Goal: Task Accomplishment & Management: Complete application form

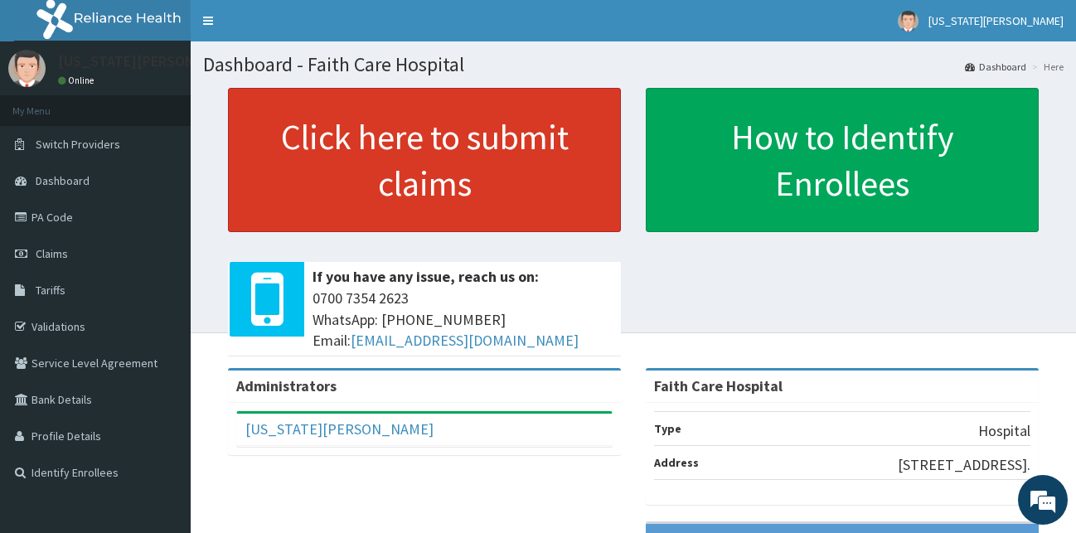
click at [395, 171] on link "Click here to submit claims" at bounding box center [424, 160] width 393 height 144
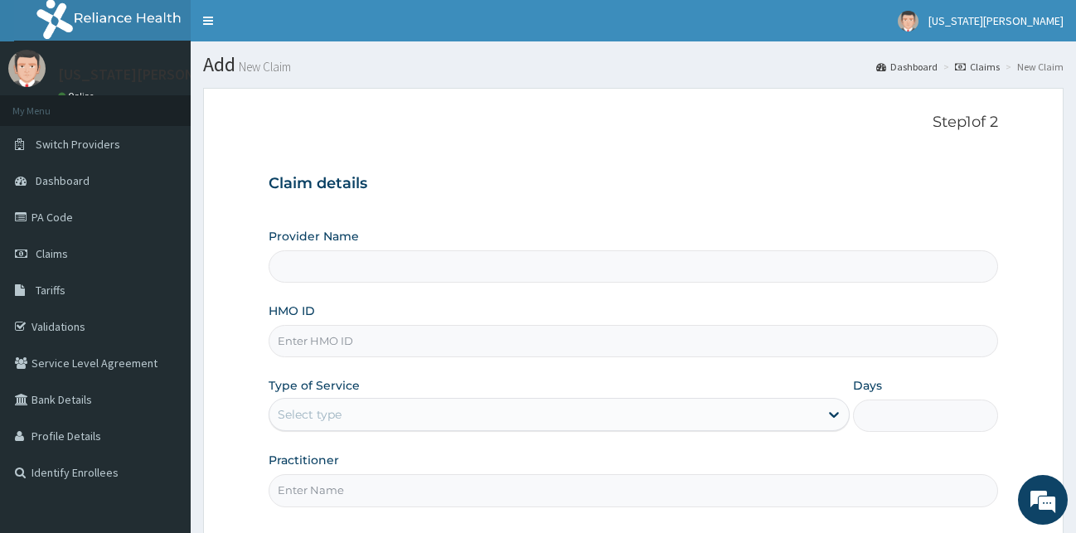
type input "Faith Care Hospital"
click at [357, 335] on input "HMO ID" at bounding box center [634, 341] width 730 height 32
type input "HIA/11363/A"
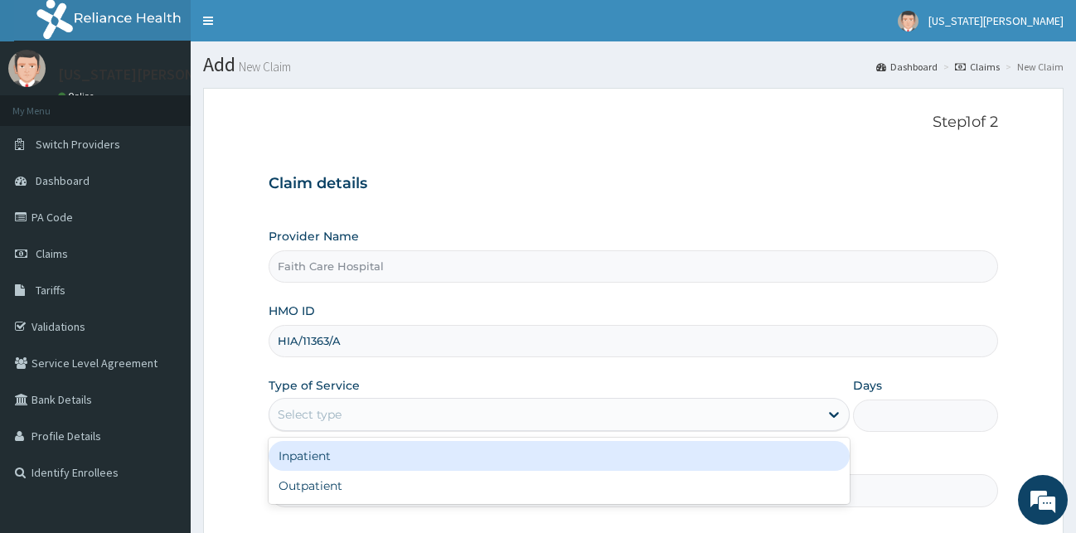
click at [566, 415] on div "Select type" at bounding box center [544, 414] width 550 height 27
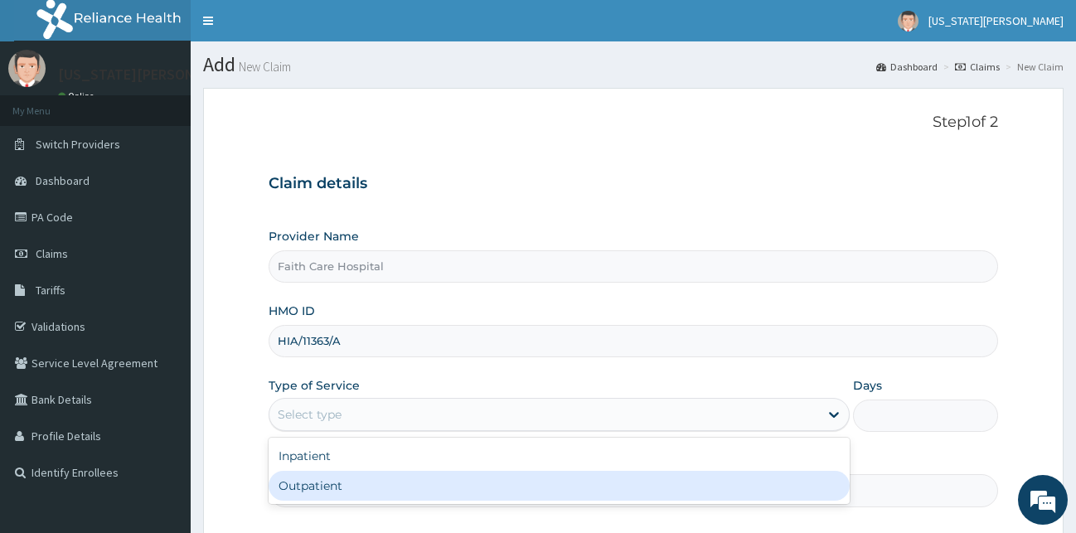
click at [485, 494] on div "Outpatient" at bounding box center [559, 486] width 581 height 30
type input "1"
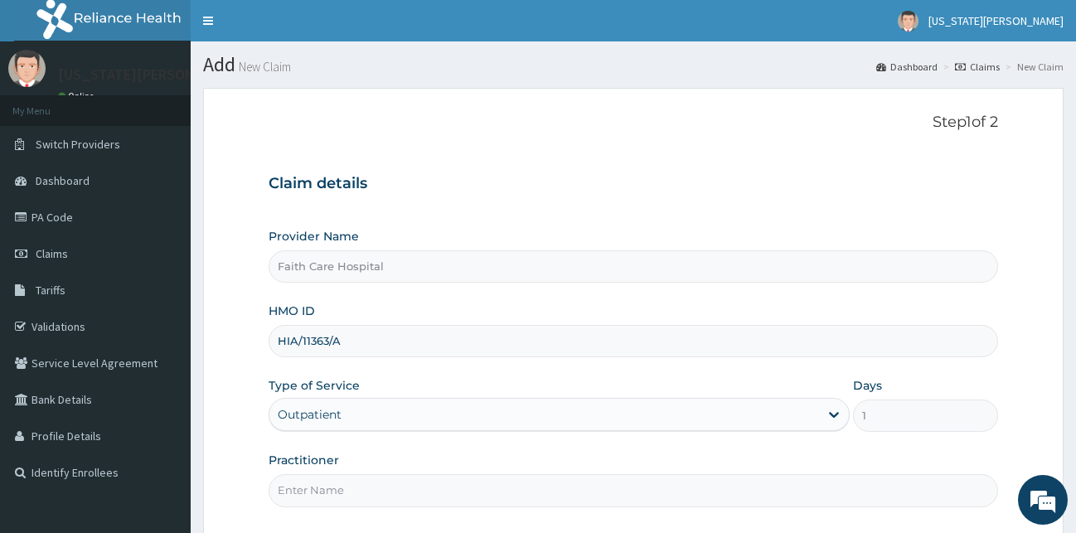
click at [344, 504] on input "Practitioner" at bounding box center [634, 490] width 730 height 32
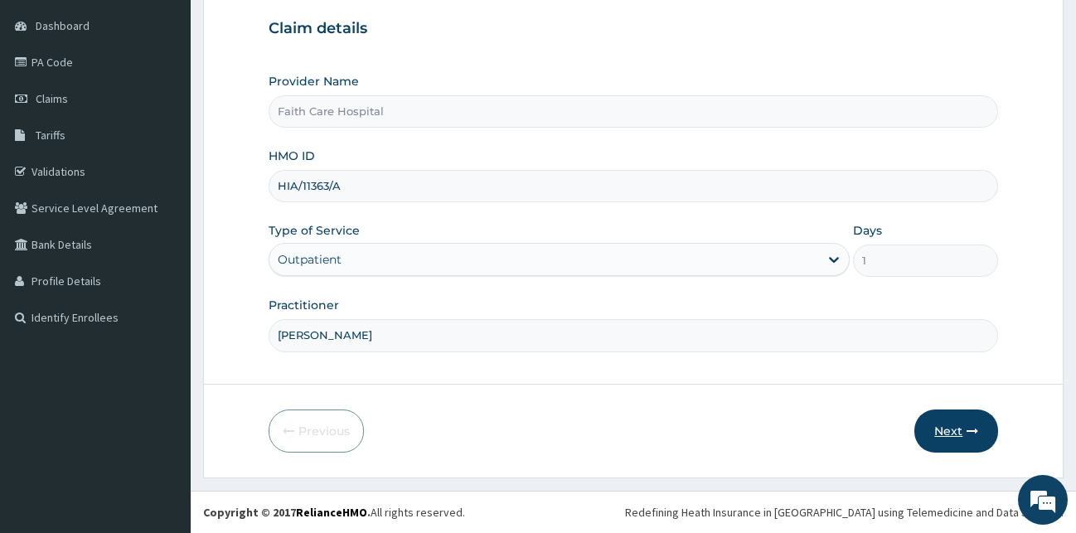
type input "[PERSON_NAME]"
click at [959, 436] on button "Next" at bounding box center [956, 431] width 84 height 43
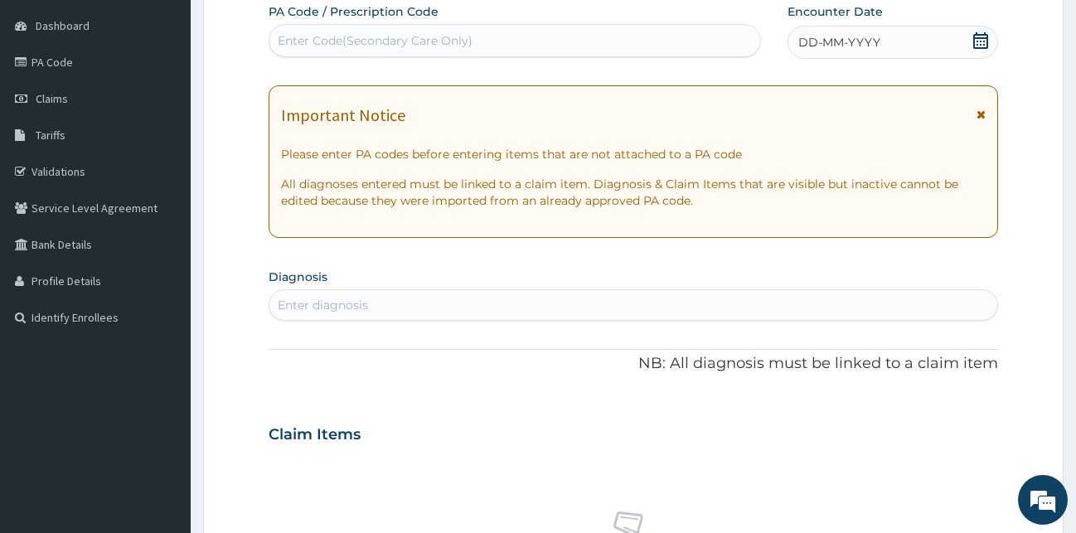
click at [982, 119] on icon at bounding box center [981, 115] width 9 height 12
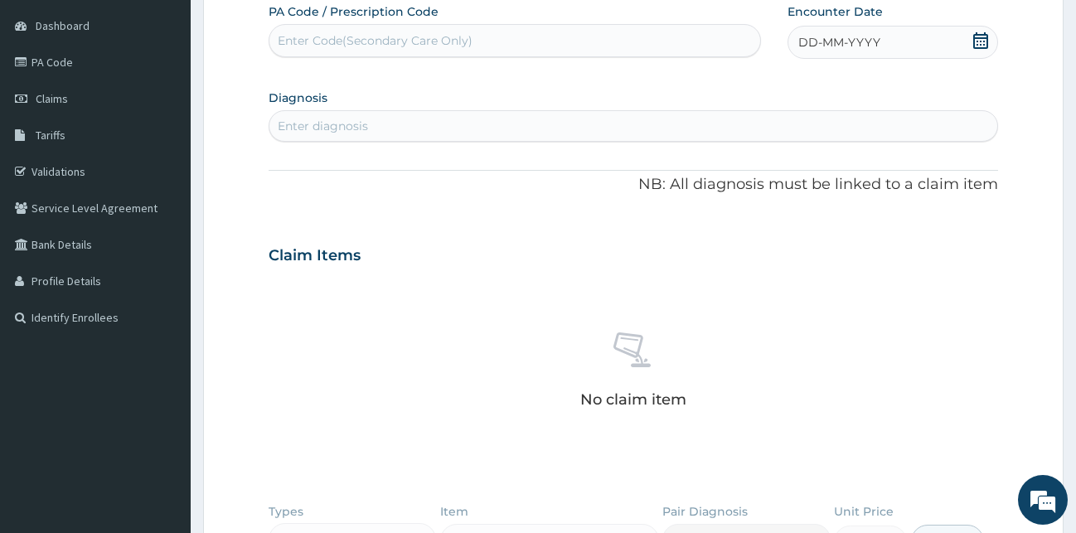
click at [899, 48] on div "DD-MM-YYYY" at bounding box center [893, 42] width 211 height 33
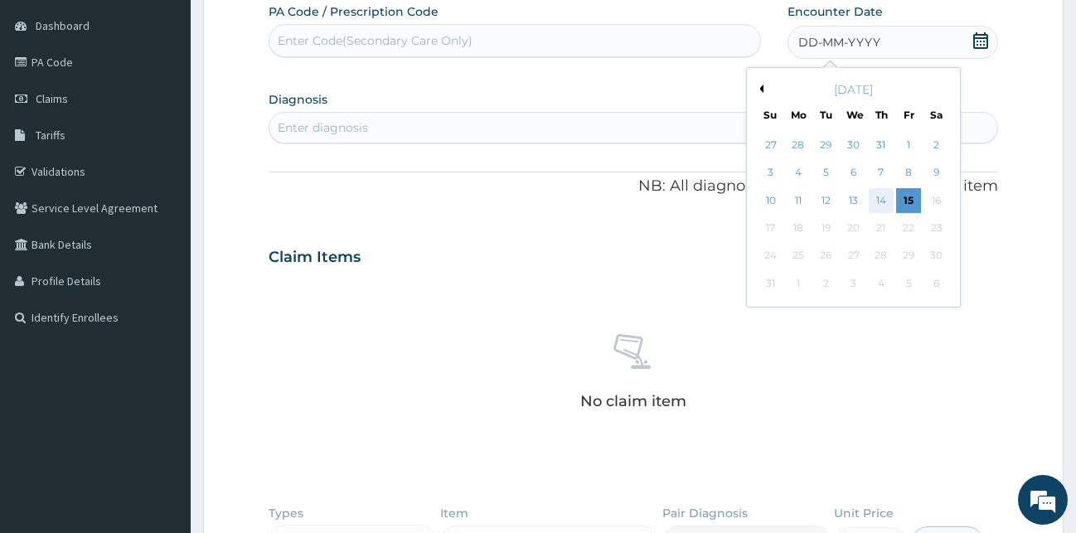
click at [880, 201] on div "14" at bounding box center [881, 200] width 25 height 25
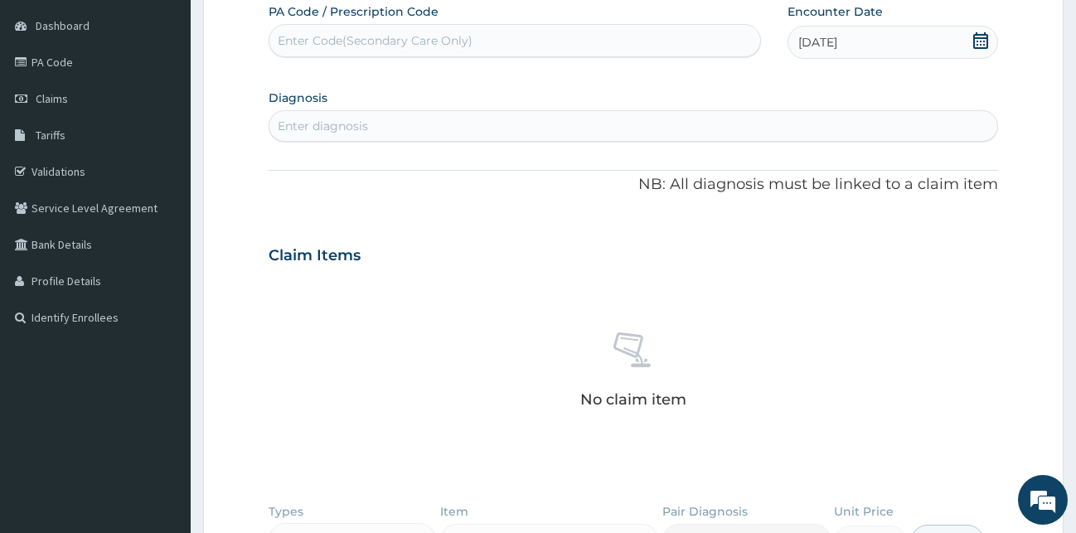
click at [434, 118] on div "Enter diagnosis" at bounding box center [633, 126] width 729 height 27
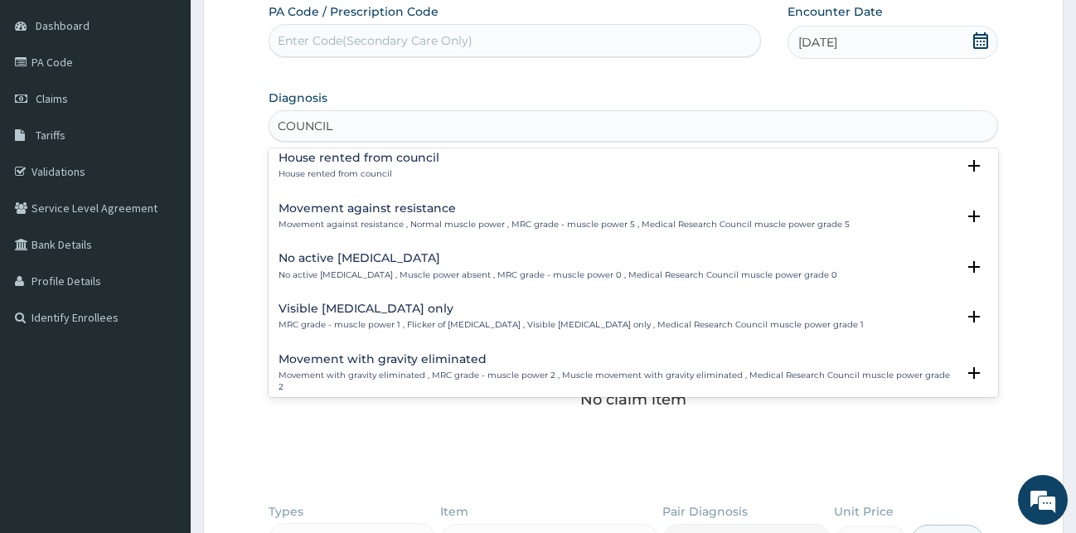
scroll to position [0, 0]
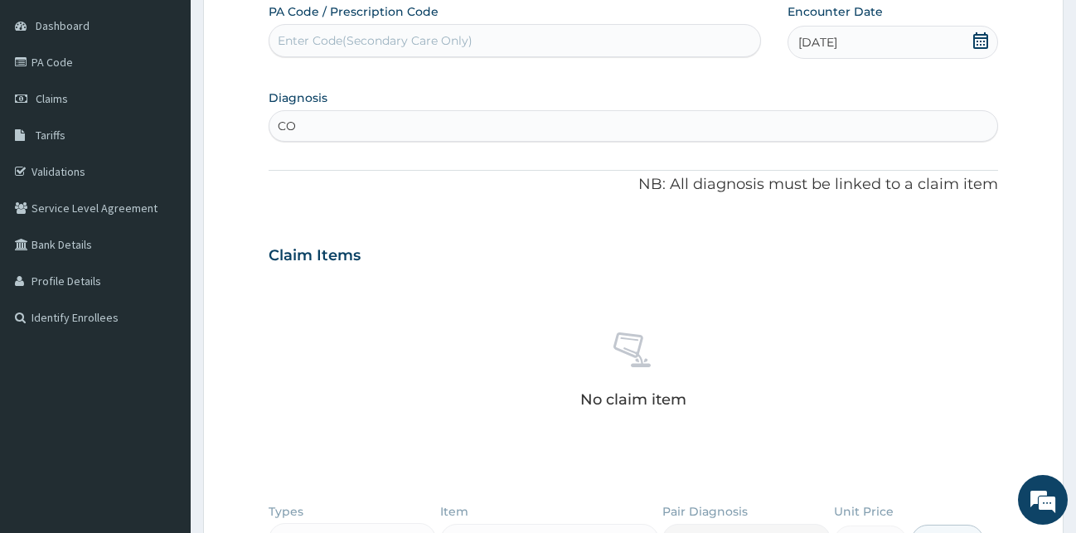
type input "C"
type input "PAIN"
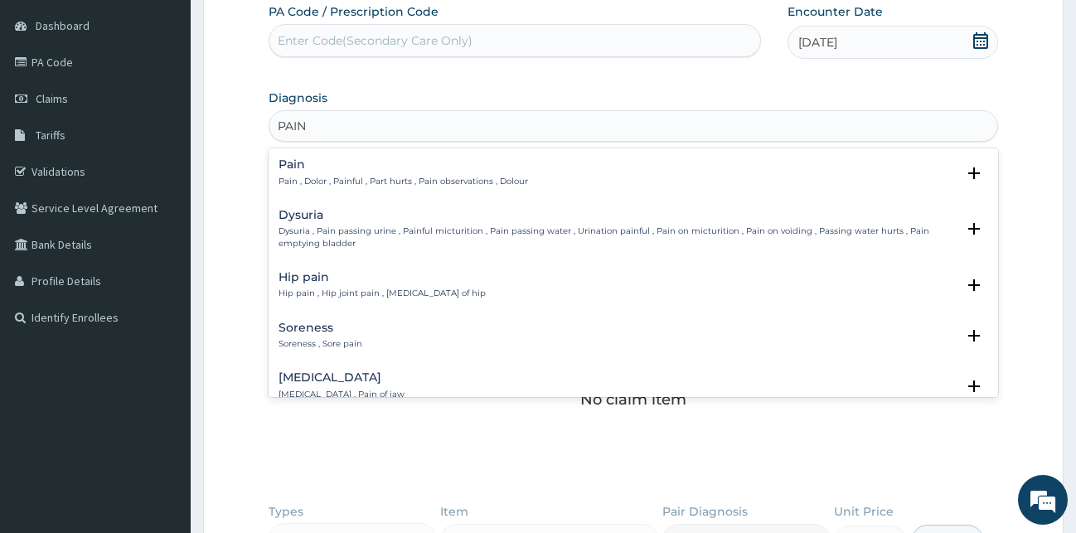
click at [303, 179] on p "Pain , Dolor , Painful , Part hurts , Pain observations , Dolour" at bounding box center [404, 182] width 250 height 12
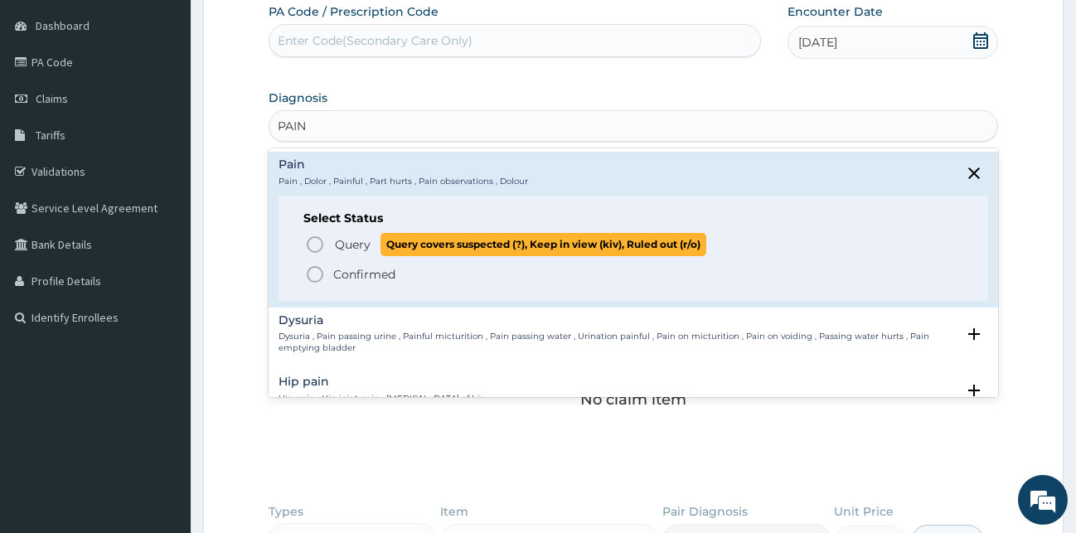
click at [313, 240] on icon "status option query" at bounding box center [315, 245] width 20 height 20
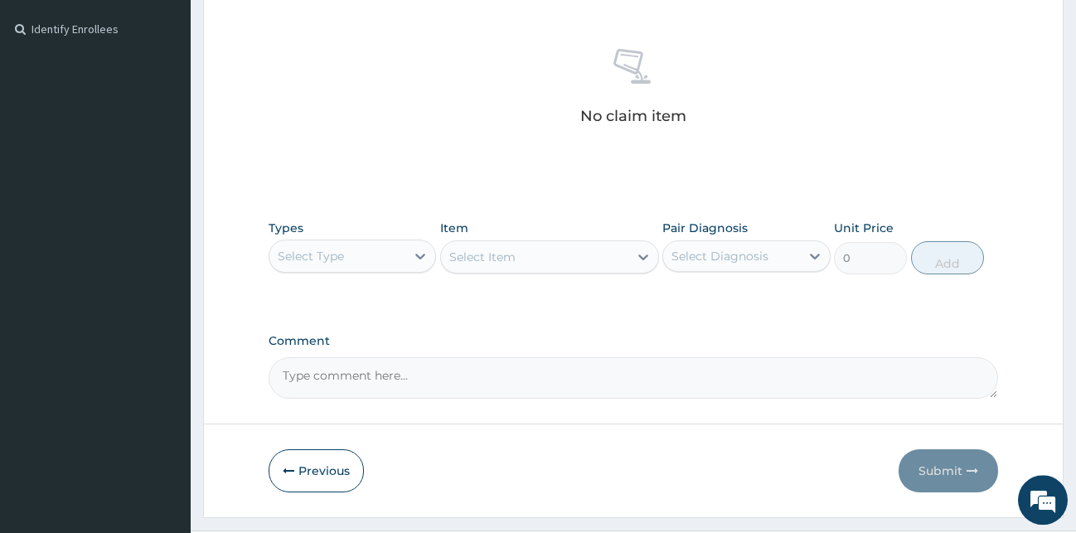
scroll to position [483, 0]
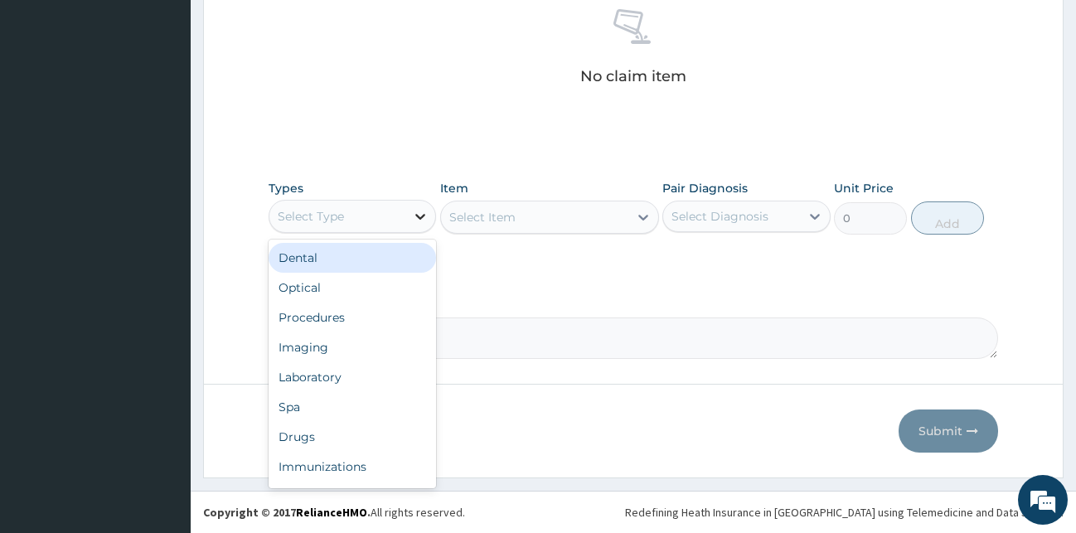
click at [413, 219] on icon at bounding box center [420, 216] width 17 height 17
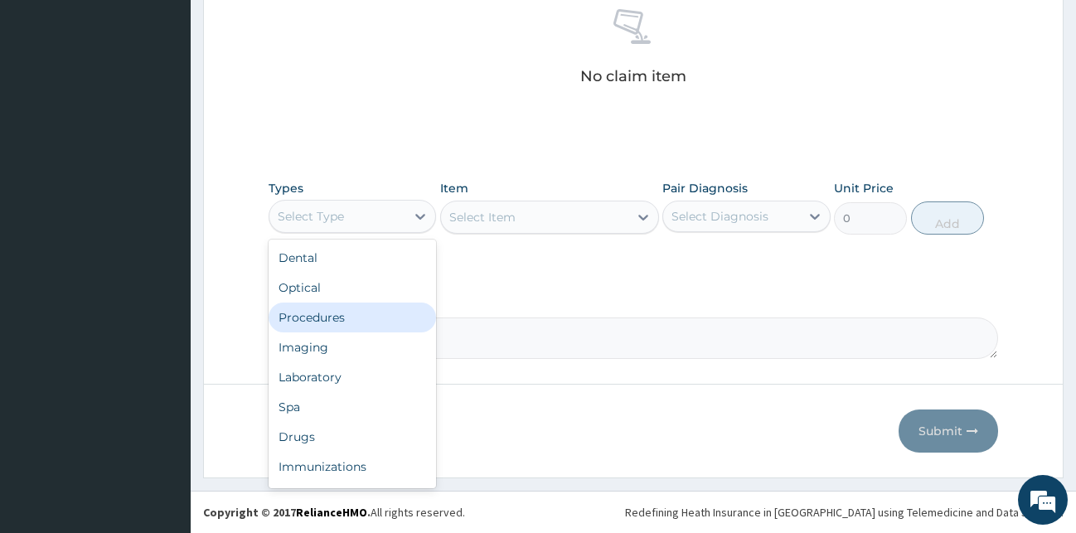
click at [322, 318] on div "Procedures" at bounding box center [353, 318] width 168 height 30
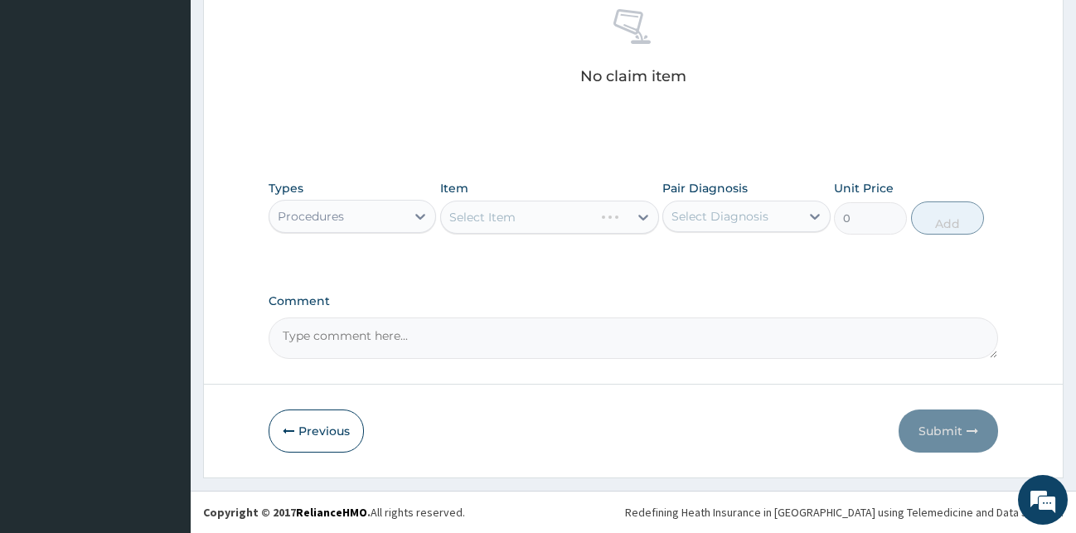
click at [604, 224] on div "Select Item" at bounding box center [549, 217] width 219 height 33
click at [638, 215] on div "Select Item" at bounding box center [549, 217] width 219 height 33
click at [638, 214] on icon at bounding box center [643, 217] width 17 height 17
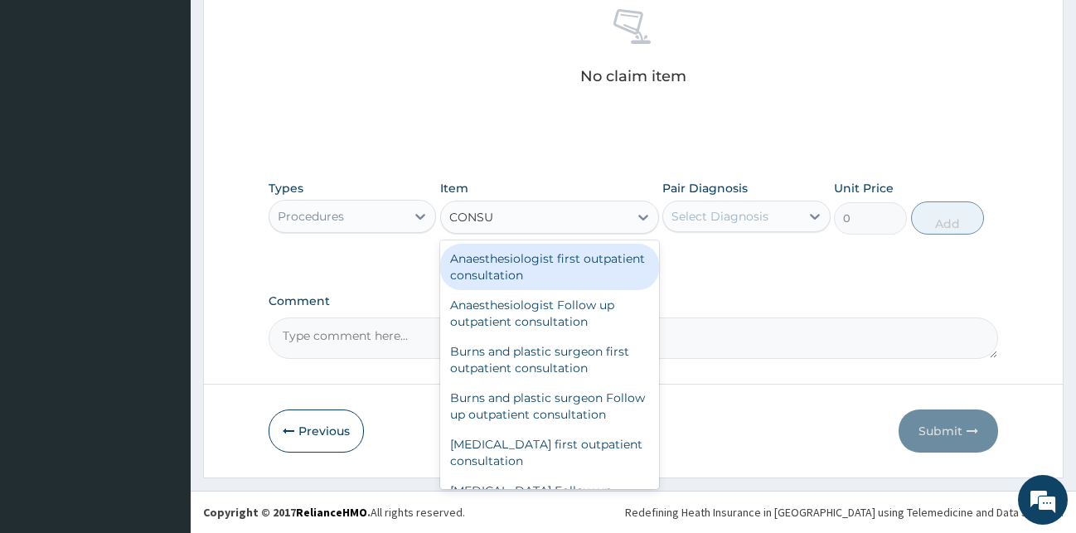
type input "CONSUL"
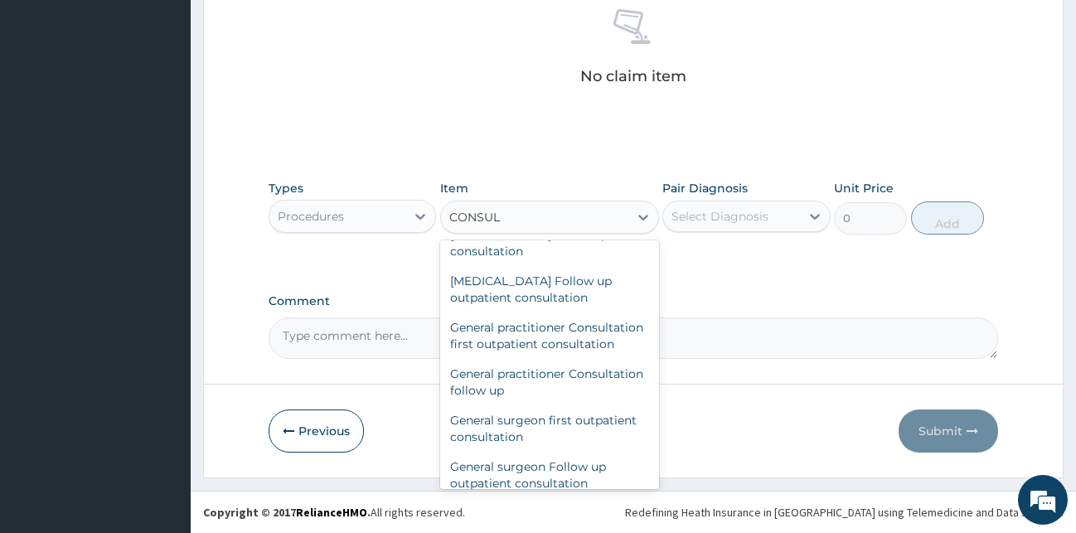
scroll to position [880, 0]
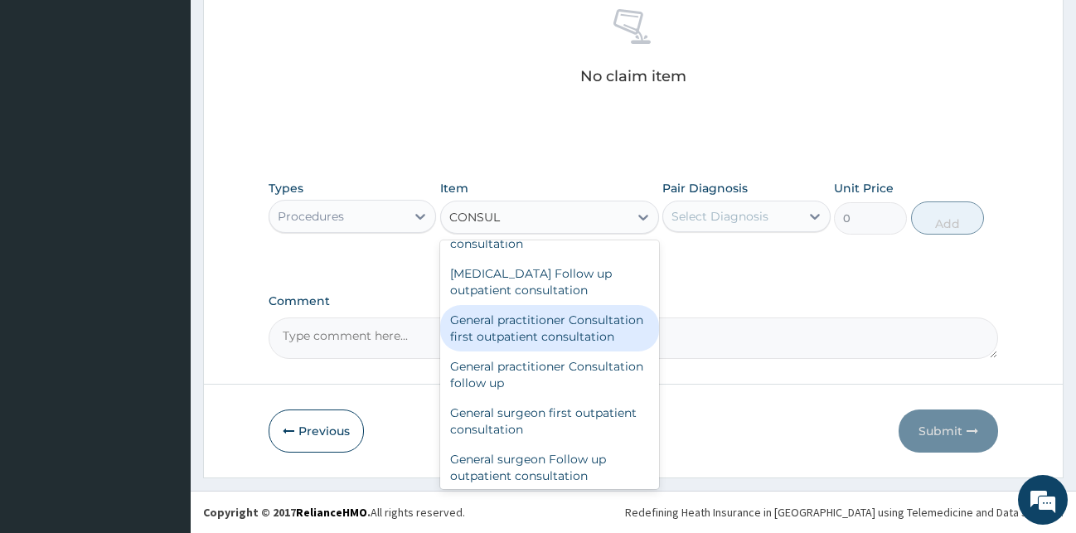
click at [526, 352] on div "General practitioner Consultation first outpatient consultation" at bounding box center [549, 328] width 219 height 46
type input "3000"
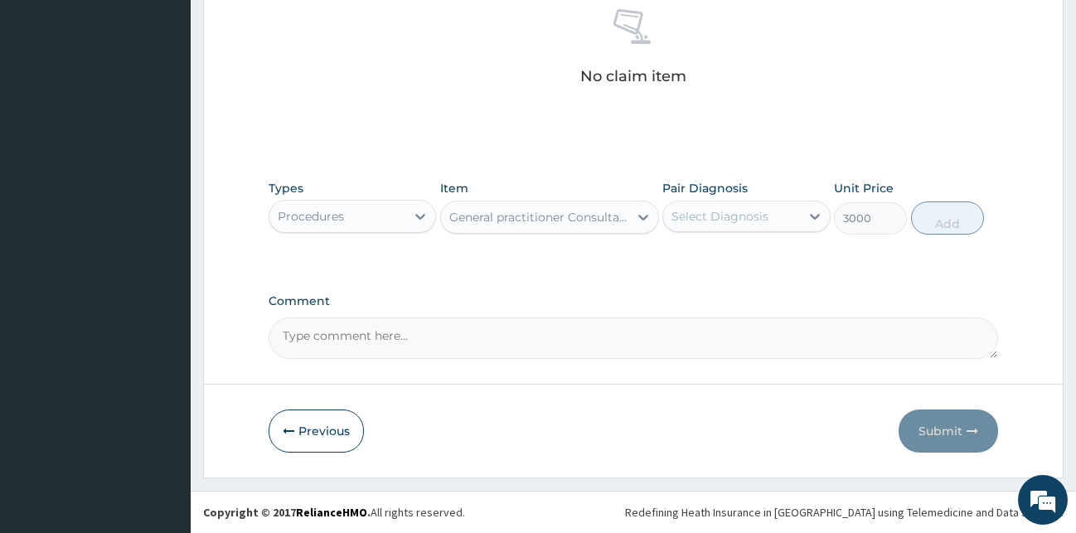
click at [790, 216] on div "Select Diagnosis" at bounding box center [731, 216] width 137 height 27
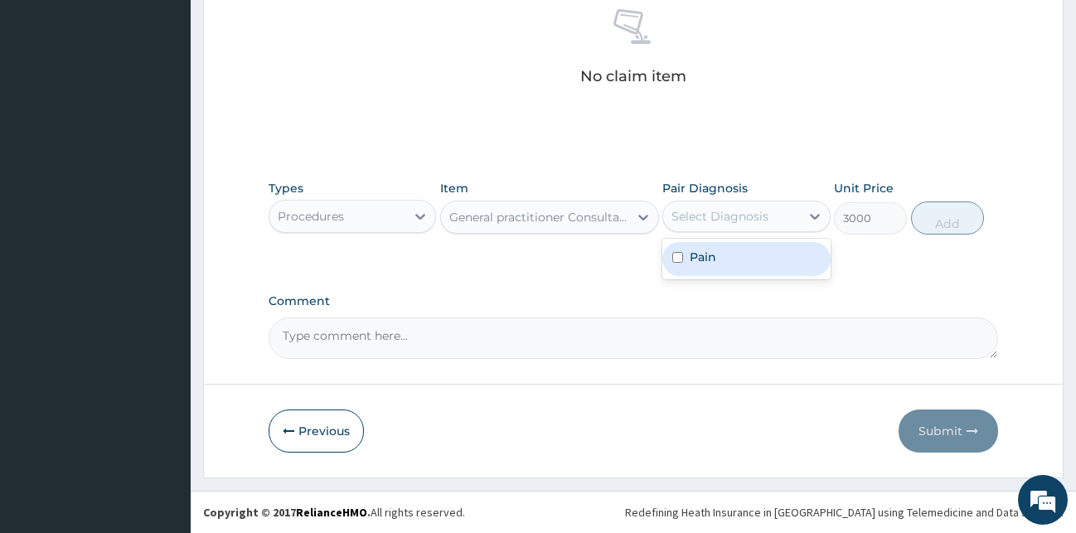
click at [753, 264] on div "Pain" at bounding box center [746, 259] width 168 height 34
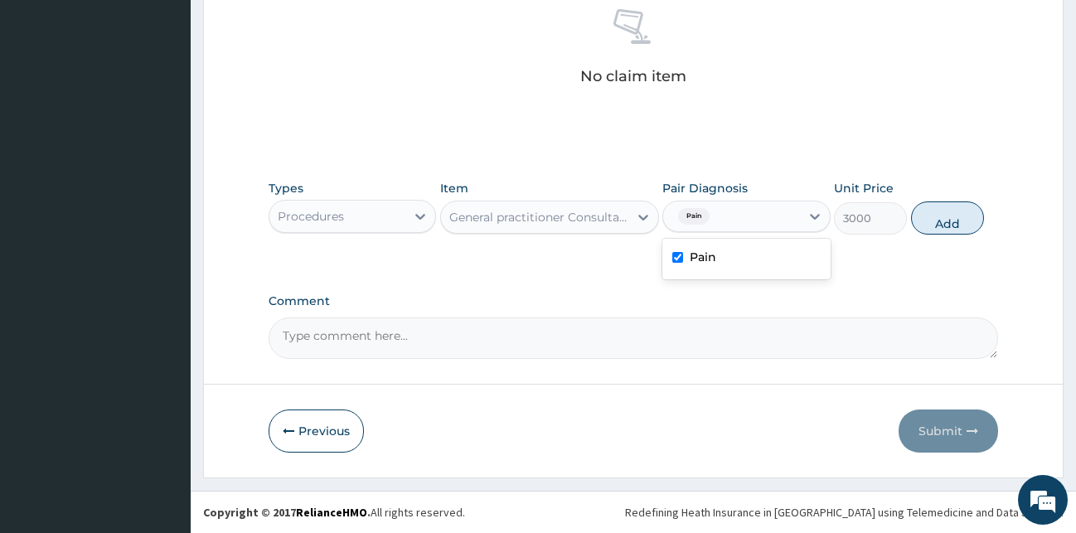
checkbox input "true"
click at [966, 223] on button "Add" at bounding box center [947, 217] width 73 height 33
type input "0"
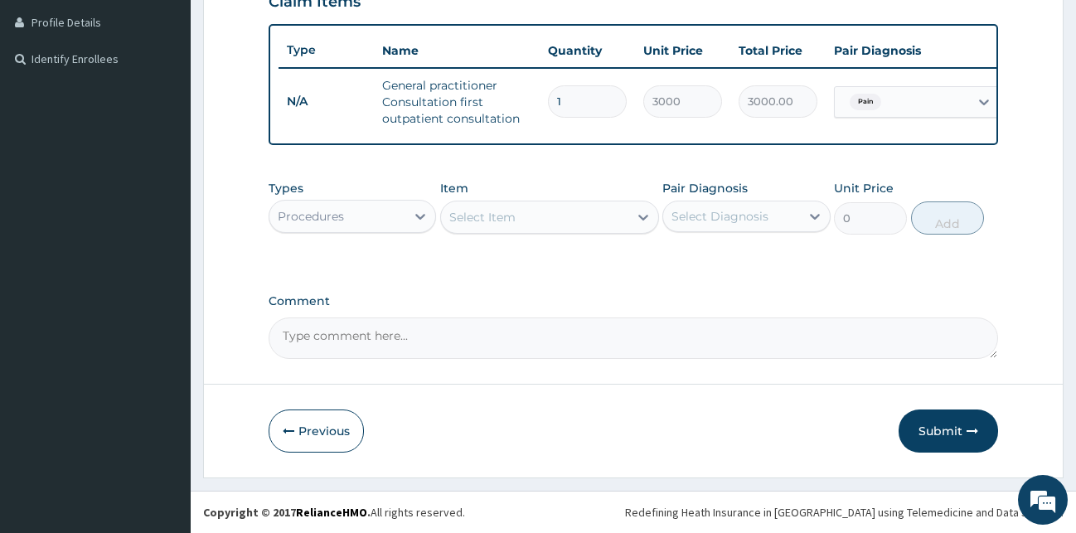
scroll to position [428, 0]
click at [934, 438] on button "Submit" at bounding box center [948, 431] width 99 height 43
click at [934, 438] on div "Step 2 of 2 PA Code / Prescription Code Enter Code(Secondary Care Only) Encount…" at bounding box center [633, 75] width 861 height 803
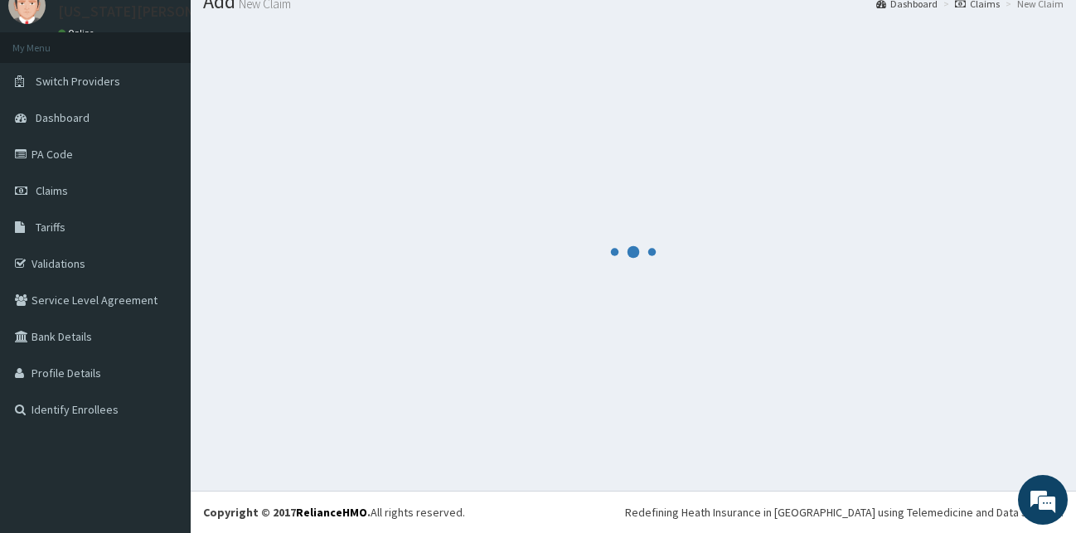
scroll to position [63, 0]
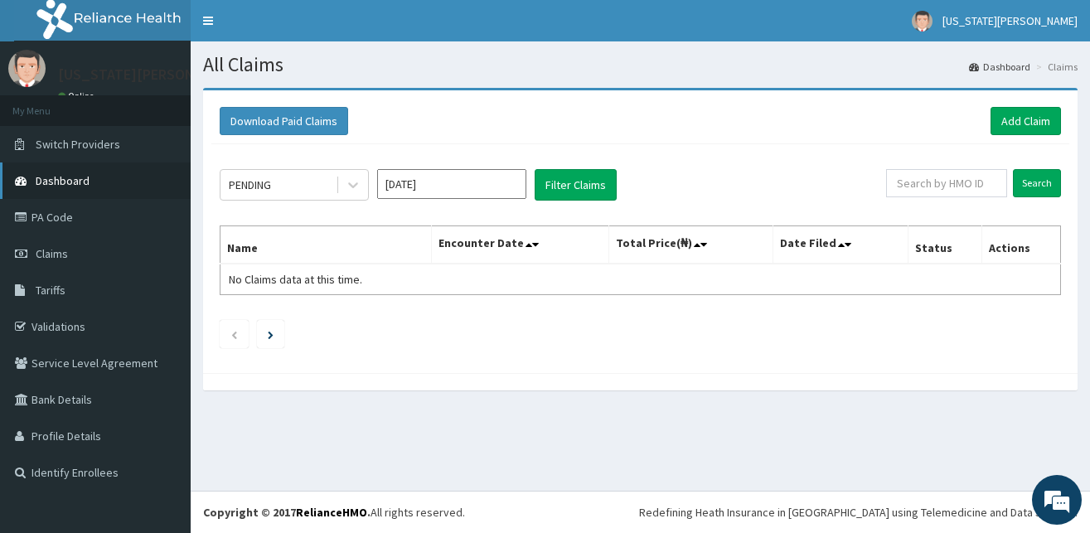
click at [74, 177] on span "Dashboard" at bounding box center [63, 180] width 54 height 15
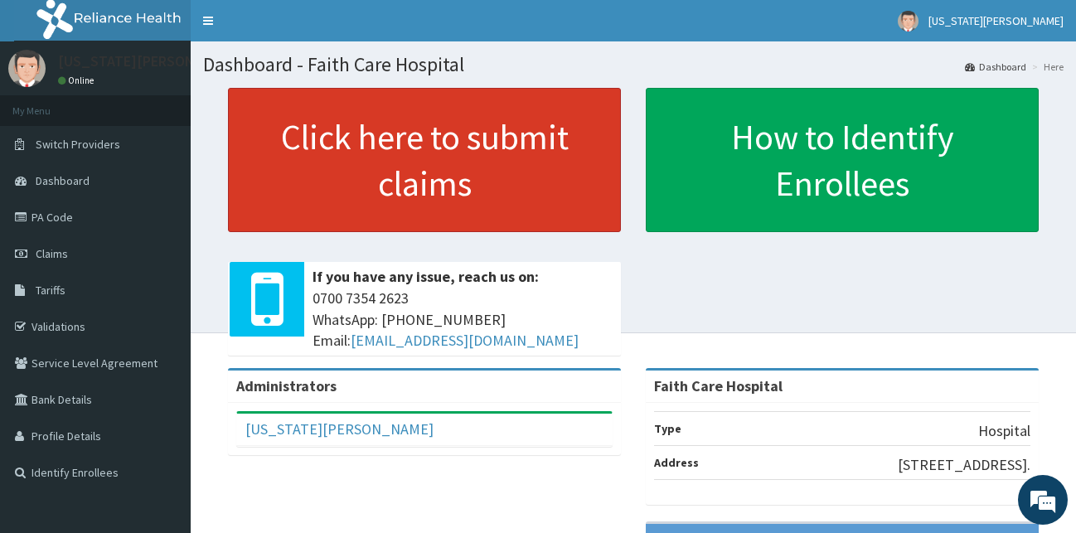
click at [419, 167] on link "Click here to submit claims" at bounding box center [424, 160] width 393 height 144
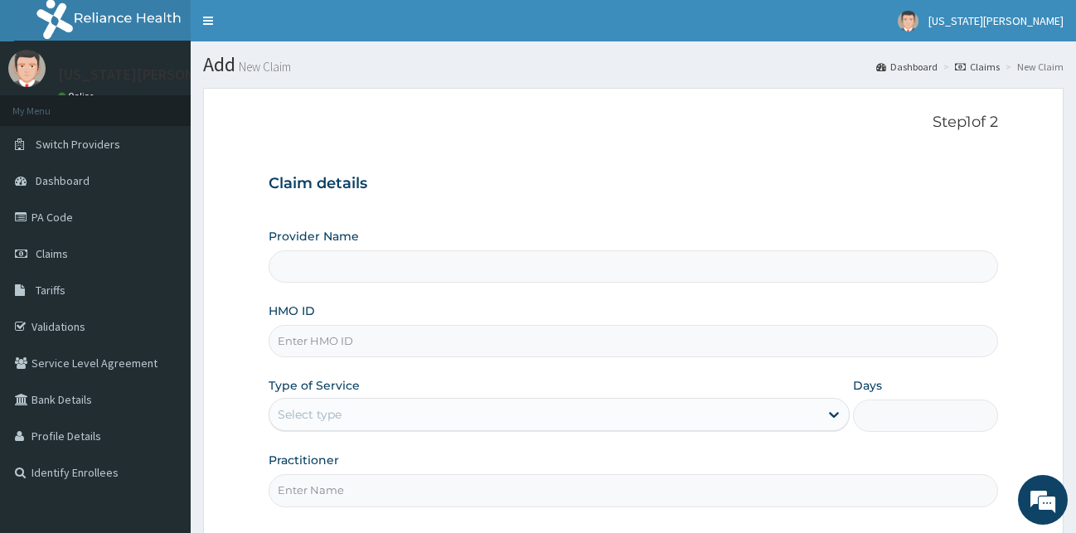
type input "Faith Care Hospital"
click at [352, 344] on input "HMO ID" at bounding box center [634, 341] width 730 height 32
type input "RET/46151/A"
click at [606, 415] on div "Select type" at bounding box center [544, 414] width 550 height 27
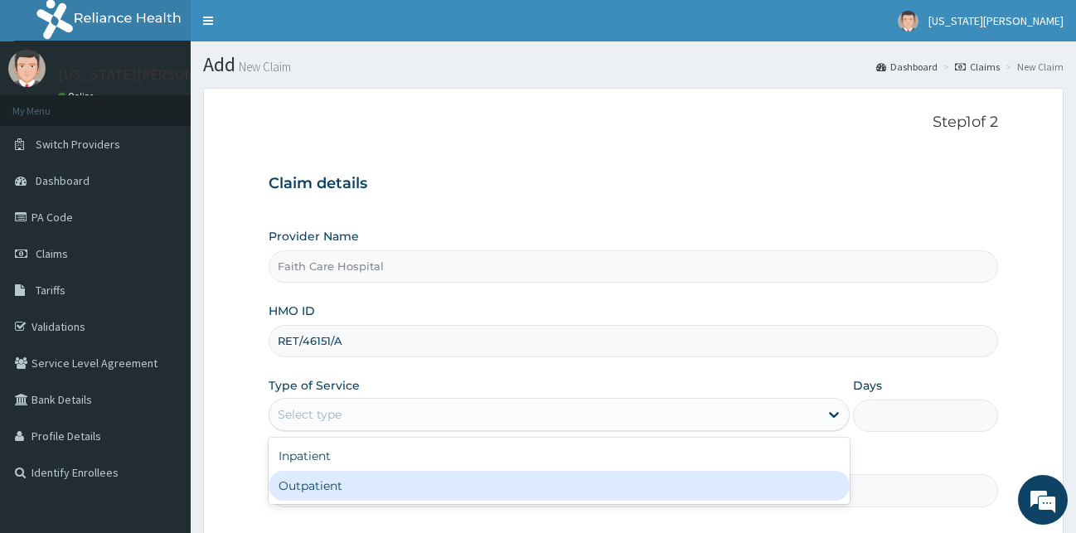
click at [463, 487] on div "Outpatient" at bounding box center [559, 486] width 581 height 30
type input "1"
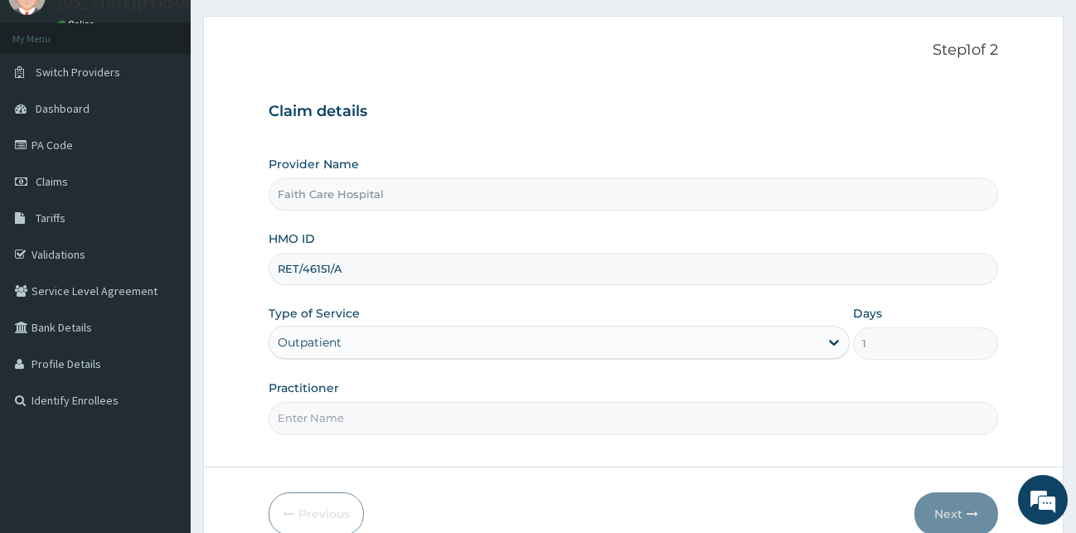
scroll to position [155, 0]
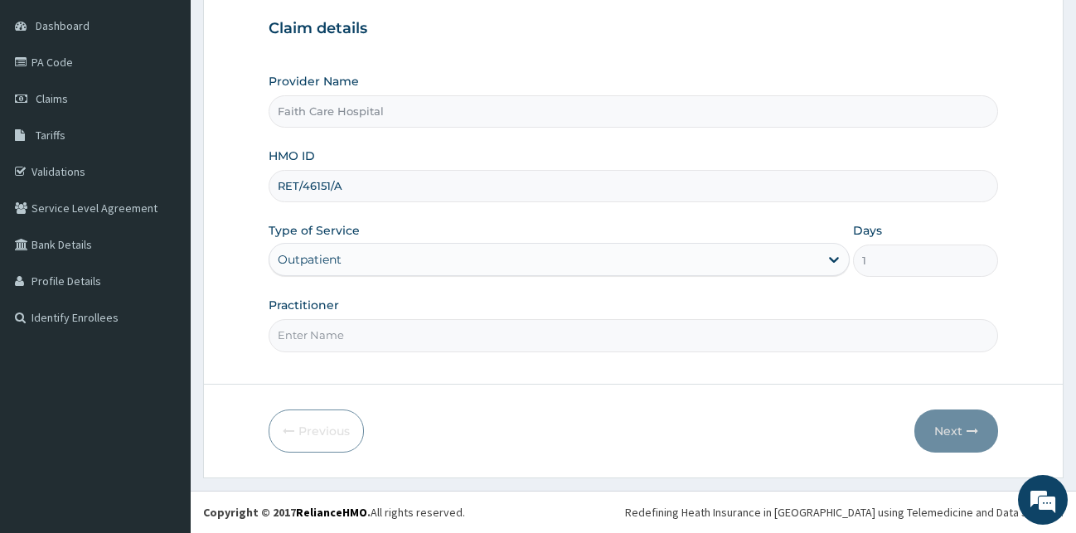
click at [431, 338] on input "Practitioner" at bounding box center [634, 335] width 730 height 32
type input "DR VICTOR"
click at [955, 432] on button "Next" at bounding box center [956, 431] width 84 height 43
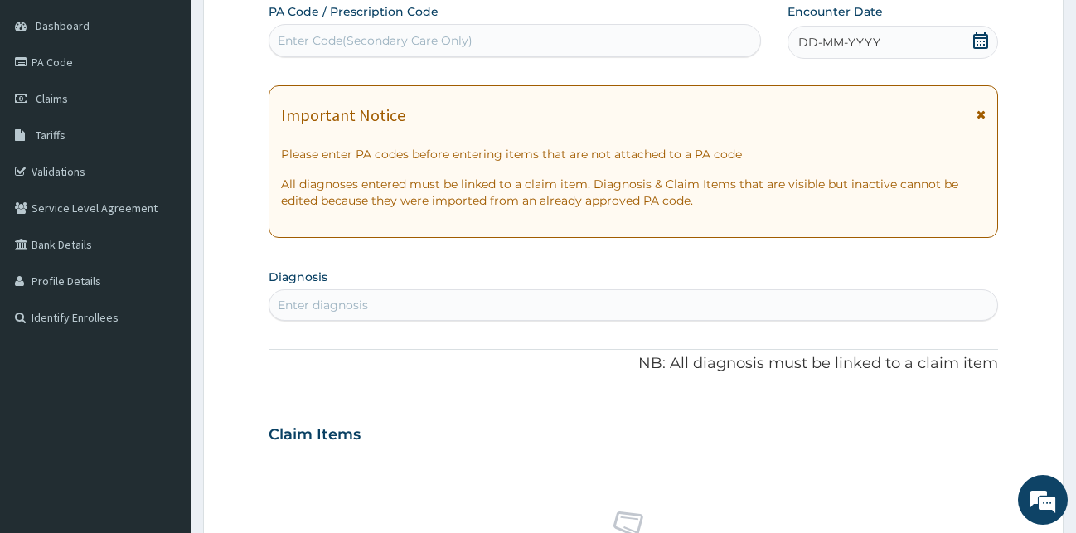
click at [986, 116] on span at bounding box center [981, 119] width 9 height 27
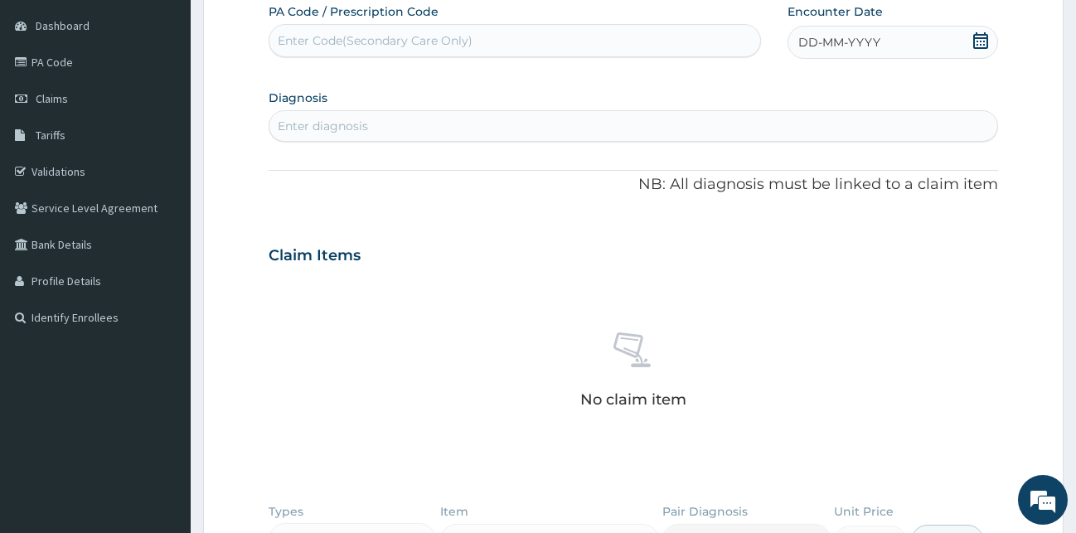
click at [936, 48] on div "DD-MM-YYYY" at bounding box center [893, 42] width 211 height 33
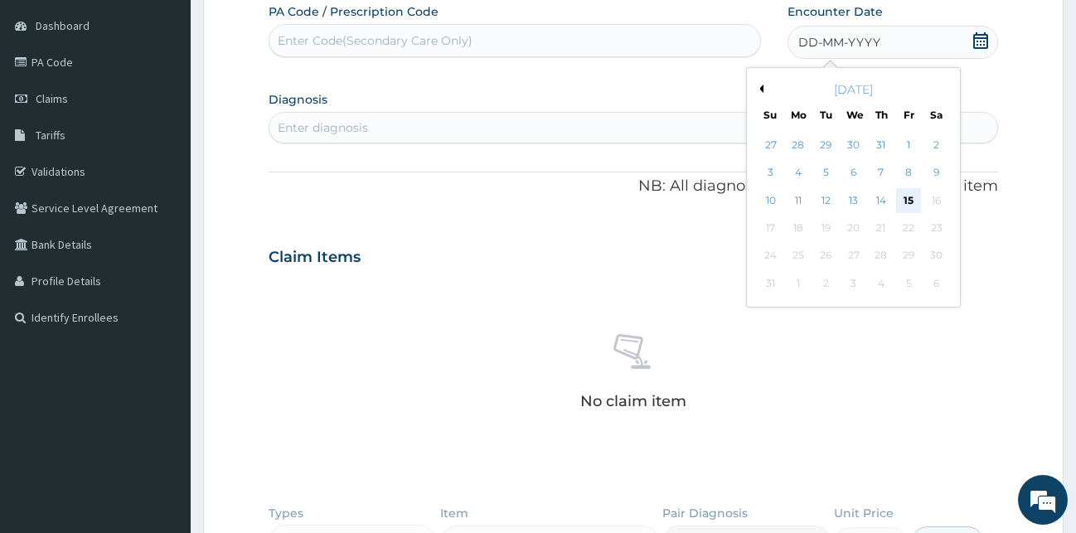
click at [911, 202] on div "15" at bounding box center [908, 200] width 25 height 25
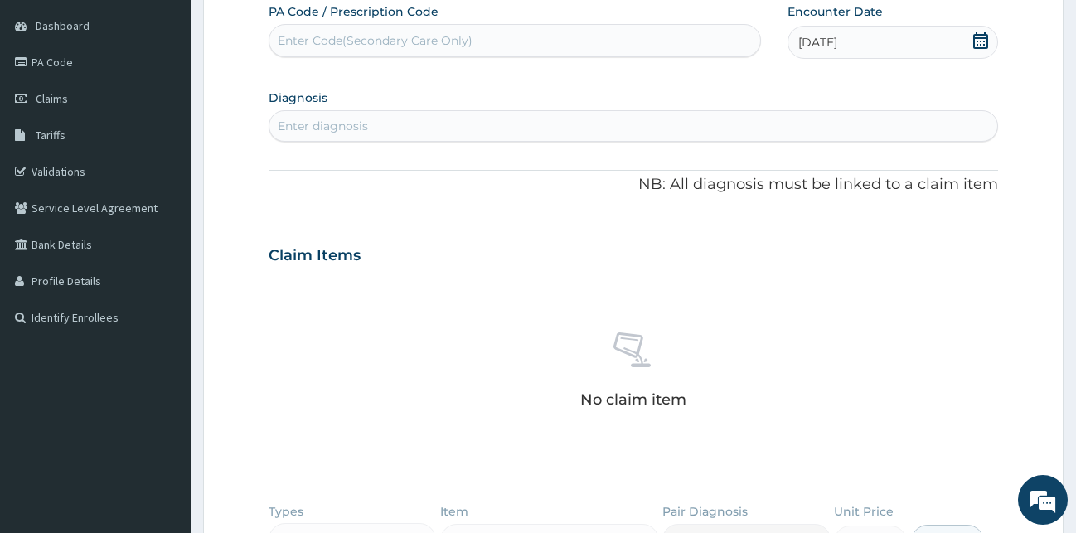
click at [454, 124] on div "Enter diagnosis" at bounding box center [633, 126] width 729 height 27
type input "D"
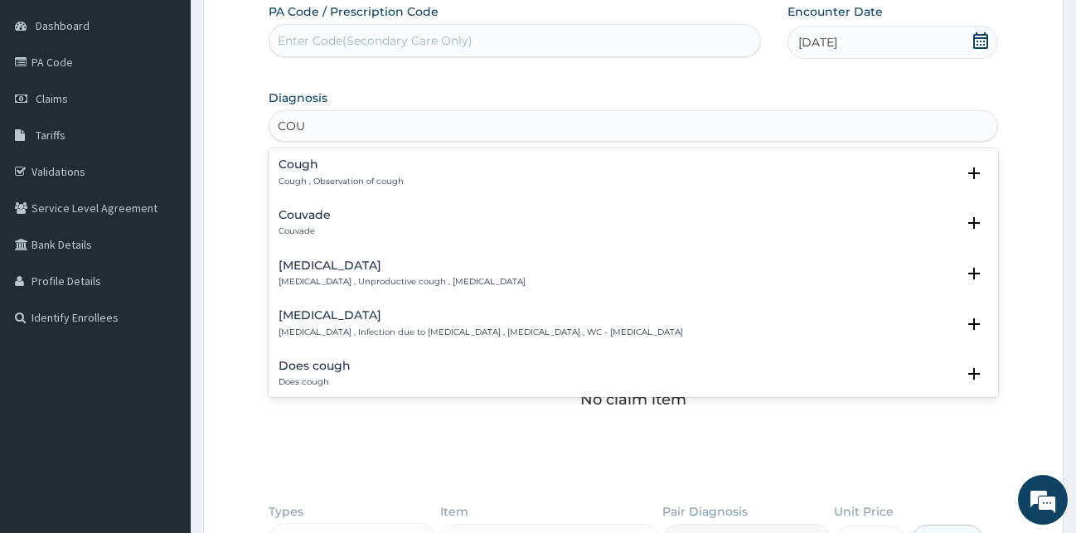
type input "COUG"
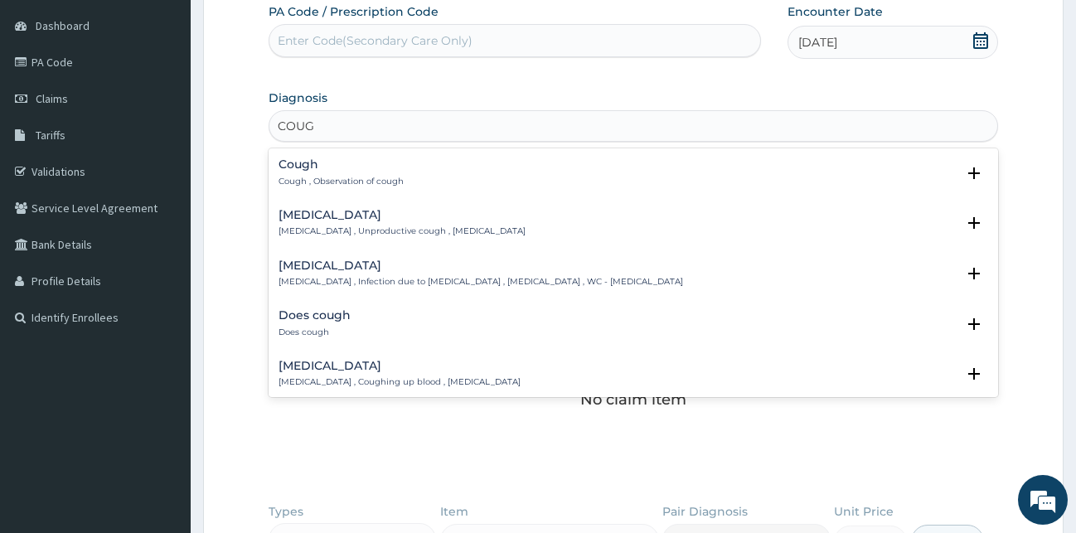
click at [308, 171] on h4 "Cough" at bounding box center [341, 164] width 125 height 12
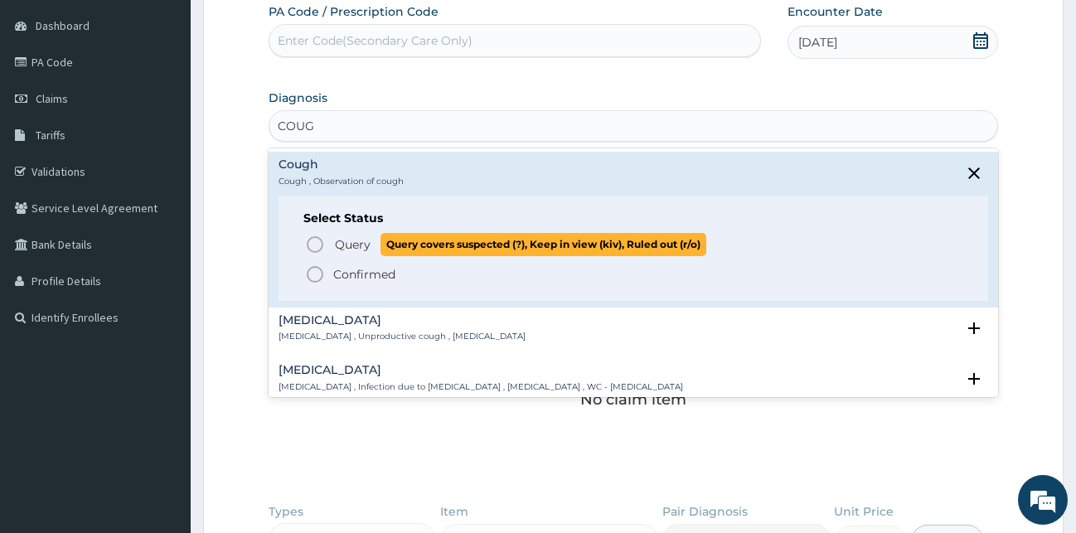
click at [315, 244] on icon "status option query" at bounding box center [315, 245] width 20 height 20
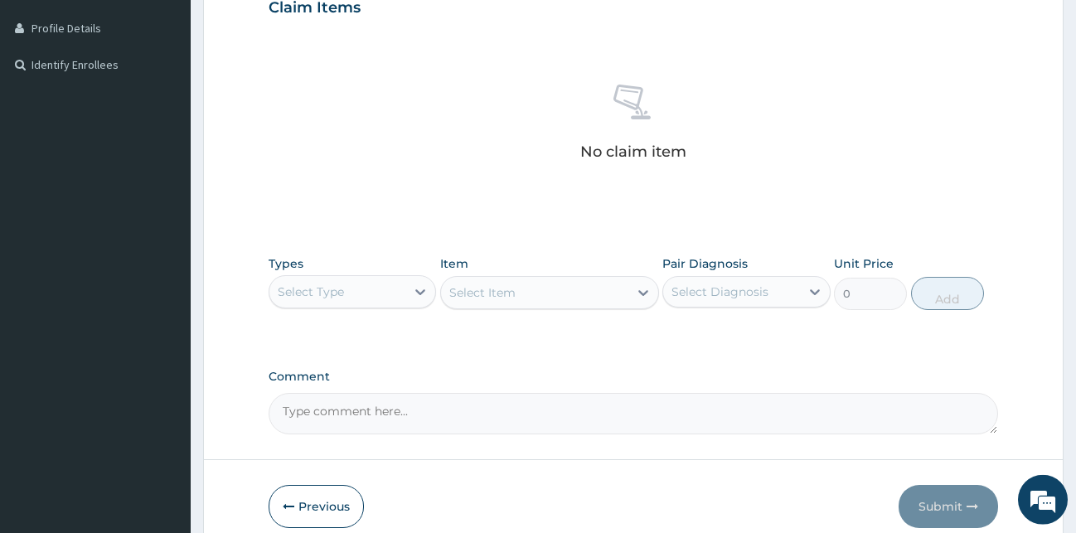
scroll to position [405, 0]
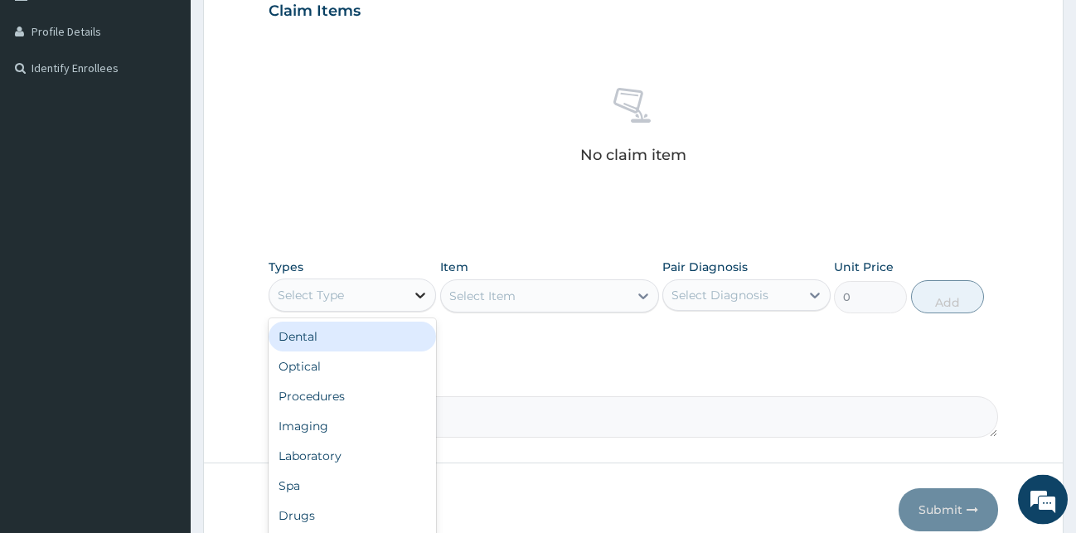
click at [422, 295] on icon at bounding box center [420, 296] width 10 height 6
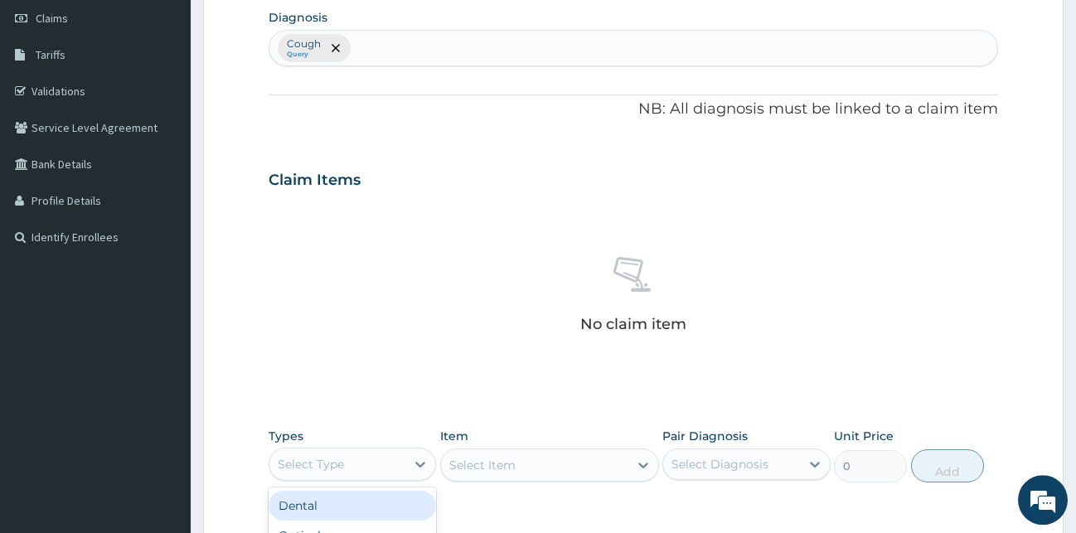
scroll to position [206, 0]
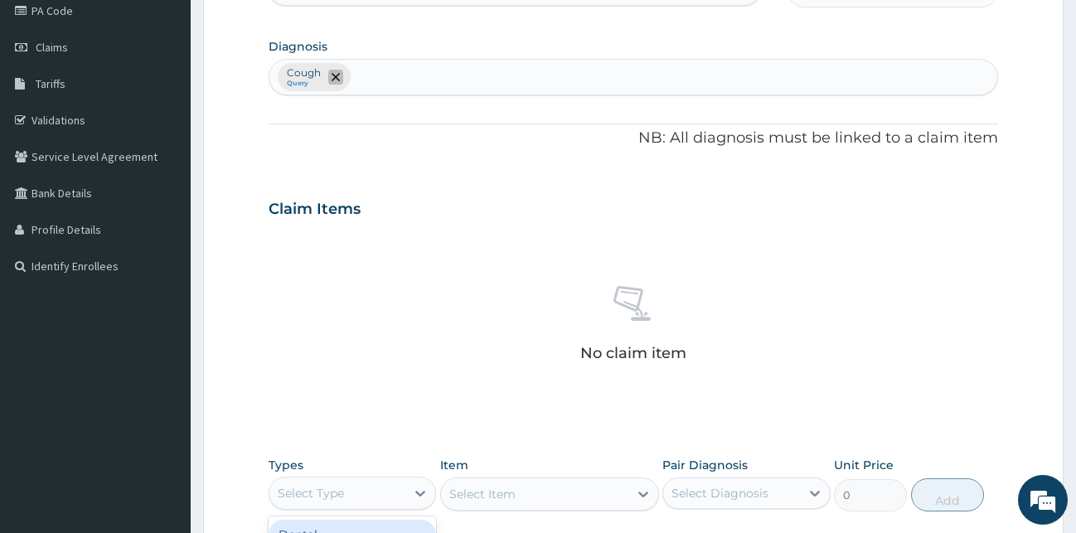
click at [332, 77] on icon "remove selection option" at bounding box center [336, 77] width 8 height 8
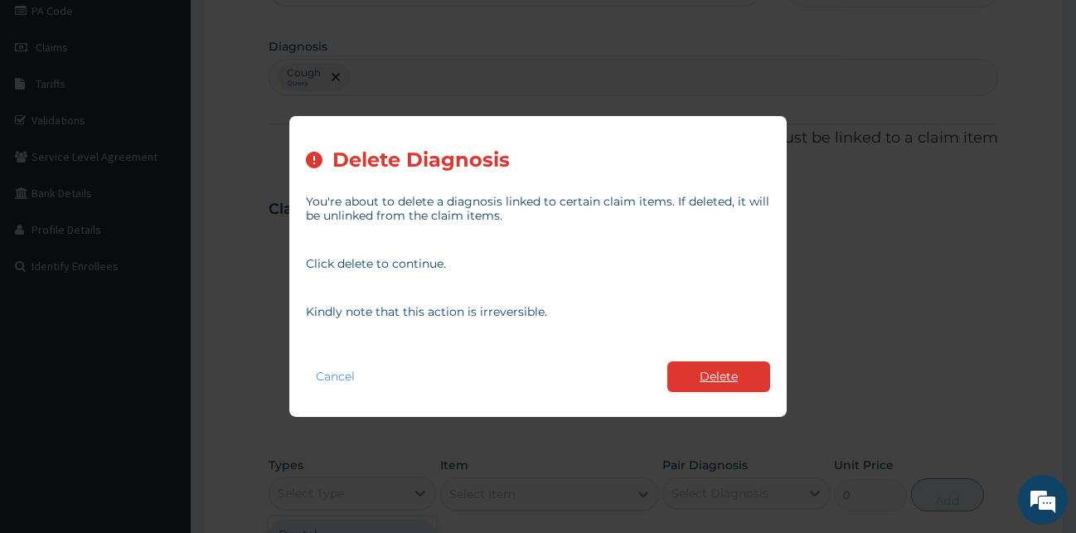
click at [695, 381] on button "Delete" at bounding box center [718, 376] width 103 height 31
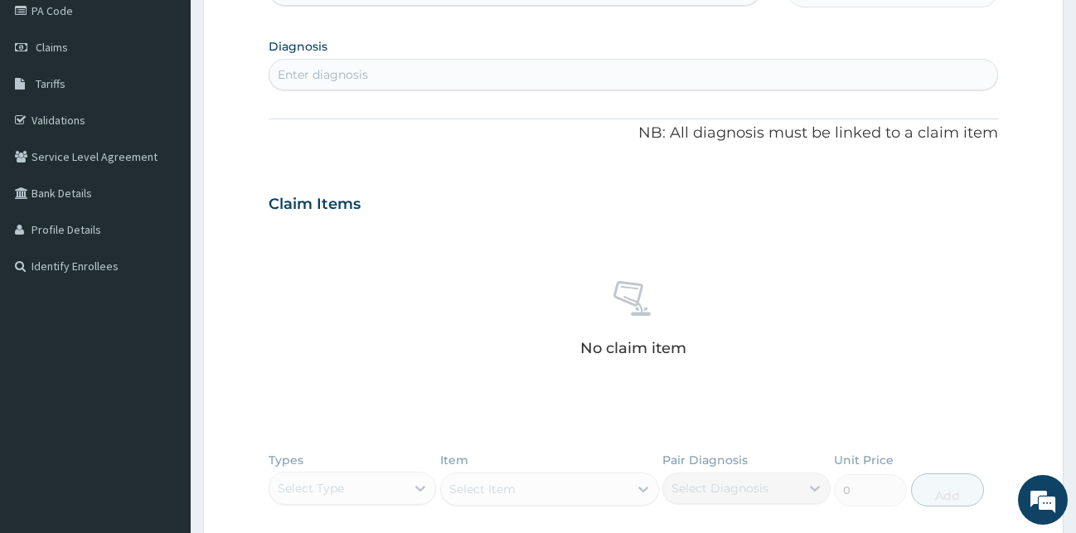
click at [404, 80] on div "Enter diagnosis" at bounding box center [633, 74] width 729 height 27
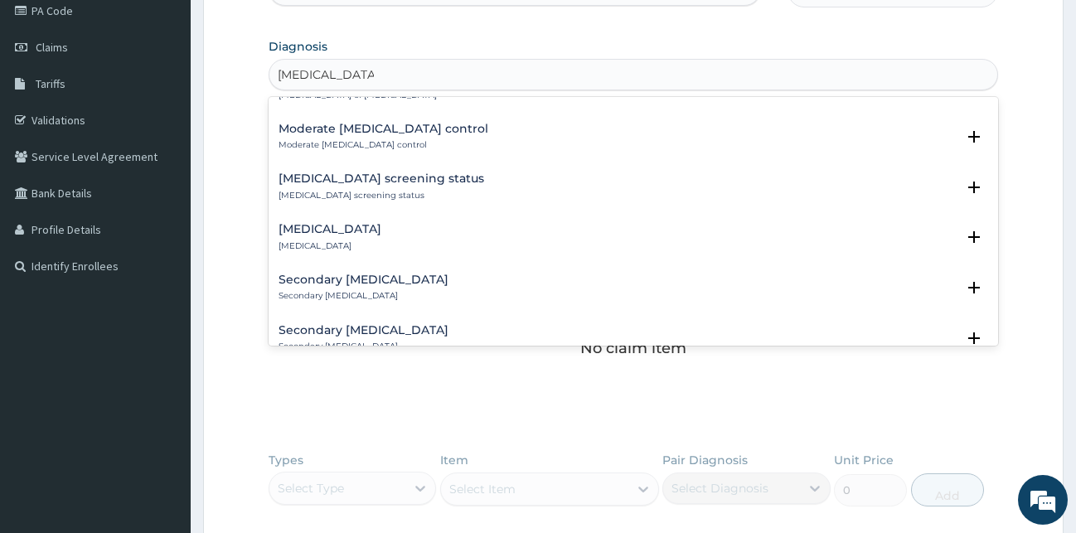
scroll to position [2356, 0]
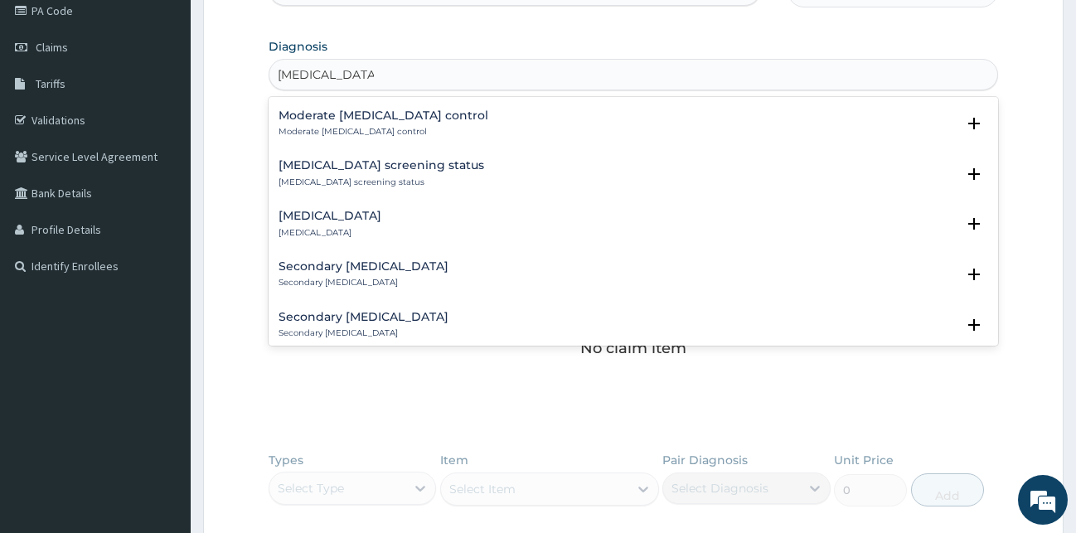
click at [278, 77] on input "HYPERTENSION" at bounding box center [326, 74] width 96 height 17
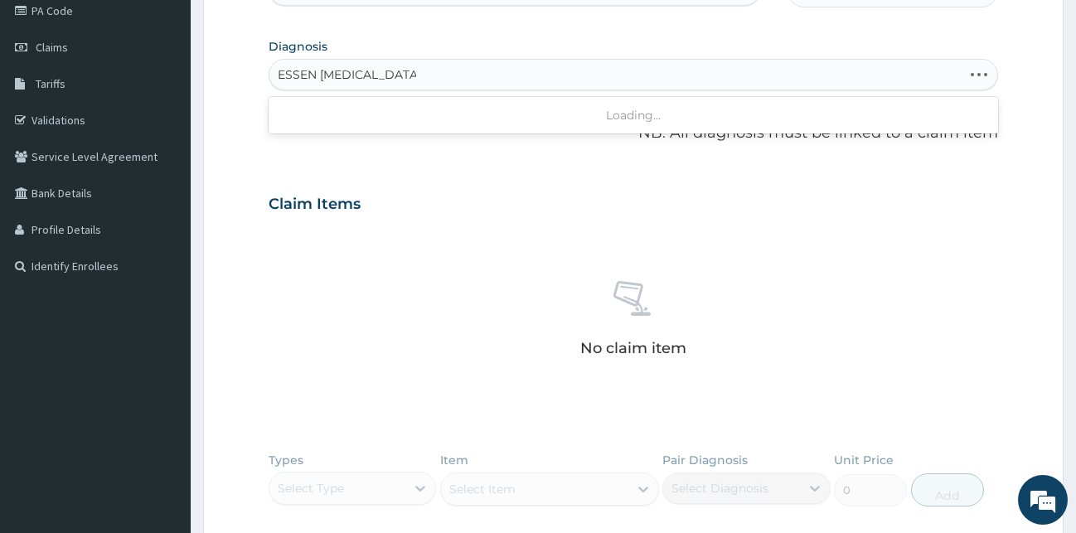
type input "ESSEN HYPERTENSION"
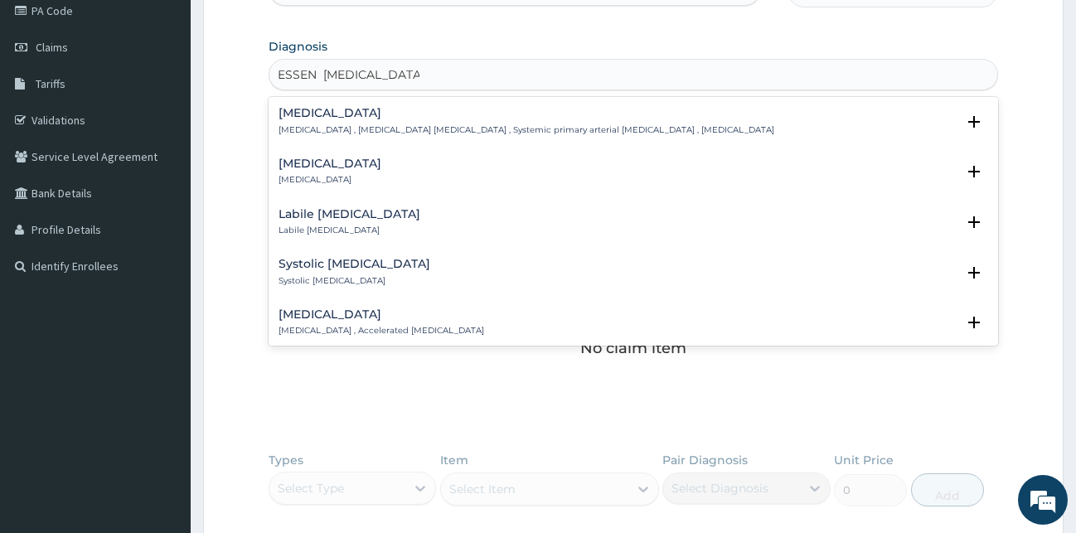
click at [285, 110] on h4 "Essential hypertension" at bounding box center [527, 113] width 496 height 12
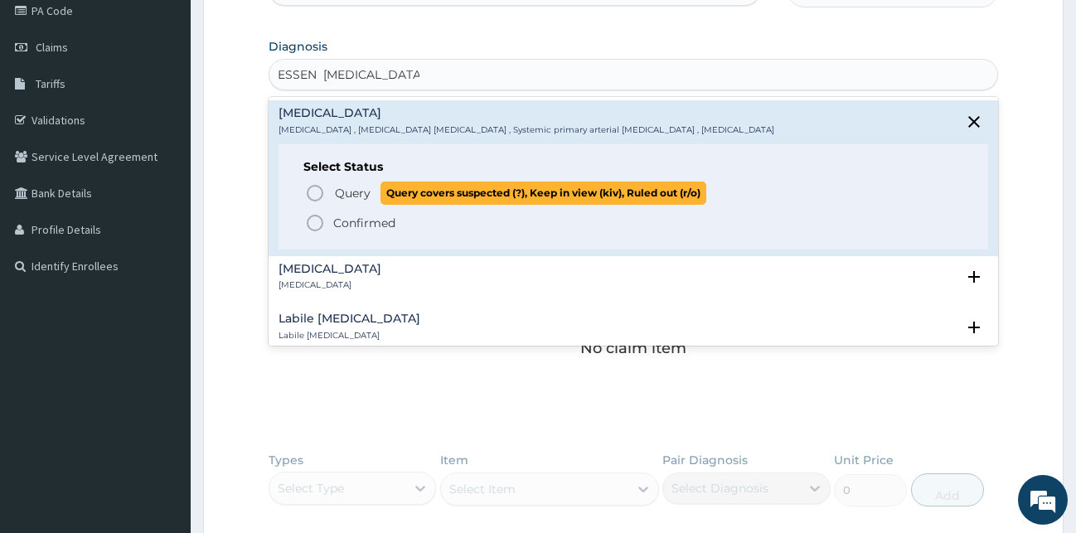
click at [318, 188] on icon "status option query" at bounding box center [315, 193] width 20 height 20
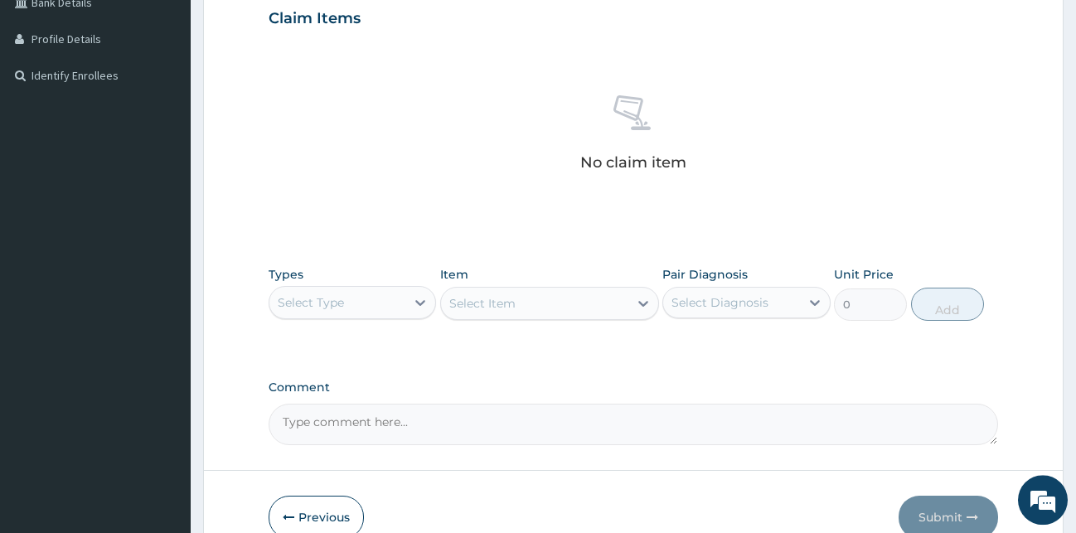
scroll to position [451, 0]
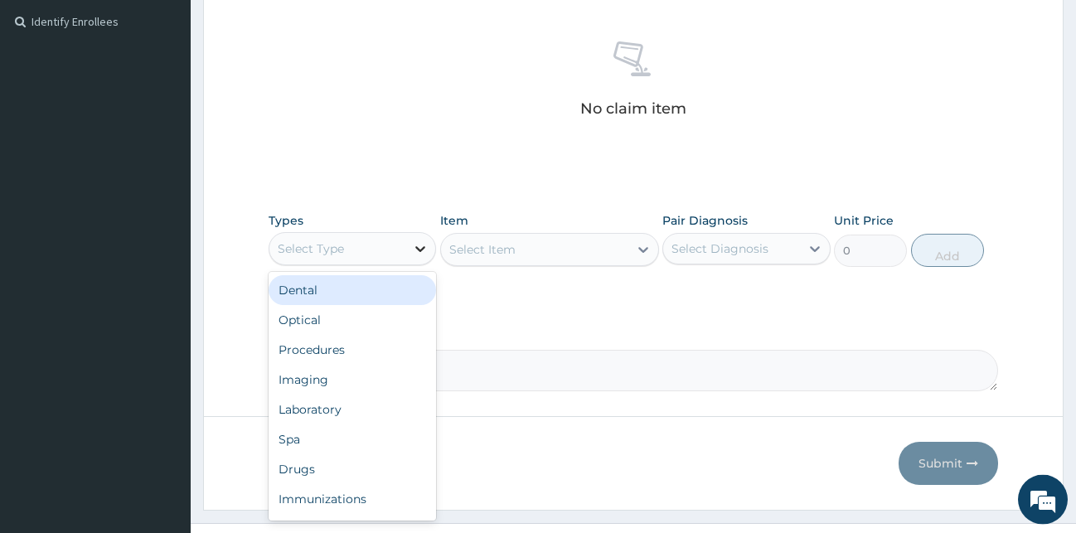
click at [415, 253] on icon at bounding box center [420, 248] width 17 height 17
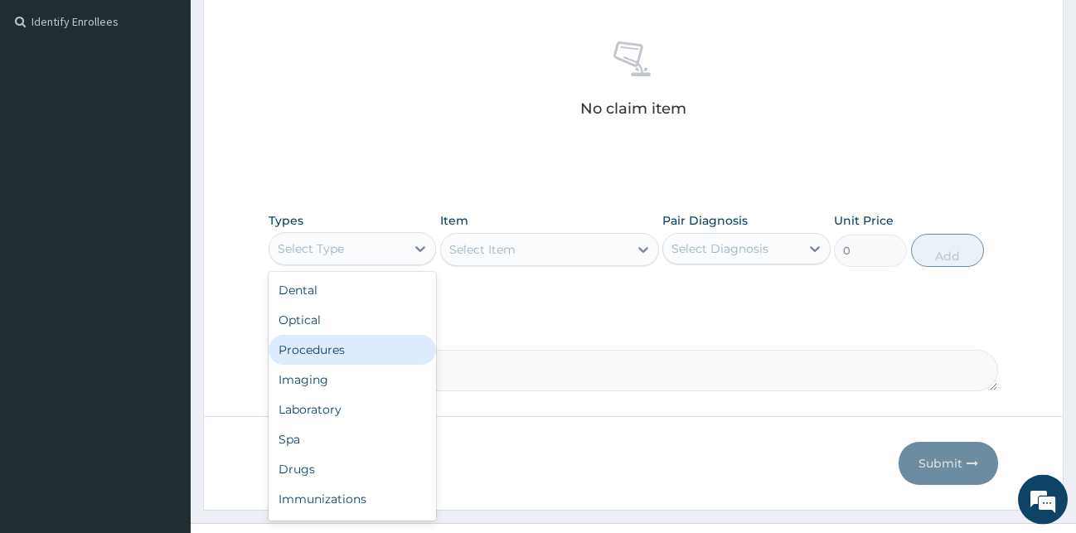
click at [338, 354] on div "Procedures" at bounding box center [353, 350] width 168 height 30
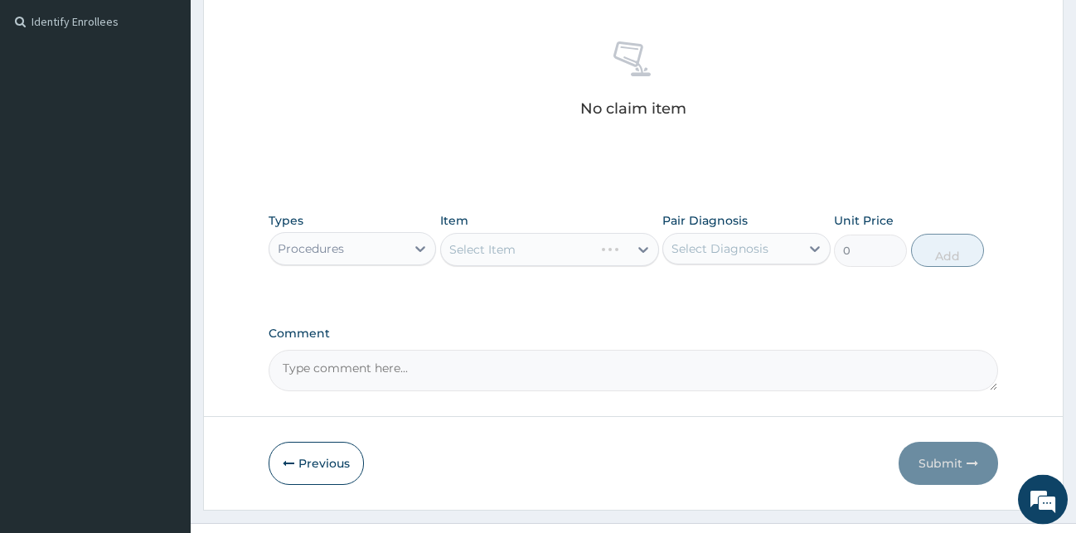
click at [638, 249] on div "Select Item" at bounding box center [549, 249] width 219 height 33
click at [645, 246] on div "Select Item" at bounding box center [549, 249] width 219 height 33
click at [645, 246] on icon at bounding box center [643, 249] width 17 height 17
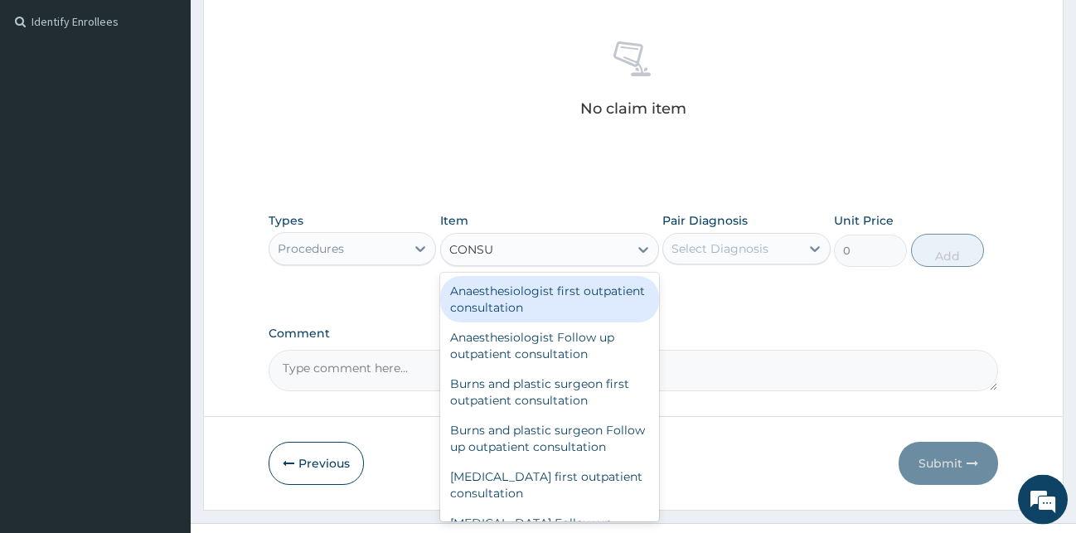
type input "CONSUL"
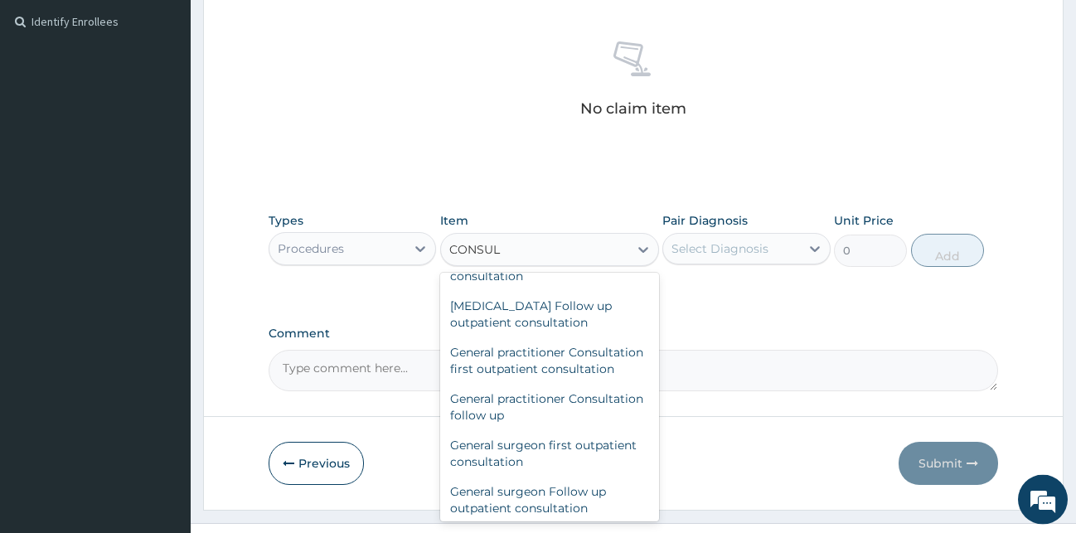
scroll to position [925, 0]
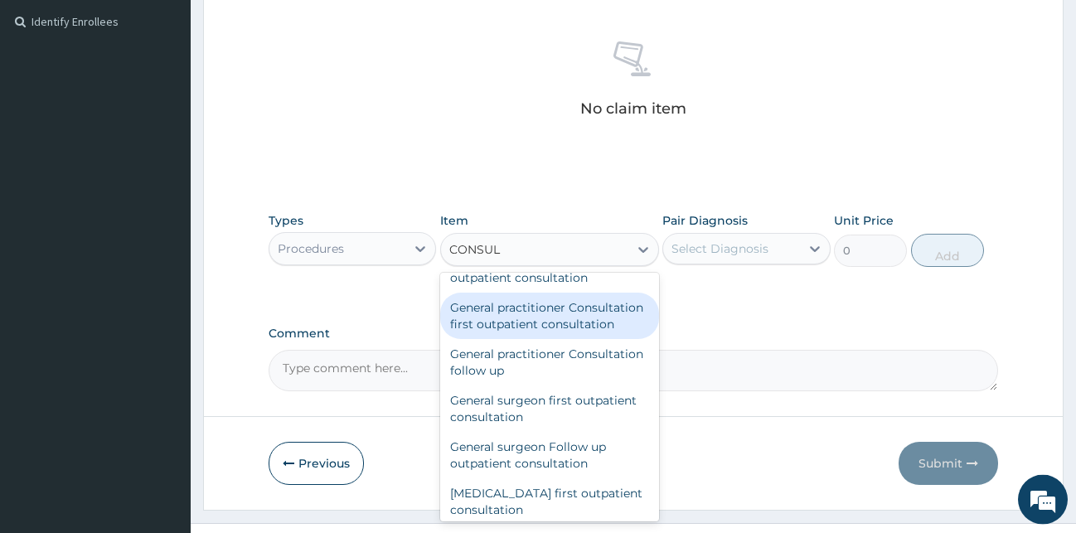
click at [492, 339] on div "General practitioner Consultation first outpatient consultation" at bounding box center [549, 316] width 219 height 46
type input "3000"
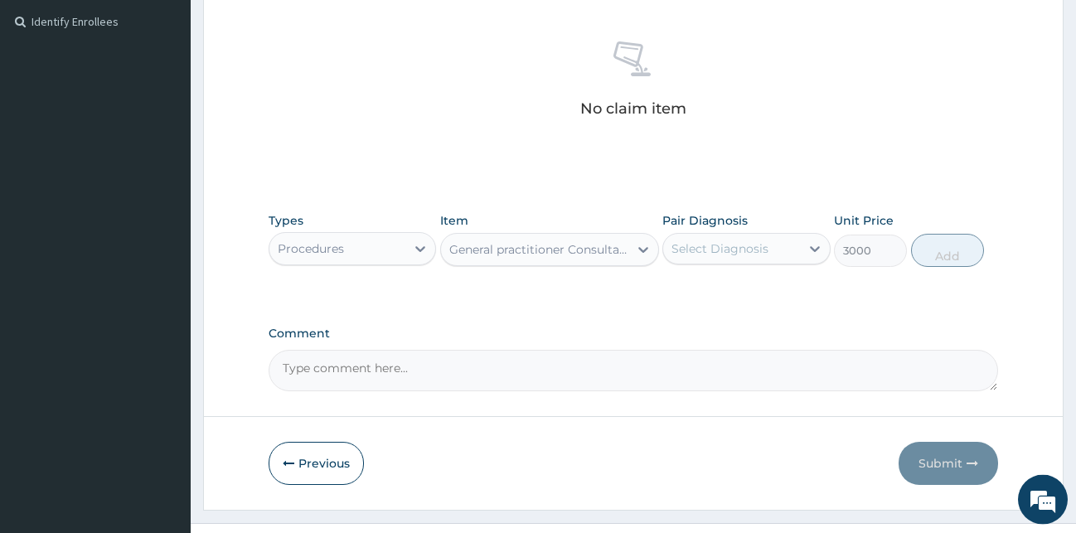
click at [743, 245] on div "Select Diagnosis" at bounding box center [720, 248] width 97 height 17
click at [715, 297] on label "Essential hypertension" at bounding box center [741, 289] width 103 height 17
checkbox input "true"
click at [938, 257] on button "Add" at bounding box center [947, 250] width 73 height 33
type input "0"
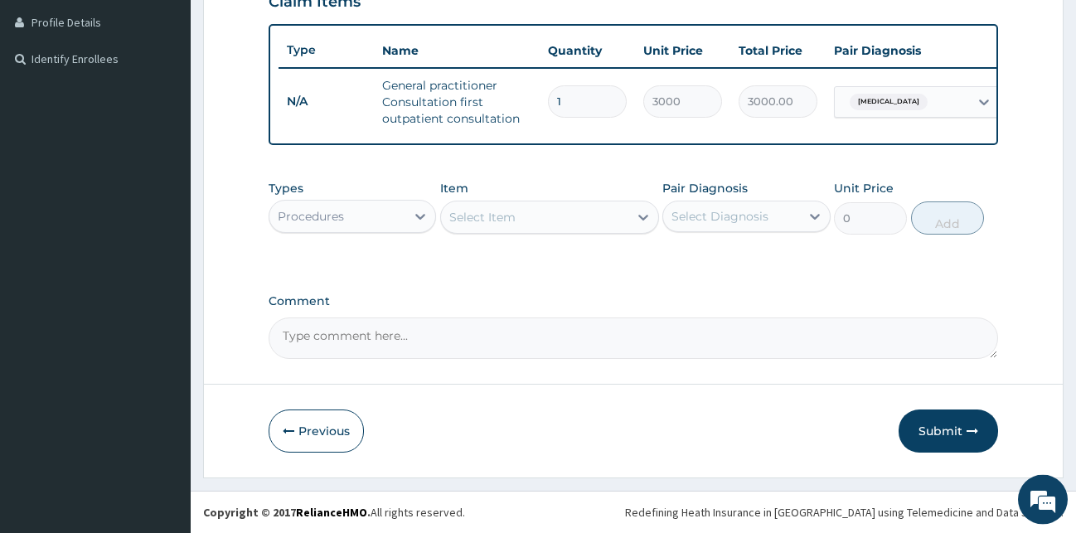
scroll to position [428, 0]
click at [936, 434] on button "Submit" at bounding box center [948, 431] width 99 height 43
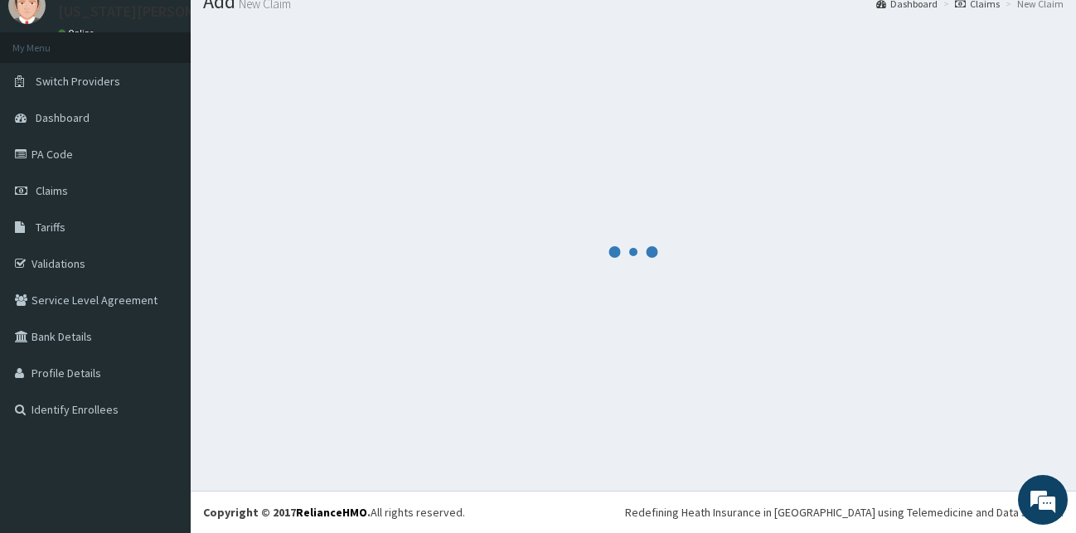
scroll to position [63, 0]
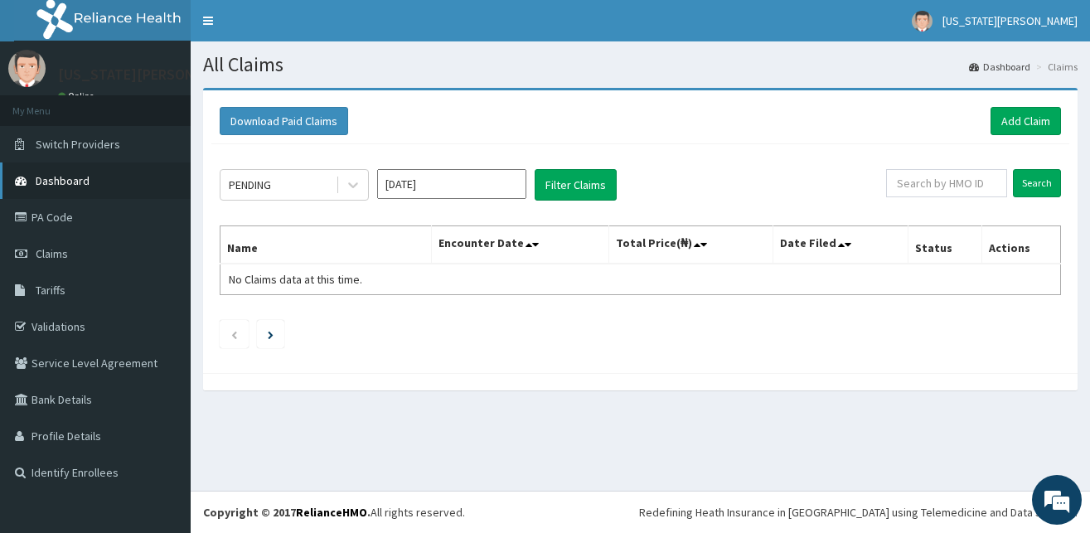
click at [75, 184] on span "Dashboard" at bounding box center [63, 180] width 54 height 15
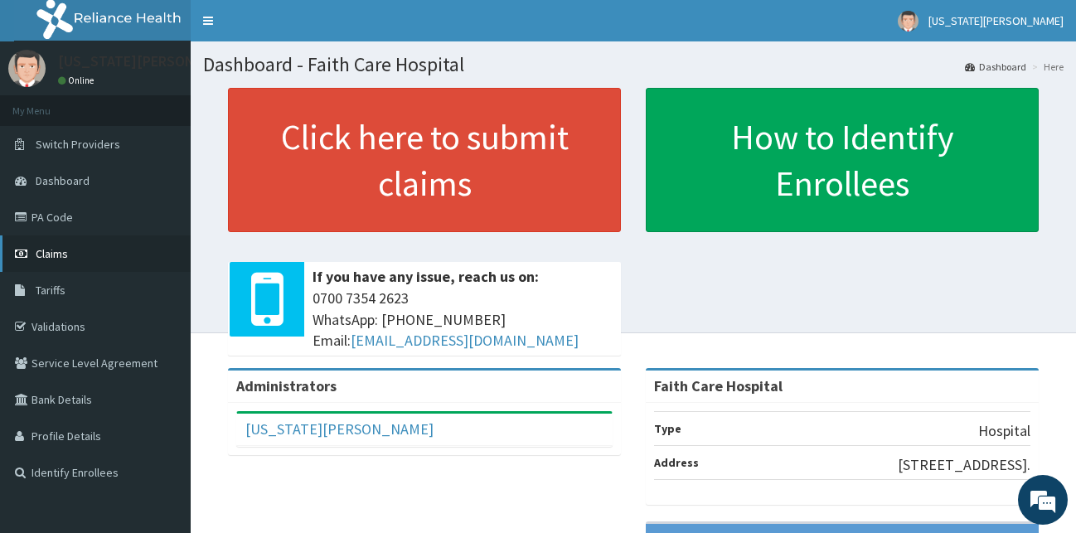
click at [45, 252] on span "Claims" at bounding box center [52, 253] width 32 height 15
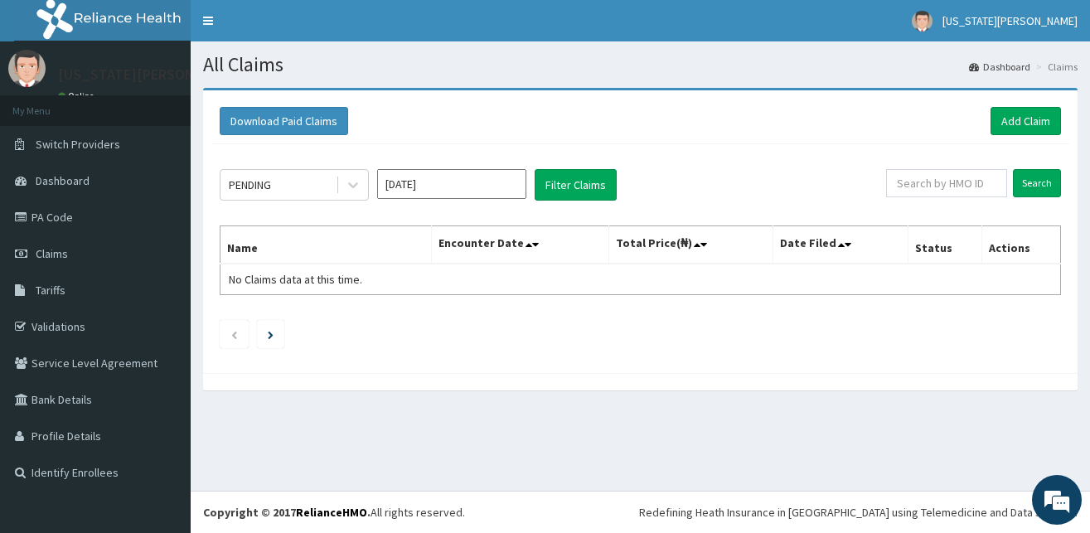
click at [356, 185] on icon at bounding box center [353, 186] width 10 height 6
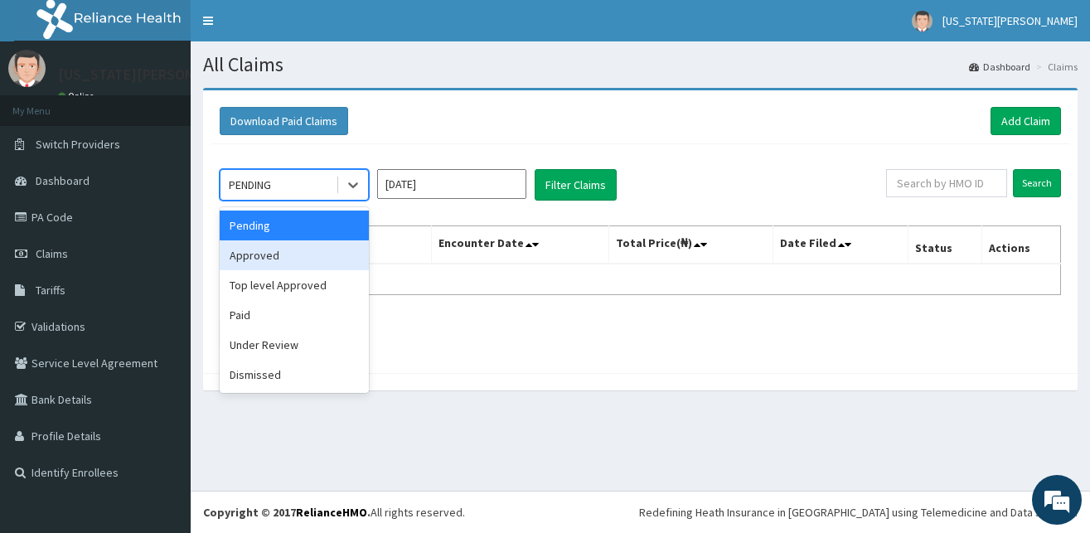
click at [296, 255] on div "Approved" at bounding box center [294, 255] width 149 height 30
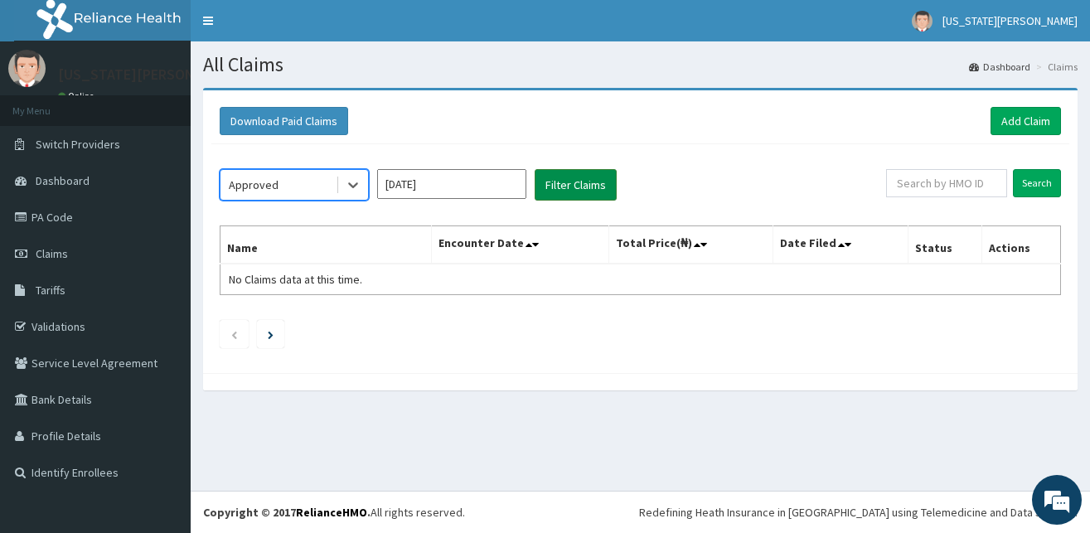
click at [550, 182] on button "Filter Claims" at bounding box center [576, 185] width 82 height 32
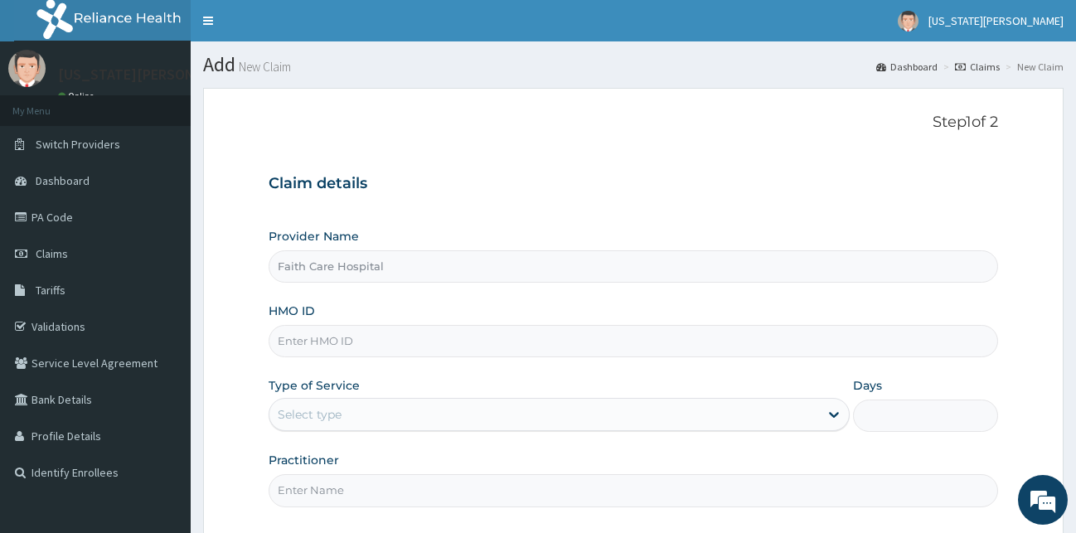
click at [376, 338] on input "HMO ID" at bounding box center [634, 341] width 730 height 32
type input "JEE/10055/A"
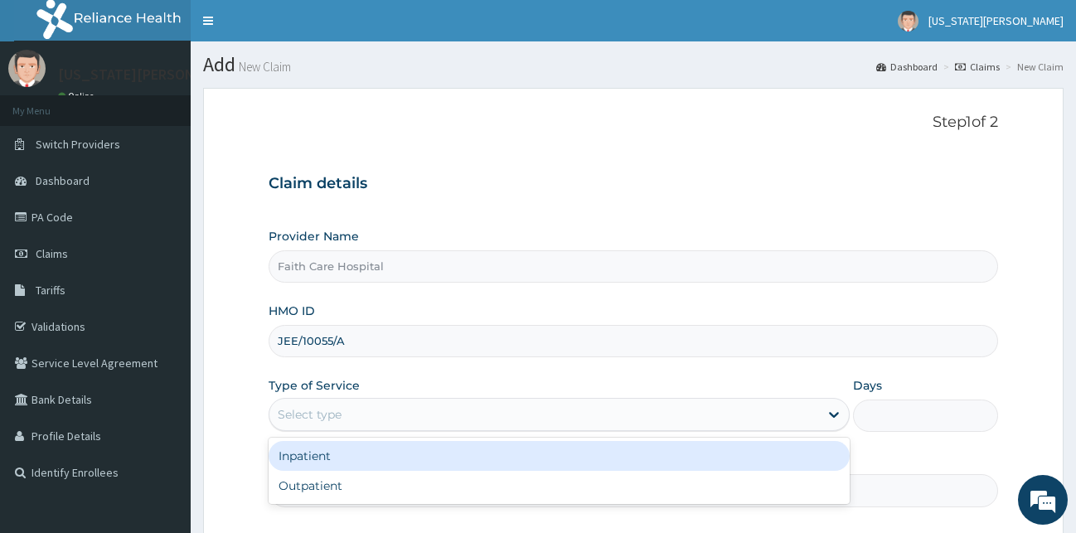
click at [807, 409] on div "Select type" at bounding box center [544, 414] width 550 height 27
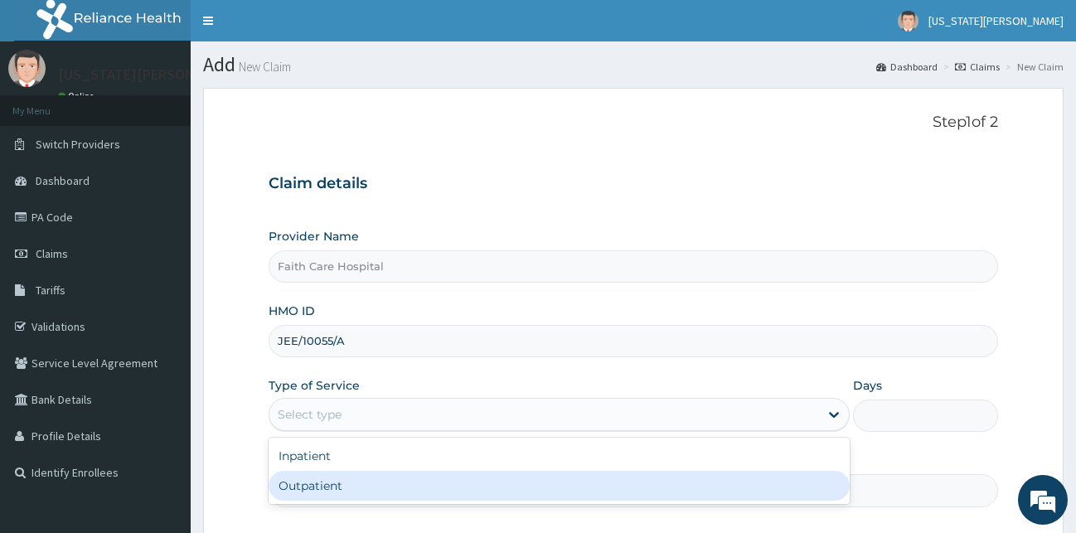
click at [343, 493] on div "Outpatient" at bounding box center [559, 486] width 581 height 30
type input "1"
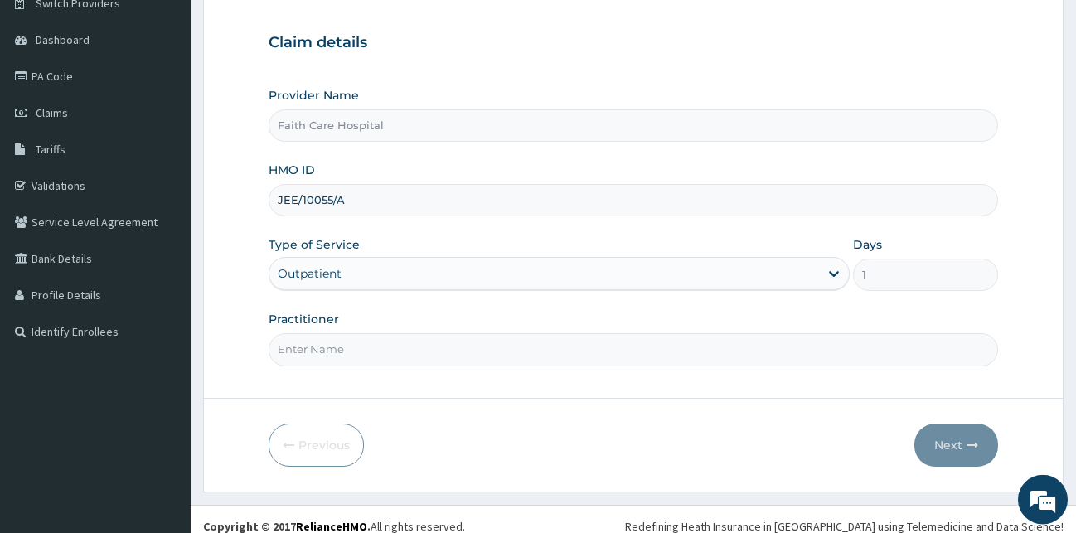
scroll to position [155, 0]
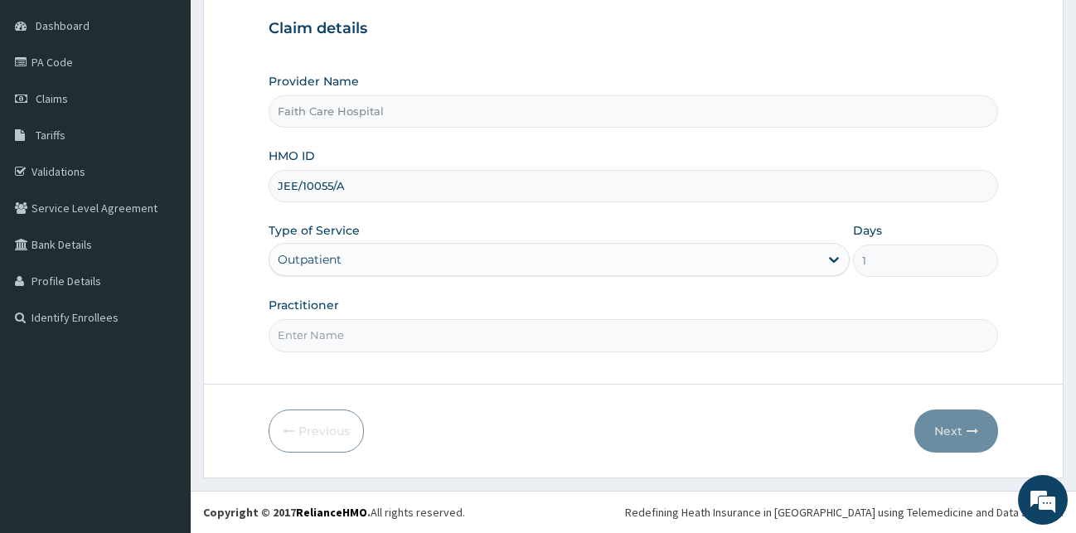
click at [420, 326] on input "Practitioner" at bounding box center [634, 335] width 730 height 32
type input "DR VICTOR"
click at [937, 430] on button "Next" at bounding box center [956, 431] width 84 height 43
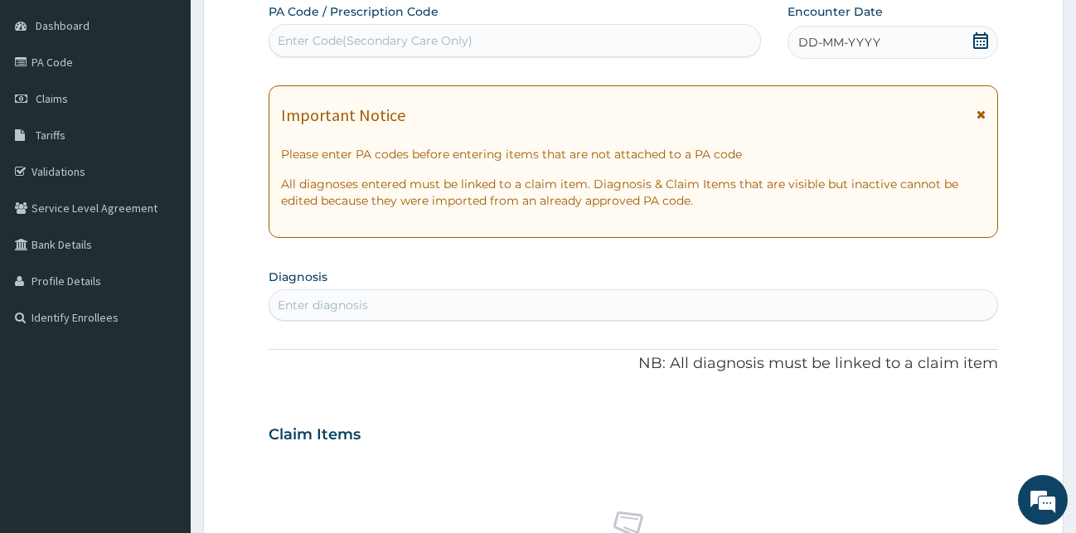
click at [987, 116] on div "Important Notice Please enter PA codes before entering items that are not attac…" at bounding box center [634, 161] width 730 height 153
click at [980, 115] on icon at bounding box center [981, 115] width 9 height 12
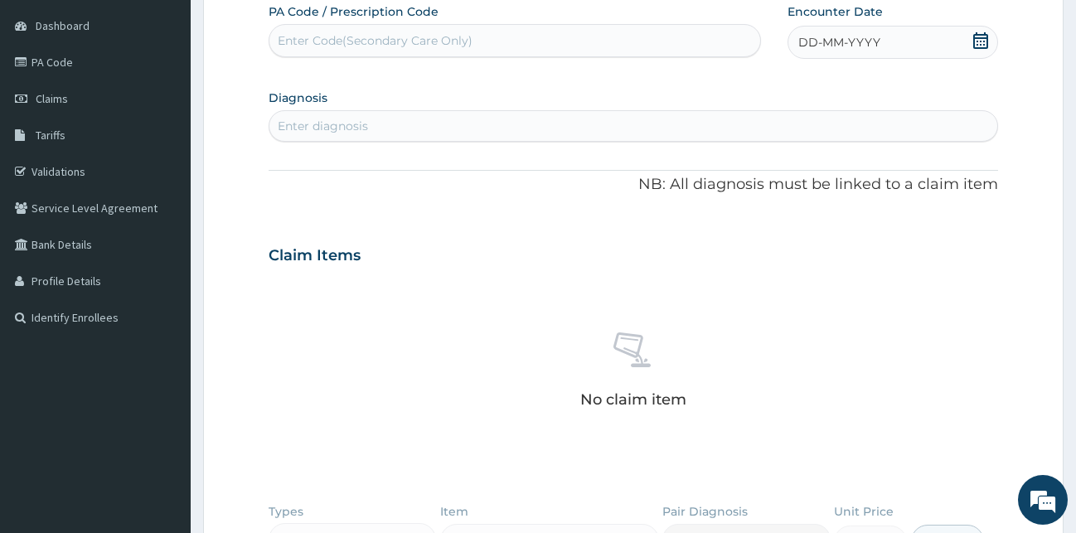
click at [914, 40] on div "DD-MM-YYYY" at bounding box center [893, 42] width 211 height 33
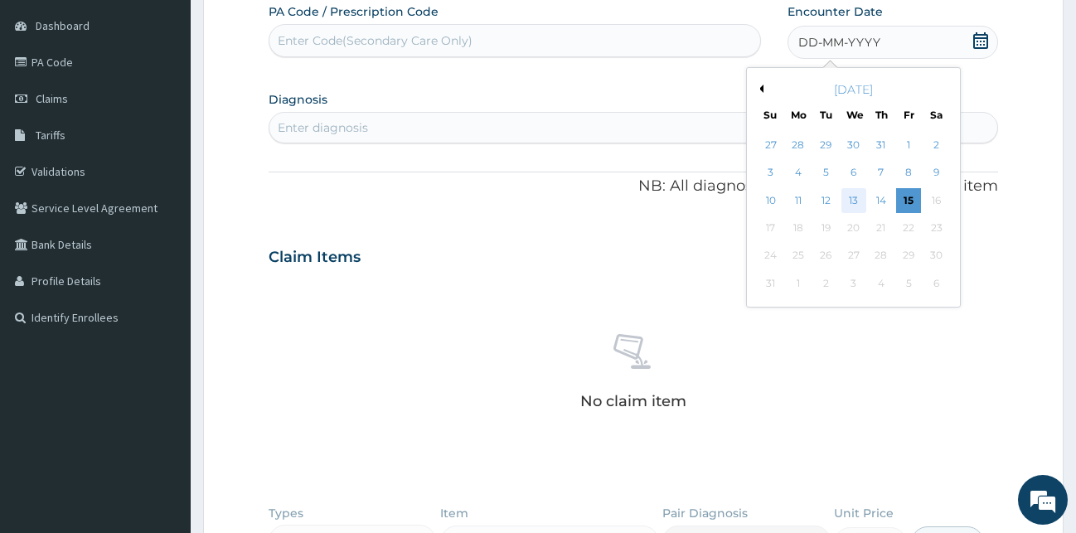
click at [859, 191] on div "13" at bounding box center [853, 200] width 25 height 25
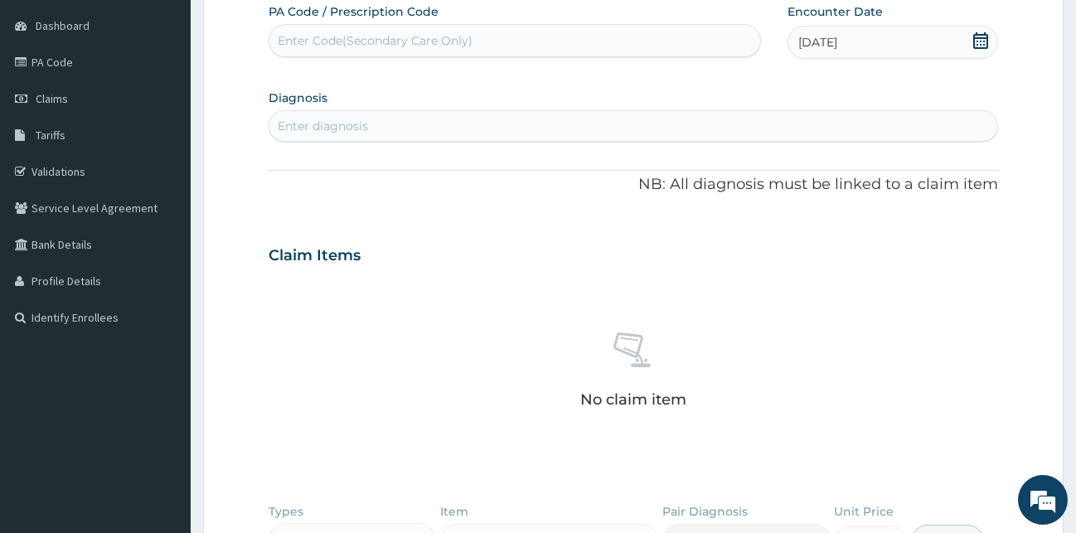
click at [485, 123] on div "Enter diagnosis" at bounding box center [633, 126] width 729 height 27
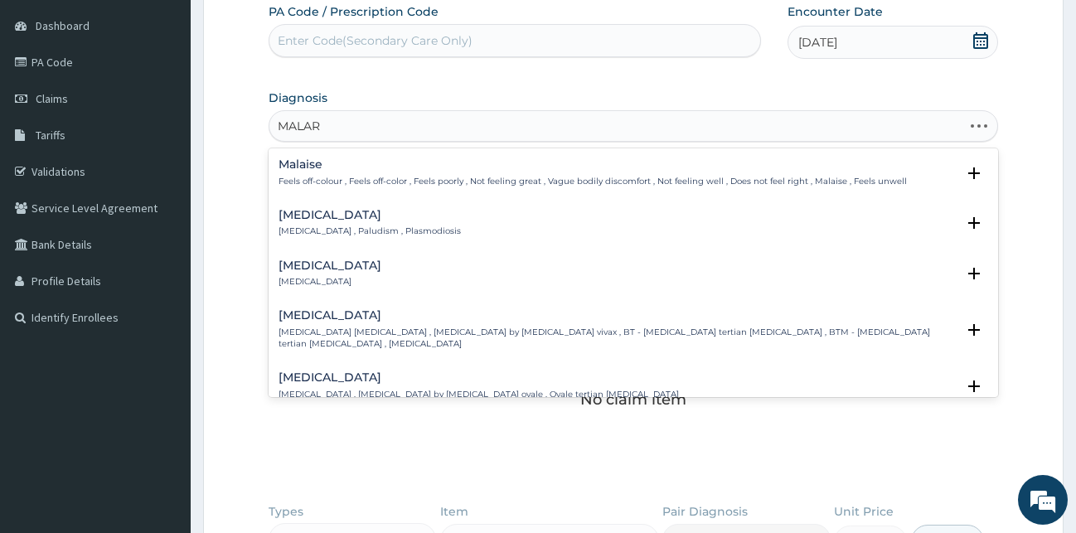
type input "MALARI"
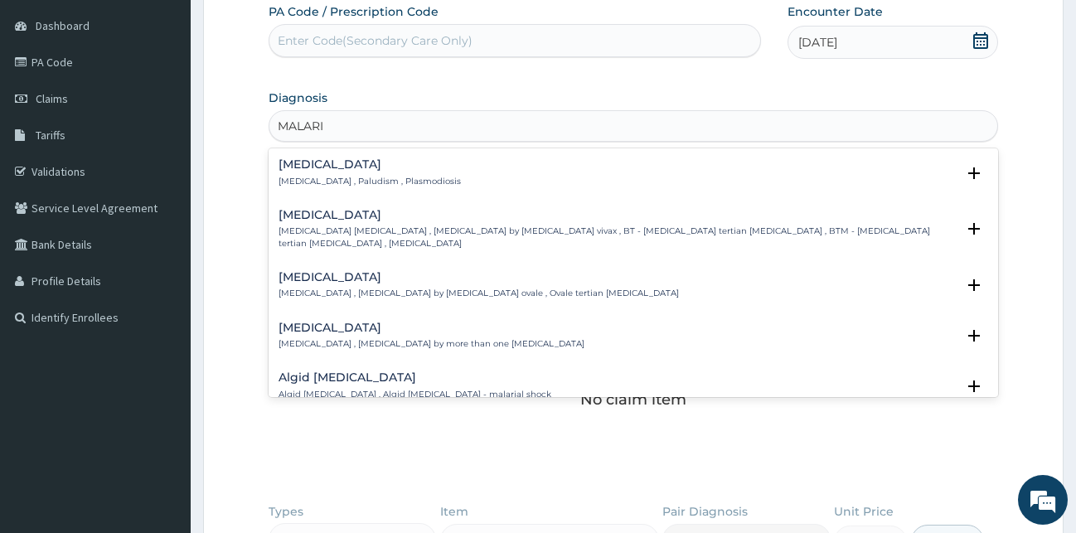
click at [300, 171] on h4 "Malaria" at bounding box center [370, 164] width 182 height 12
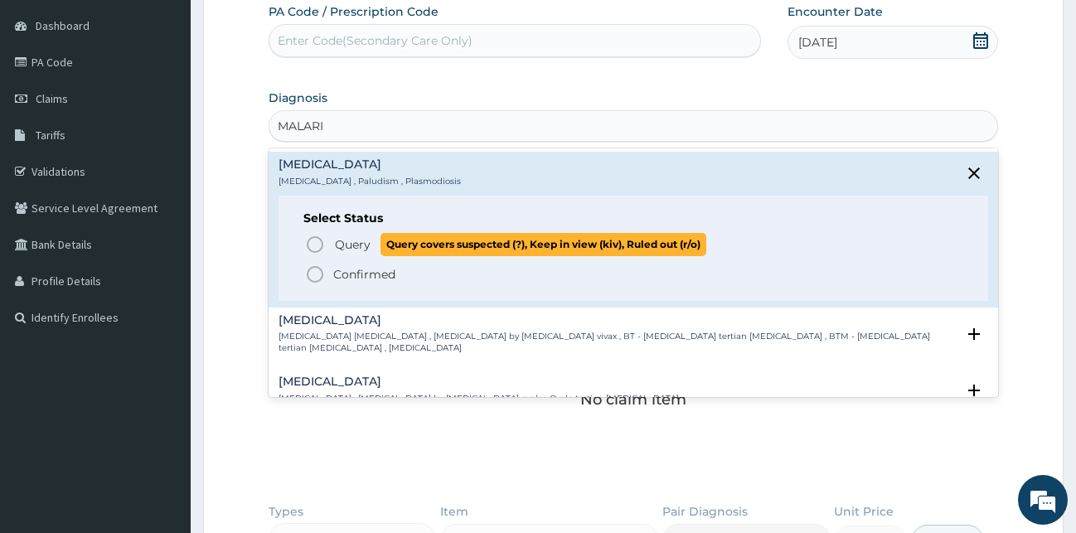
click at [313, 246] on icon "status option query" at bounding box center [315, 245] width 20 height 20
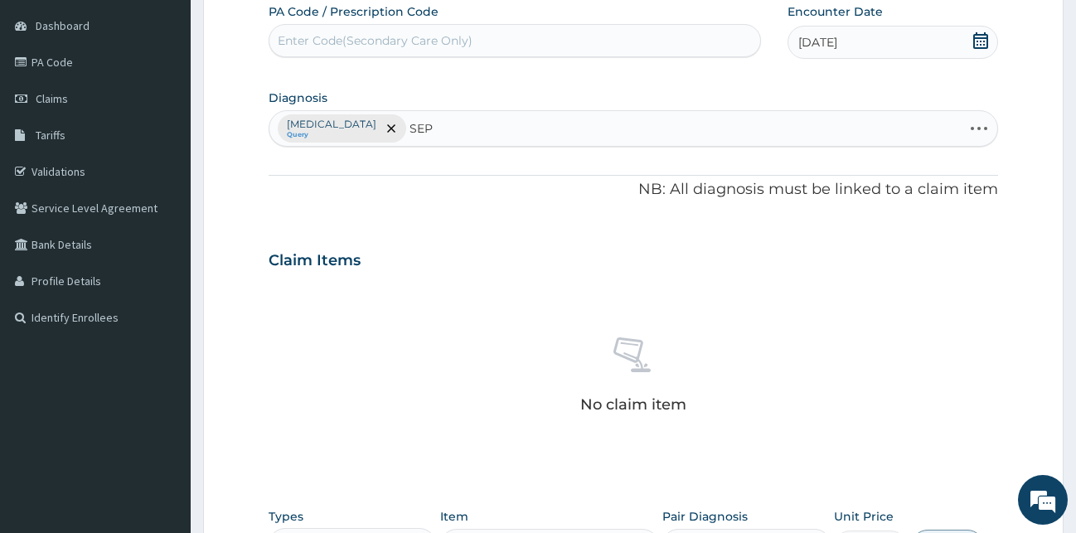
type input "SEPS"
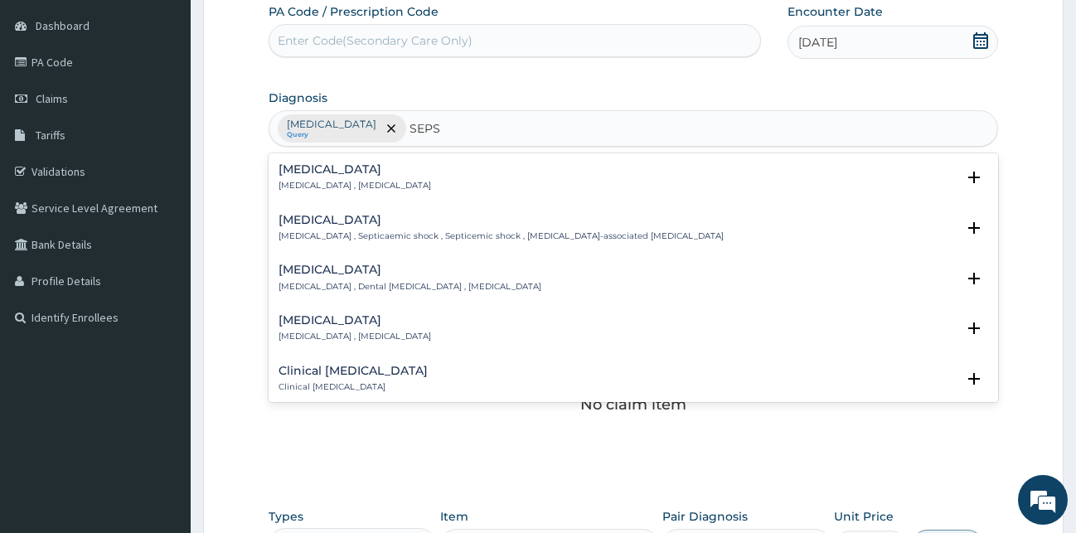
click at [322, 171] on h4 "Sepsis" at bounding box center [355, 169] width 153 height 12
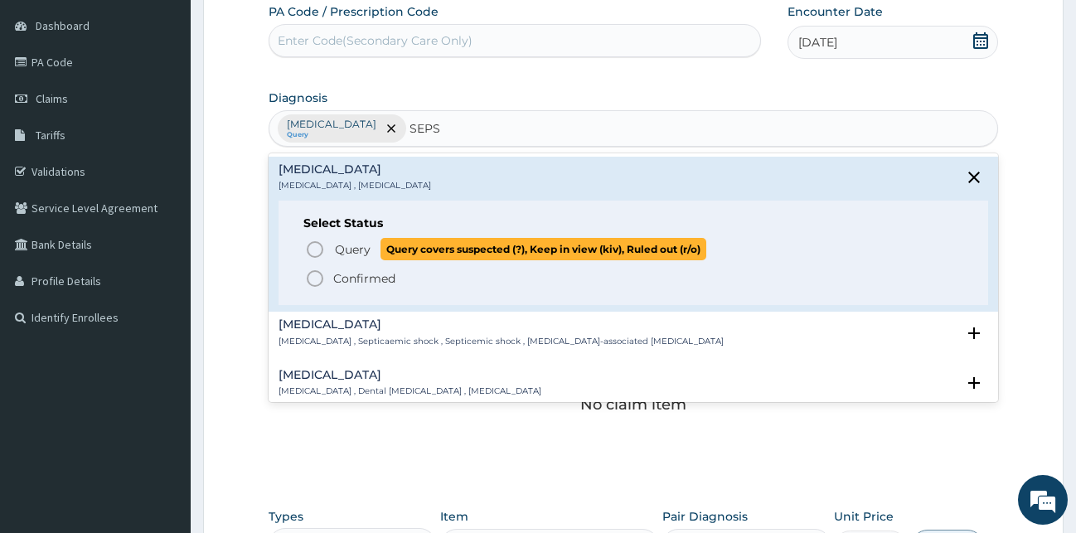
click at [309, 252] on icon "status option query" at bounding box center [315, 250] width 20 height 20
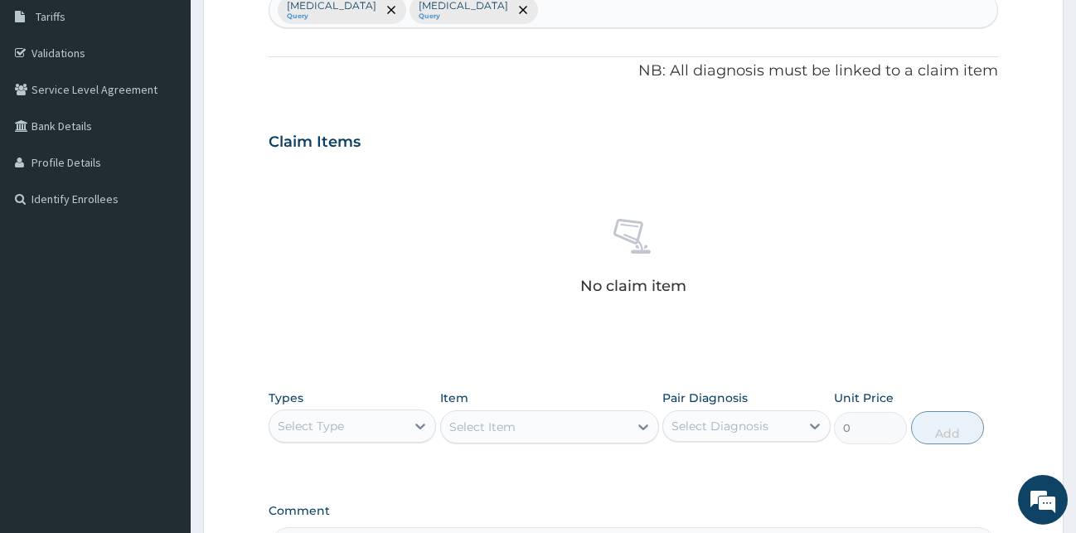
scroll to position [483, 0]
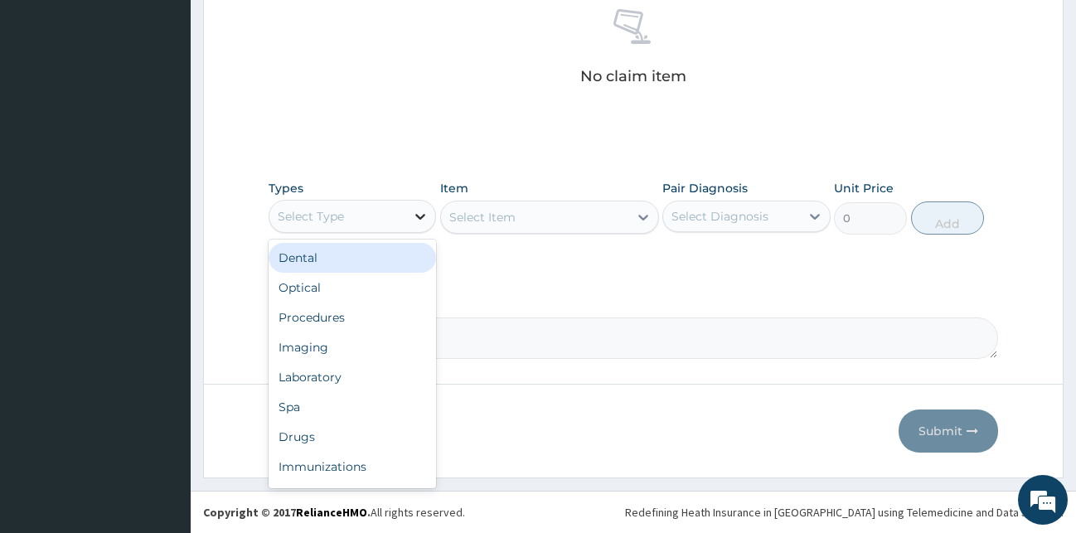
click at [418, 218] on icon at bounding box center [420, 216] width 17 height 17
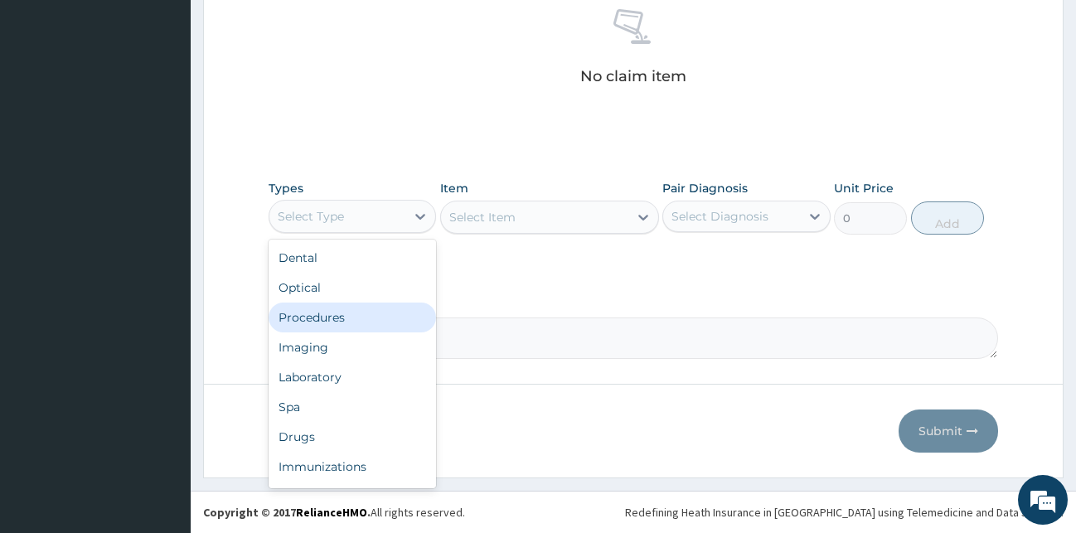
click at [336, 317] on div "Procedures" at bounding box center [353, 318] width 168 height 30
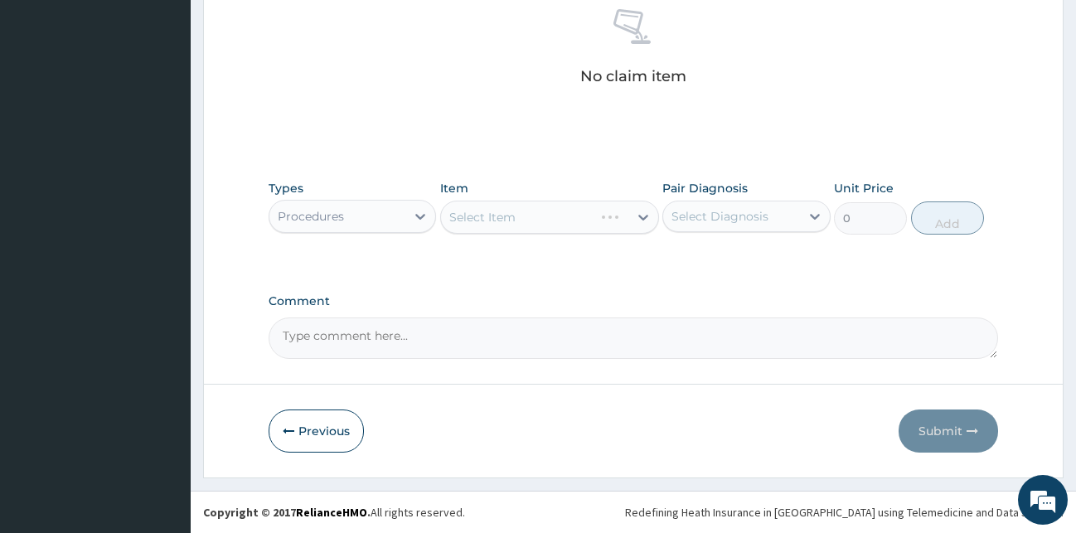
click at [639, 220] on div "Select Item" at bounding box center [549, 217] width 219 height 33
click at [650, 211] on icon at bounding box center [643, 217] width 17 height 17
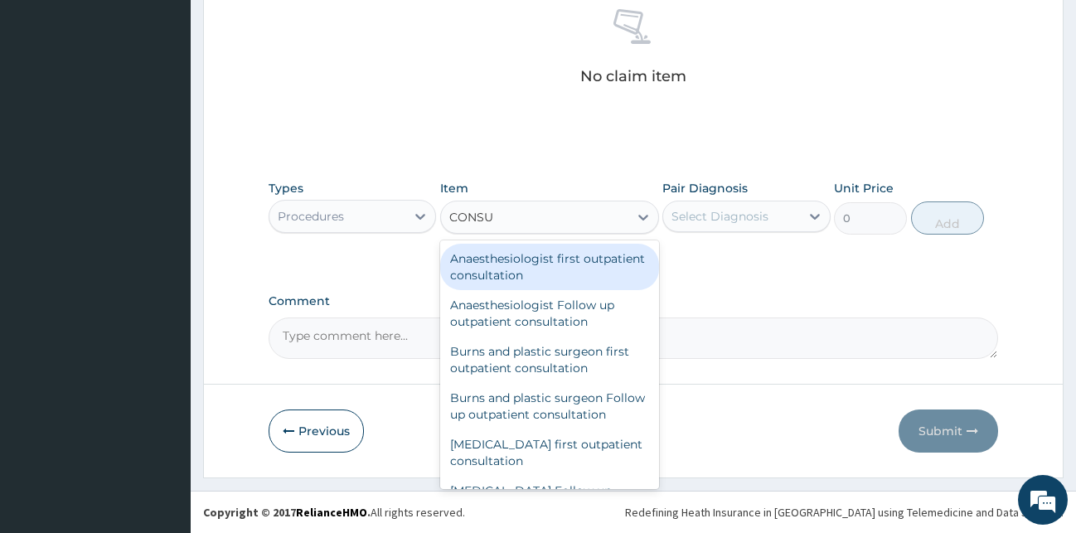
type input "CONSUL"
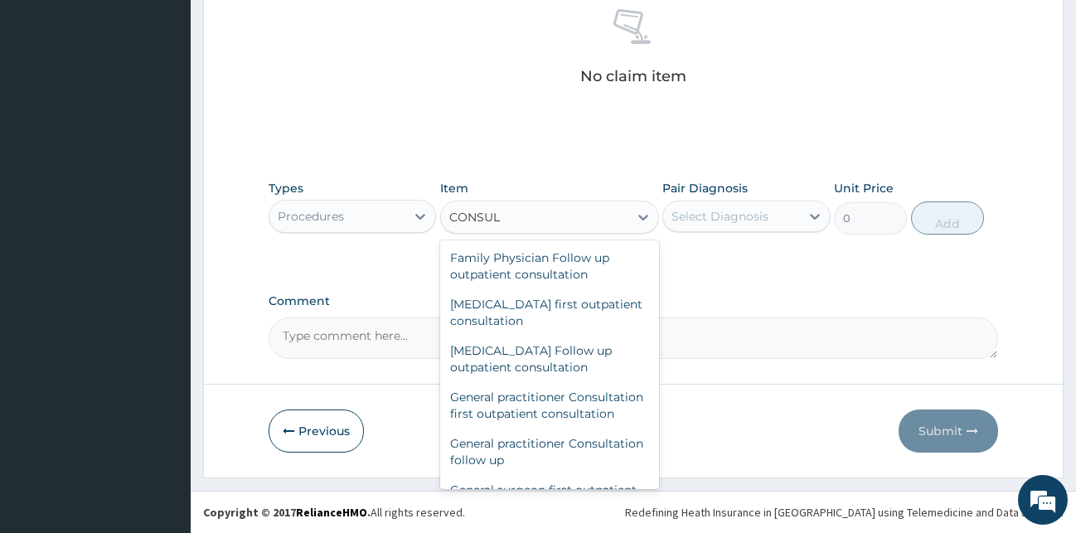
scroll to position [806, 0]
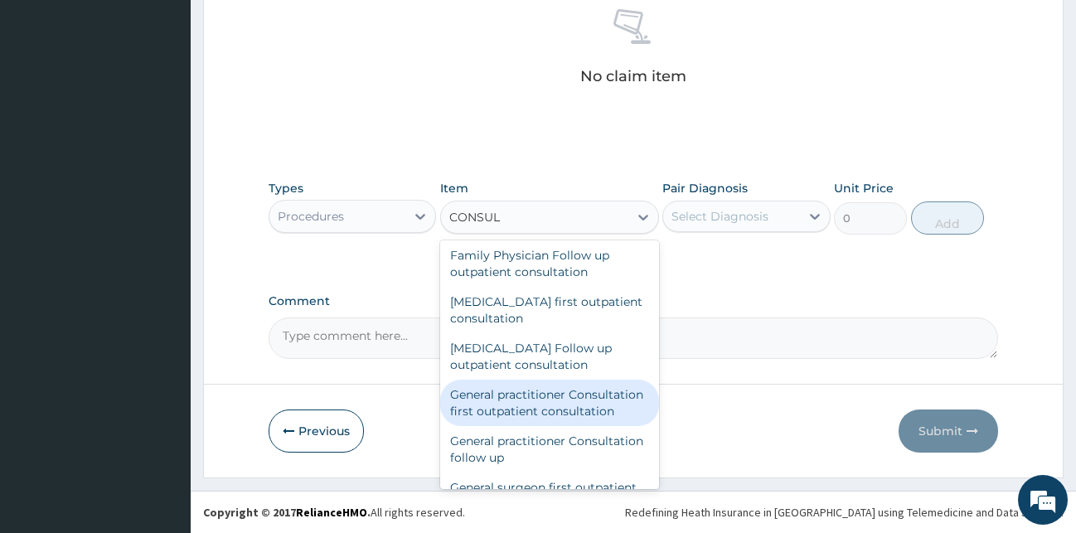
click at [549, 426] on div "General practitioner Consultation first outpatient consultation" at bounding box center [549, 403] width 219 height 46
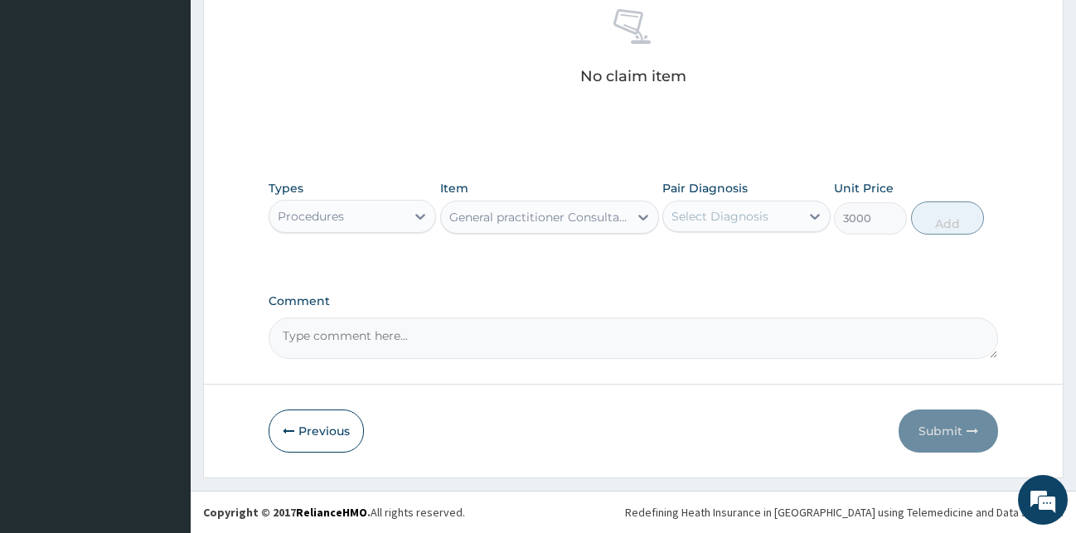
type input "3000"
click at [770, 221] on div "Select Diagnosis" at bounding box center [731, 216] width 137 height 27
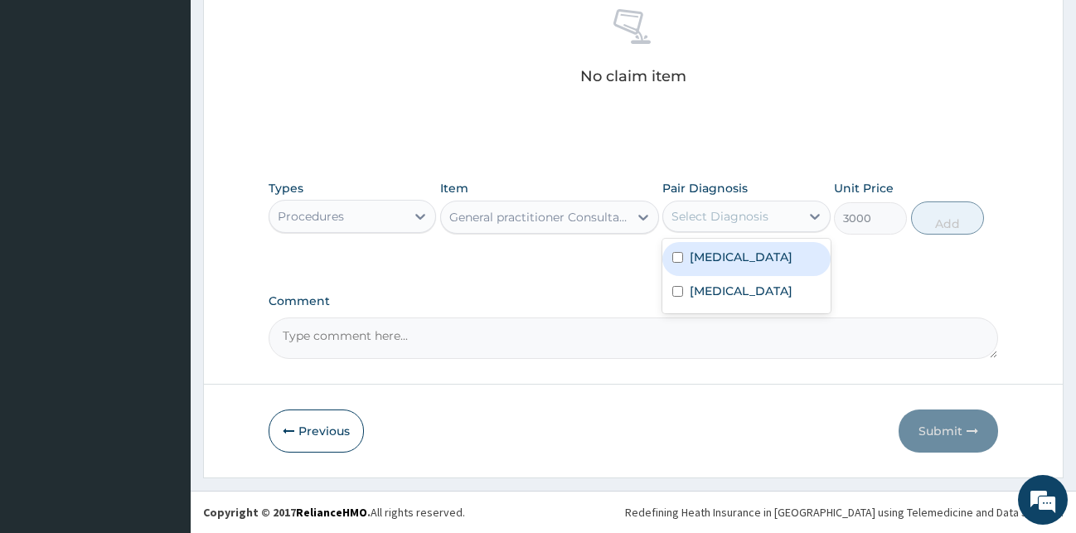
click at [761, 255] on div "Malaria" at bounding box center [746, 259] width 168 height 34
checkbox input "true"
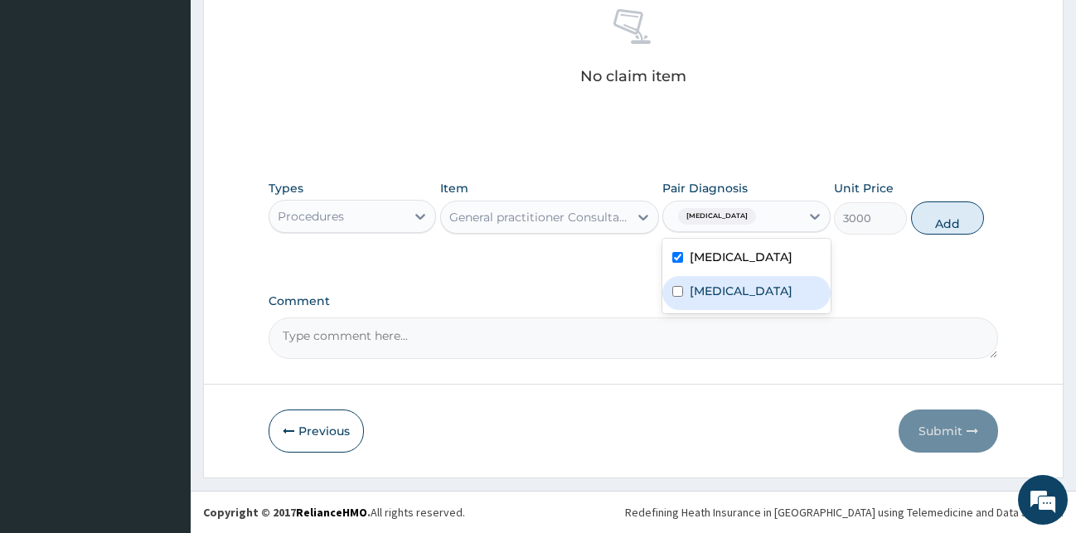
click at [740, 293] on div "Sepsis" at bounding box center [746, 293] width 168 height 34
checkbox input "true"
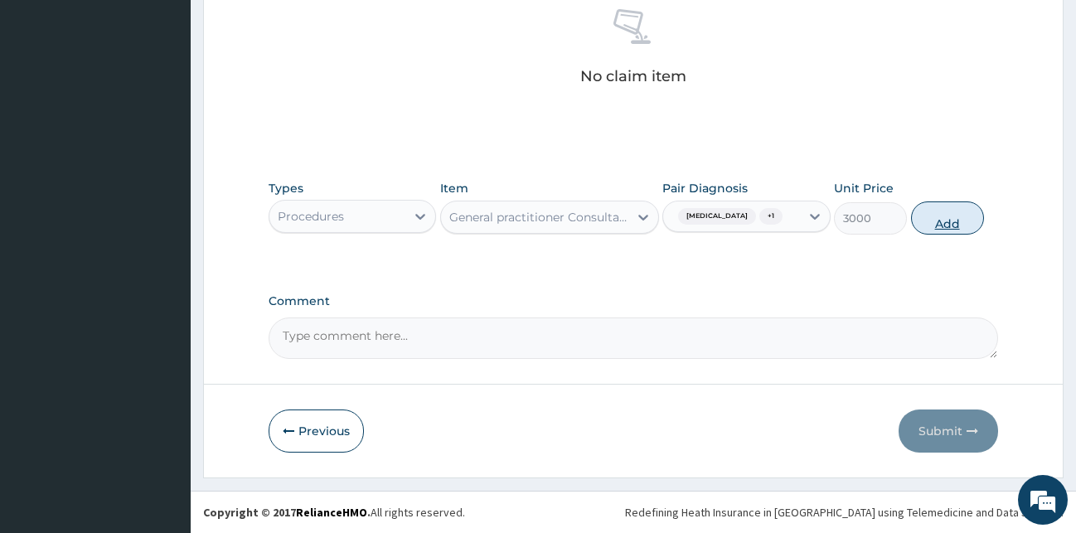
drag, startPoint x: 943, startPoint y: 216, endPoint x: 933, endPoint y: 219, distance: 9.7
click at [940, 217] on button "Add" at bounding box center [947, 217] width 73 height 33
type input "0"
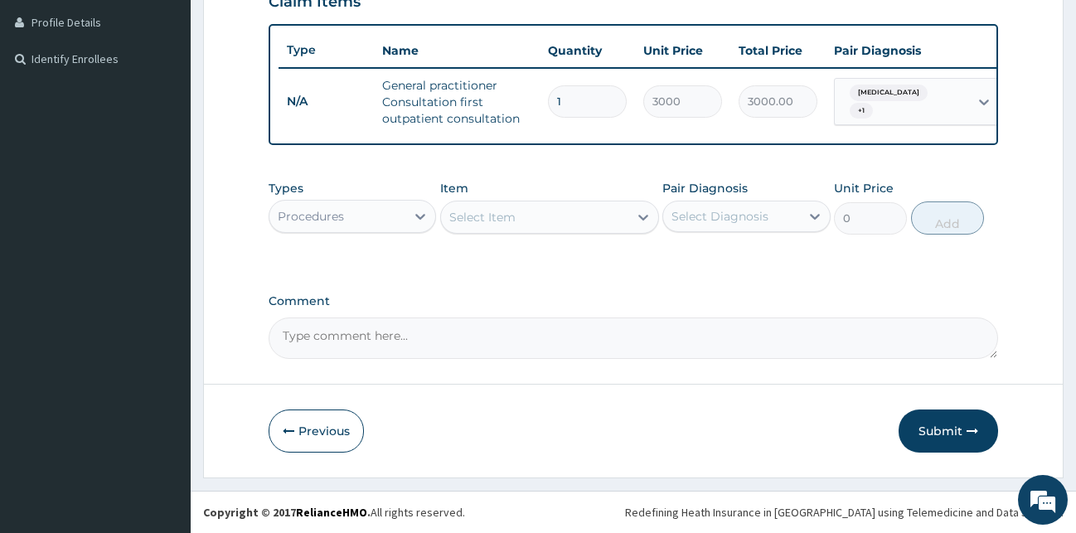
click at [529, 216] on div "Select Item" at bounding box center [534, 217] width 187 height 27
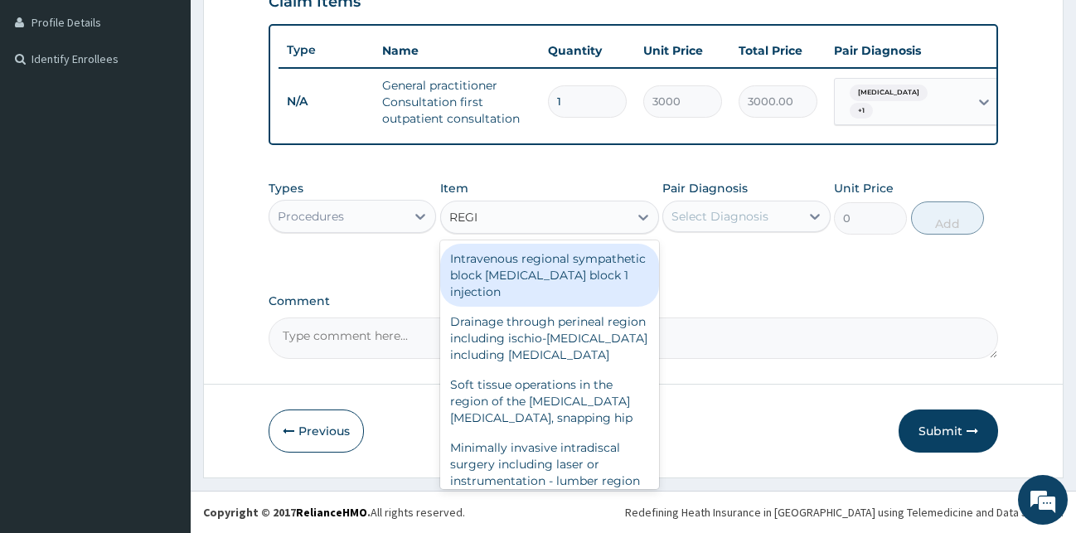
type input "REGIS"
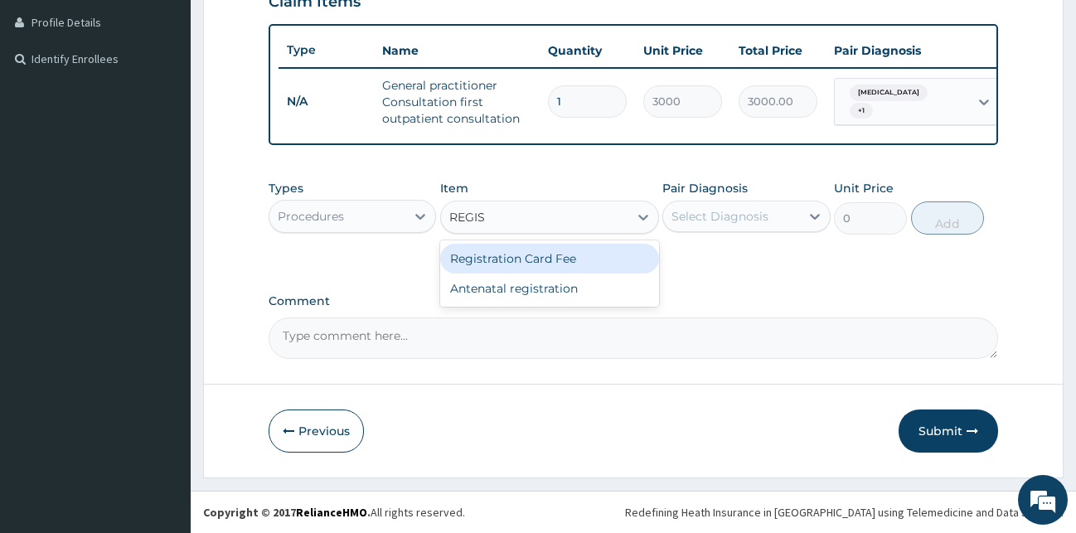
click at [499, 256] on div "Registration Card Fee" at bounding box center [549, 259] width 219 height 30
type input "2000"
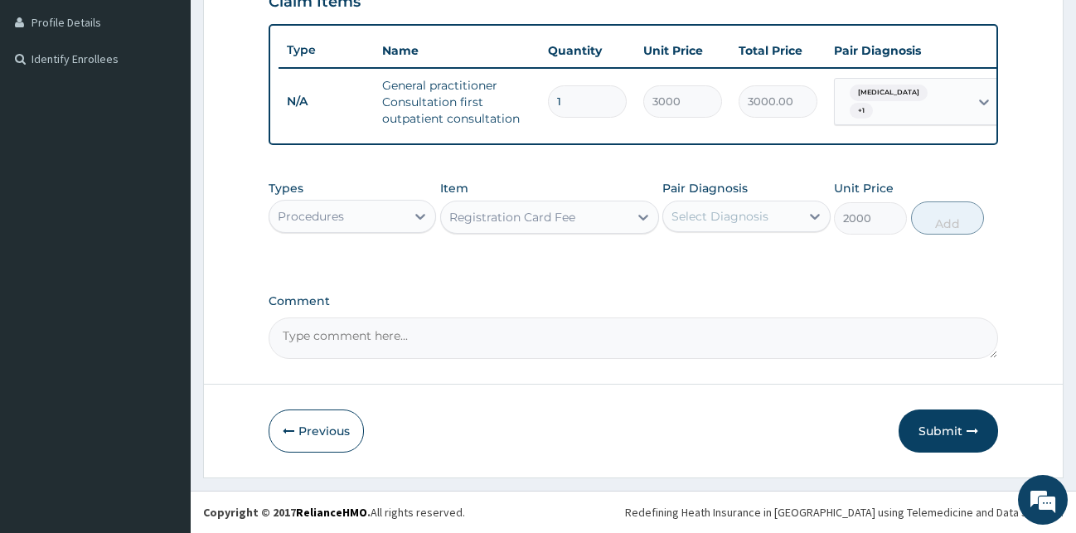
click at [721, 214] on div "Select Diagnosis" at bounding box center [720, 216] width 97 height 17
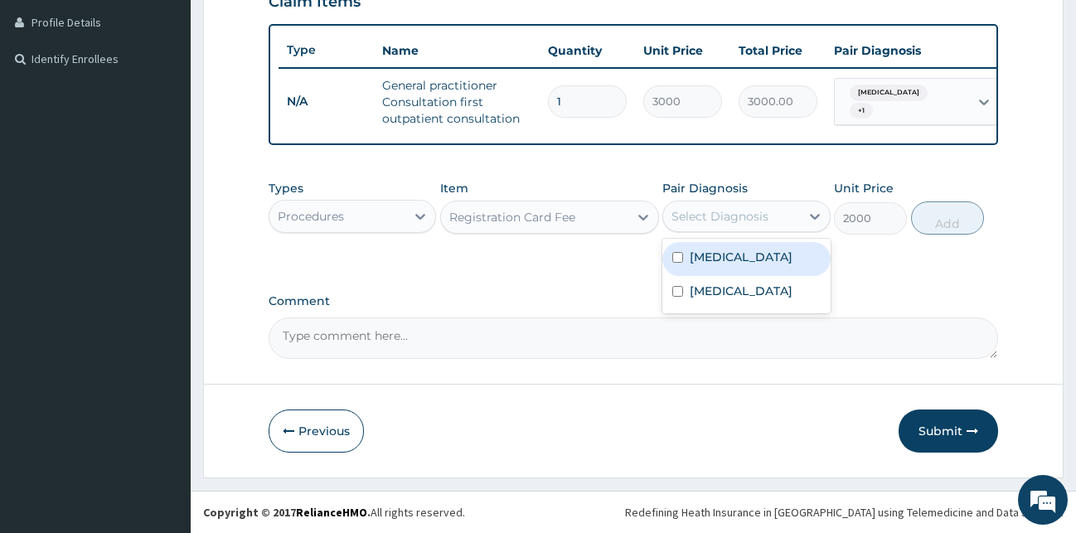
drag, startPoint x: 713, startPoint y: 258, endPoint x: 708, endPoint y: 265, distance: 9.0
click at [711, 258] on label "Malaria" at bounding box center [741, 257] width 103 height 17
checkbox input "true"
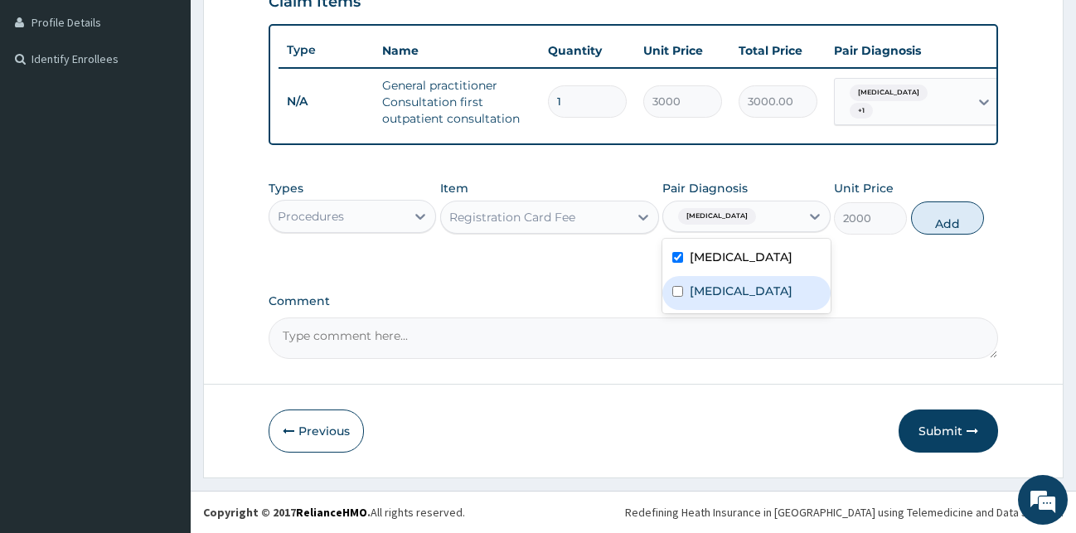
drag, startPoint x: 709, startPoint y: 288, endPoint x: 744, endPoint y: 293, distance: 35.9
click at [708, 292] on label "Sepsis" at bounding box center [741, 291] width 103 height 17
checkbox input "true"
click at [951, 216] on button "Add" at bounding box center [947, 217] width 73 height 33
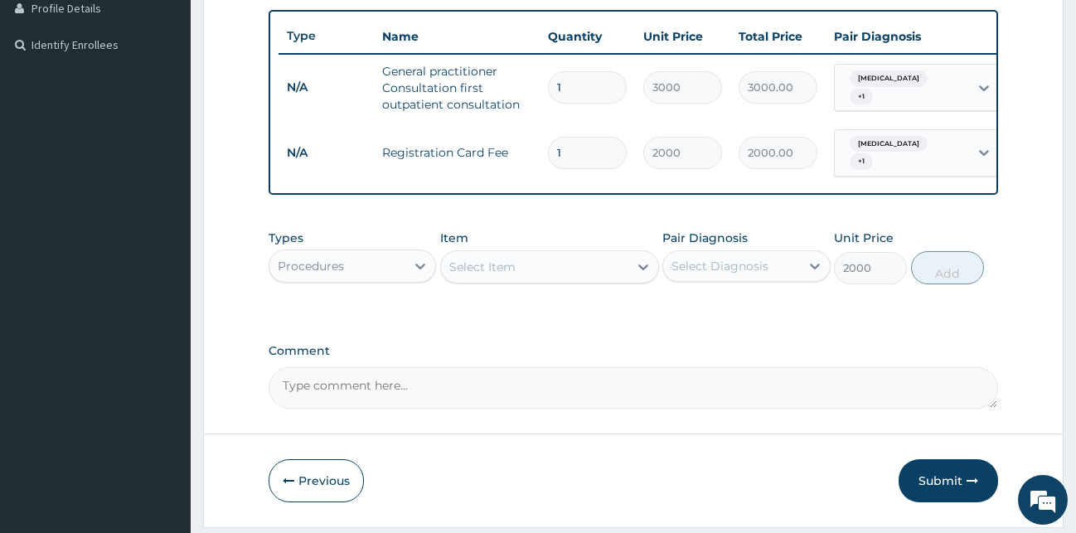
type input "0"
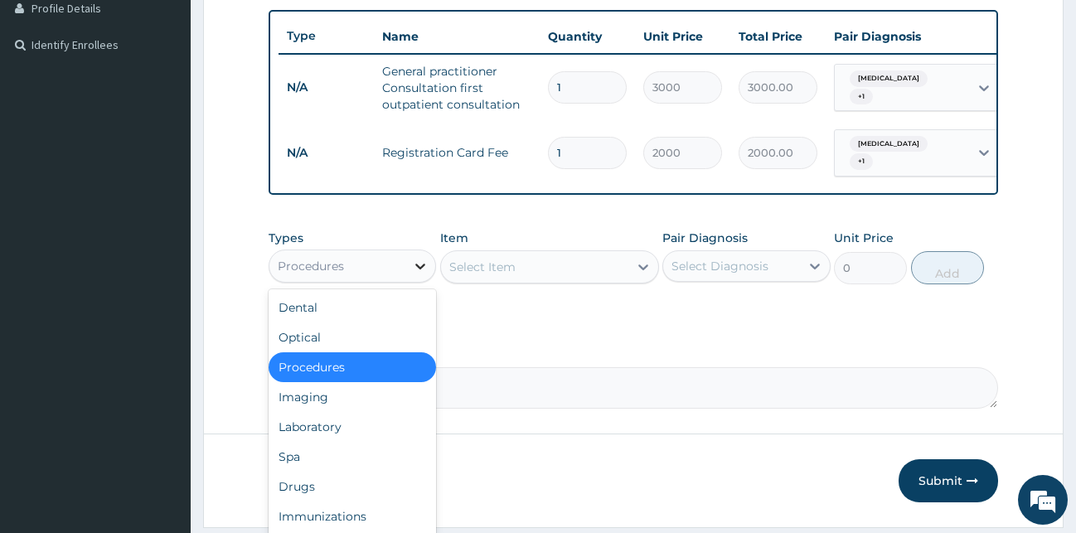
click at [406, 266] on div at bounding box center [420, 266] width 30 height 30
click at [297, 436] on div "Laboratory" at bounding box center [353, 427] width 168 height 30
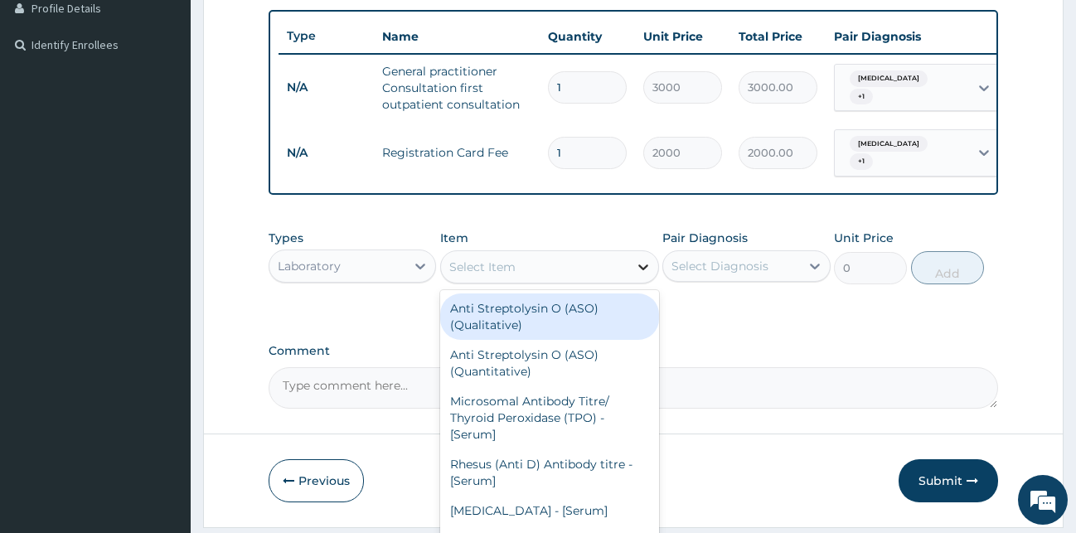
click at [638, 275] on icon at bounding box center [643, 267] width 17 height 17
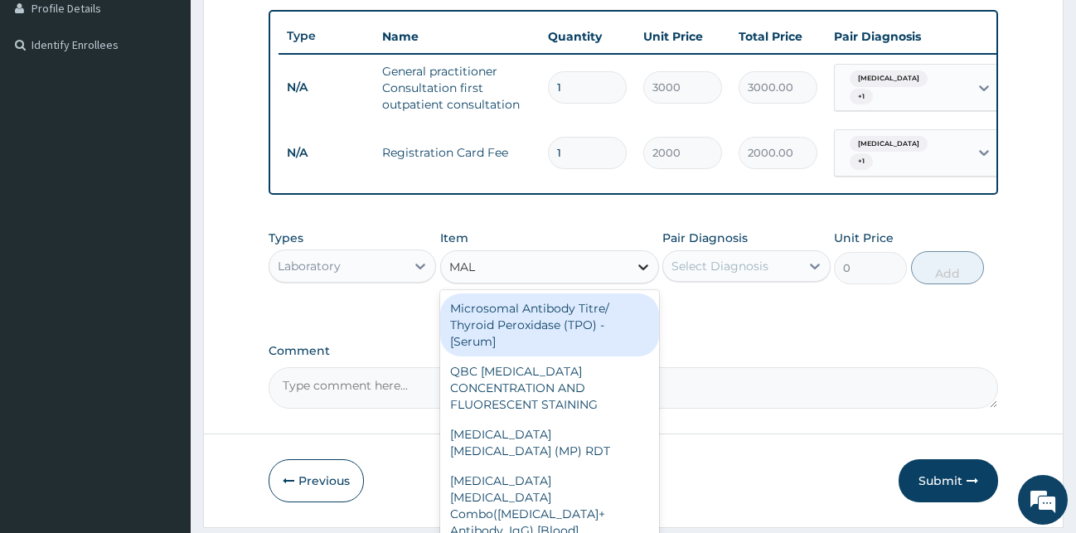
type input "MALA"
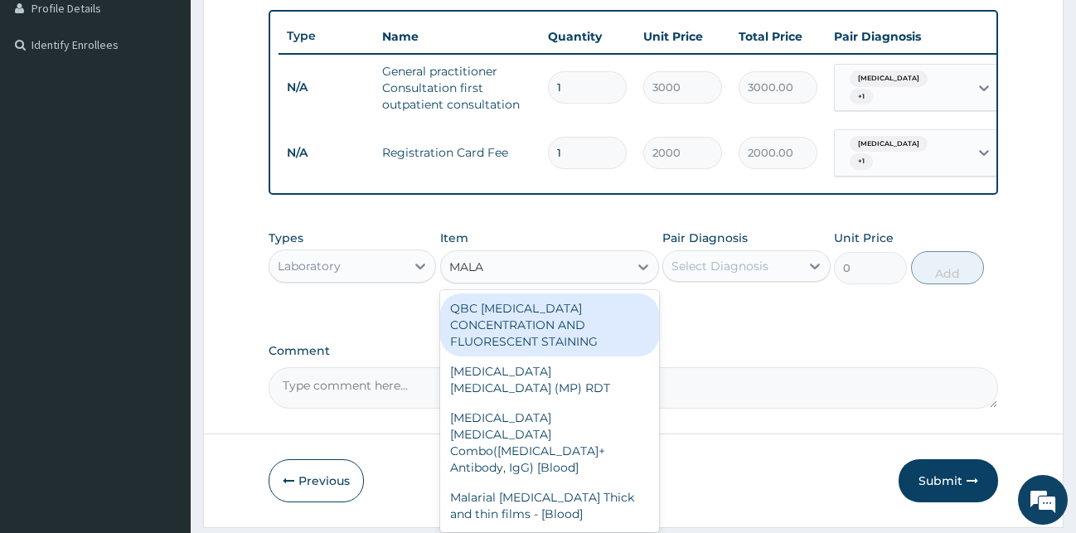
click at [604, 322] on div "QBC [MEDICAL_DATA] CONCENTRATION AND FLUORESCENT STAINING" at bounding box center [549, 324] width 219 height 63
type input "2000"
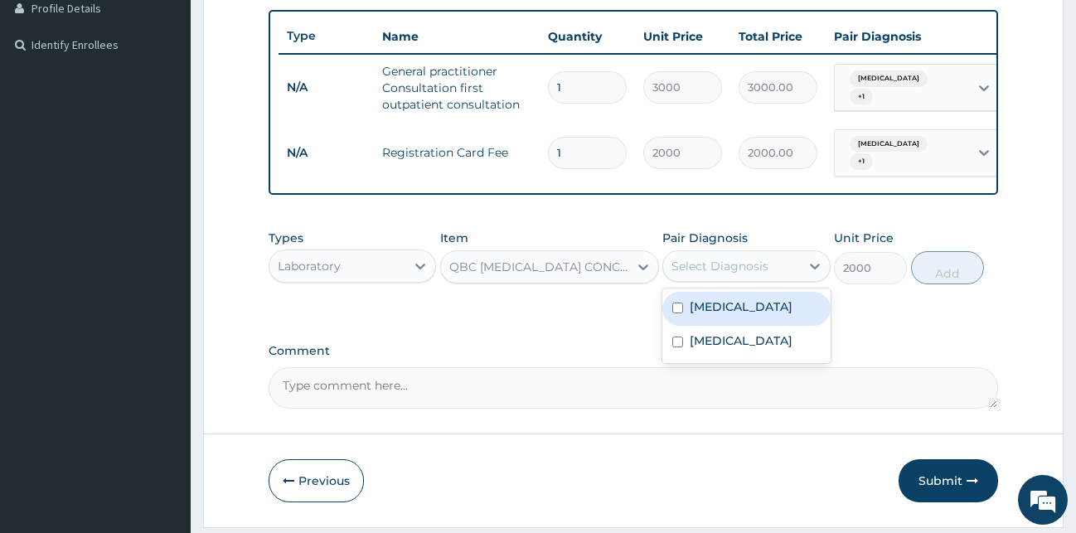
click at [788, 269] on div "Select Diagnosis" at bounding box center [731, 266] width 137 height 27
click at [768, 320] on div "Malaria" at bounding box center [746, 309] width 168 height 34
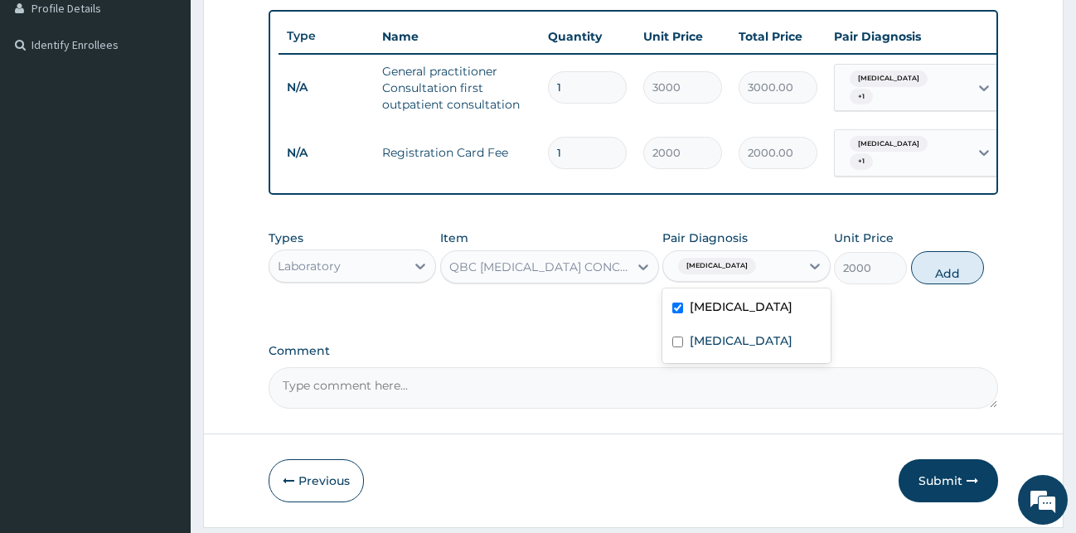
checkbox input "true"
click at [749, 354] on div "Sepsis" at bounding box center [746, 343] width 168 height 34
checkbox input "true"
click at [952, 276] on button "Add" at bounding box center [947, 267] width 73 height 33
type input "0"
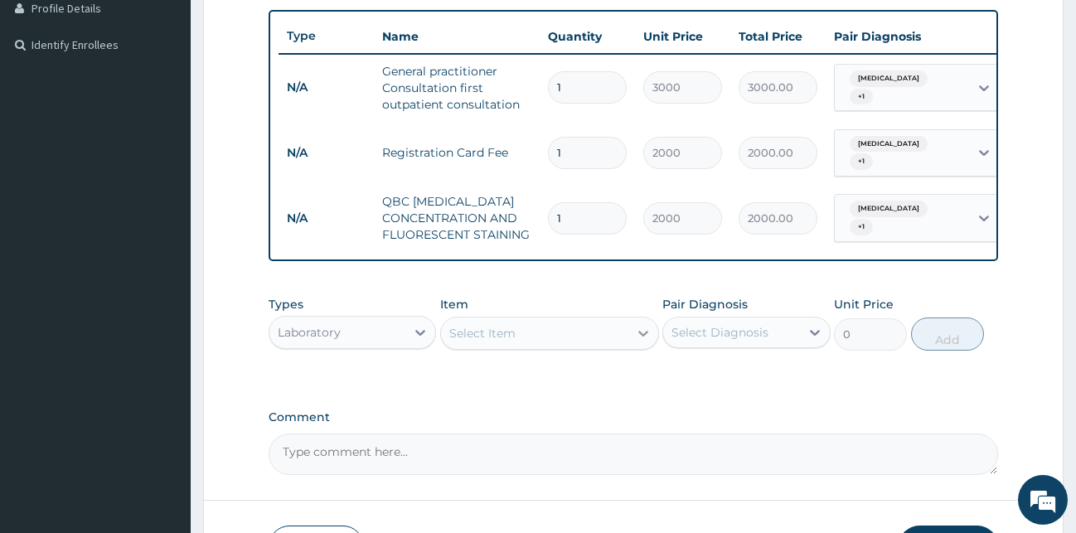
click at [643, 340] on icon at bounding box center [643, 333] width 17 height 17
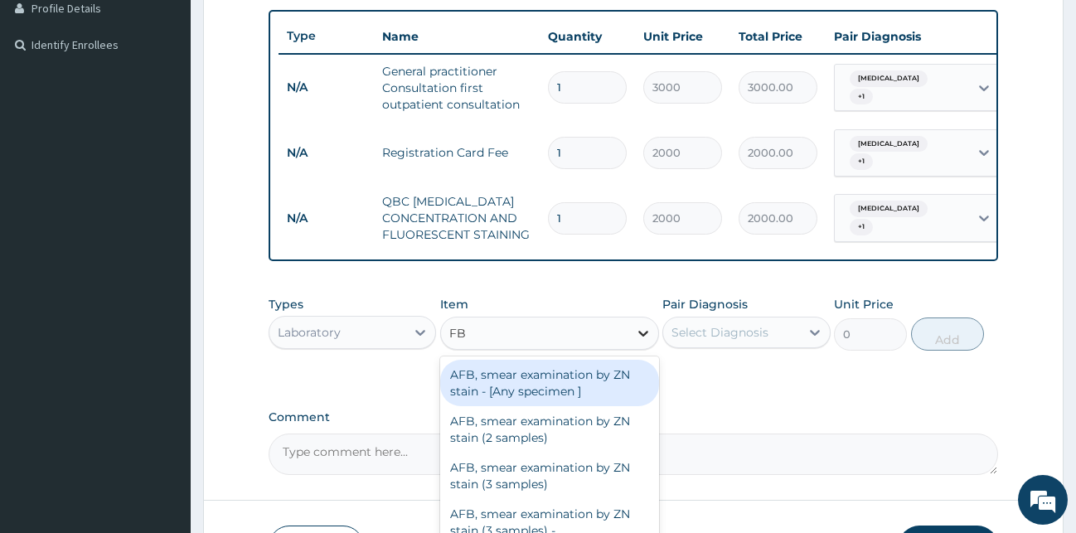
type input "FBC"
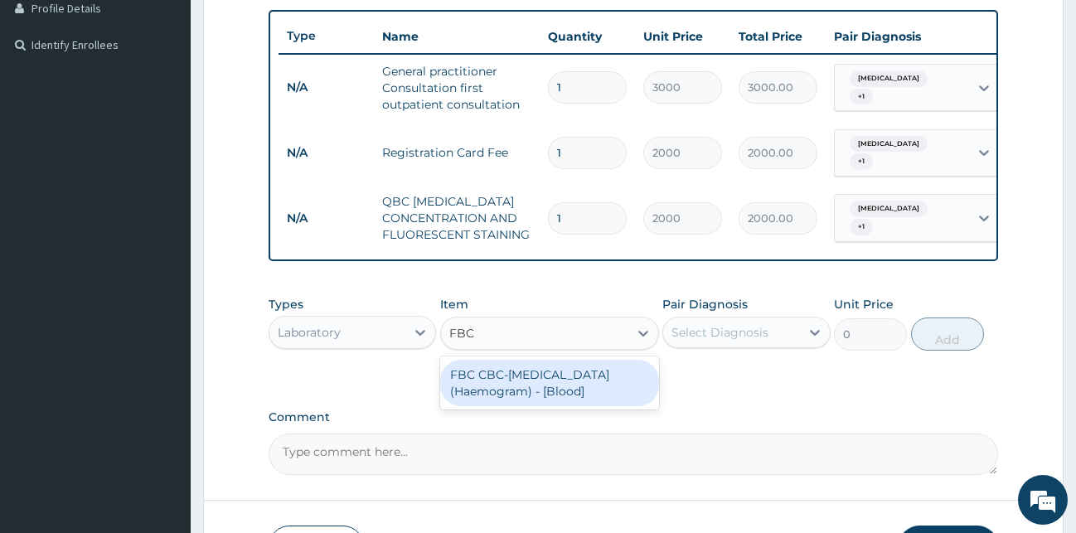
click at [620, 401] on div "FBC CBC-[MEDICAL_DATA] (Haemogram) - [Blood]" at bounding box center [549, 383] width 219 height 46
type input "3000"
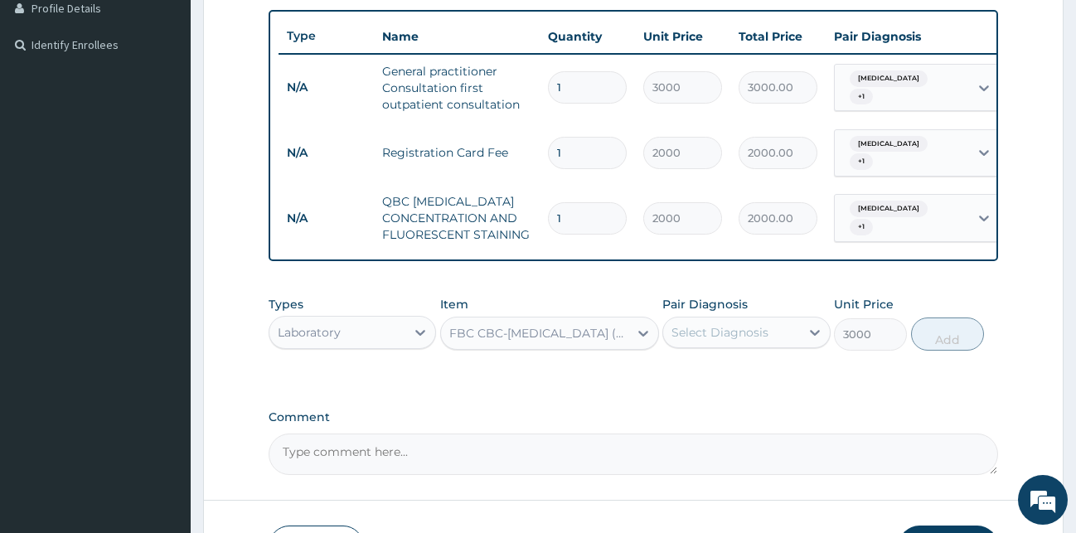
drag, startPoint x: 756, startPoint y: 332, endPoint x: 754, endPoint y: 342, distance: 9.5
click at [756, 334] on div "Select Diagnosis" at bounding box center [720, 332] width 97 height 17
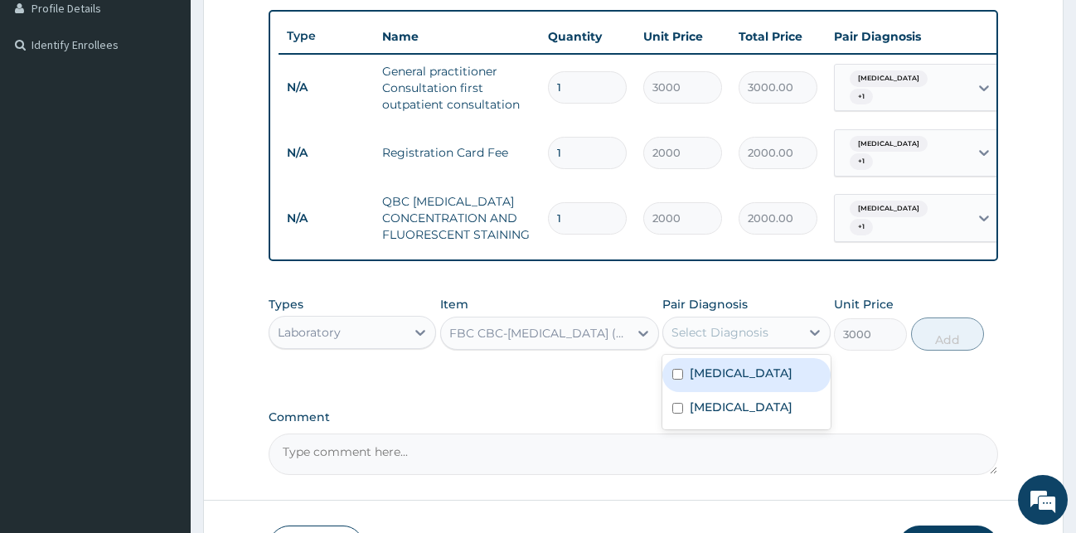
click at [749, 376] on div "Malaria" at bounding box center [746, 375] width 168 height 34
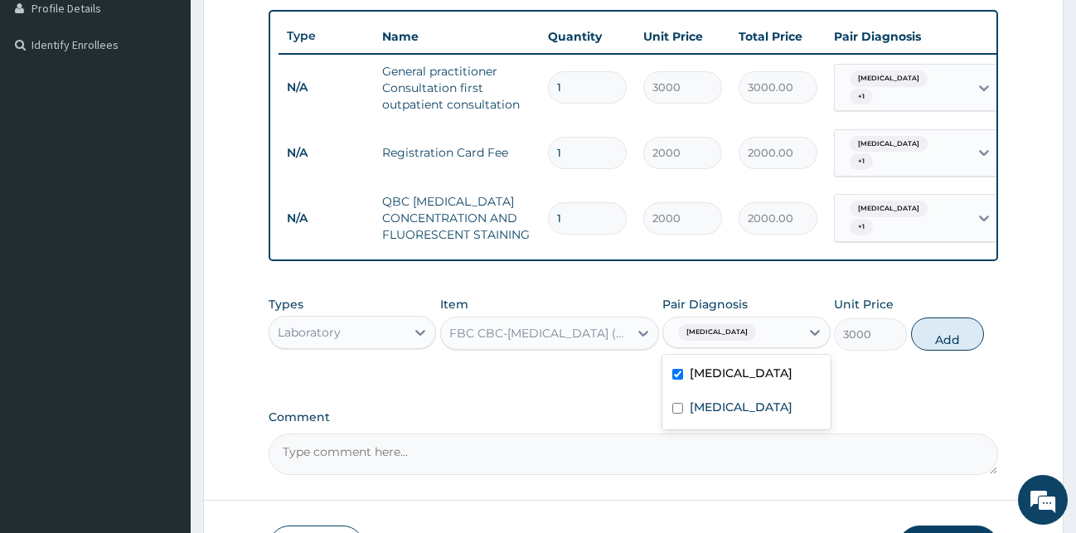
checkbox input "true"
click at [743, 415] on div "Sepsis" at bounding box center [746, 409] width 168 height 34
checkbox input "true"
click at [949, 344] on button "Add" at bounding box center [947, 334] width 73 height 33
type input "0"
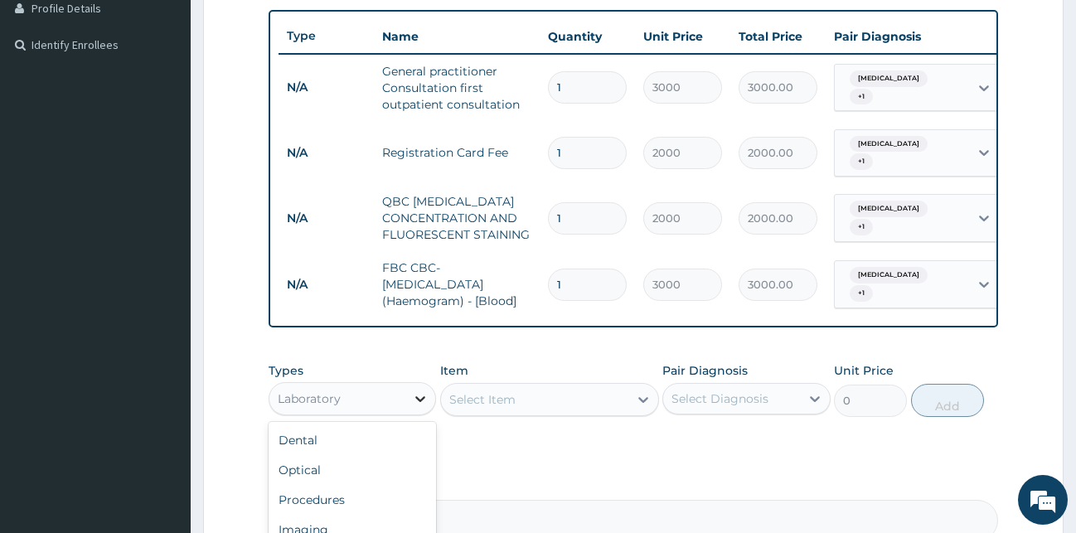
click at [421, 405] on icon at bounding box center [420, 398] width 17 height 17
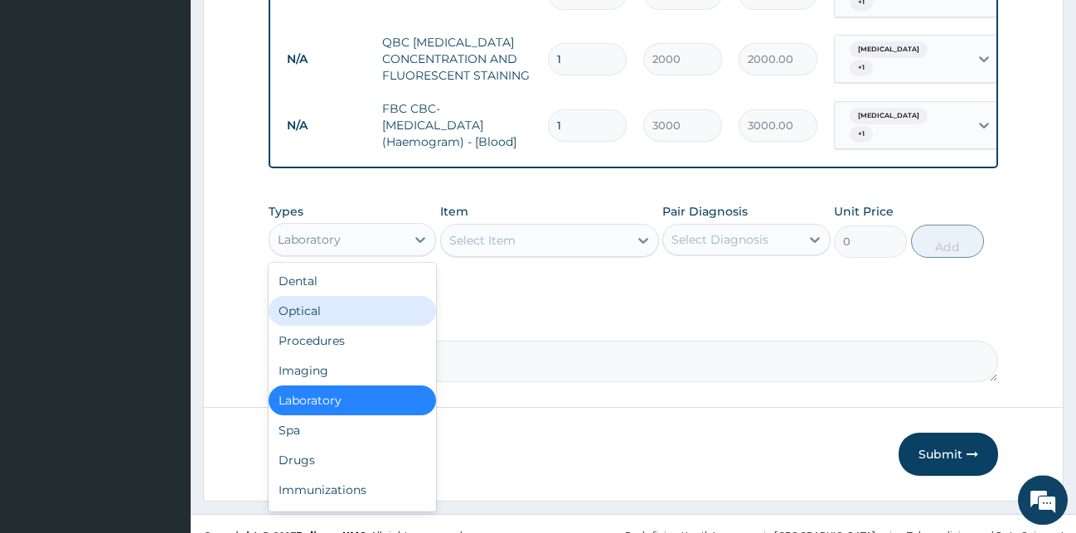
scroll to position [610, 0]
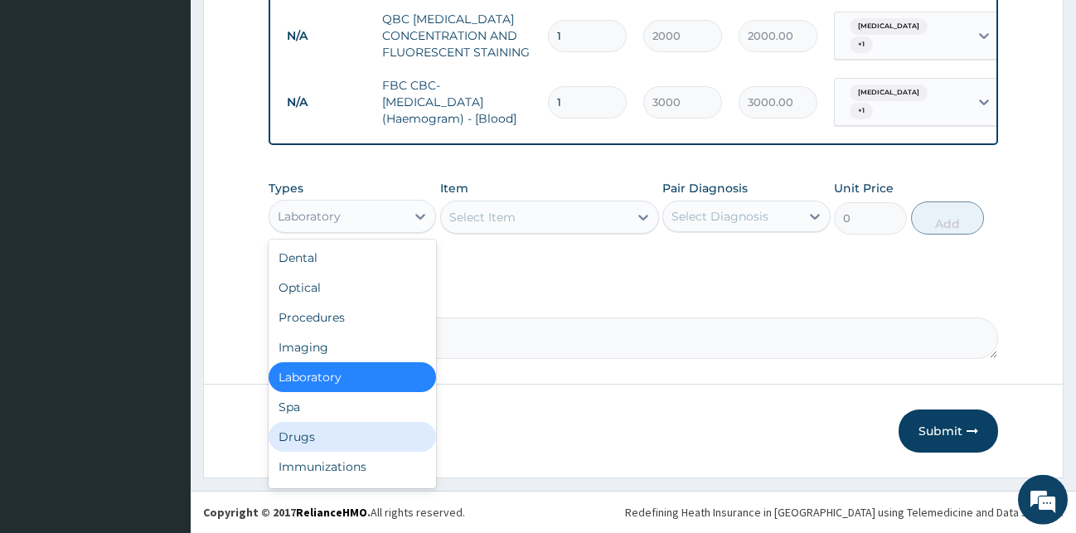
click at [346, 452] on div "Drugs" at bounding box center [353, 437] width 168 height 30
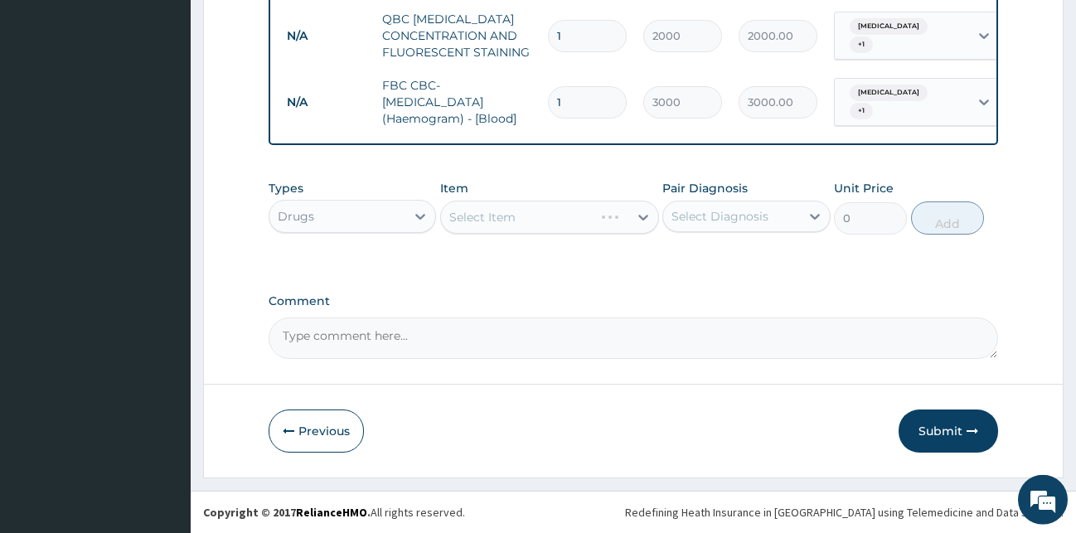
click at [574, 234] on div "Select Item" at bounding box center [549, 217] width 219 height 33
click at [642, 221] on icon at bounding box center [643, 217] width 17 height 17
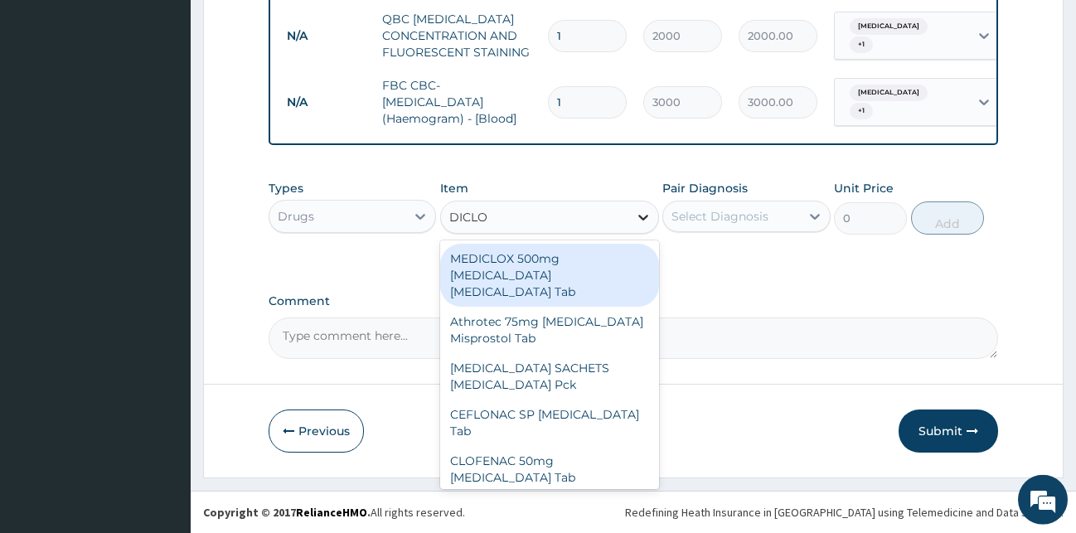
type input "DICLOF"
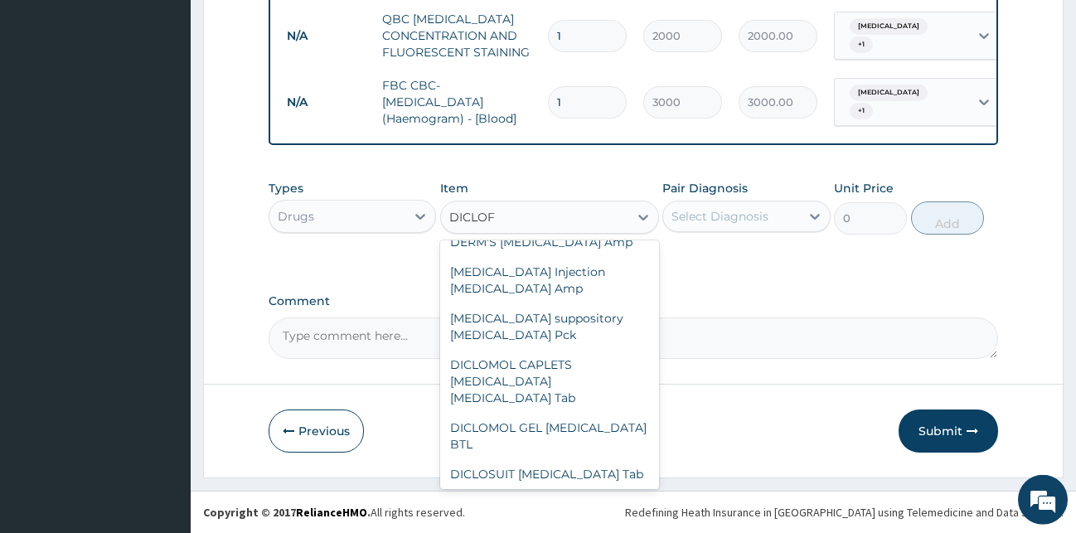
scroll to position [618, 0]
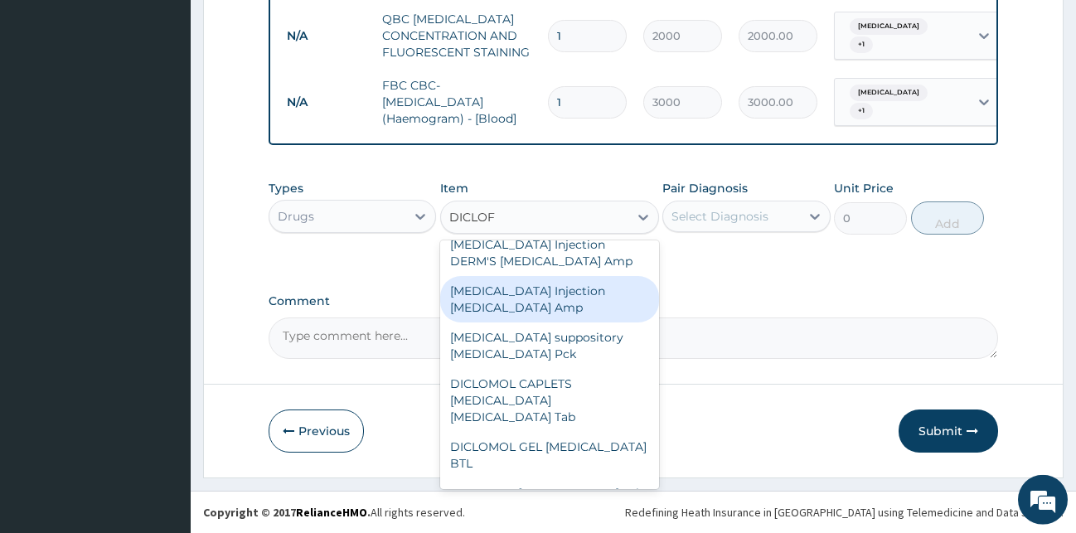
click at [560, 276] on div "[MEDICAL_DATA] Injection [MEDICAL_DATA] Amp" at bounding box center [549, 299] width 219 height 46
type input "172.5"
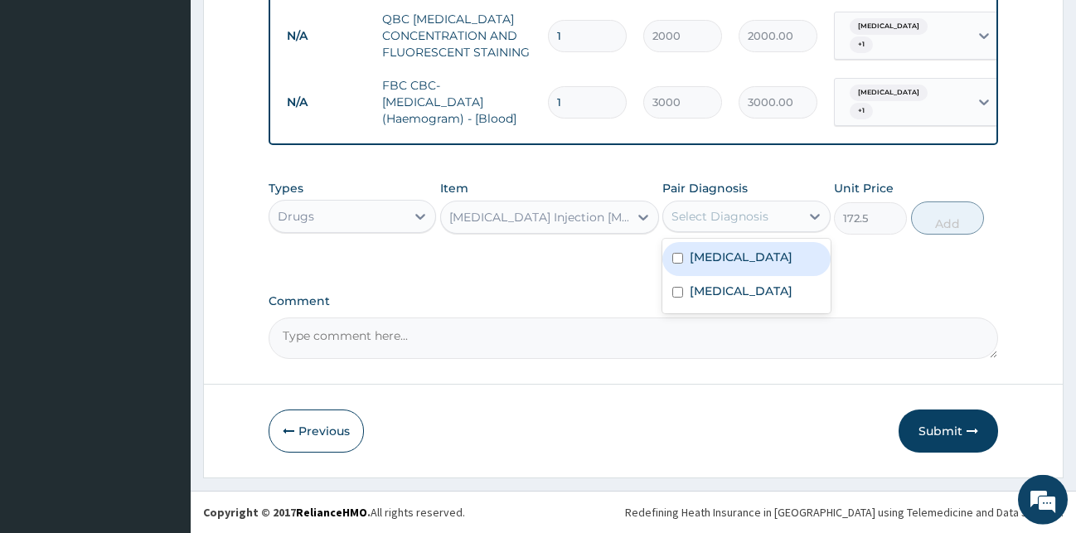
click at [720, 225] on div "Select Diagnosis" at bounding box center [720, 216] width 97 height 17
click at [719, 274] on div "Malaria" at bounding box center [746, 259] width 168 height 34
checkbox input "true"
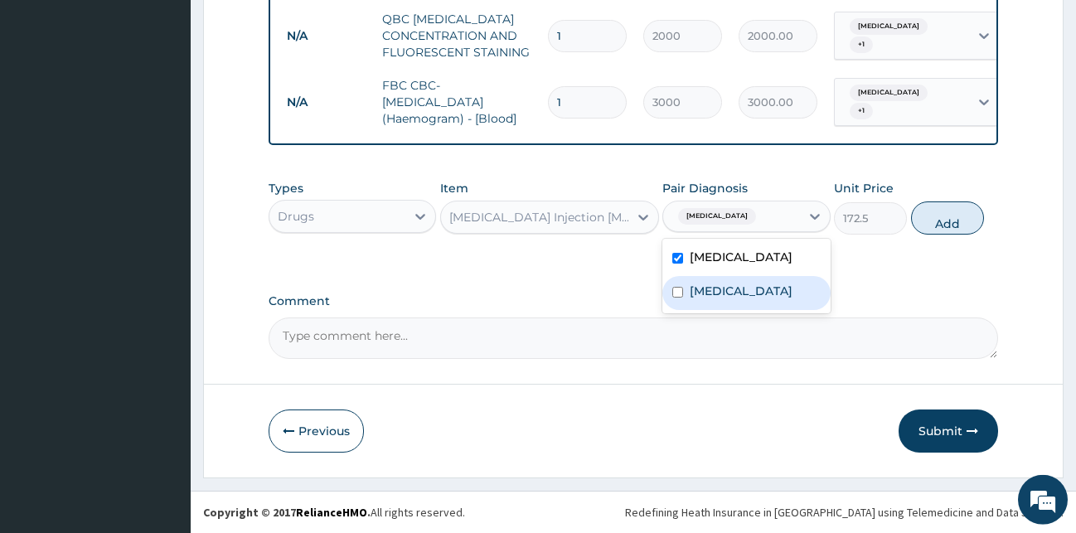
click at [711, 295] on label "Sepsis" at bounding box center [741, 291] width 103 height 17
checkbox input "true"
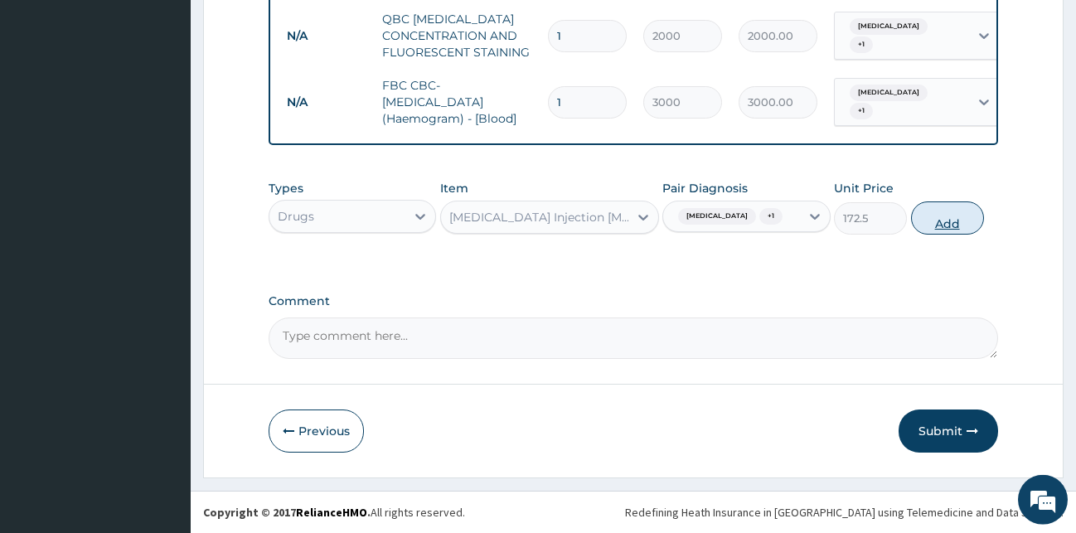
click at [921, 228] on button "Add" at bounding box center [947, 217] width 73 height 33
type input "0"
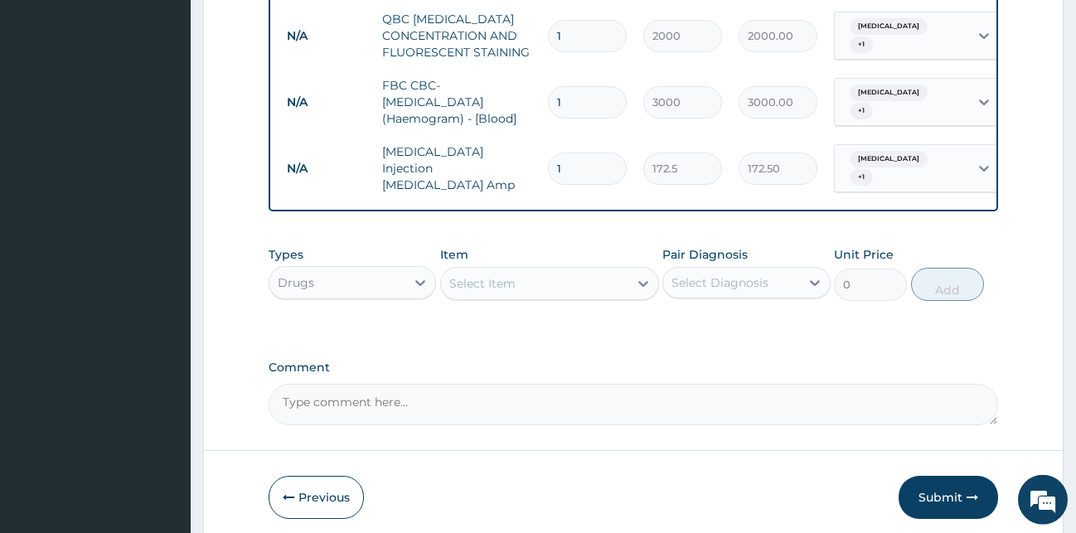
click at [623, 298] on div "Select Item" at bounding box center [549, 283] width 219 height 33
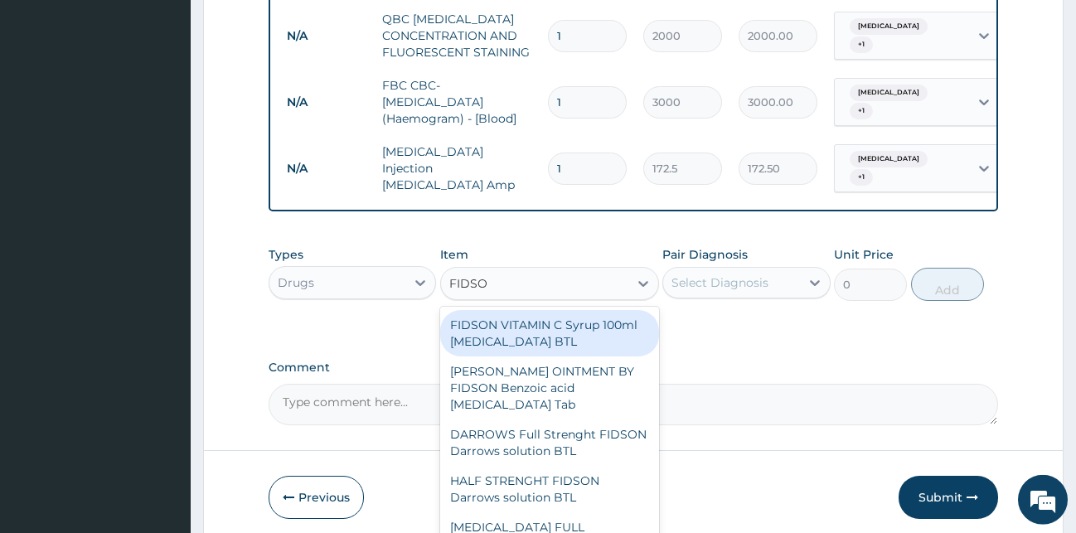
type input "FIDSON"
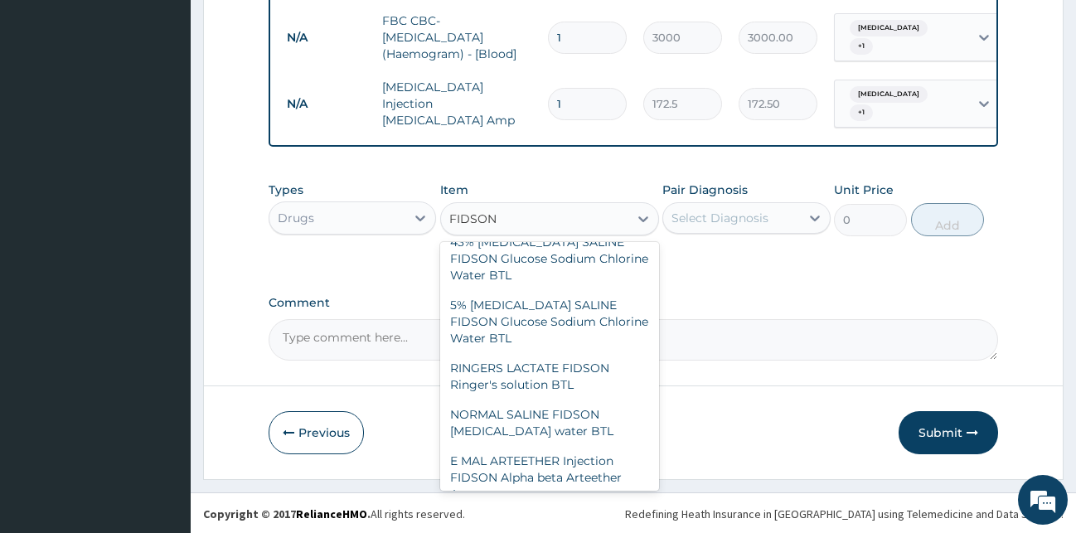
scroll to position [403, 0]
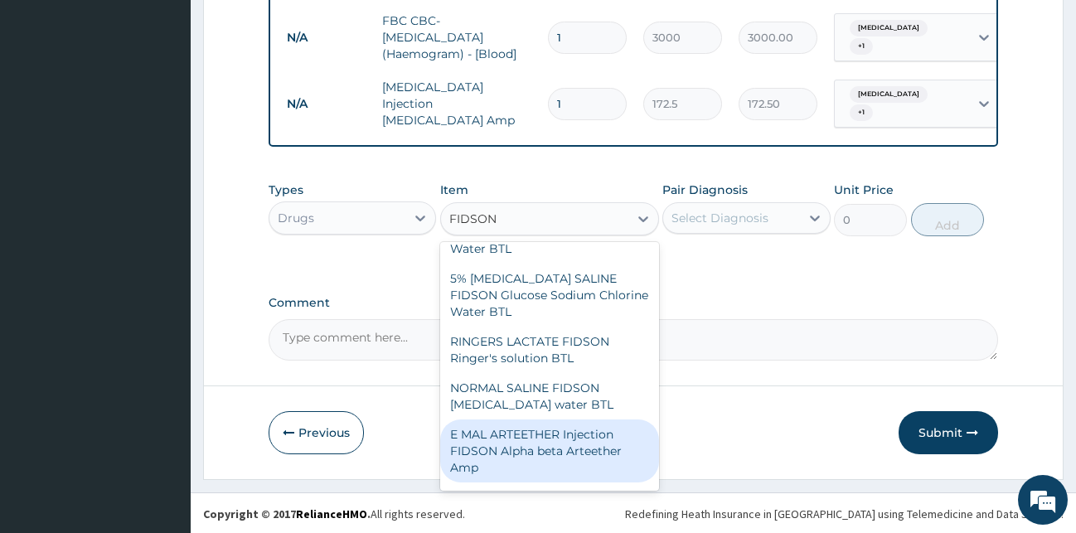
click at [582, 450] on div "E MAL ARTEETHER Injection FIDSON Alpha beta Arteether Amp" at bounding box center [549, 450] width 219 height 63
type input "2760"
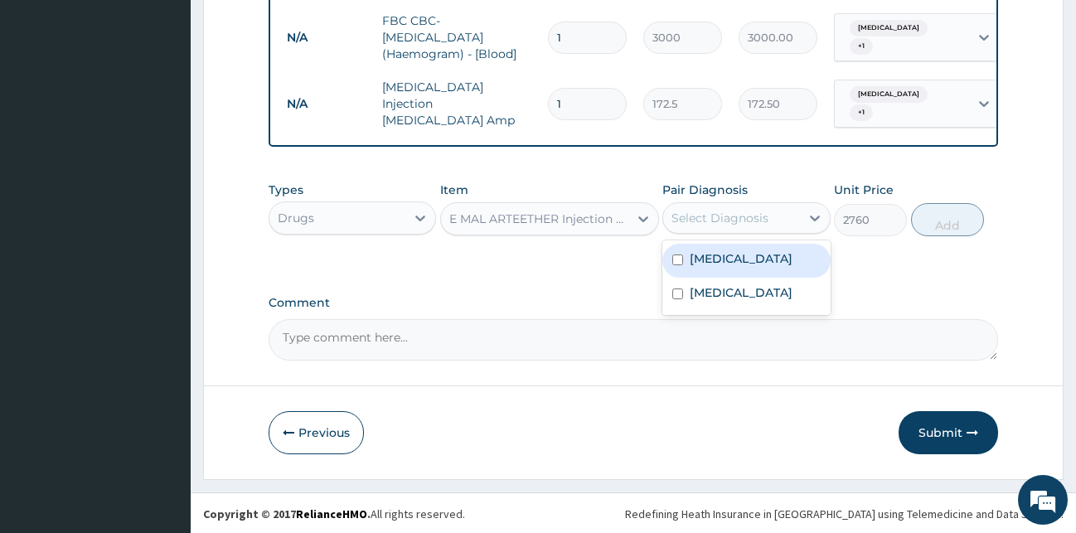
drag, startPoint x: 788, startPoint y: 210, endPoint x: 779, endPoint y: 230, distance: 22.3
click at [783, 221] on div "Select Diagnosis" at bounding box center [731, 218] width 137 height 27
click at [753, 262] on div "Malaria" at bounding box center [746, 261] width 168 height 34
checkbox input "true"
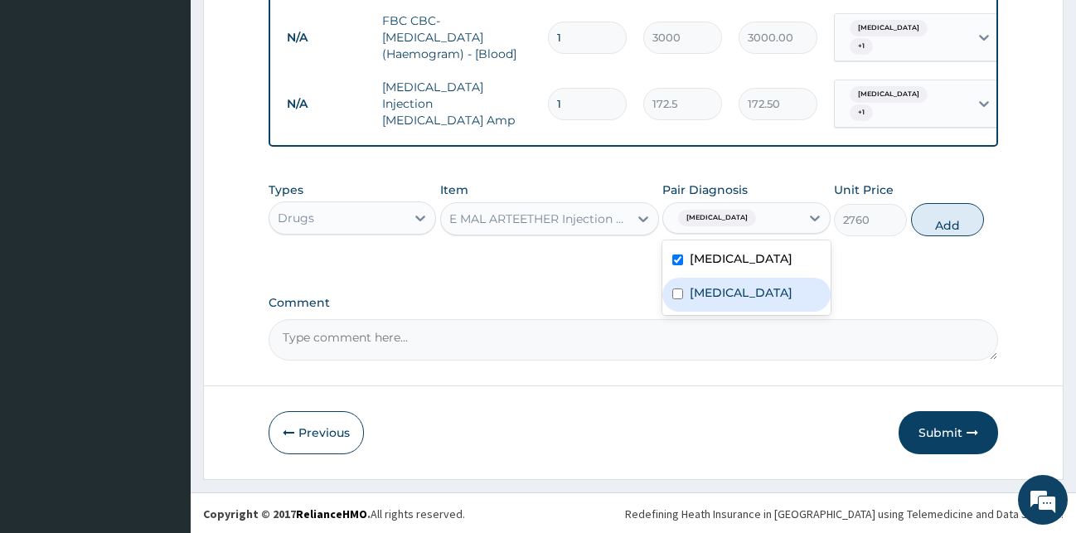
drag, startPoint x: 734, startPoint y: 287, endPoint x: 807, endPoint y: 253, distance: 81.2
click at [735, 287] on div "Sepsis" at bounding box center [746, 295] width 168 height 34
checkbox input "true"
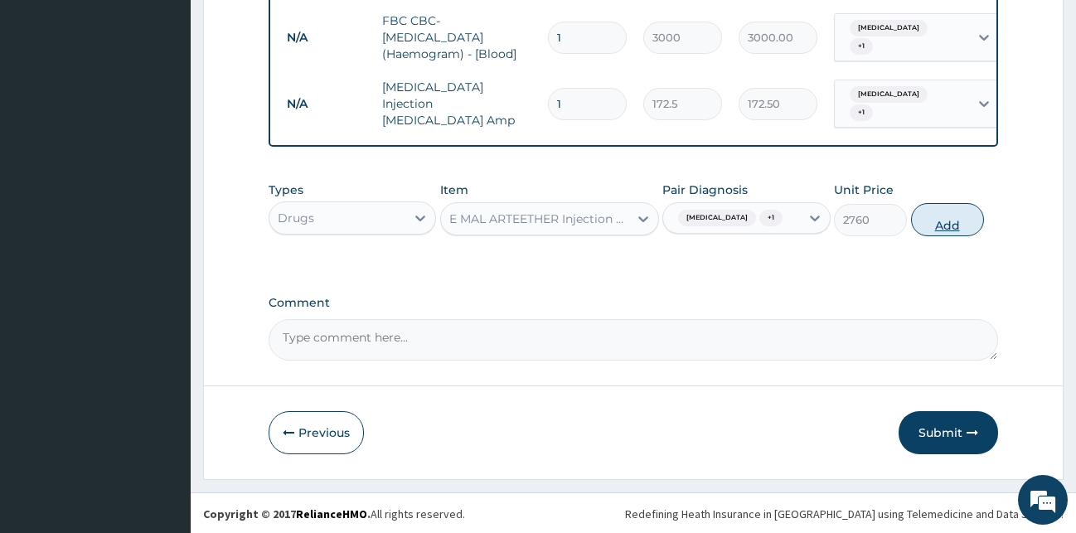
click at [954, 231] on button "Add" at bounding box center [947, 219] width 73 height 33
type input "0"
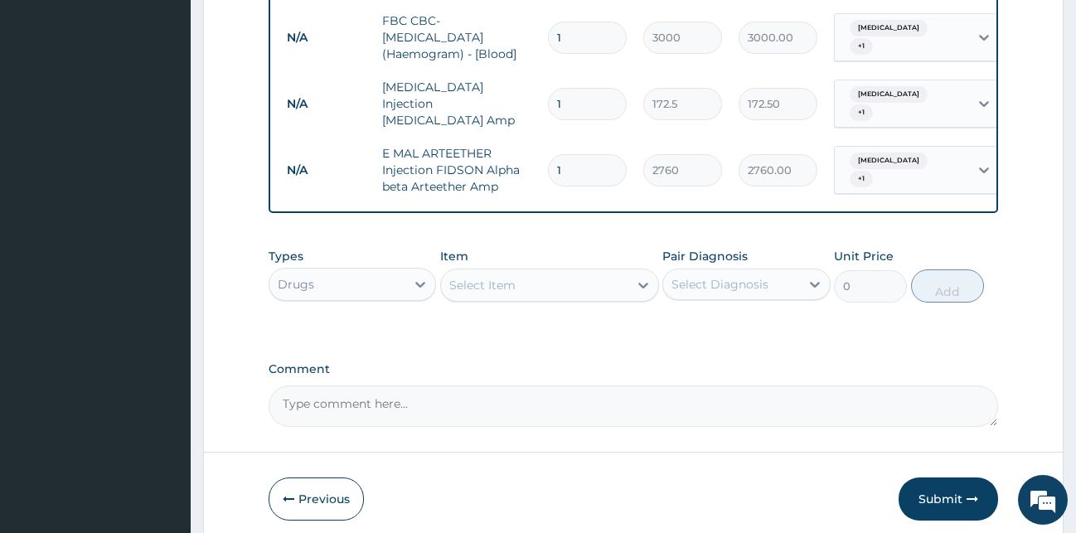
click at [566, 154] on input "1" at bounding box center [587, 170] width 79 height 32
type input "0.00"
type input "3"
type input "8280.00"
type input "3"
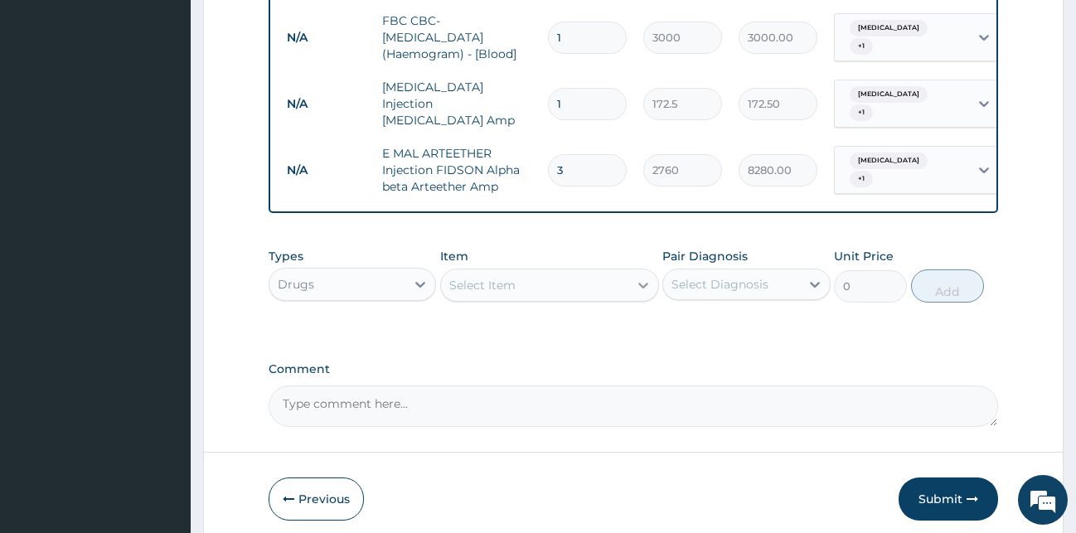
click at [642, 285] on icon at bounding box center [643, 286] width 10 height 6
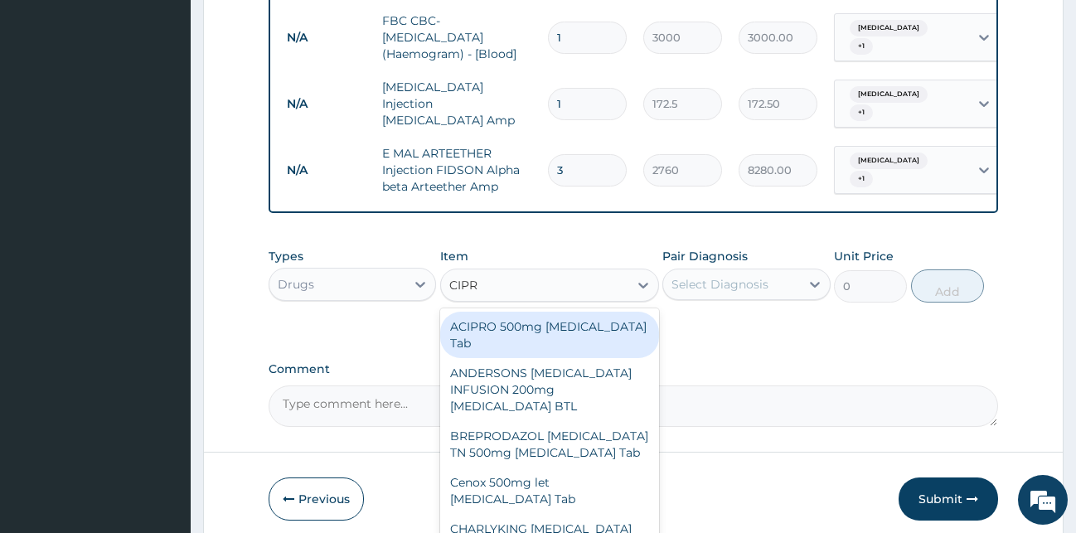
type input "CIPRO"
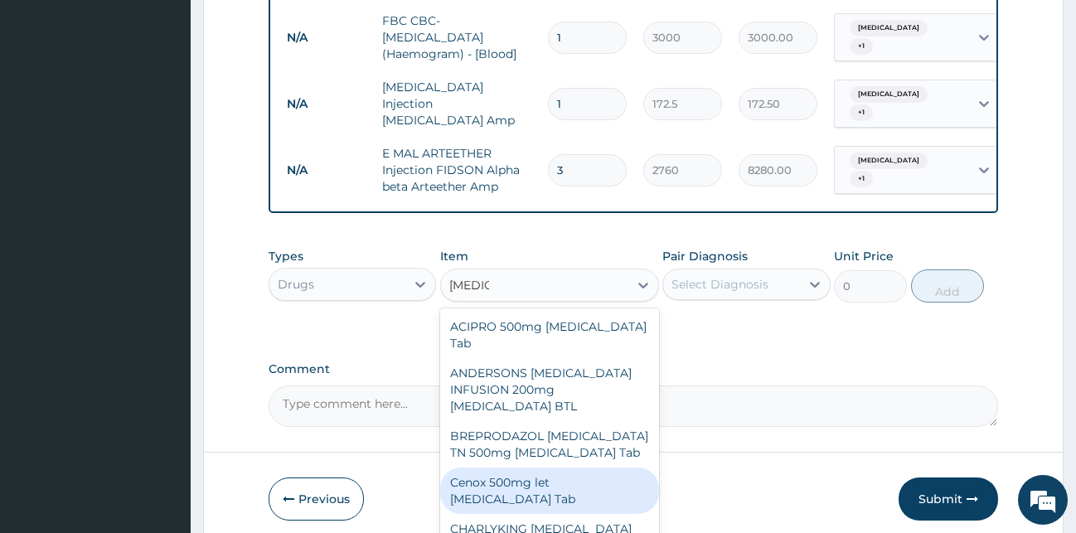
click at [534, 494] on div "Cenox 500mg let [MEDICAL_DATA] Tab" at bounding box center [549, 491] width 219 height 46
type input "747.5"
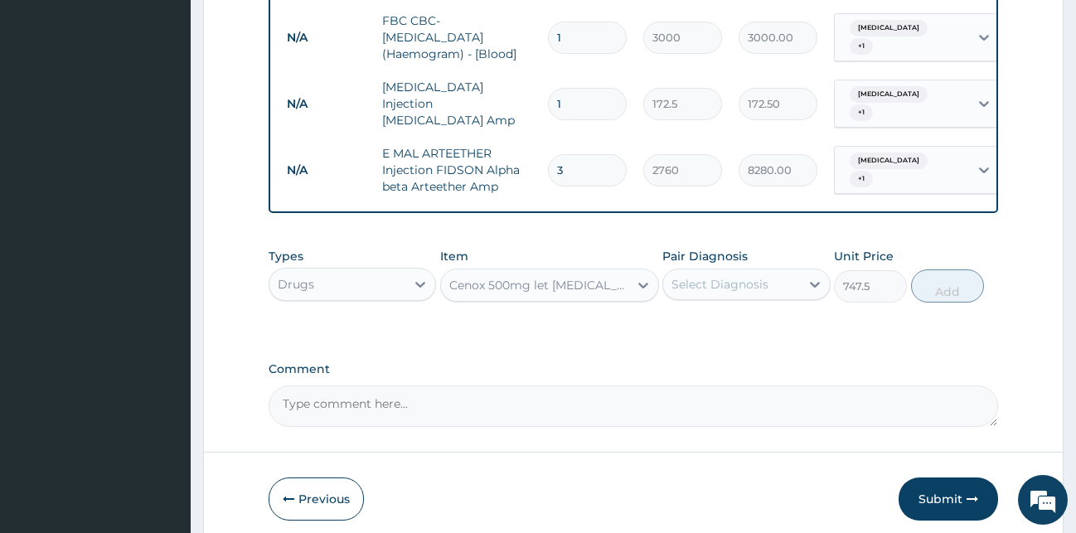
click at [786, 283] on div "Select Diagnosis" at bounding box center [731, 284] width 137 height 27
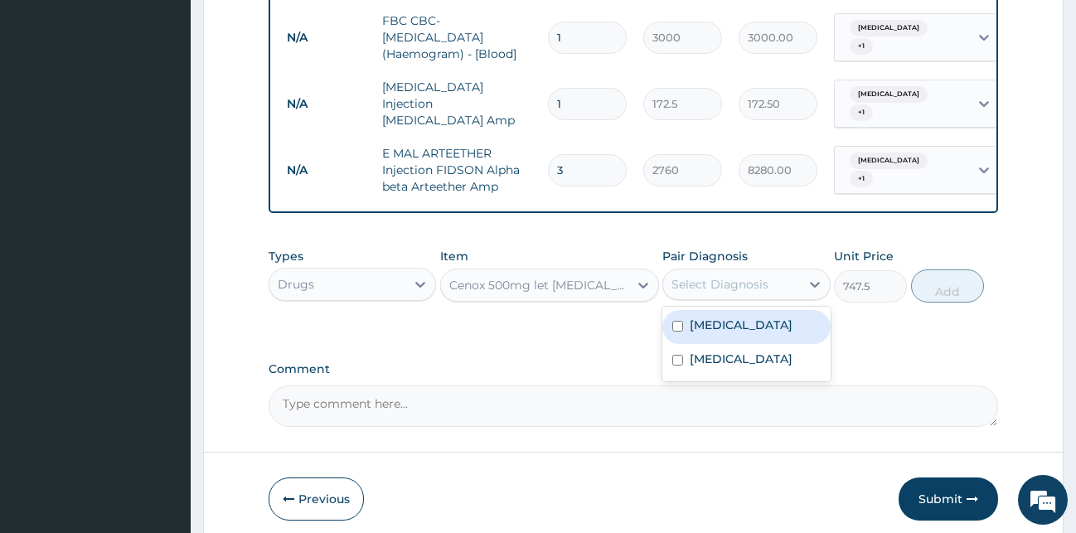
click at [759, 322] on div "Malaria" at bounding box center [746, 327] width 168 height 34
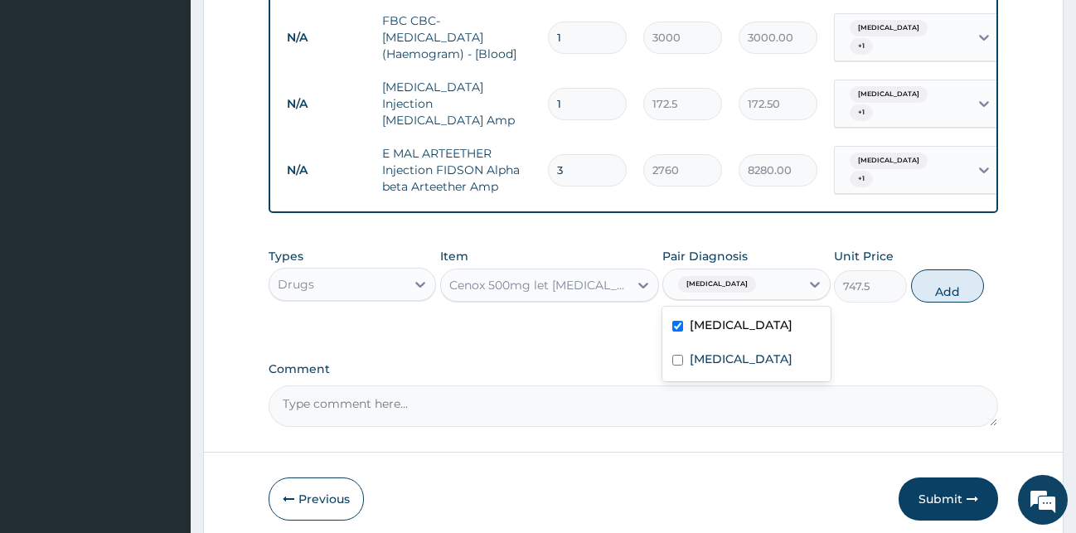
checkbox input "true"
click at [756, 366] on div "Sepsis" at bounding box center [746, 361] width 168 height 34
checkbox input "true"
click at [953, 283] on button "Add" at bounding box center [947, 285] width 73 height 33
type input "0"
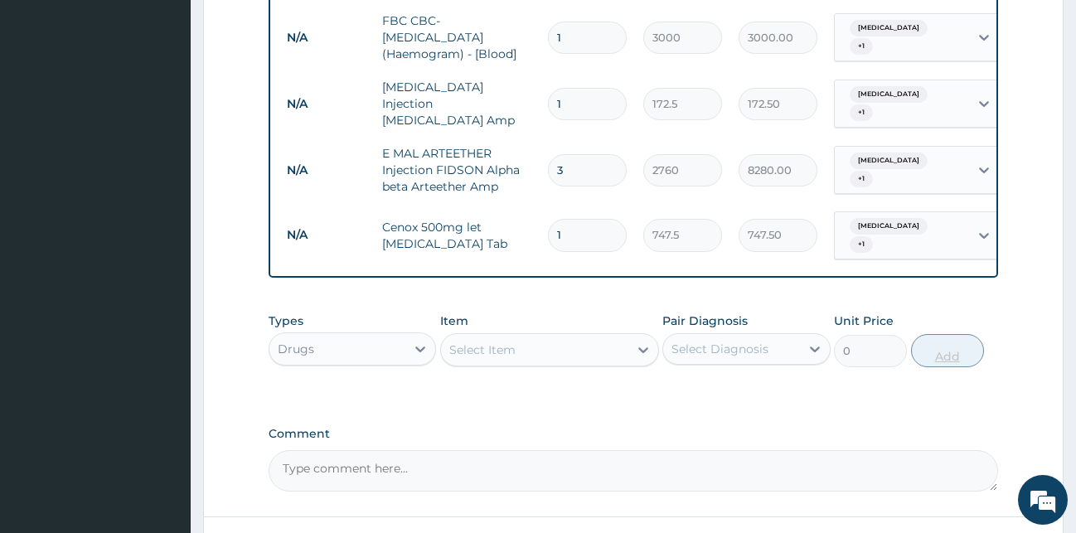
type input "14"
type input "10465.00"
type input "14"
click at [643, 342] on icon at bounding box center [643, 350] width 17 height 17
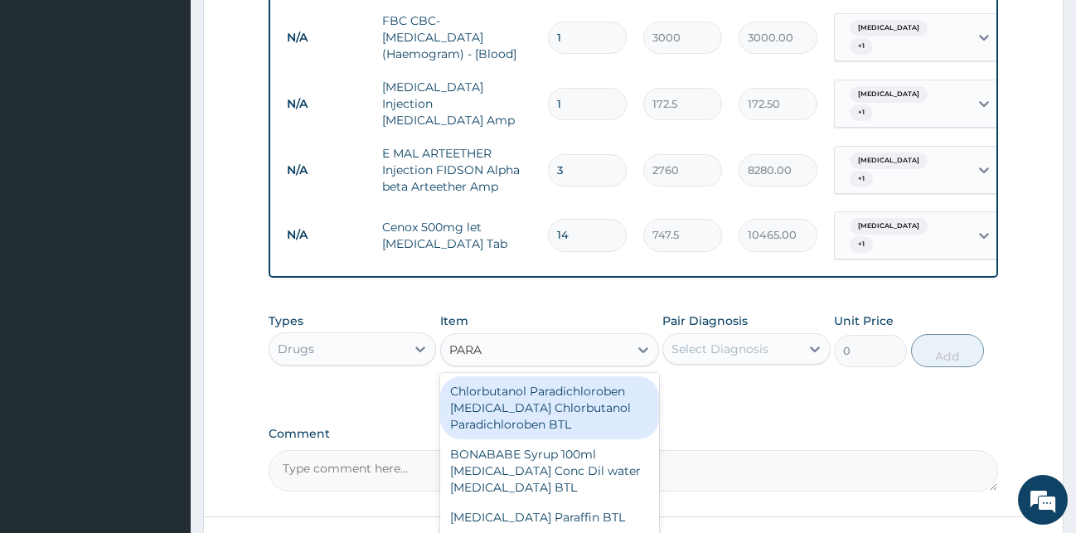
type input "PARAC"
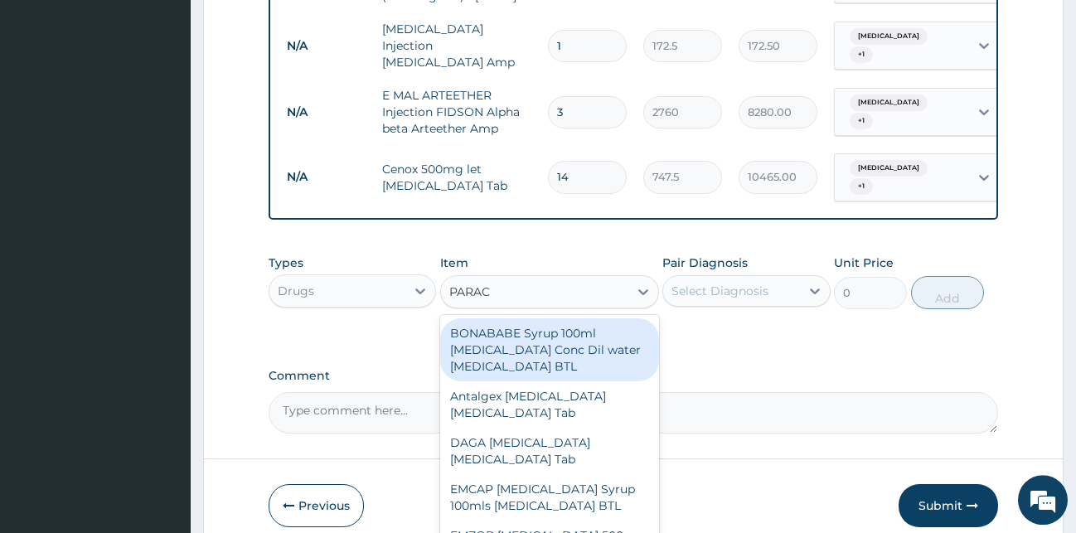
scroll to position [798, 0]
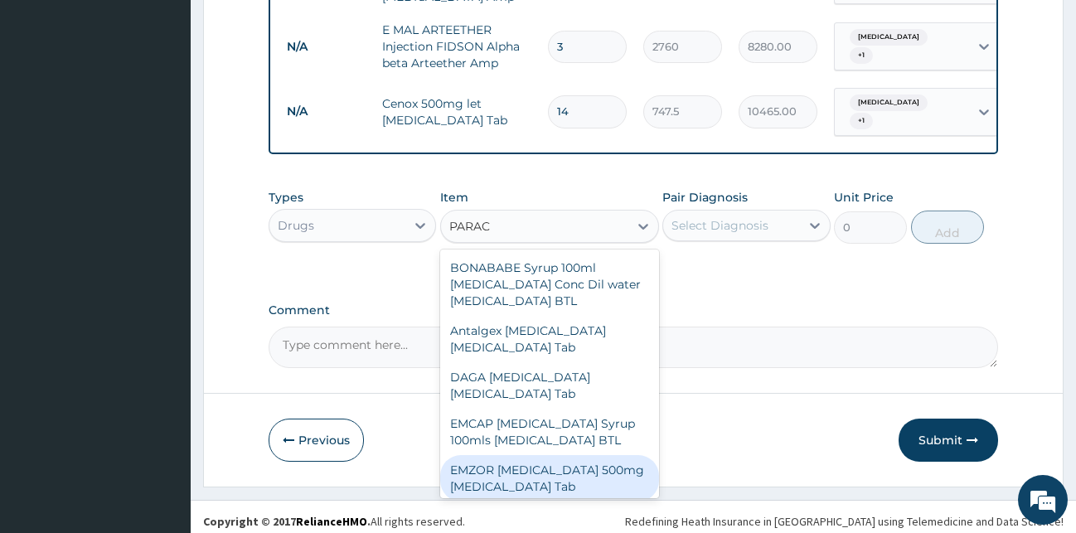
drag, startPoint x: 488, startPoint y: 457, endPoint x: 497, endPoint y: 450, distance: 11.3
click at [490, 456] on div "EMZOR [MEDICAL_DATA] 500mg [MEDICAL_DATA] Tab" at bounding box center [549, 478] width 219 height 46
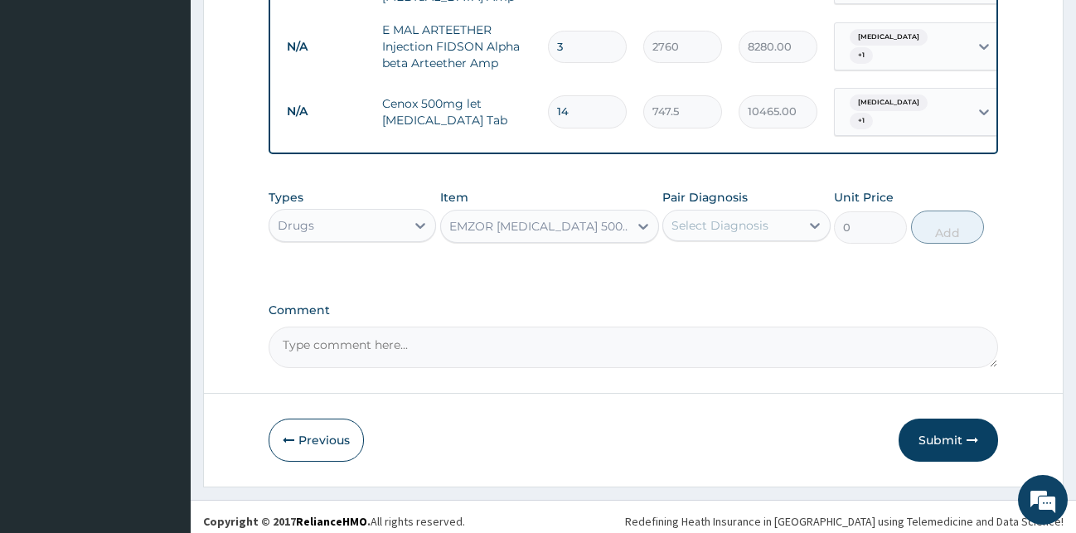
type input "11.5"
click at [777, 215] on div "Select Diagnosis" at bounding box center [731, 225] width 137 height 27
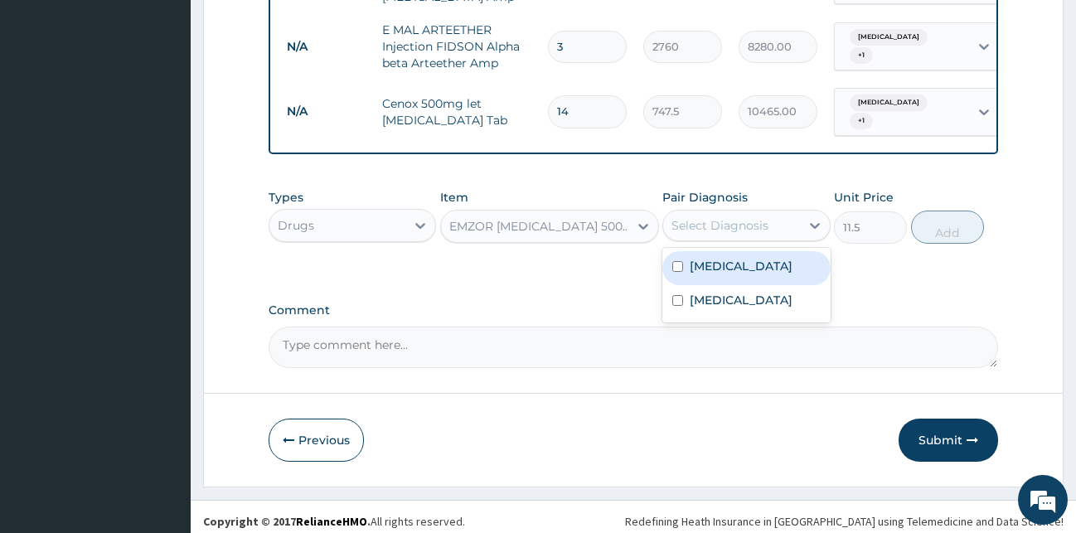
drag, startPoint x: 751, startPoint y: 251, endPoint x: 736, endPoint y: 276, distance: 29.0
click at [751, 253] on div "Malaria" at bounding box center [746, 268] width 168 height 34
checkbox input "true"
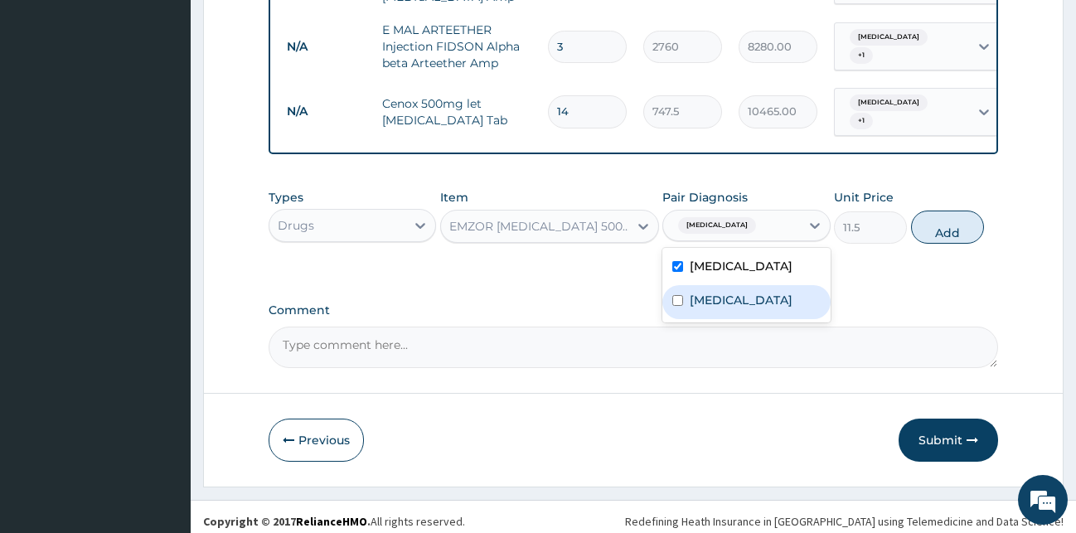
click at [731, 293] on div "Sepsis" at bounding box center [746, 302] width 168 height 34
checkbox input "true"
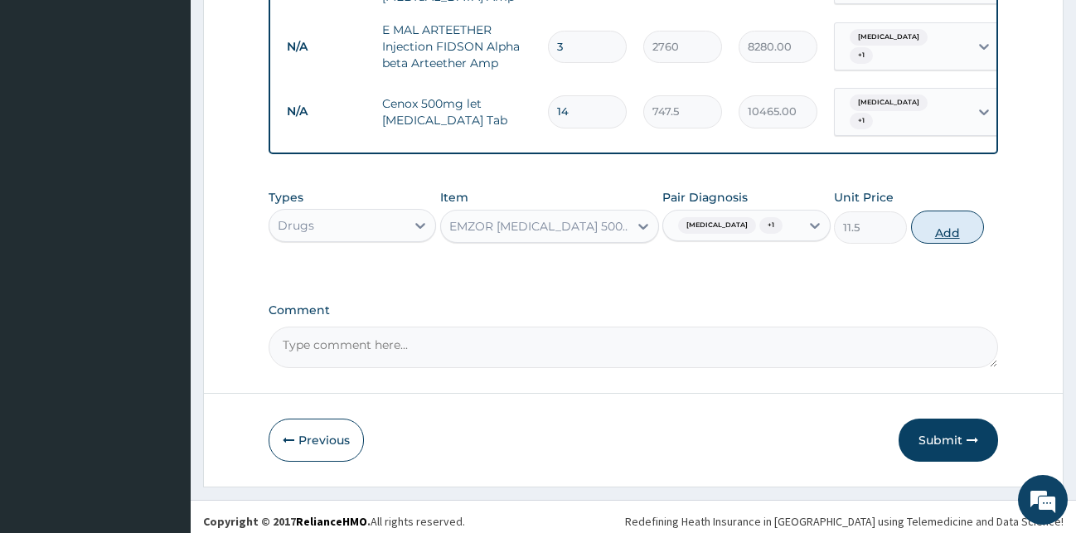
click at [964, 211] on button "Add" at bounding box center [947, 227] width 73 height 33
type input "0"
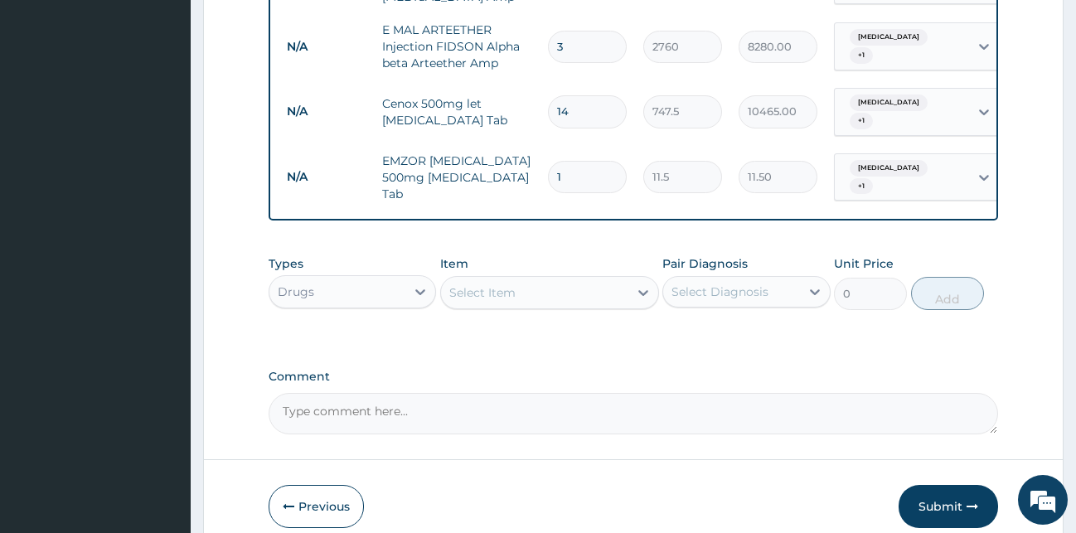
type input "18"
type input "207.00"
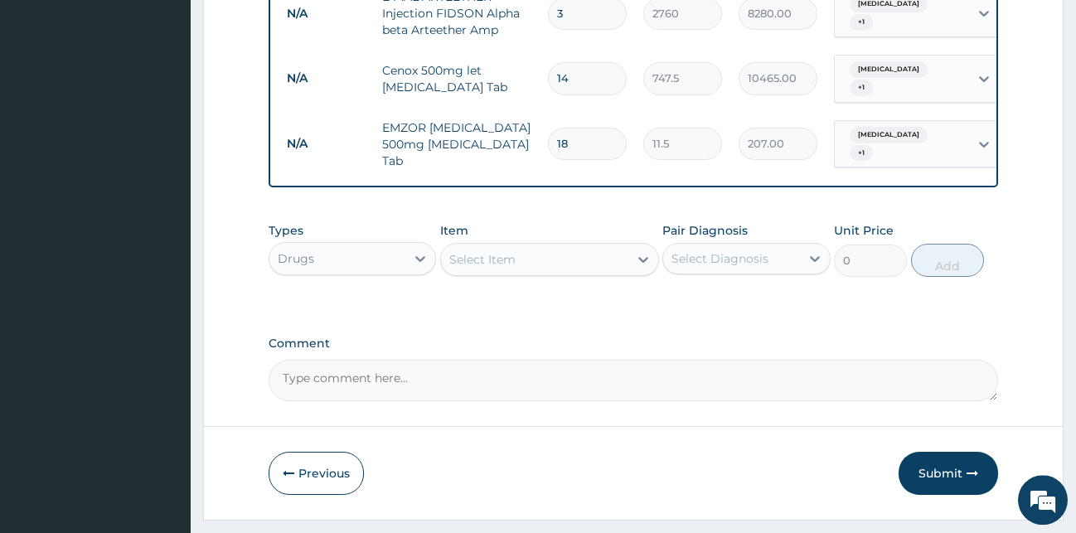
scroll to position [865, 0]
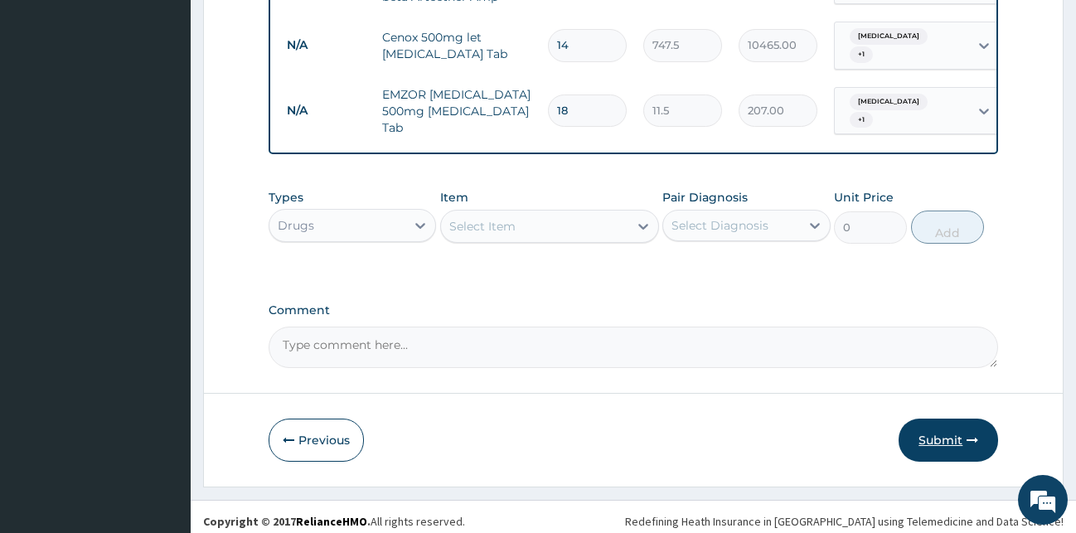
type input "18"
click at [929, 431] on button "Submit" at bounding box center [948, 440] width 99 height 43
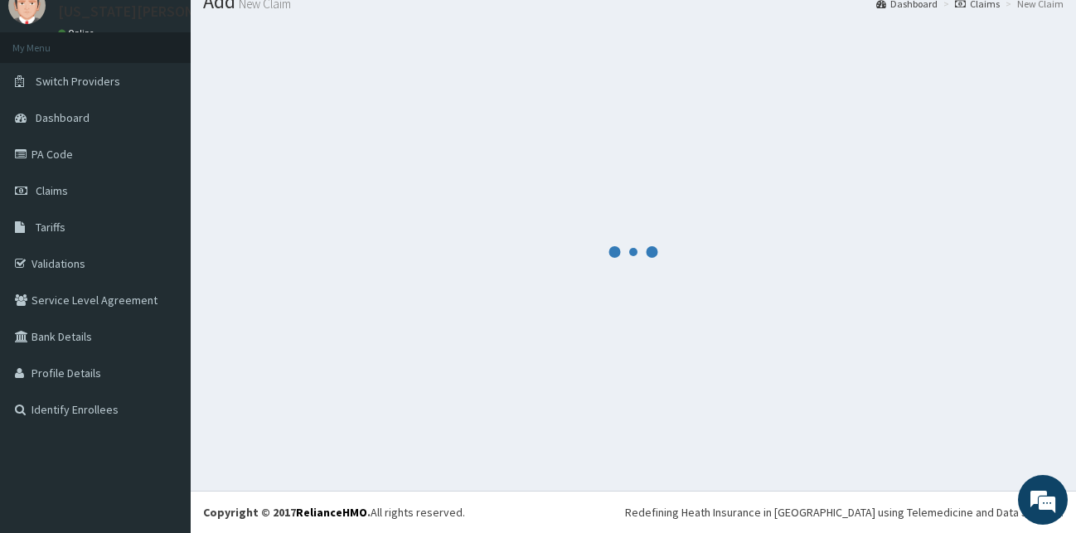
scroll to position [63, 0]
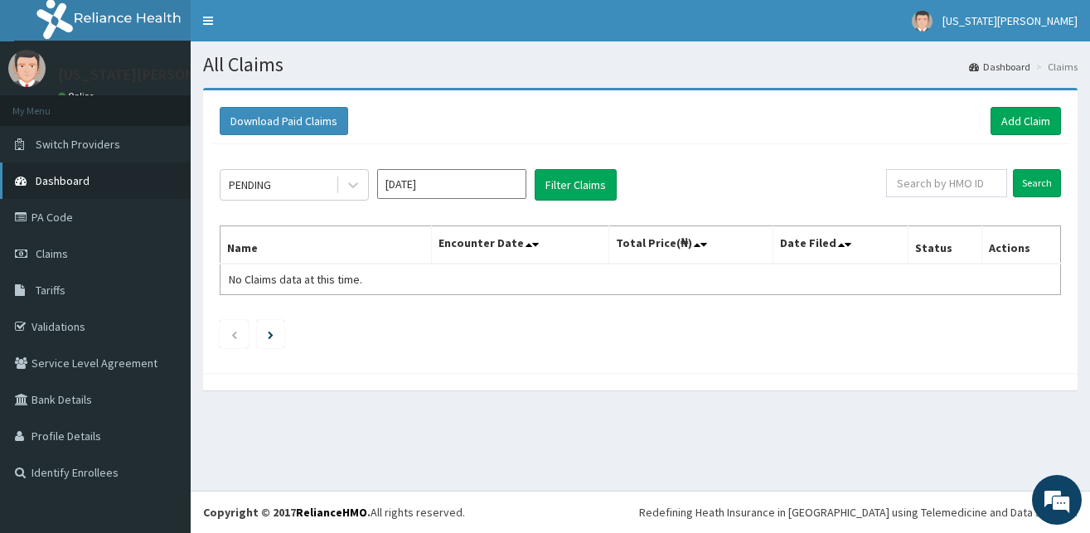
click at [75, 180] on span "Dashboard" at bounding box center [63, 180] width 54 height 15
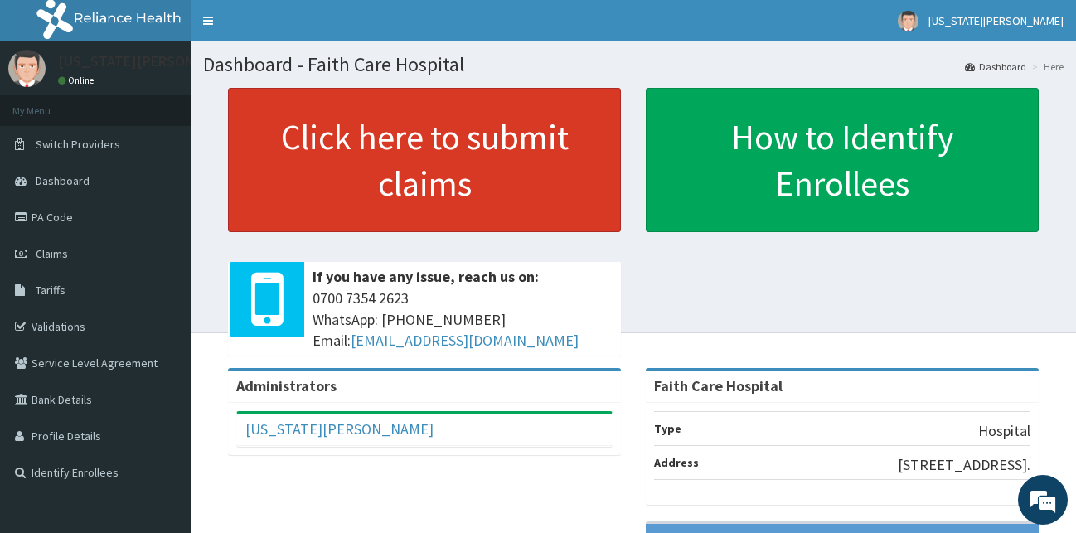
click at [302, 154] on link "Click here to submit claims" at bounding box center [424, 160] width 393 height 144
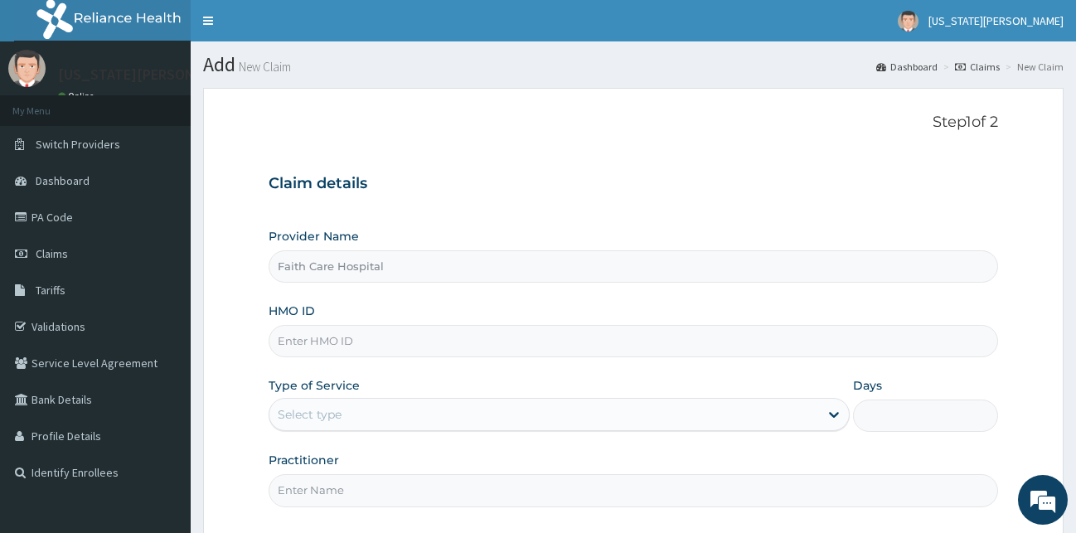
type input "Faith Care Hospital"
click at [358, 342] on input "HMO ID" at bounding box center [634, 341] width 730 height 32
type input "SLE/10014/A"
click at [831, 416] on icon at bounding box center [834, 414] width 17 height 17
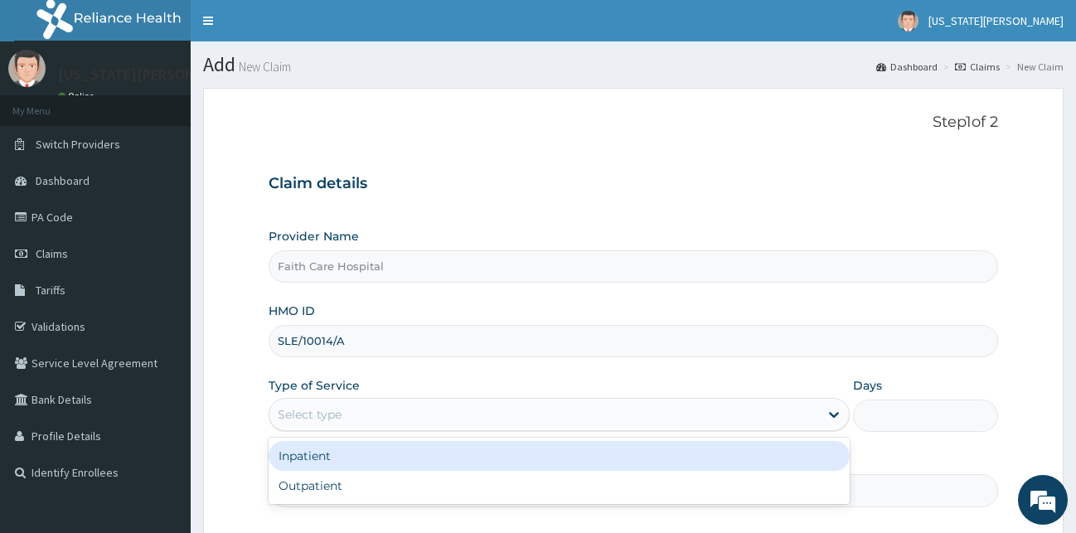
click at [528, 463] on div "Inpatient" at bounding box center [559, 456] width 581 height 30
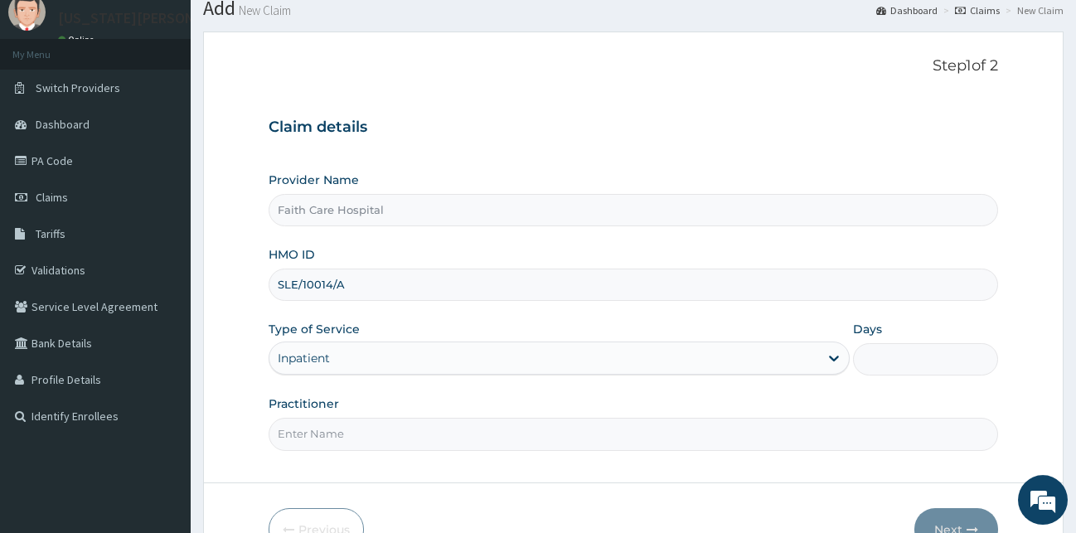
scroll to position [155, 0]
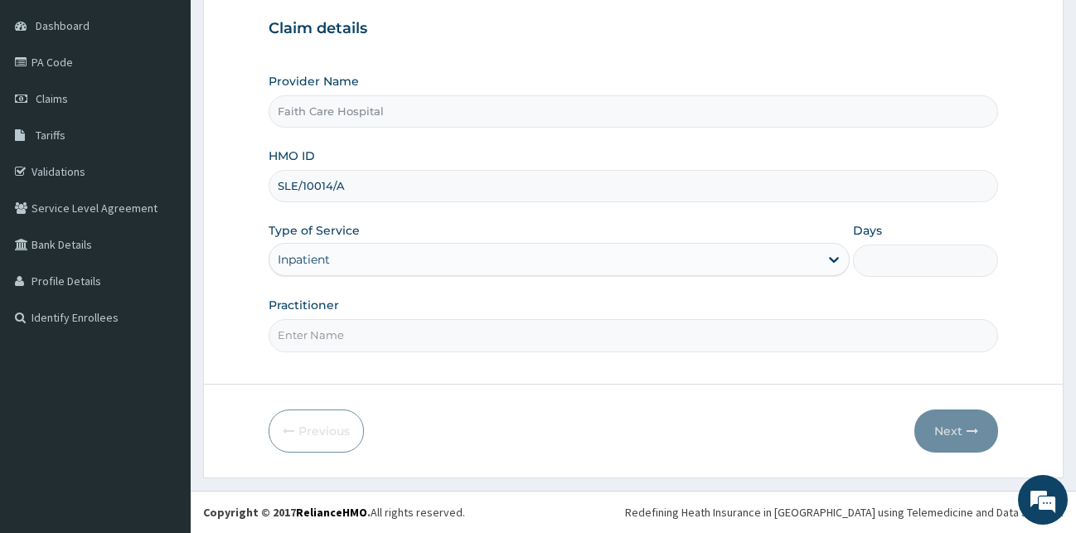
click at [880, 260] on input "Days" at bounding box center [925, 261] width 145 height 32
type input "2"
click at [536, 333] on input "Practitioner" at bounding box center [634, 335] width 730 height 32
type input "[PERSON_NAME]"
click at [940, 437] on button "Next" at bounding box center [956, 431] width 84 height 43
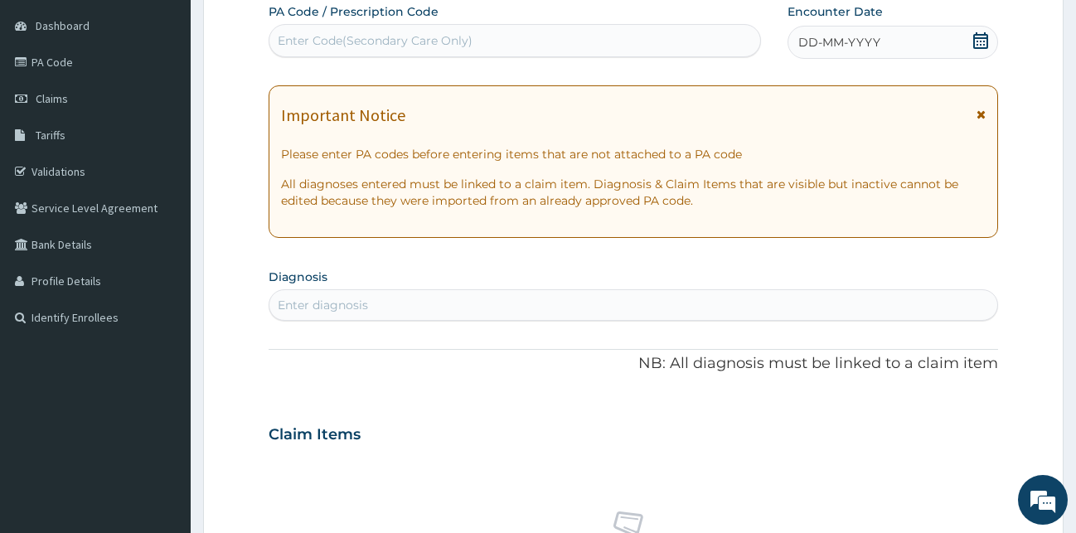
click at [983, 114] on icon at bounding box center [981, 115] width 9 height 12
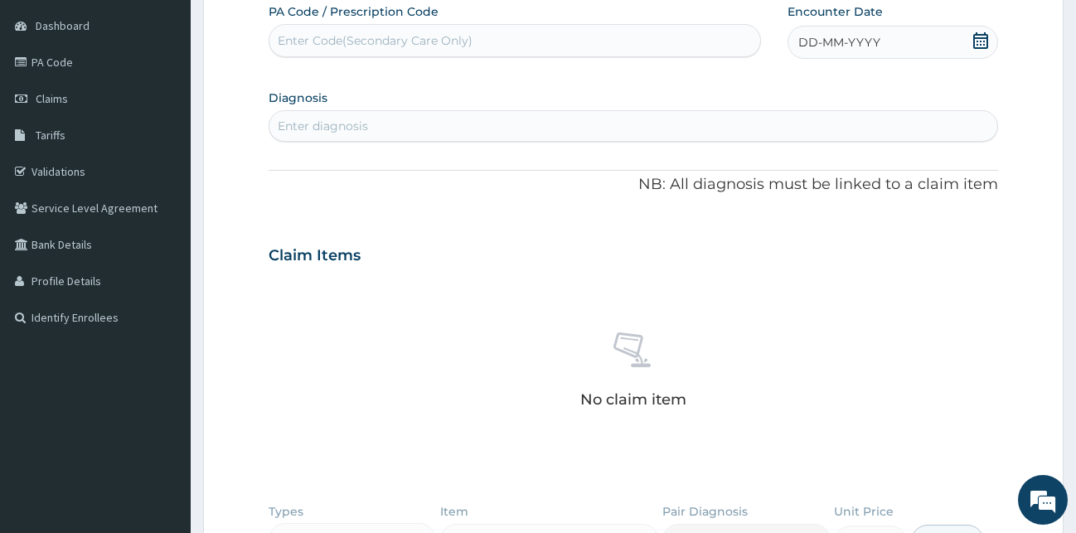
click at [874, 48] on span "DD-MM-YYYY" at bounding box center [839, 42] width 82 height 17
click at [613, 39] on div "Enter Code(Secondary Care Only)" at bounding box center [514, 40] width 491 height 27
type input "PA/C9B063"
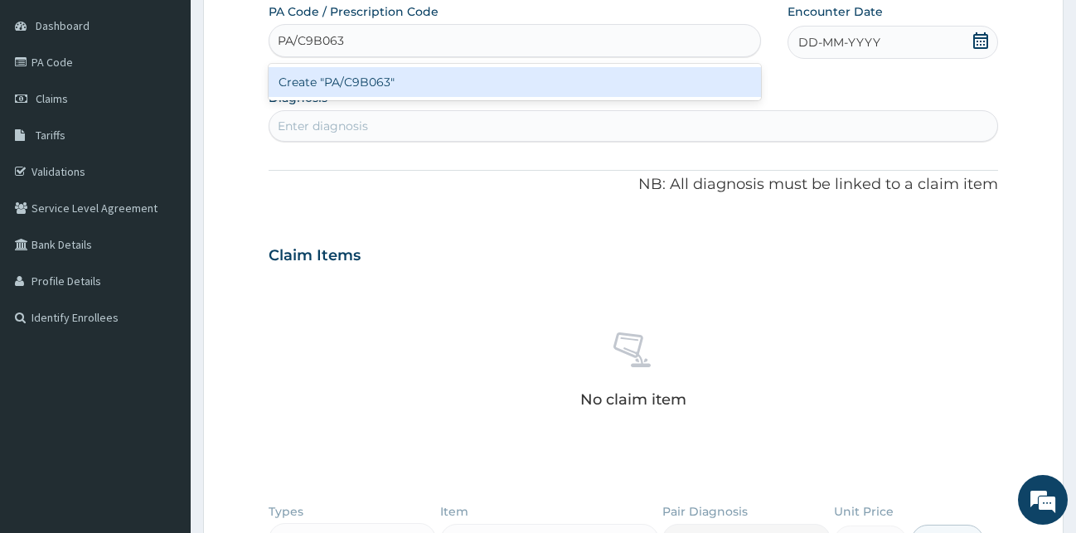
click at [329, 75] on div "Create "PA/C9B063"" at bounding box center [515, 82] width 492 height 30
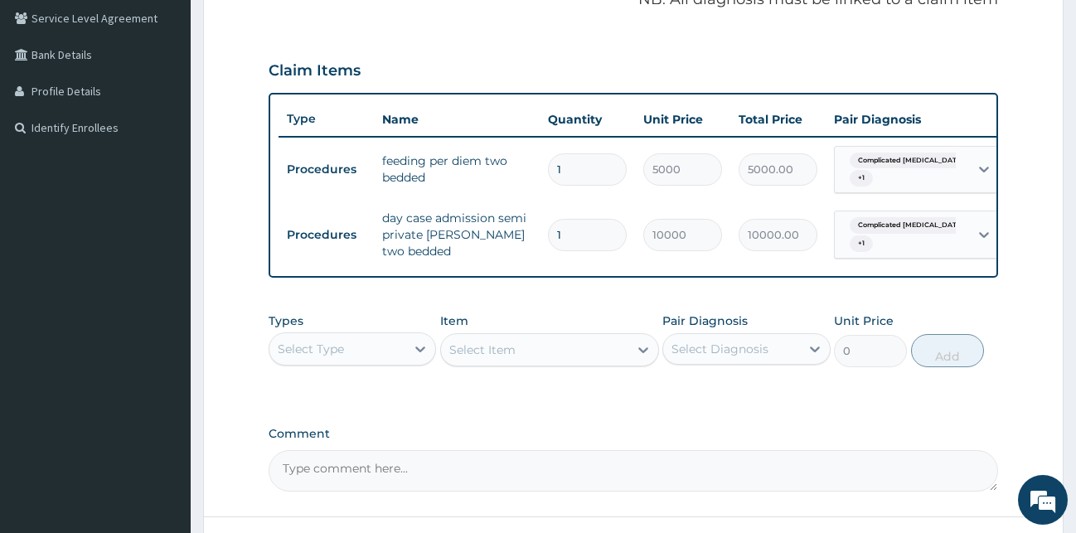
scroll to position [367, 0]
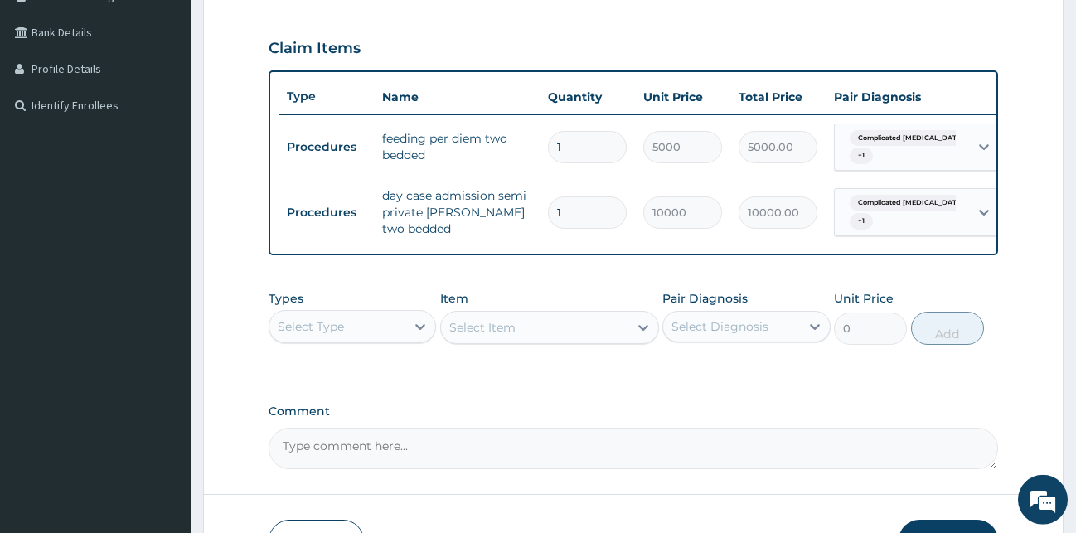
click at [562, 147] on input "1" at bounding box center [587, 147] width 79 height 32
type input "0.00"
type input "2"
type input "10000.00"
type input "2"
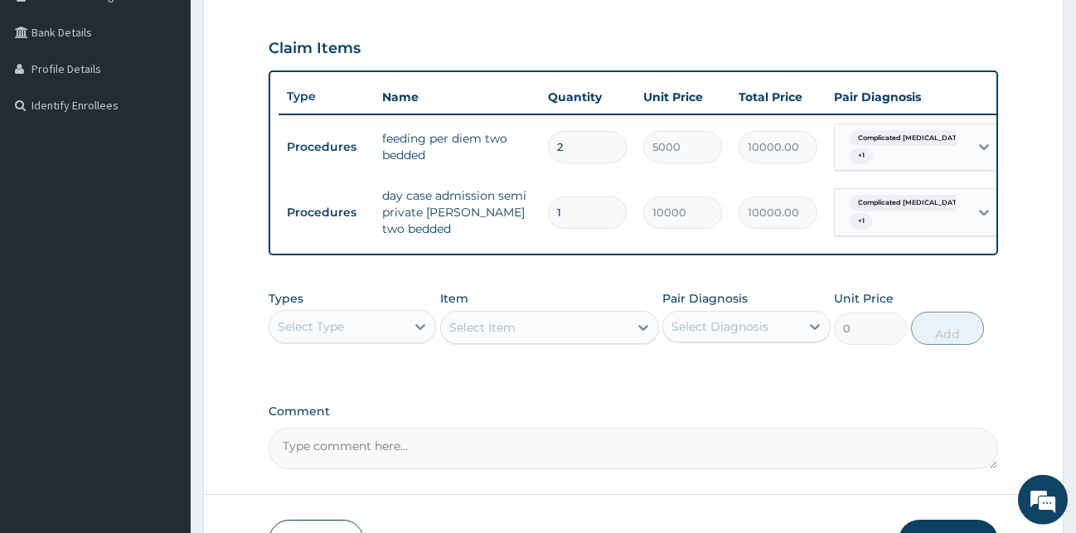
click at [562, 213] on input "1" at bounding box center [587, 212] width 79 height 32
type input "0.00"
type input "2"
type input "20000.00"
type input "2"
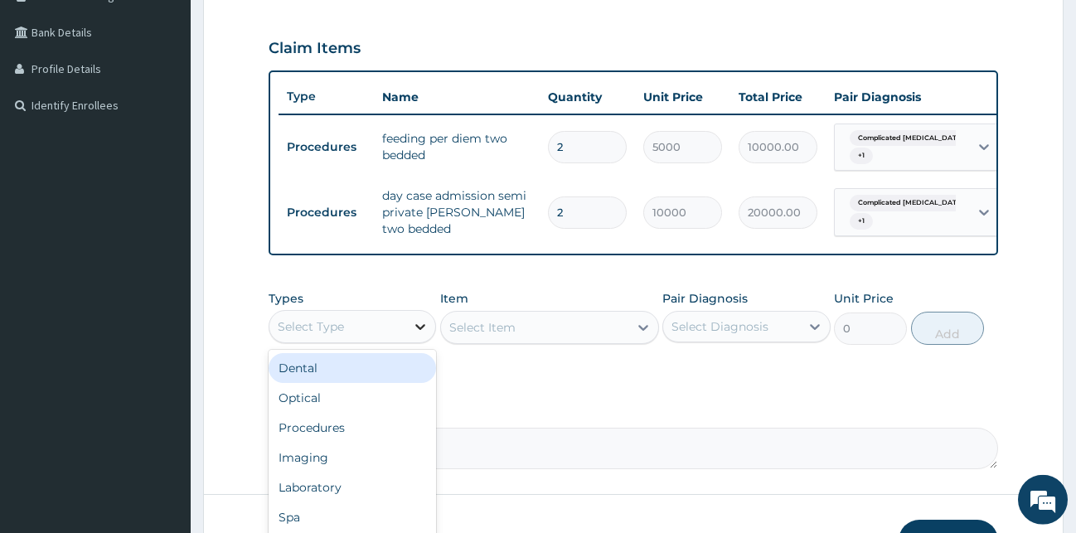
click at [421, 335] on icon at bounding box center [420, 326] width 17 height 17
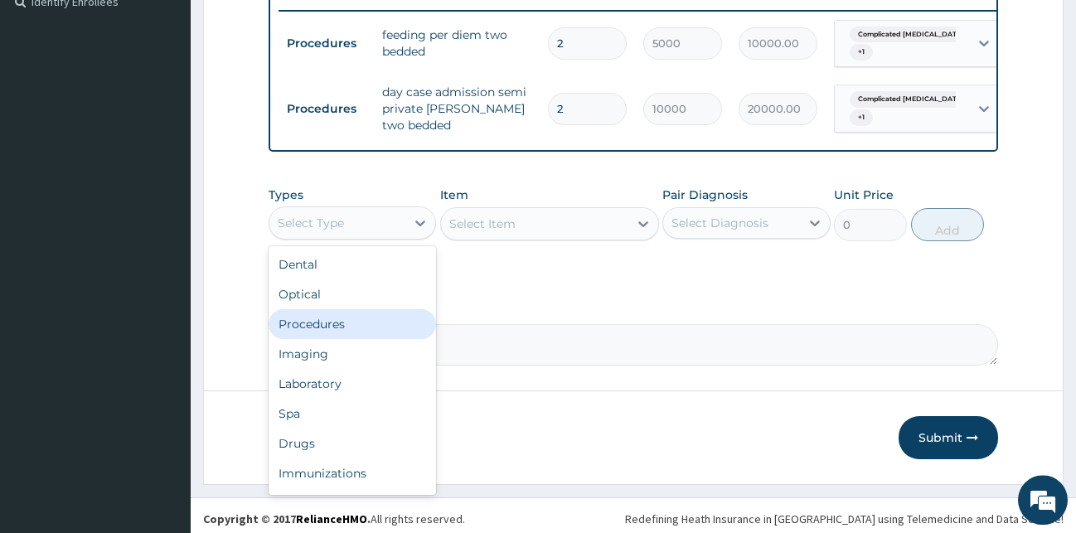
scroll to position [490, 0]
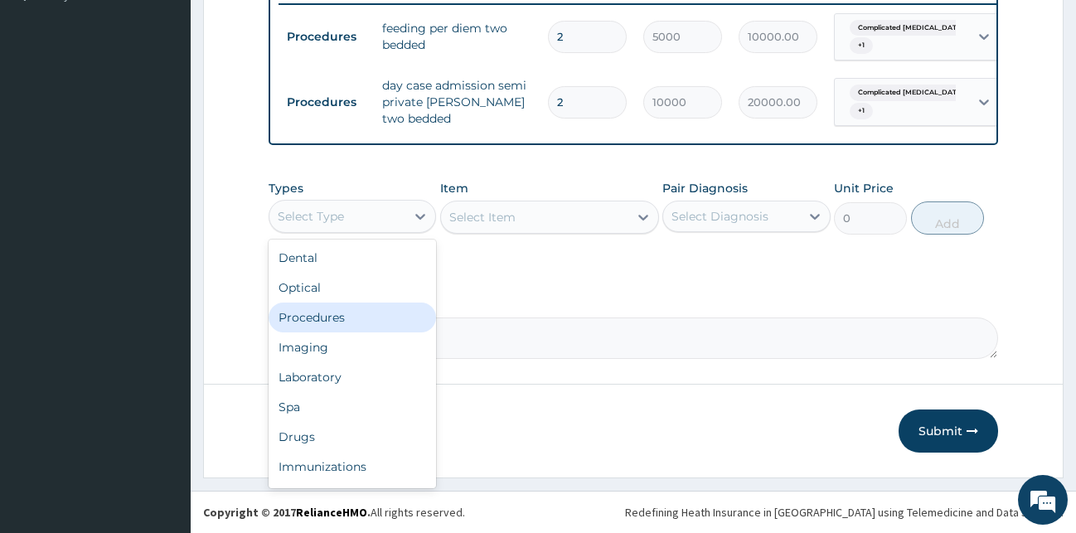
click at [373, 319] on div "Procedures" at bounding box center [353, 318] width 168 height 30
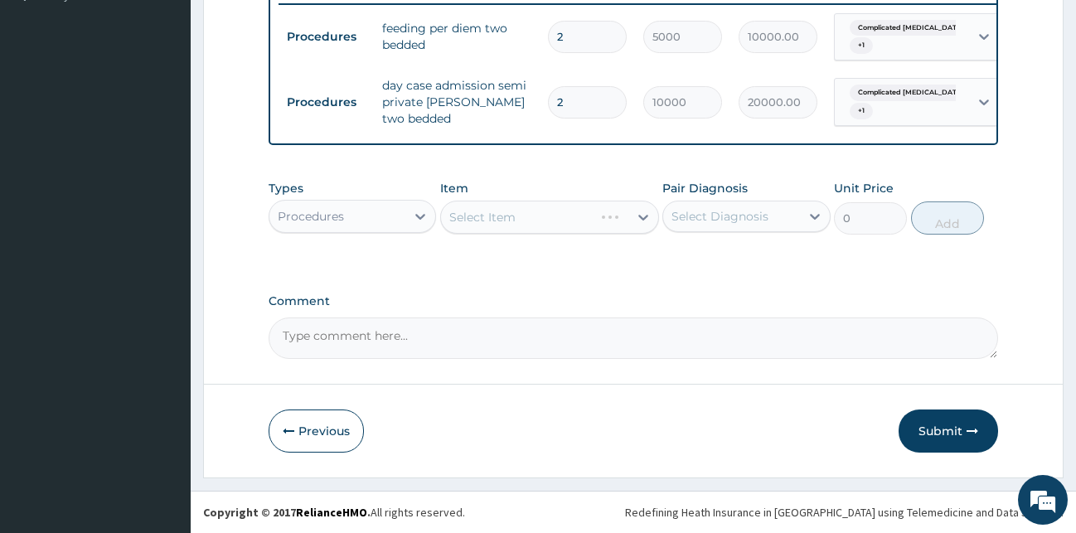
click at [555, 221] on div "Select Item" at bounding box center [549, 217] width 219 height 33
click at [647, 216] on div "Select Item" at bounding box center [549, 217] width 219 height 33
click at [644, 217] on icon at bounding box center [643, 217] width 17 height 17
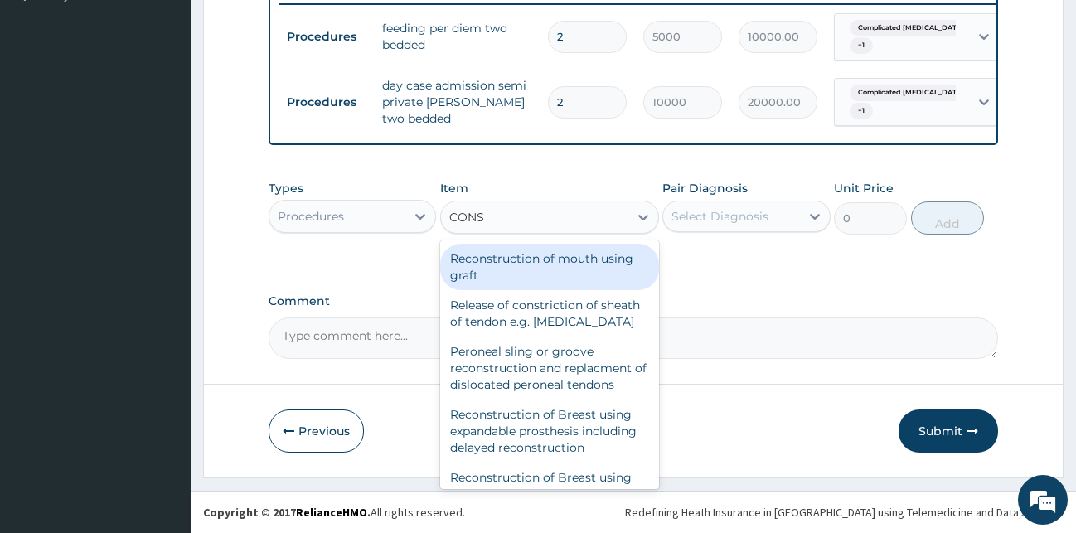
type input "CONSU"
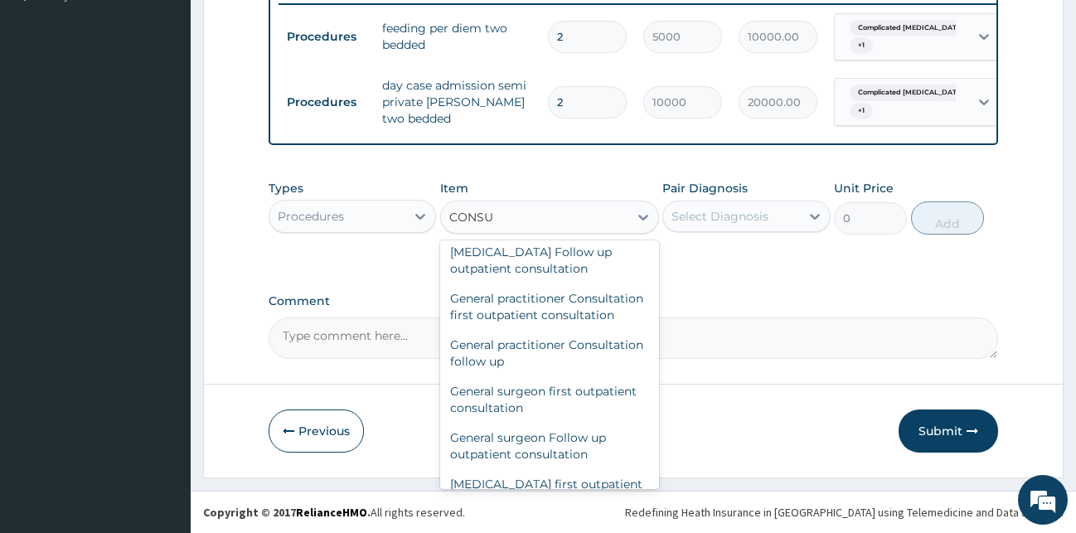
scroll to position [910, 0]
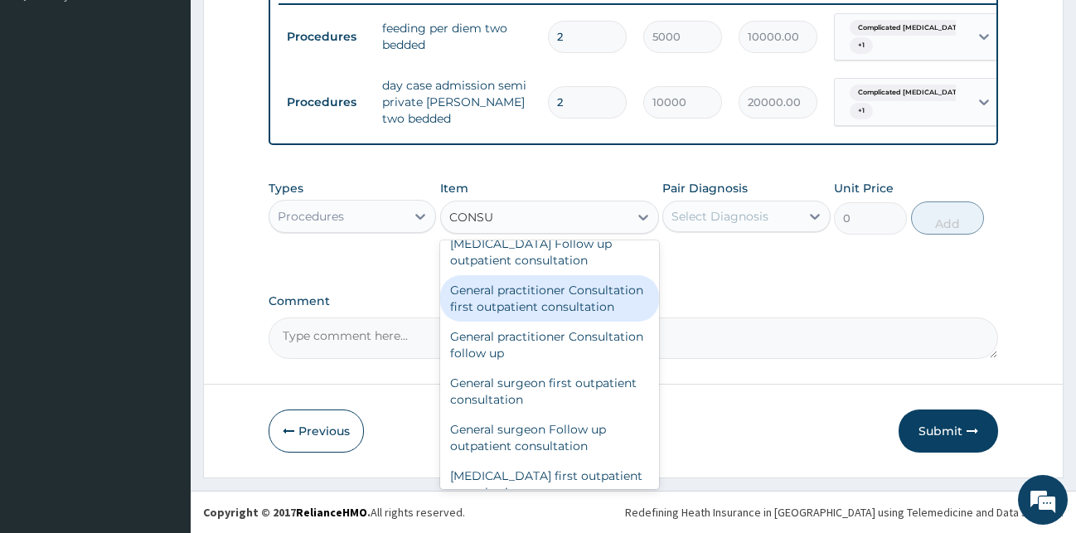
click at [526, 322] on div "General practitioner Consultation first outpatient consultation" at bounding box center [549, 298] width 219 height 46
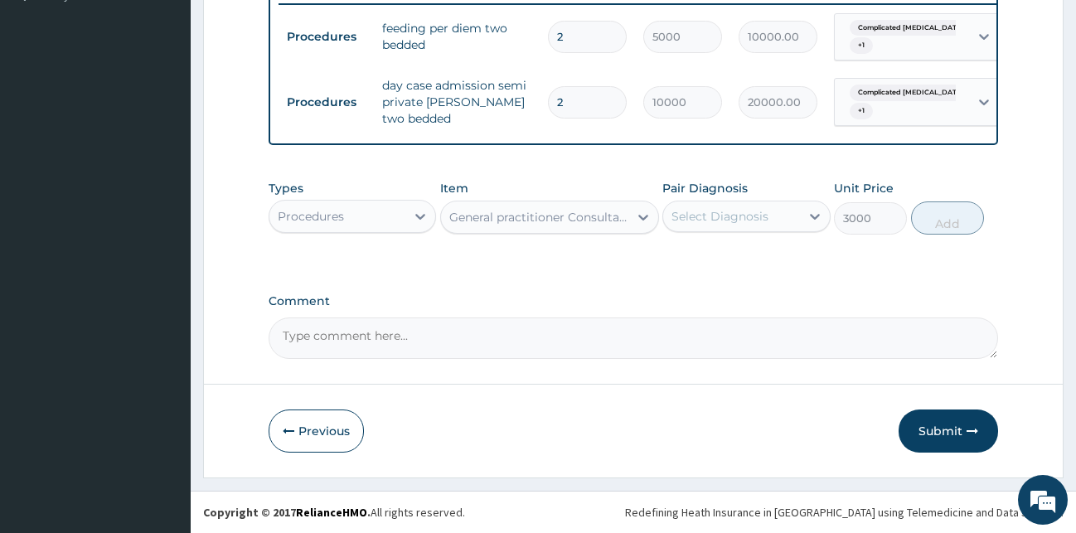
type input "3000"
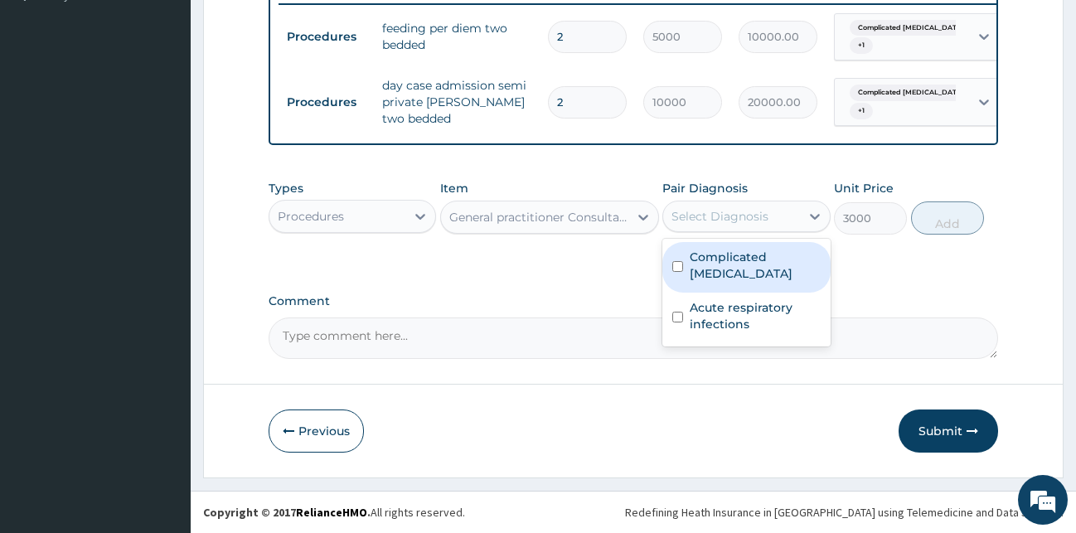
drag, startPoint x: 796, startPoint y: 212, endPoint x: 782, endPoint y: 229, distance: 21.8
click at [795, 213] on div "Select Diagnosis" at bounding box center [731, 216] width 137 height 27
drag, startPoint x: 765, startPoint y: 252, endPoint x: 759, endPoint y: 263, distance: 12.7
click at [765, 254] on label "Complicated [MEDICAL_DATA]" at bounding box center [755, 265] width 131 height 33
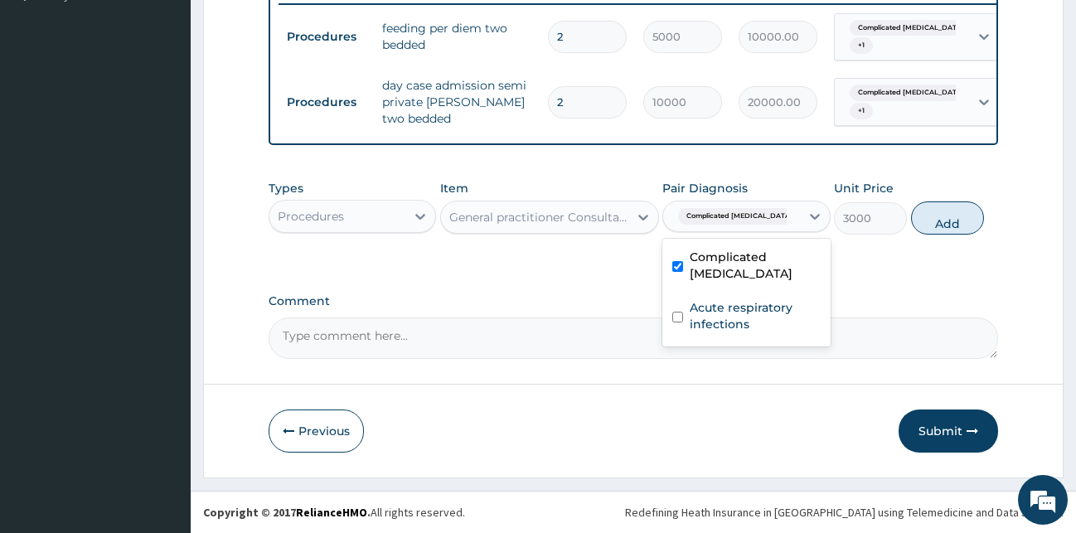
checkbox input "true"
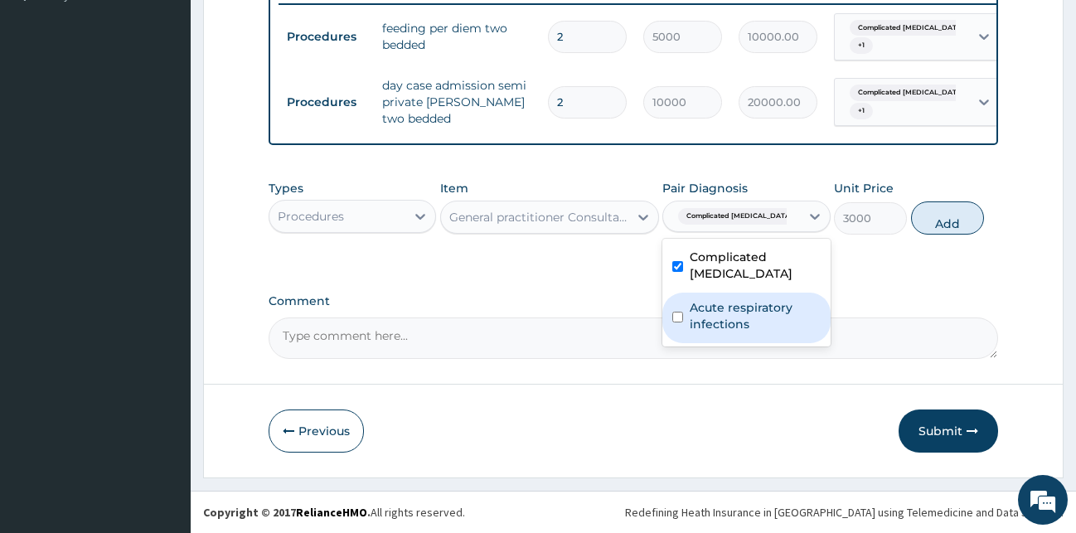
click at [725, 306] on label "Acute respiratory infections" at bounding box center [755, 315] width 131 height 33
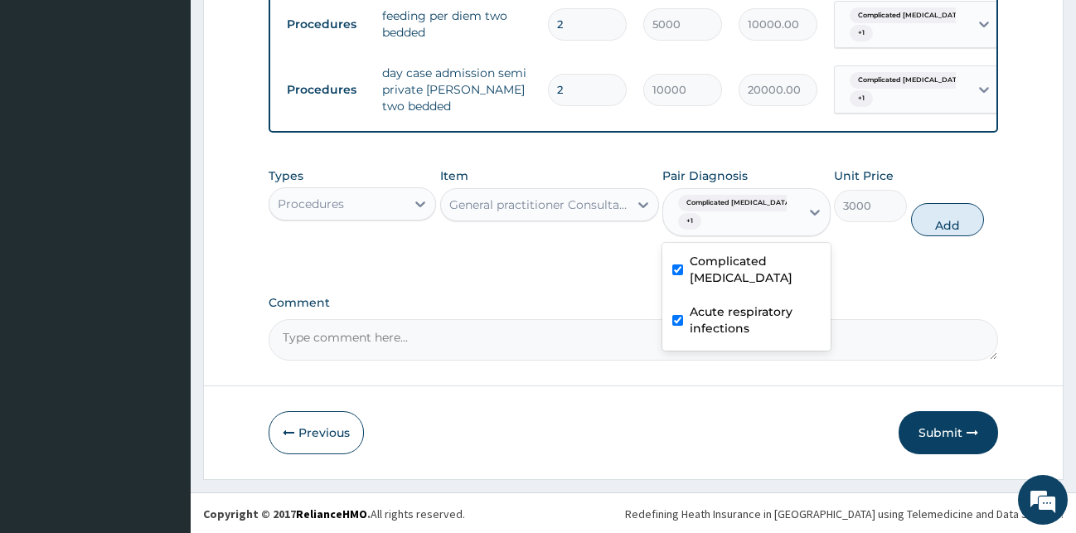
checkbox input "true"
click at [944, 231] on button "Add" at bounding box center [947, 219] width 73 height 33
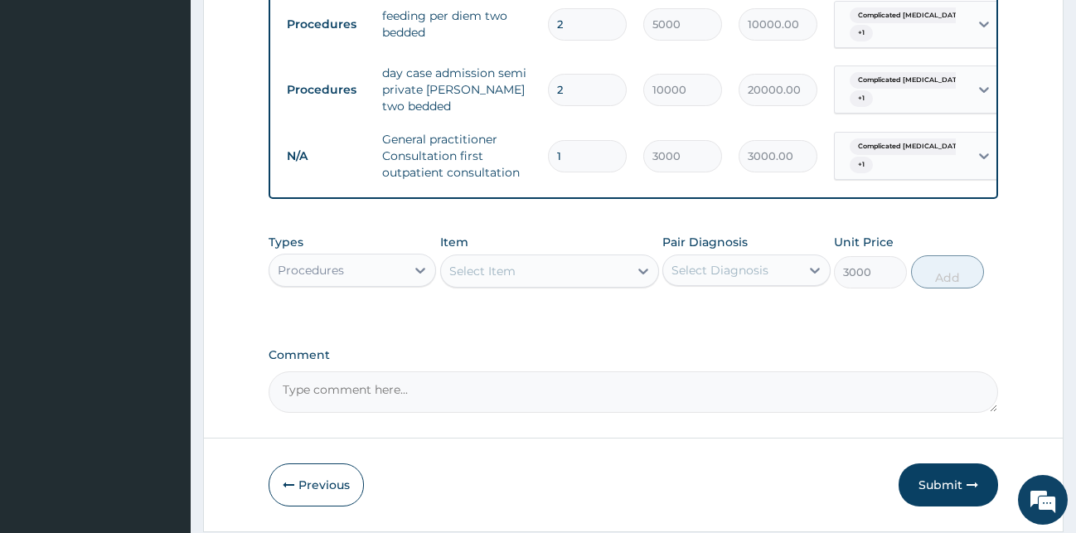
type input "0"
click at [603, 277] on div "Select Item" at bounding box center [534, 271] width 187 height 27
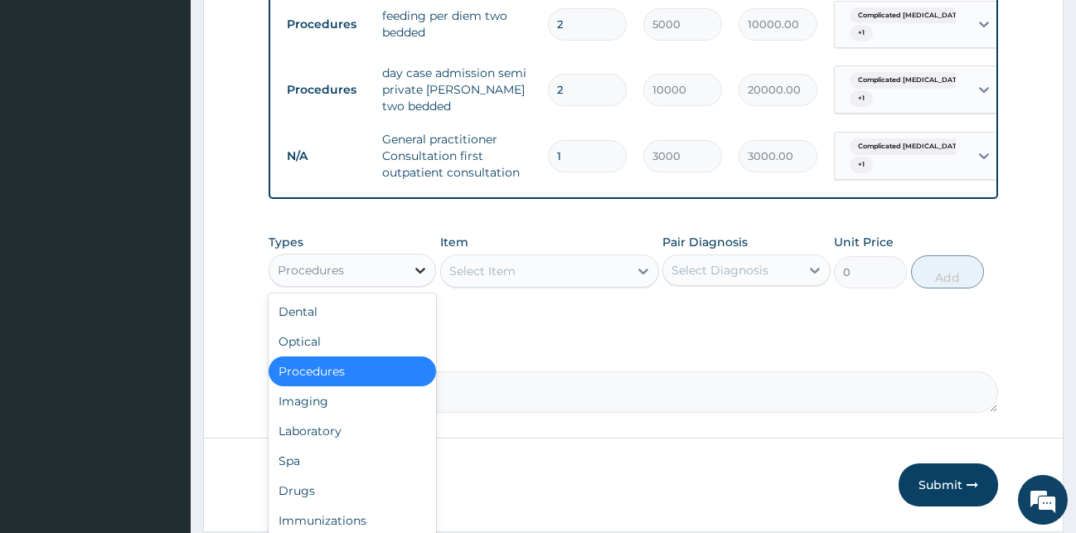
click at [422, 279] on icon at bounding box center [420, 270] width 17 height 17
click at [306, 446] on div "Laboratory" at bounding box center [353, 431] width 168 height 30
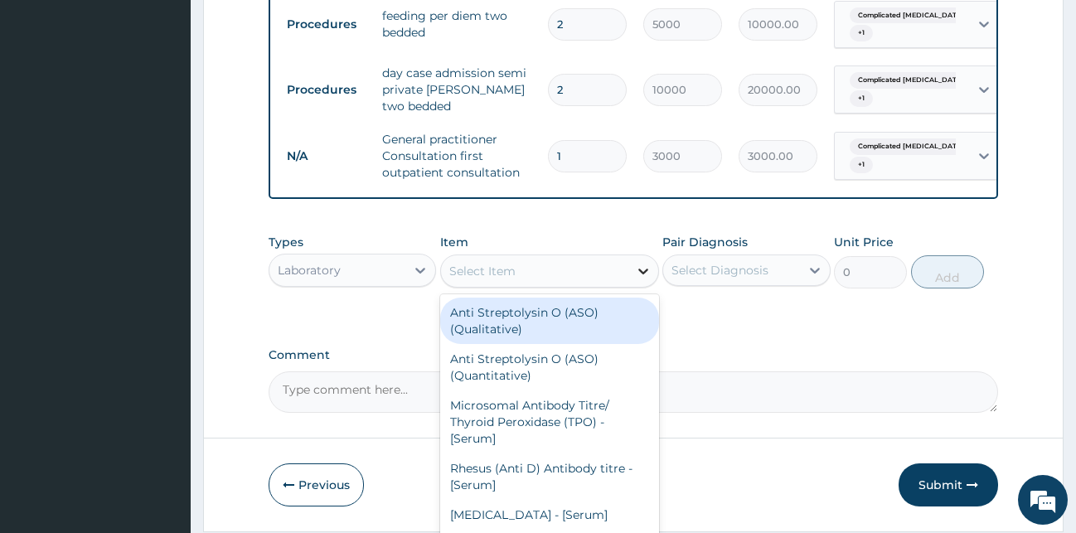
click at [644, 274] on icon at bounding box center [643, 272] width 10 height 6
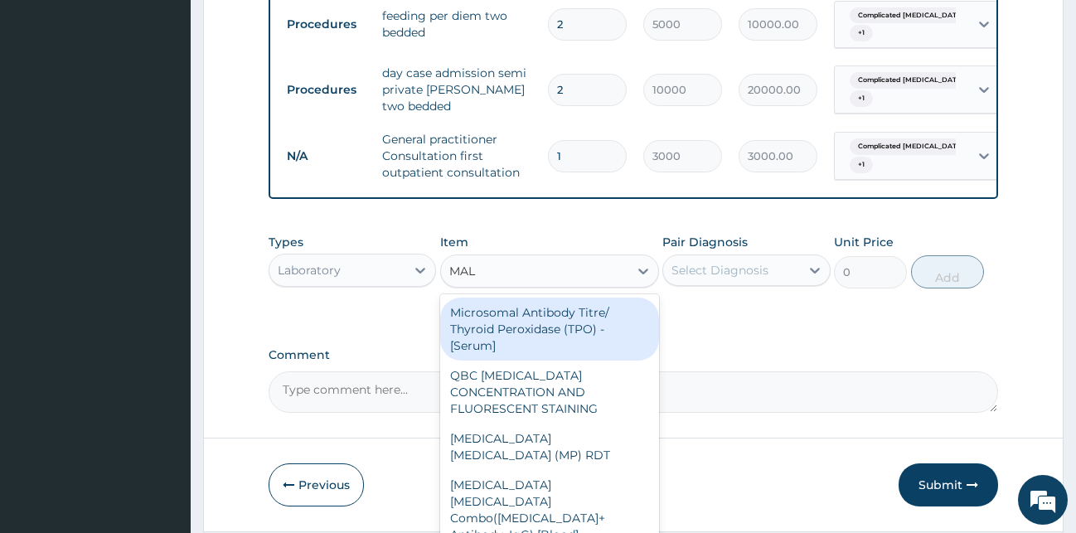
type input "MALA"
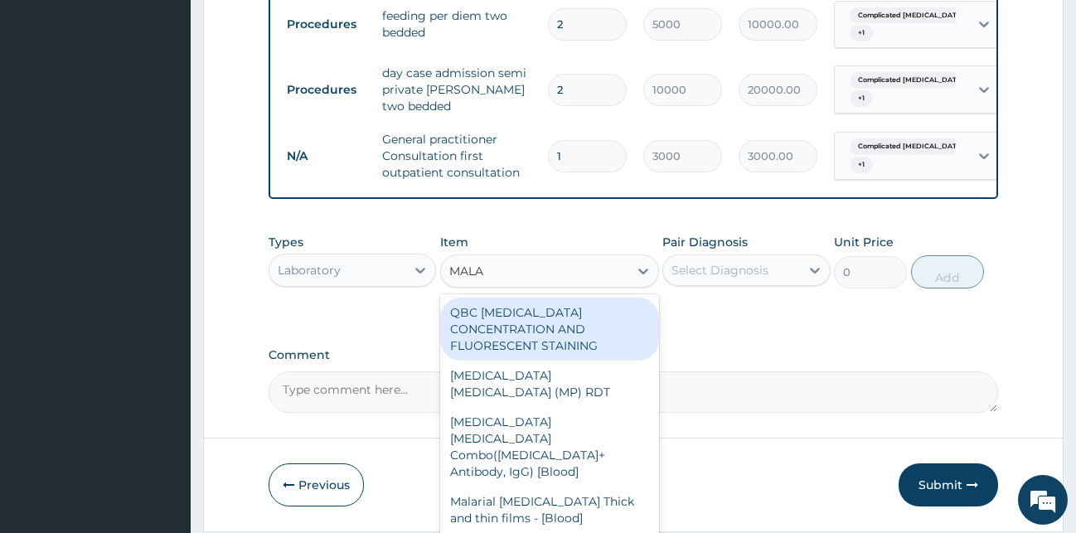
click at [583, 341] on div "QBC [MEDICAL_DATA] CONCENTRATION AND FLUORESCENT STAINING" at bounding box center [549, 329] width 219 height 63
type input "2000"
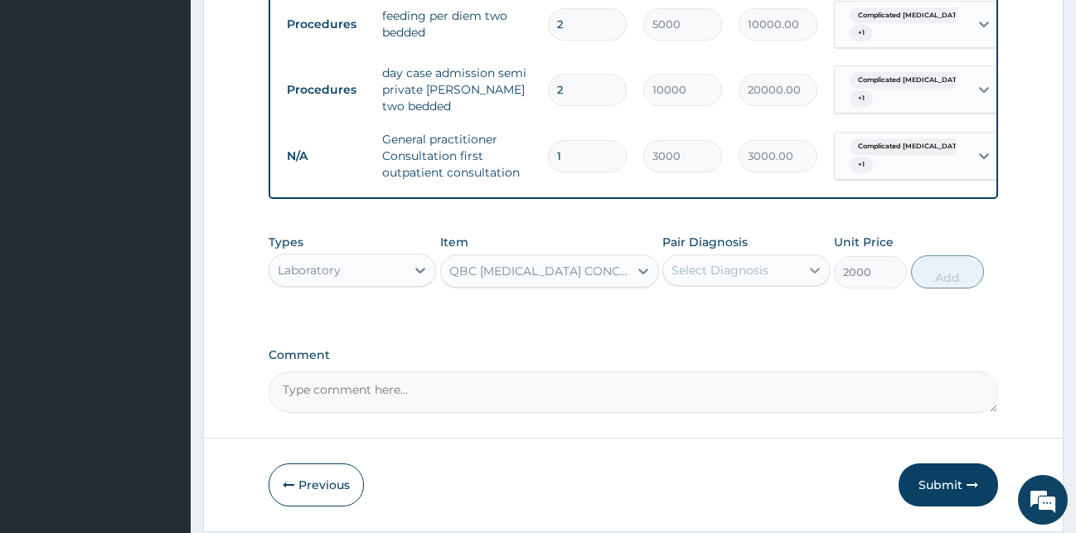
click at [808, 279] on icon at bounding box center [815, 270] width 17 height 17
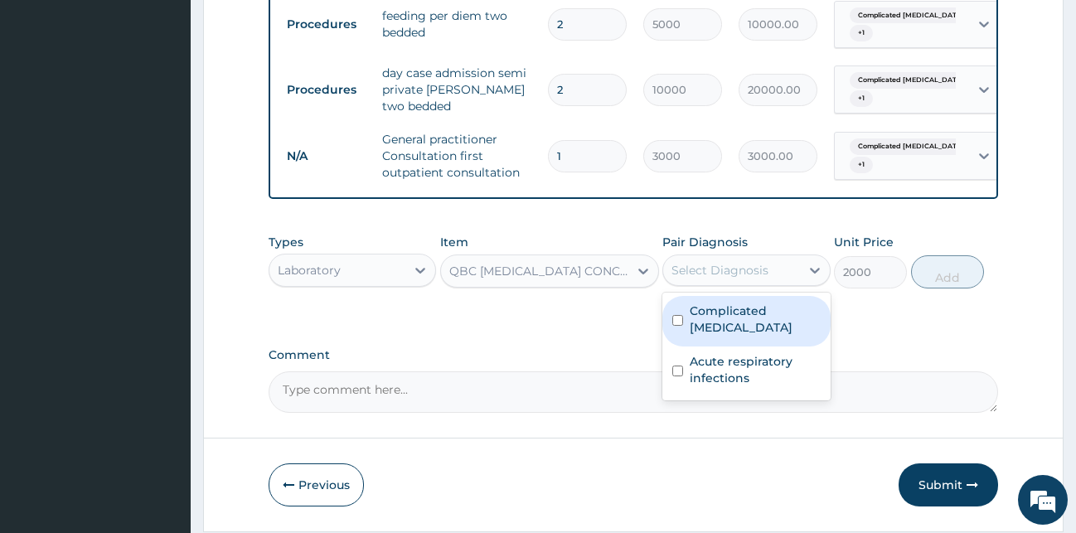
click at [770, 318] on label "Complicated [MEDICAL_DATA]" at bounding box center [755, 319] width 131 height 33
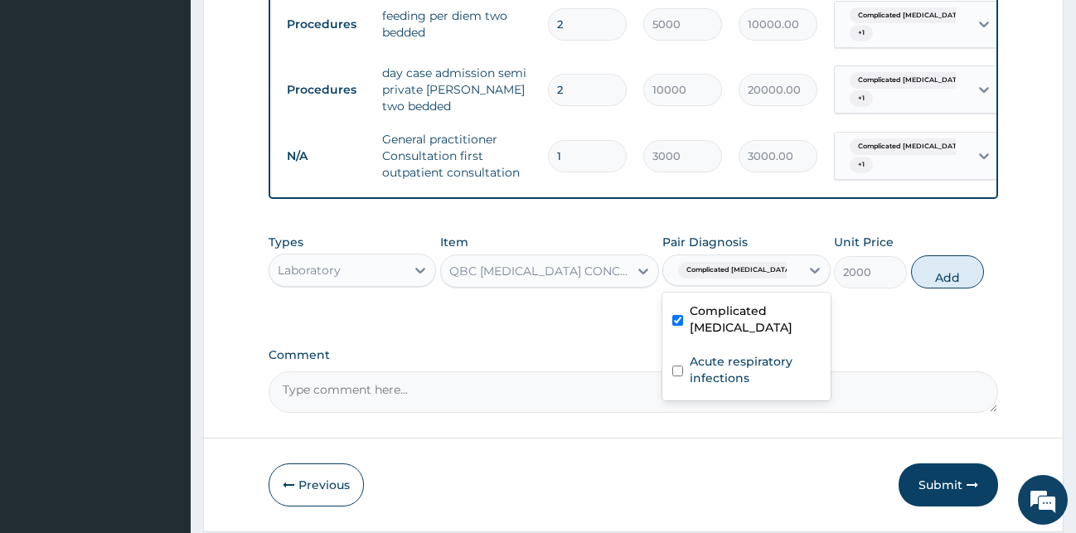
checkbox input "true"
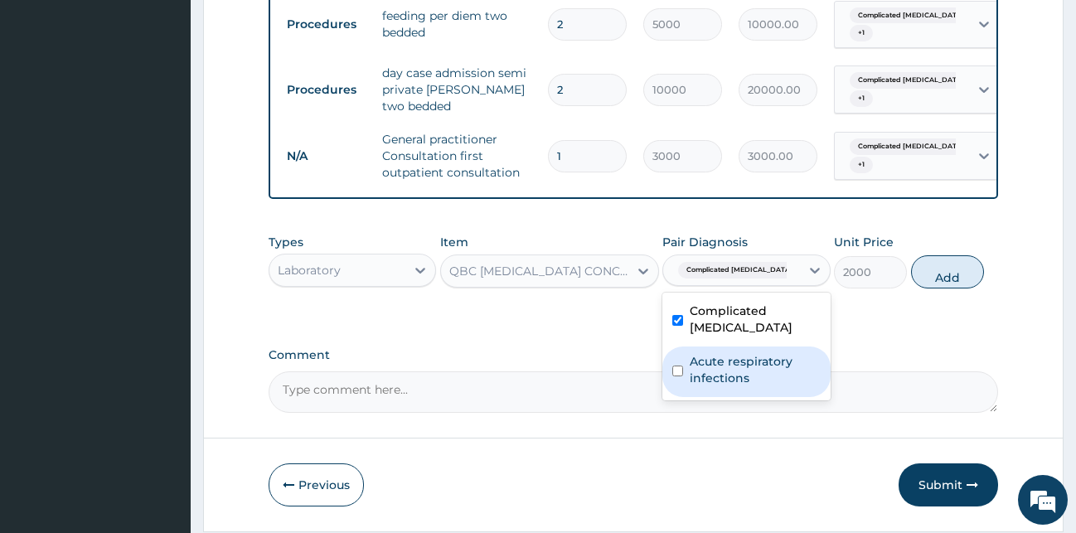
click at [750, 363] on label "Acute respiratory infections" at bounding box center [755, 369] width 131 height 33
checkbox input "true"
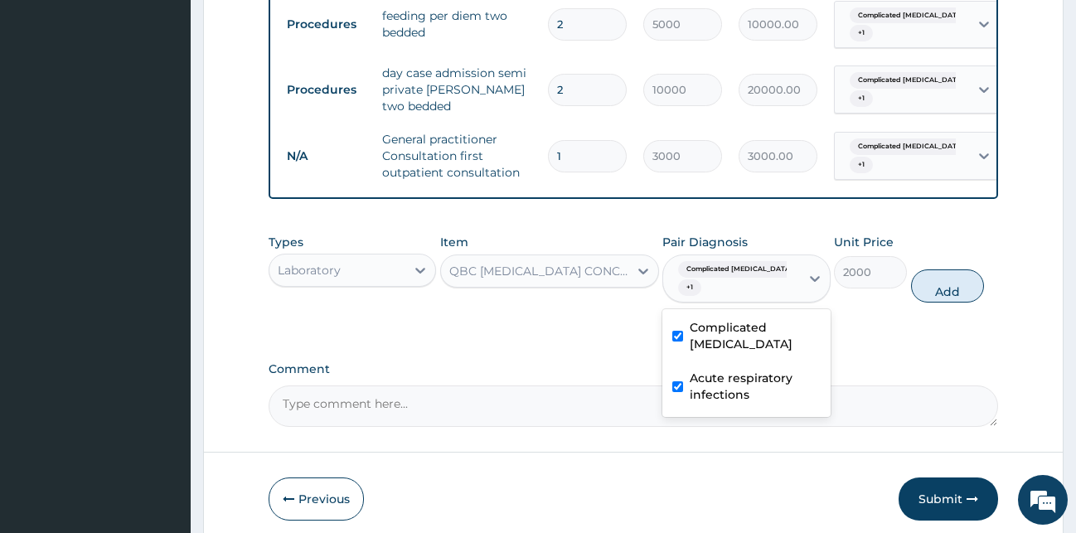
drag, startPoint x: 933, startPoint y: 301, endPoint x: 841, endPoint y: 313, distance: 92.9
click at [932, 303] on button "Add" at bounding box center [947, 285] width 73 height 33
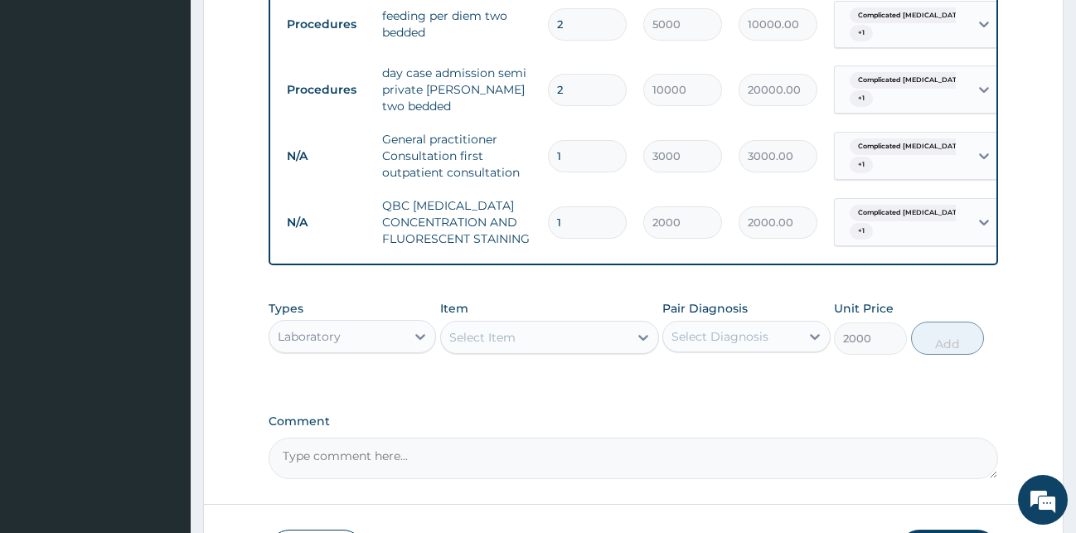
type input "0"
click at [643, 341] on icon at bounding box center [643, 338] width 10 height 6
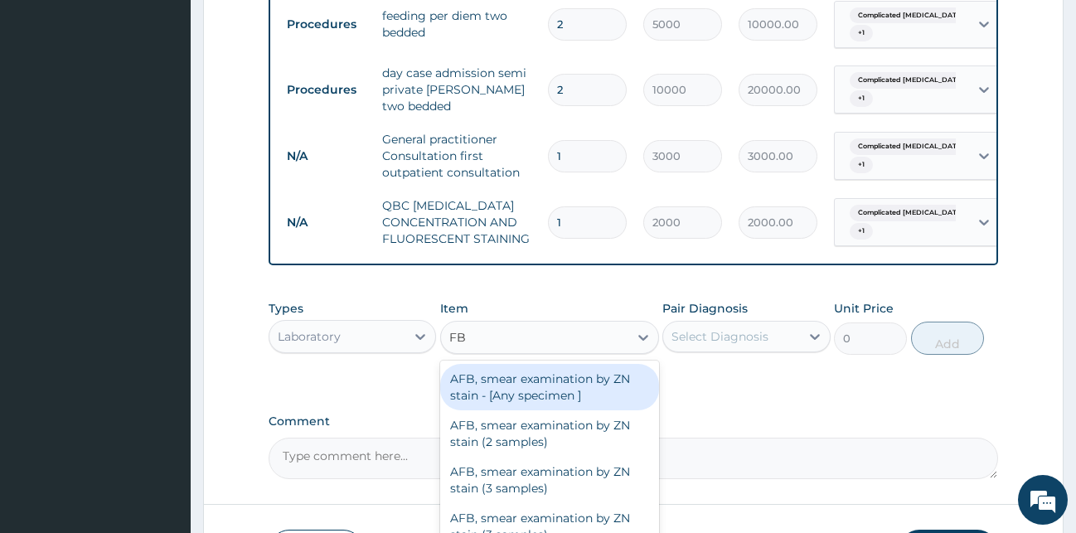
type input "FBC"
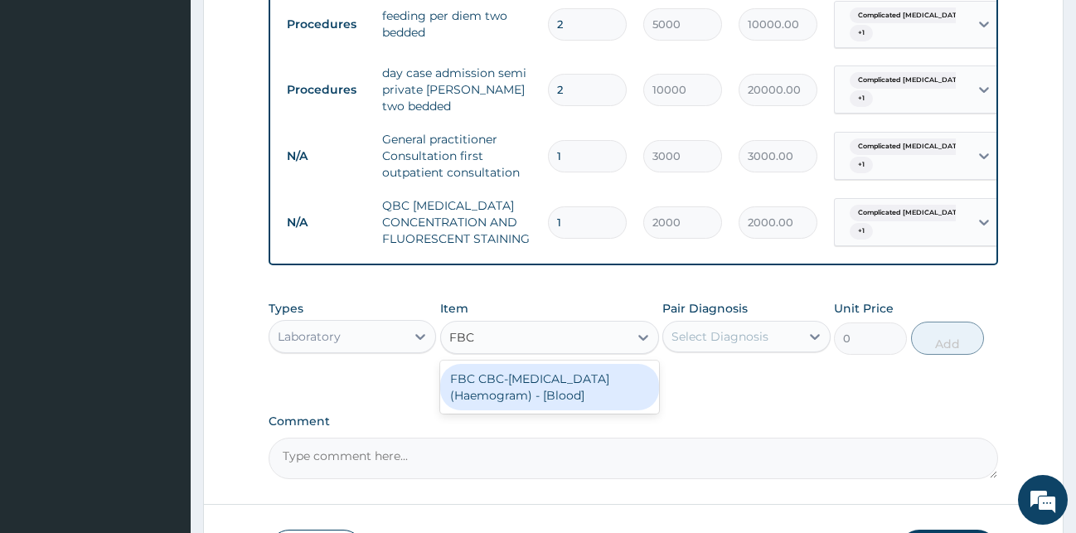
click at [607, 390] on div "FBC CBC-[MEDICAL_DATA] (Haemogram) - [Blood]" at bounding box center [549, 387] width 219 height 46
type input "3000"
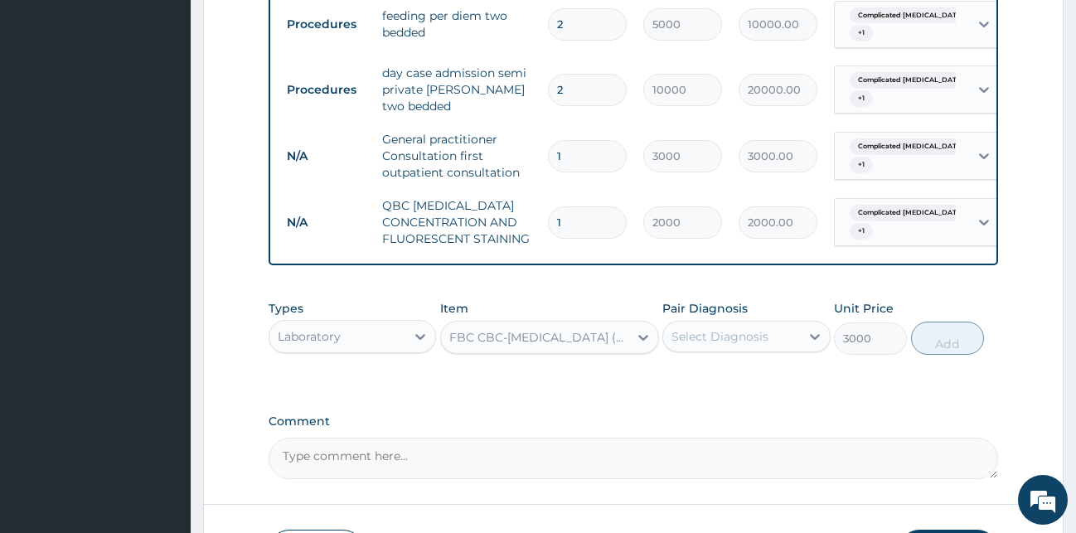
click at [720, 345] on div "Select Diagnosis" at bounding box center [720, 336] width 97 height 17
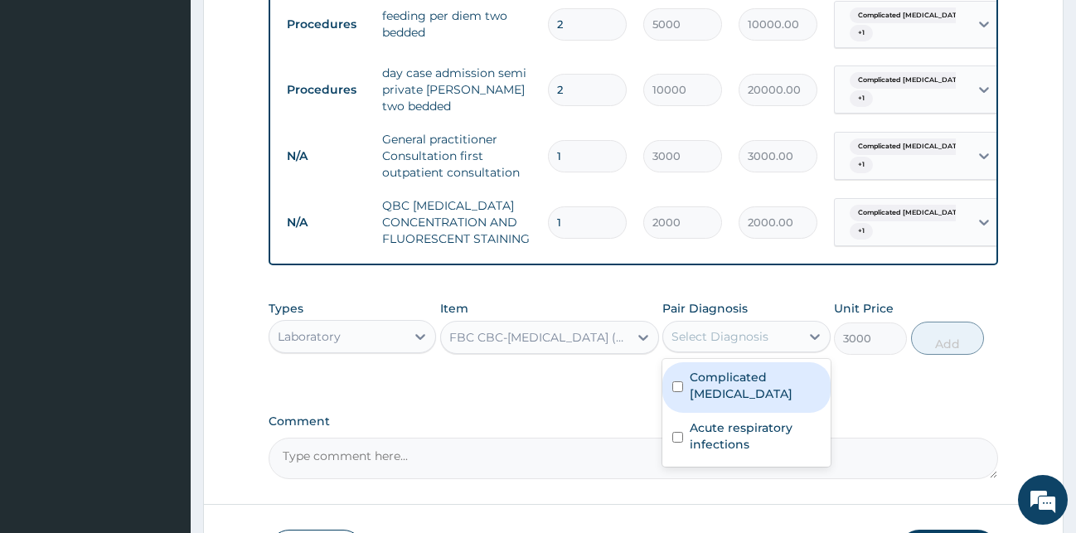
click at [703, 386] on label "Complicated [MEDICAL_DATA]" at bounding box center [755, 385] width 131 height 33
checkbox input "true"
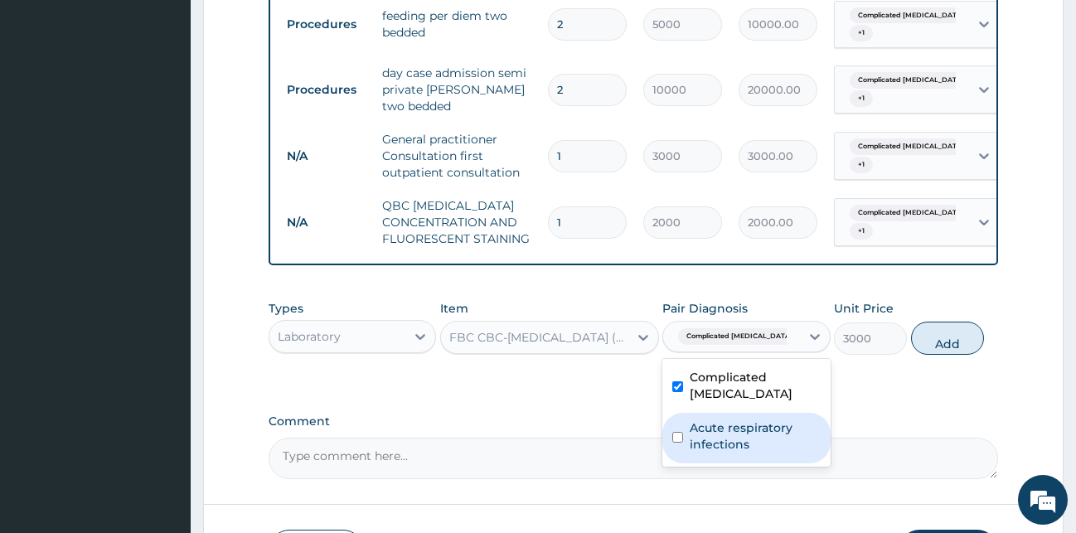
click at [701, 420] on label "Acute respiratory infections" at bounding box center [755, 435] width 131 height 33
checkbox input "true"
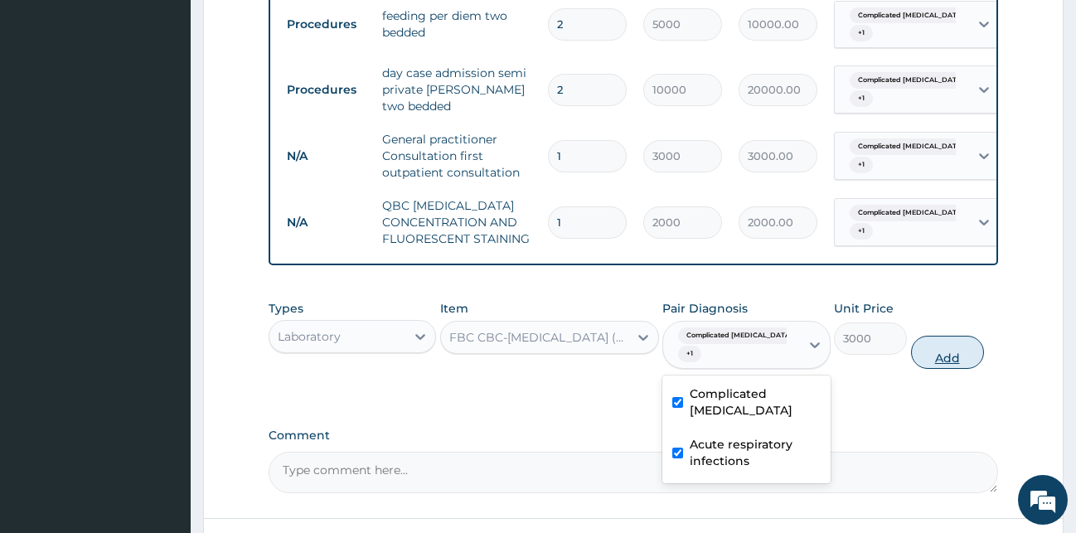
click at [941, 368] on button "Add" at bounding box center [947, 352] width 73 height 33
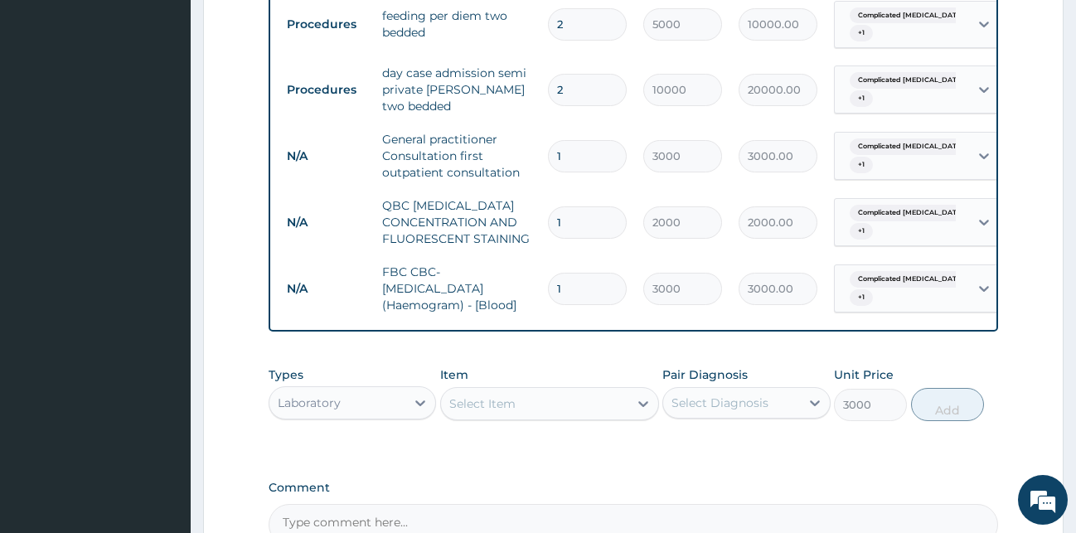
type input "0"
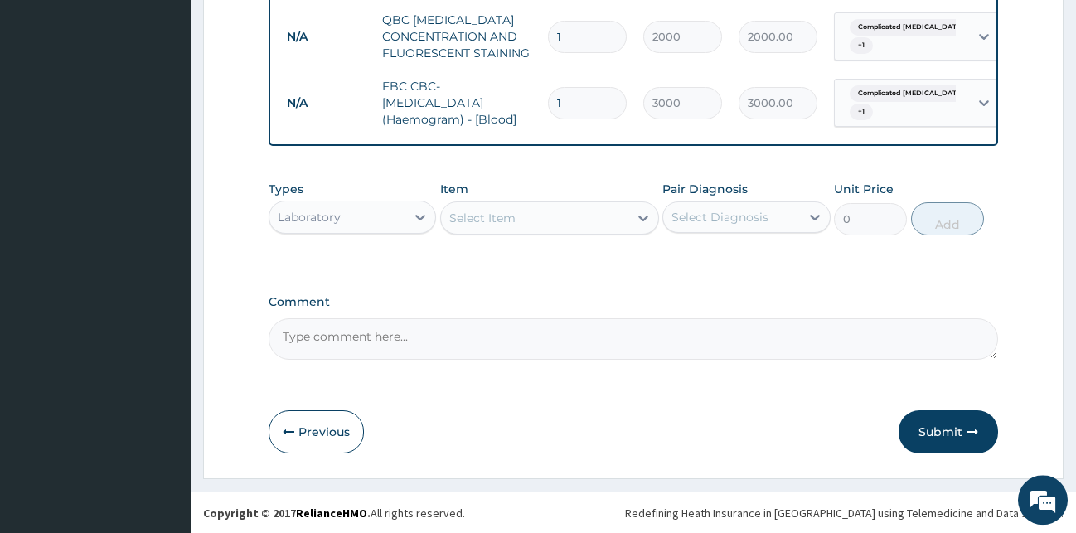
scroll to position [689, 0]
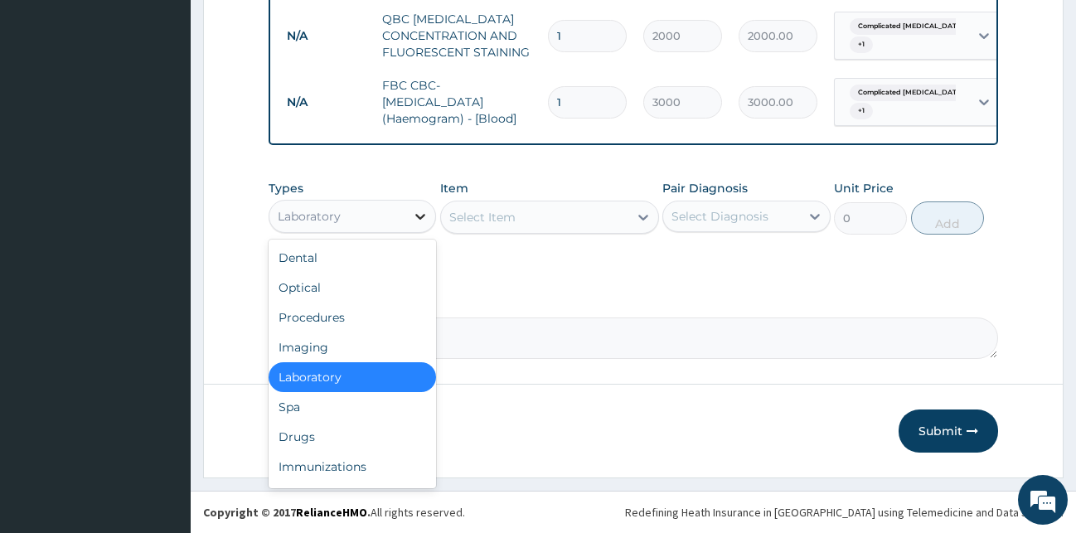
click at [419, 216] on icon at bounding box center [420, 217] width 10 height 6
click at [308, 431] on div "Drugs" at bounding box center [353, 437] width 168 height 30
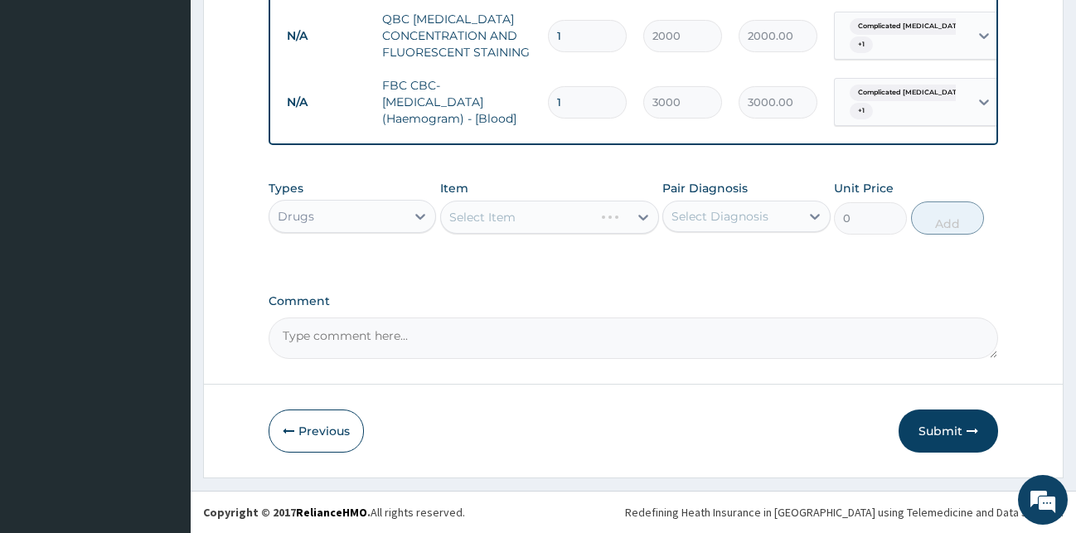
click at [534, 211] on div "Select Item" at bounding box center [549, 217] width 219 height 33
click at [646, 208] on div at bounding box center [643, 217] width 30 height 30
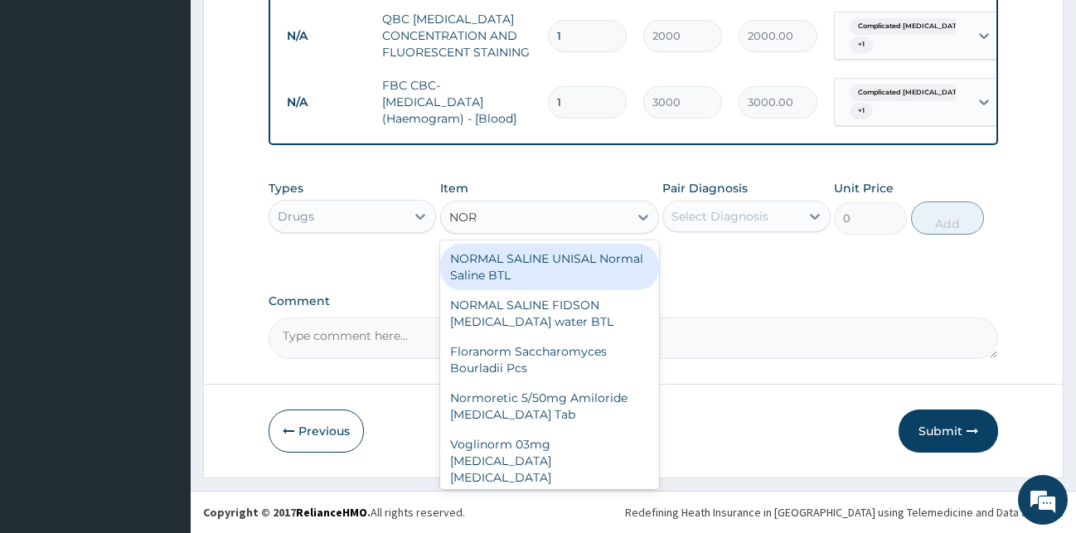
type input "NORM"
click at [516, 260] on div "NORMAL SALINE UNISAL Normal Saline BTL" at bounding box center [549, 267] width 219 height 46
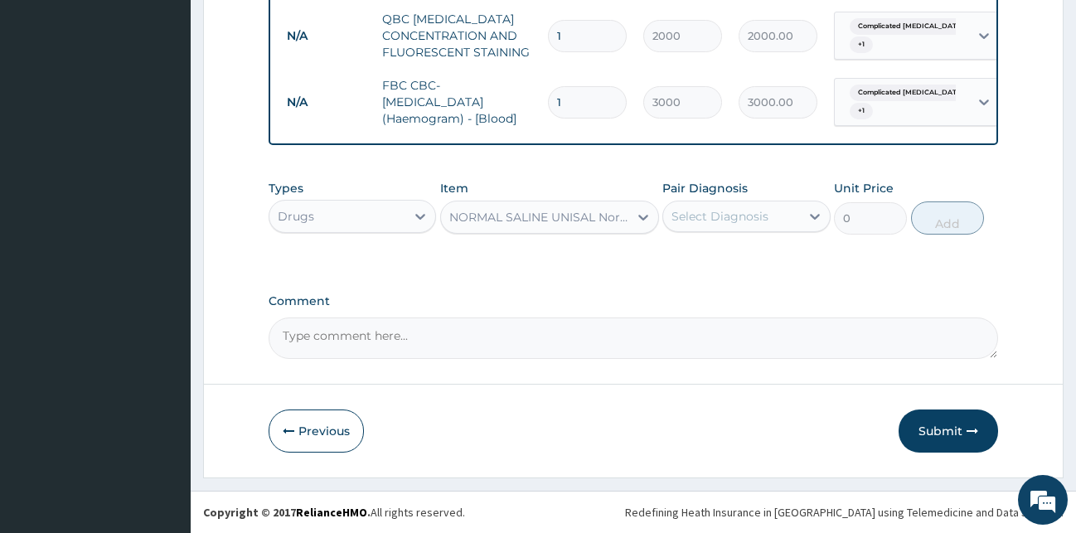
type input "1300"
click at [753, 207] on div "Select Diagnosis" at bounding box center [731, 216] width 137 height 27
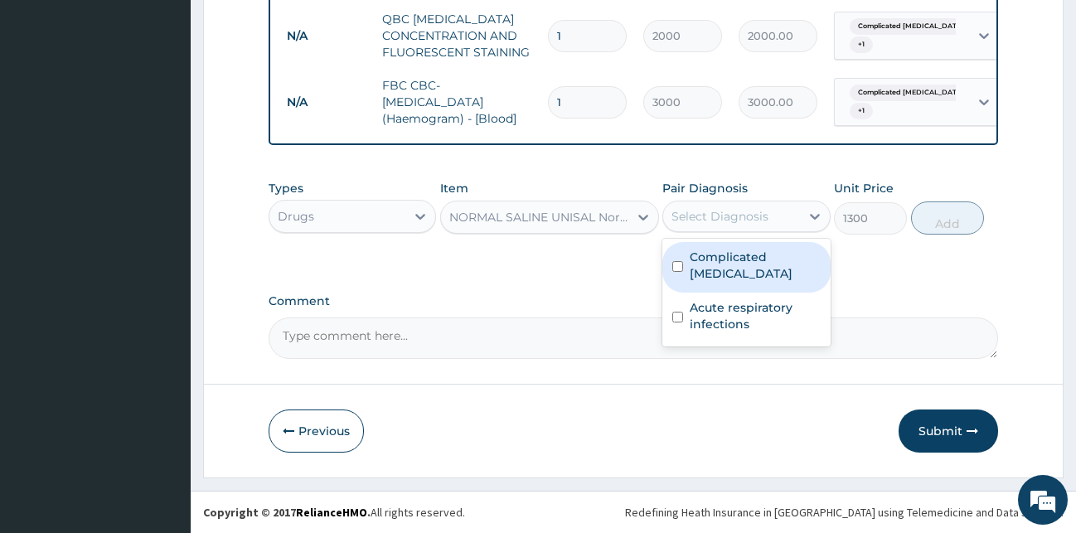
click at [736, 269] on div "Complicated [MEDICAL_DATA]" at bounding box center [746, 267] width 168 height 51
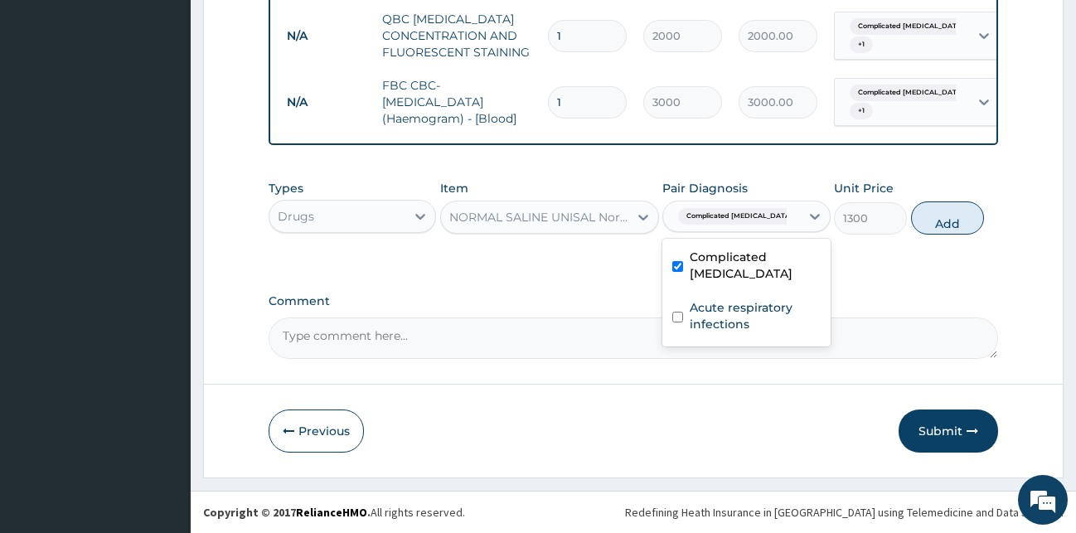
checkbox input "true"
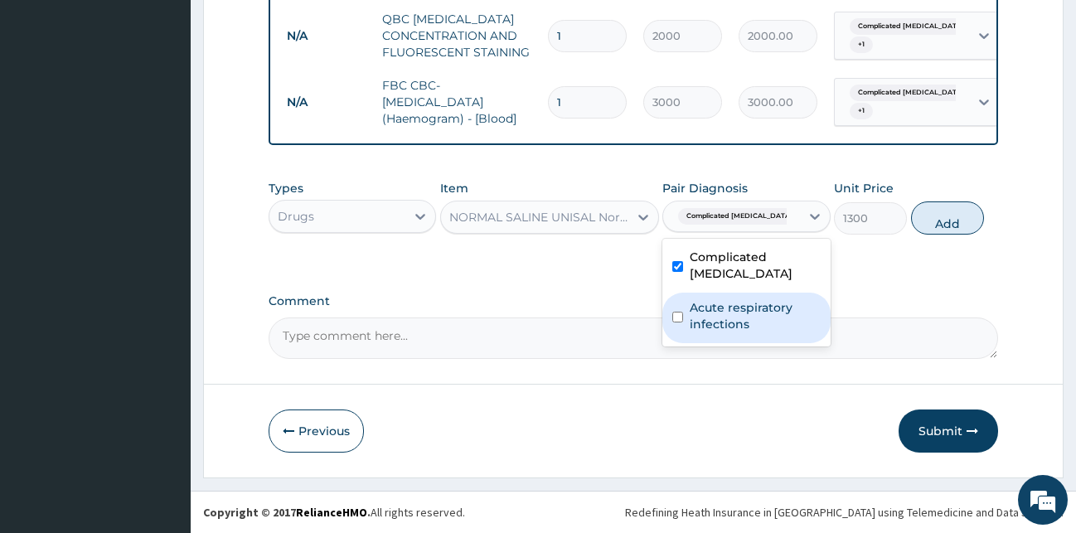
click at [735, 325] on div "Acute respiratory infections" at bounding box center [746, 318] width 168 height 51
checkbox input "true"
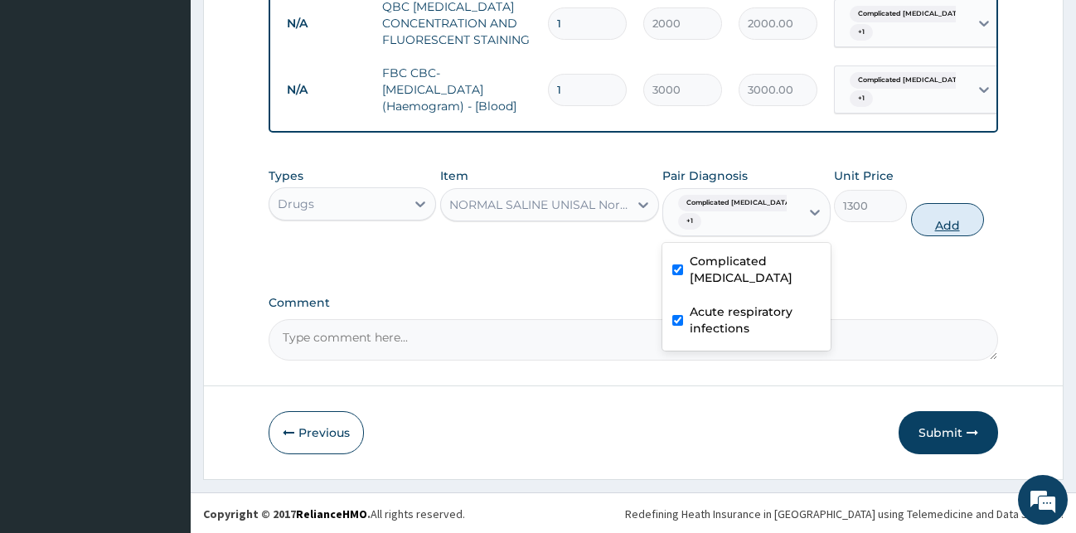
click at [938, 219] on button "Add" at bounding box center [947, 219] width 73 height 33
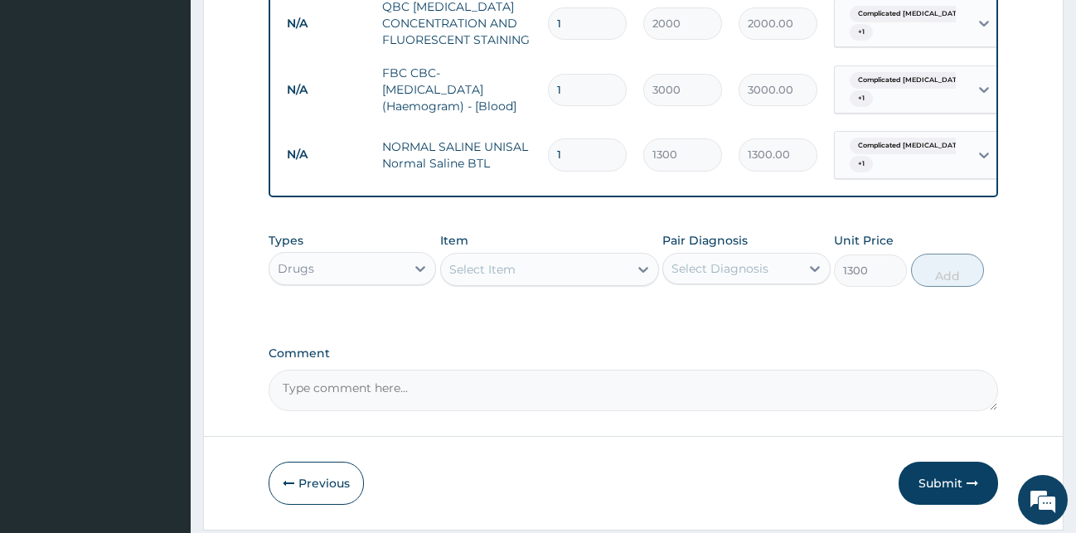
type input "0"
click at [614, 271] on div "Select Item" at bounding box center [534, 269] width 187 height 27
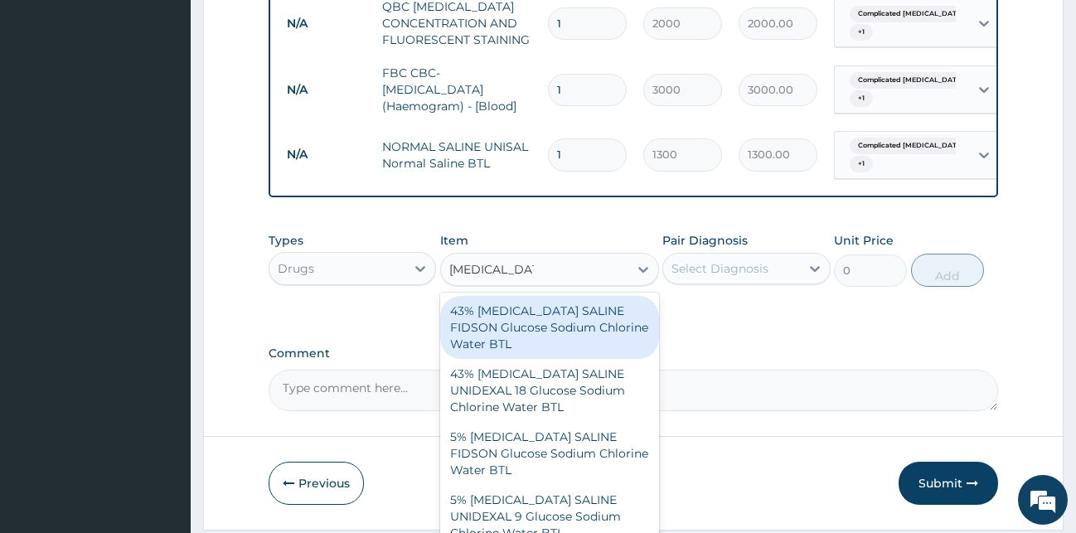
type input "[MEDICAL_DATA] [PERSON_NAME]"
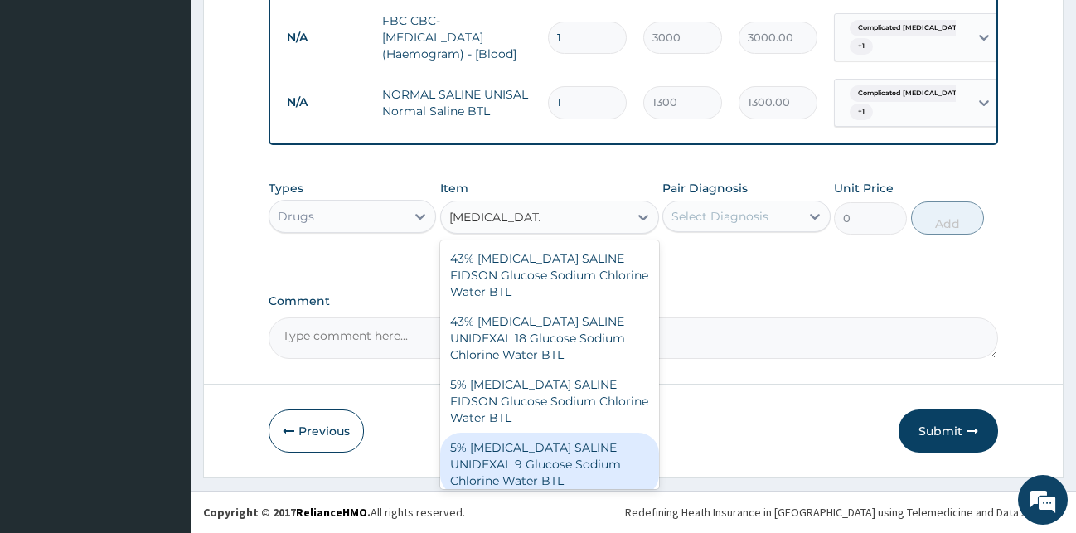
click at [502, 453] on div "5% [MEDICAL_DATA] SALINE UNIDEXAL 9 Glucose Sodium Chlorine Water BTL" at bounding box center [549, 464] width 219 height 63
type input "1300"
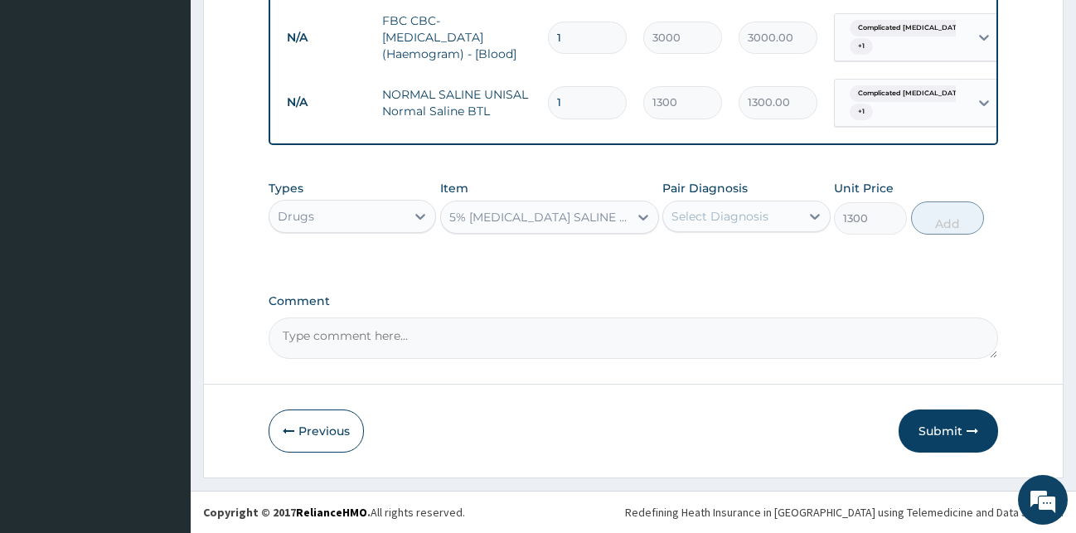
click at [753, 218] on div "Select Diagnosis" at bounding box center [720, 216] width 97 height 17
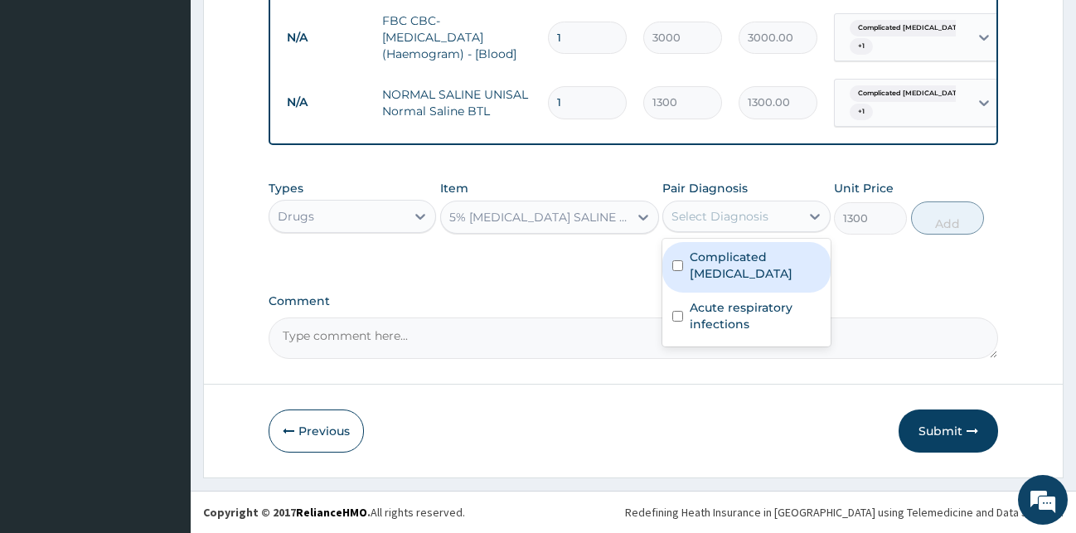
click at [730, 253] on label "Complicated [MEDICAL_DATA]" at bounding box center [755, 265] width 131 height 33
checkbox input "true"
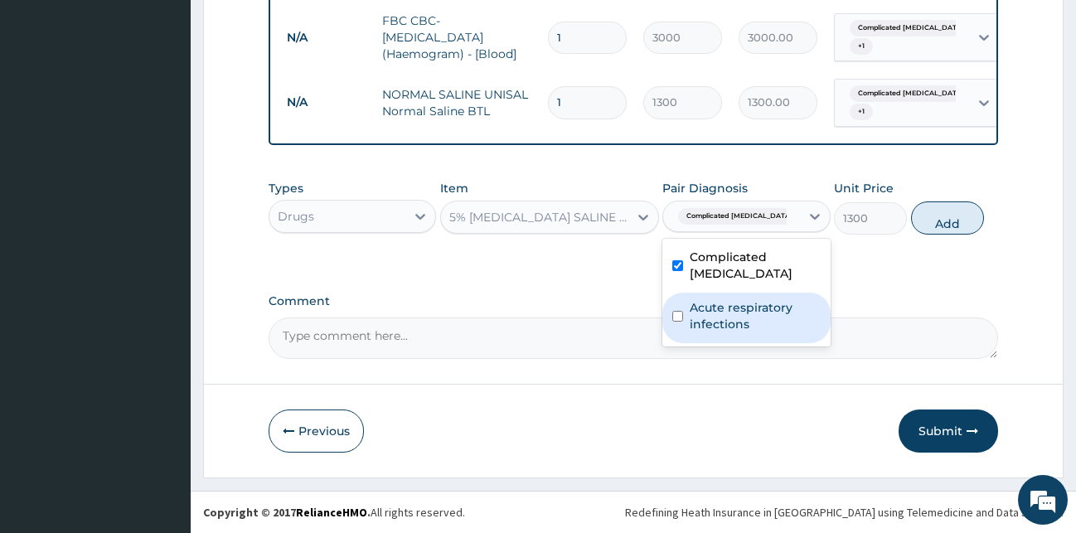
click at [729, 310] on label "Acute respiratory infections" at bounding box center [755, 315] width 131 height 33
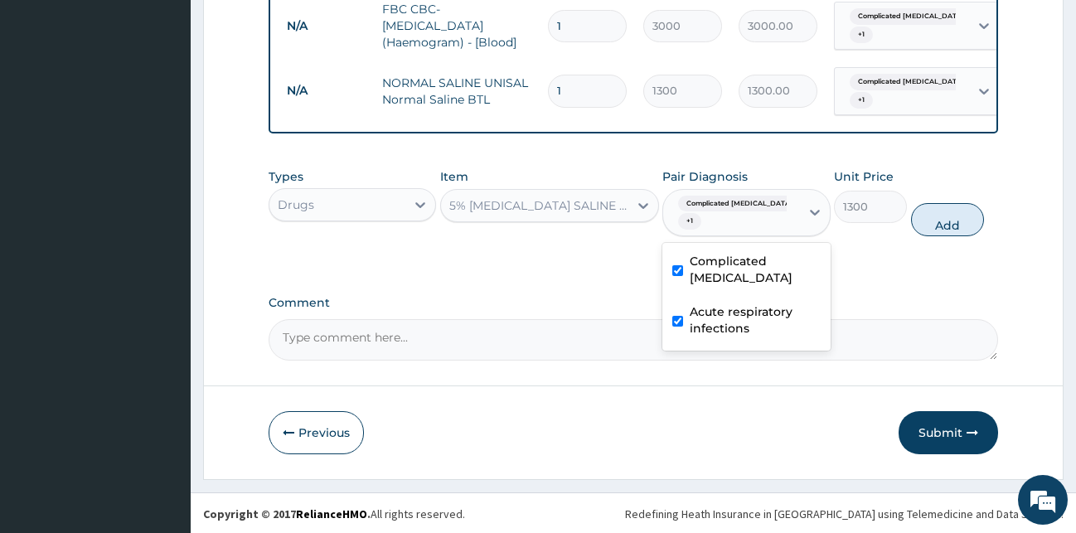
checkbox input "true"
click at [950, 234] on button "Add" at bounding box center [947, 219] width 73 height 33
type input "0"
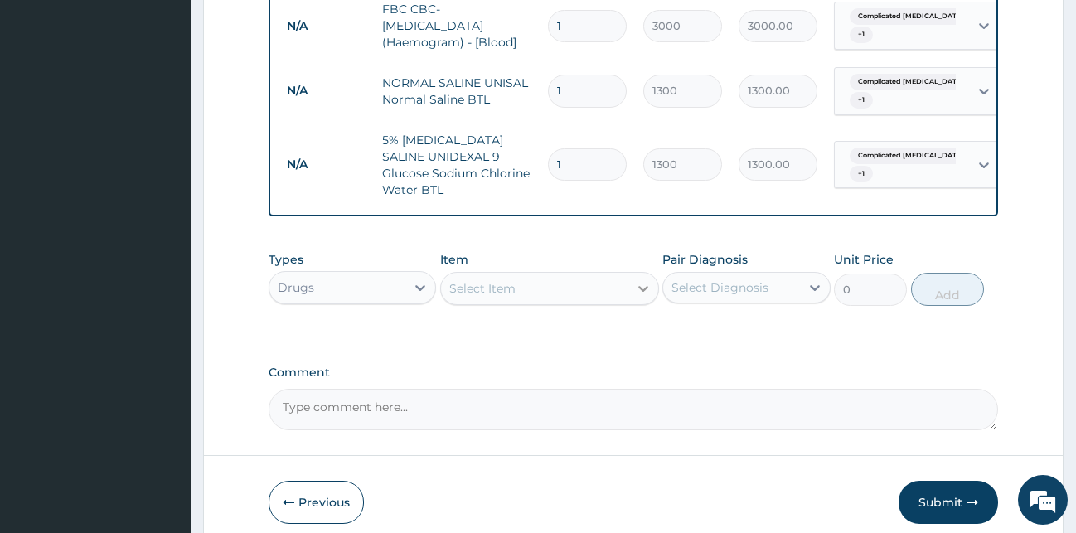
click at [630, 301] on div at bounding box center [643, 289] width 30 height 30
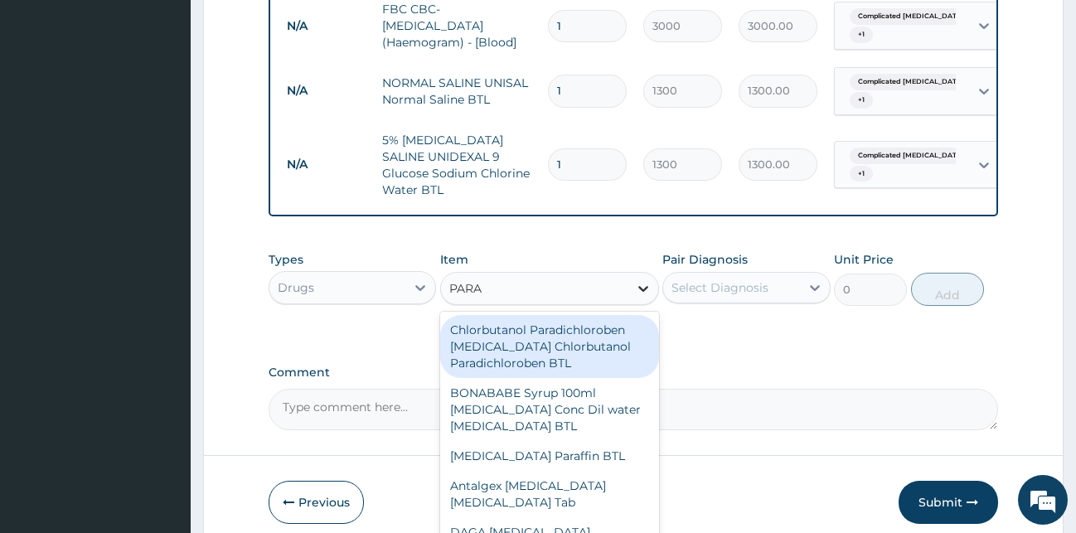
type input "PARAC"
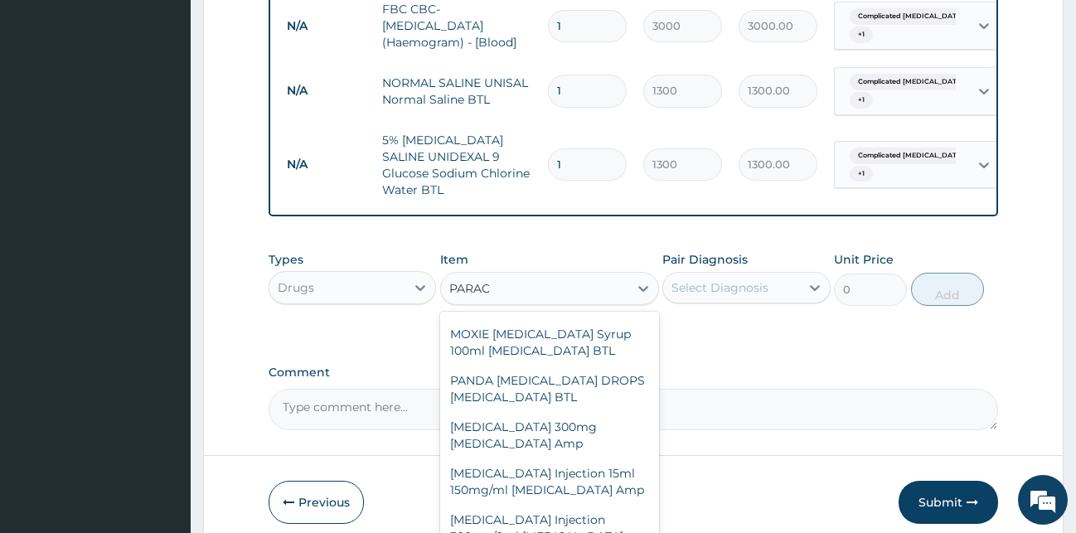
scroll to position [543, 0]
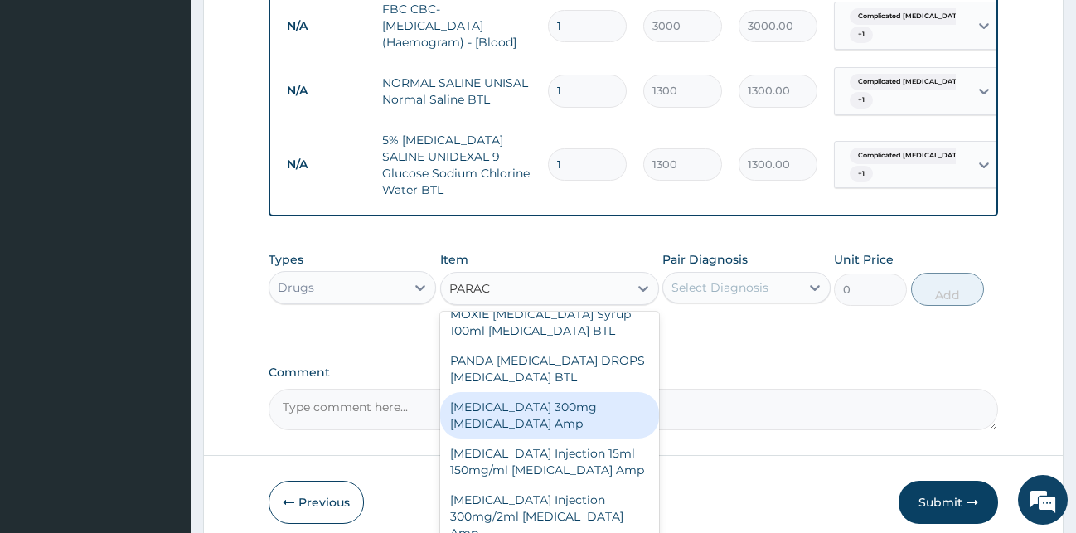
click at [547, 439] on div "[MEDICAL_DATA] 300mg [MEDICAL_DATA] Amp" at bounding box center [549, 415] width 219 height 46
type input "230"
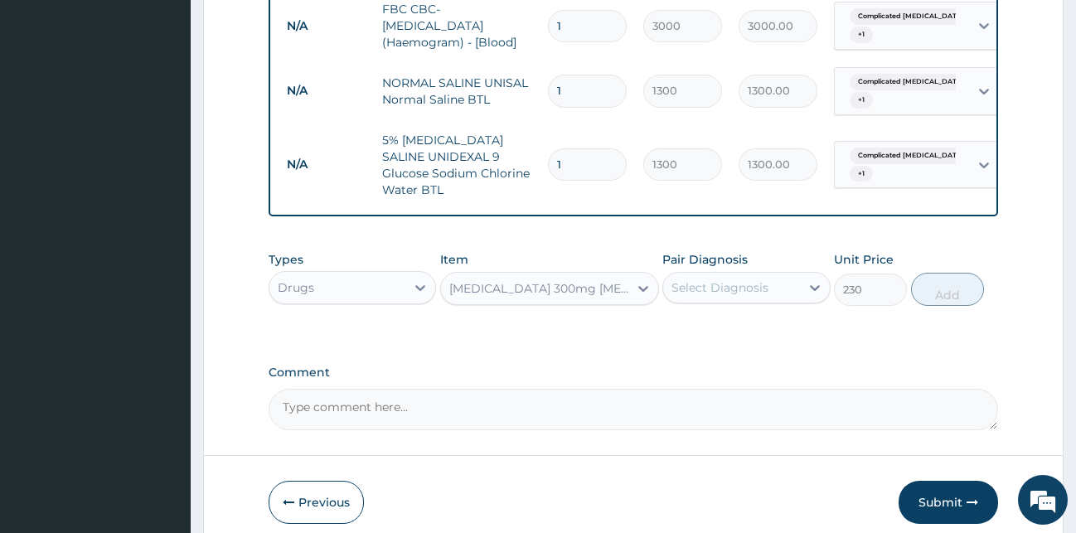
click at [721, 296] on div "Select Diagnosis" at bounding box center [720, 287] width 97 height 17
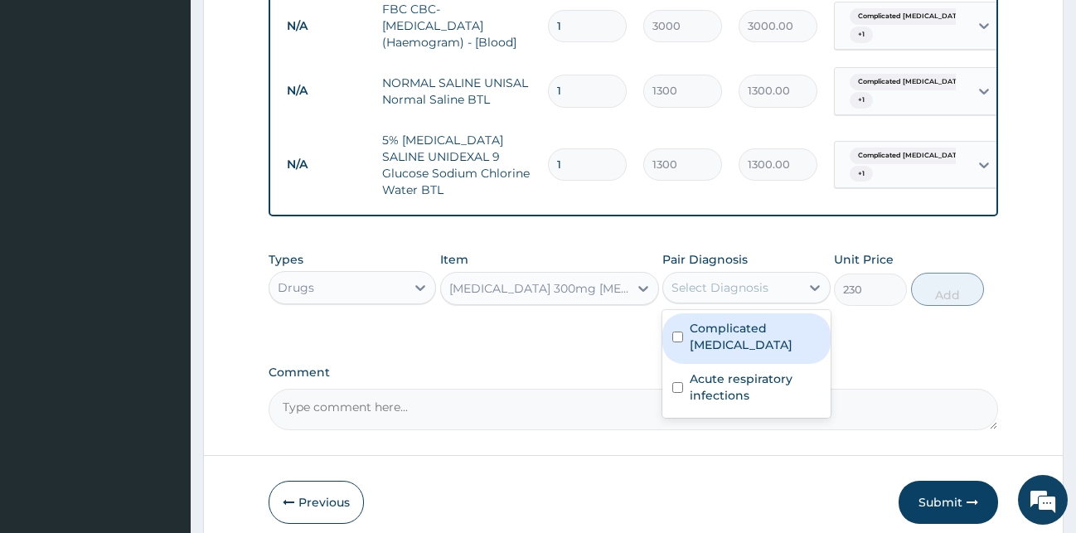
click at [717, 335] on label "Complicated [MEDICAL_DATA]" at bounding box center [755, 336] width 131 height 33
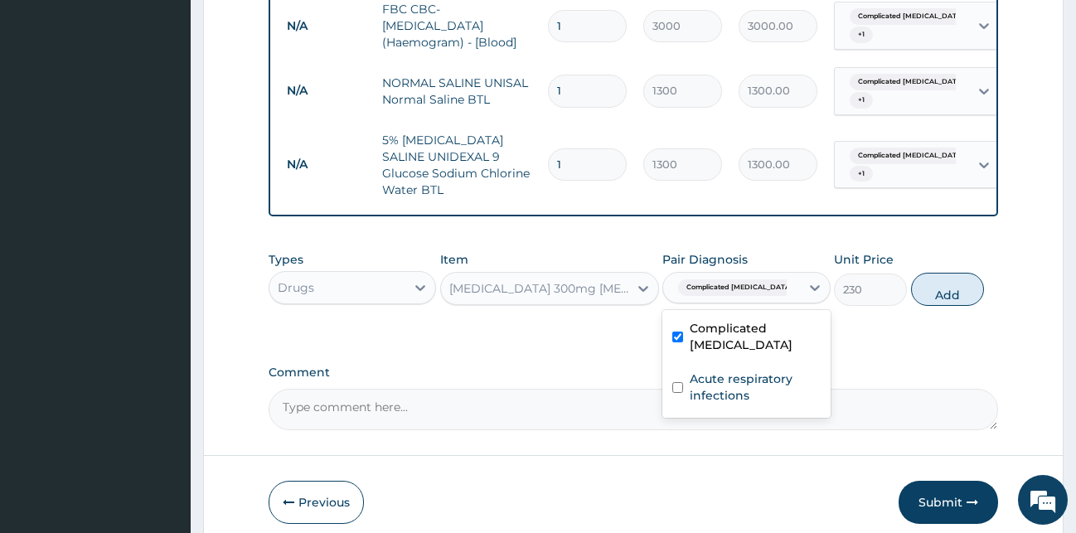
checkbox input "true"
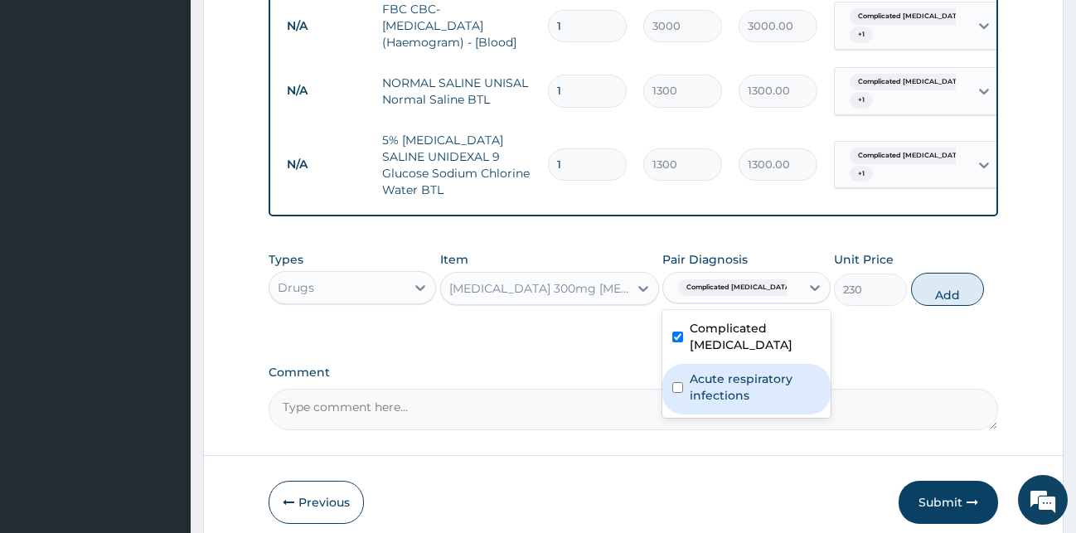
click at [723, 376] on label "Acute respiratory infections" at bounding box center [755, 387] width 131 height 33
checkbox input "true"
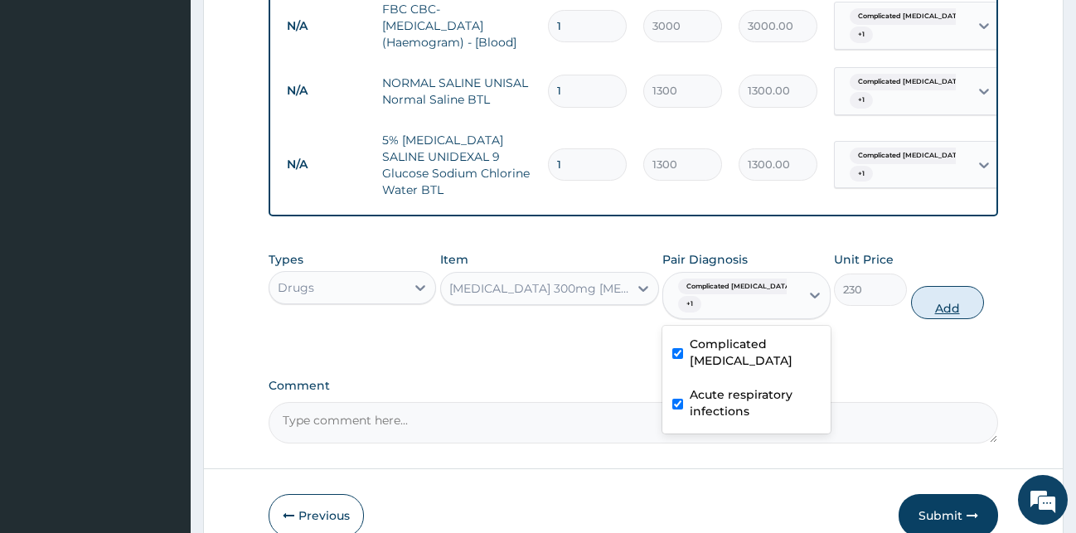
click at [938, 309] on button "Add" at bounding box center [947, 302] width 73 height 33
type input "0"
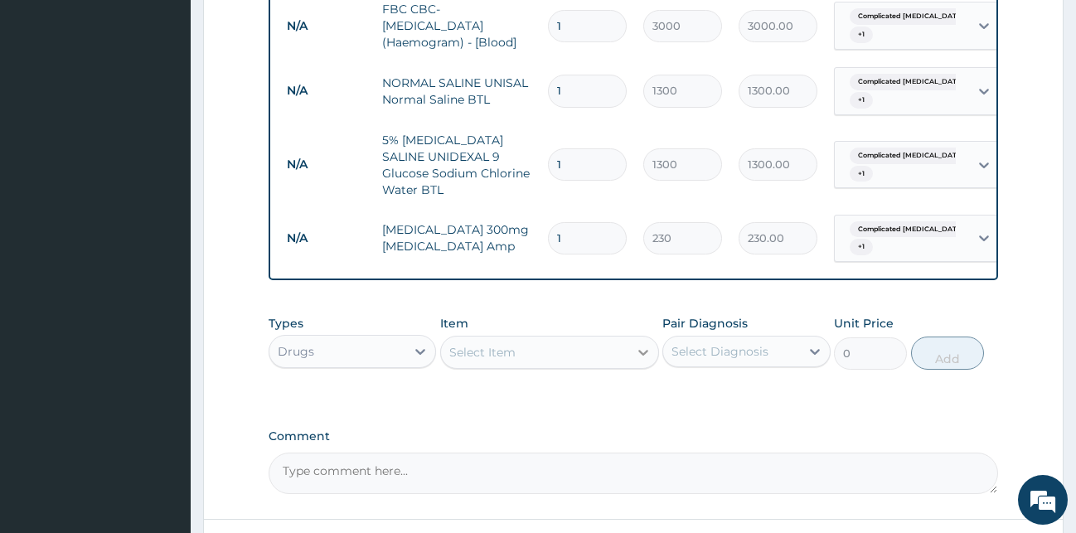
click at [642, 359] on icon at bounding box center [643, 352] width 17 height 17
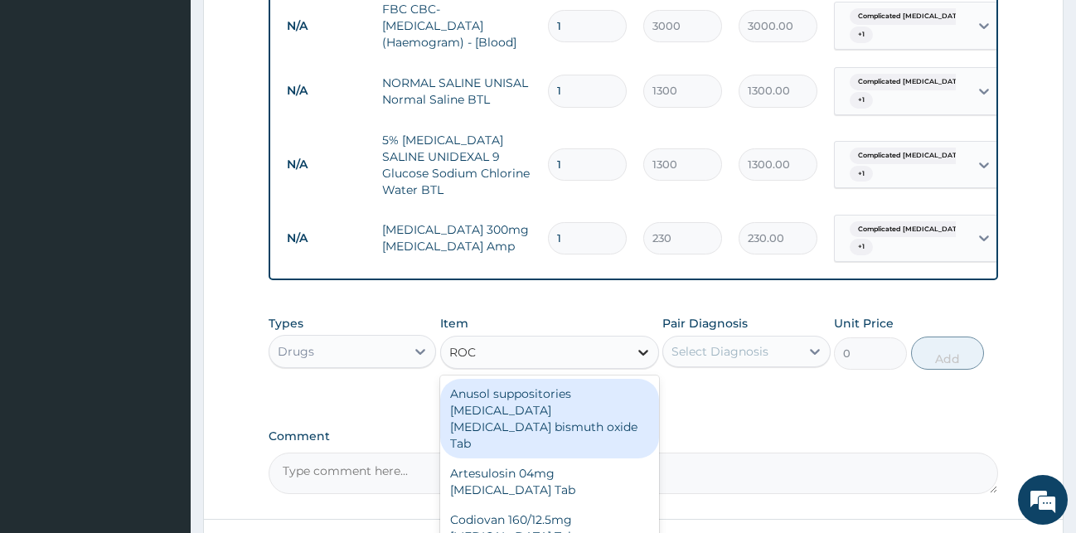
type input "ROCE"
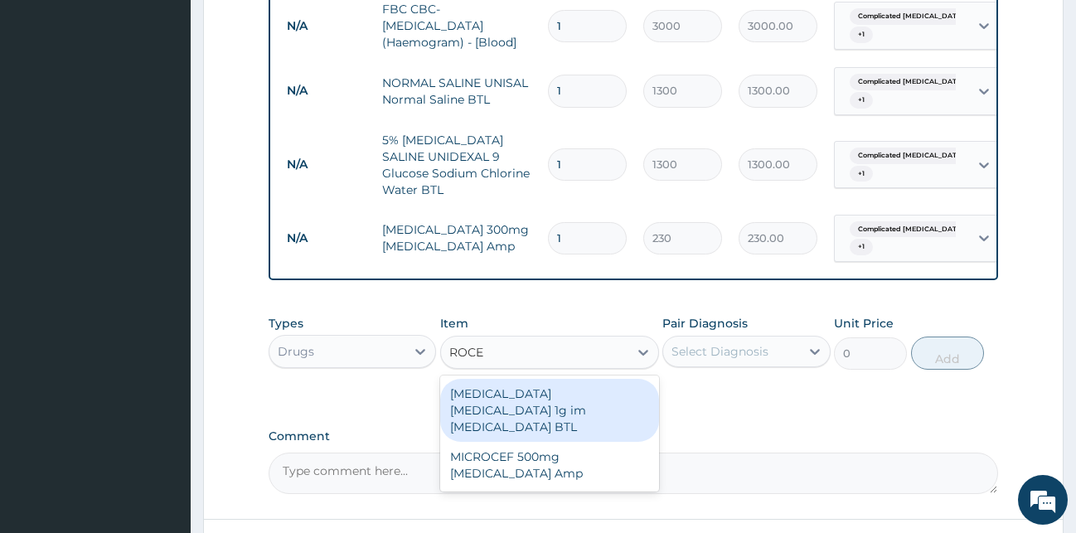
drag, startPoint x: 623, startPoint y: 409, endPoint x: 638, endPoint y: 393, distance: 22.3
click at [623, 409] on div "[MEDICAL_DATA] [MEDICAL_DATA] 1g im [MEDICAL_DATA] BTL" at bounding box center [549, 410] width 219 height 63
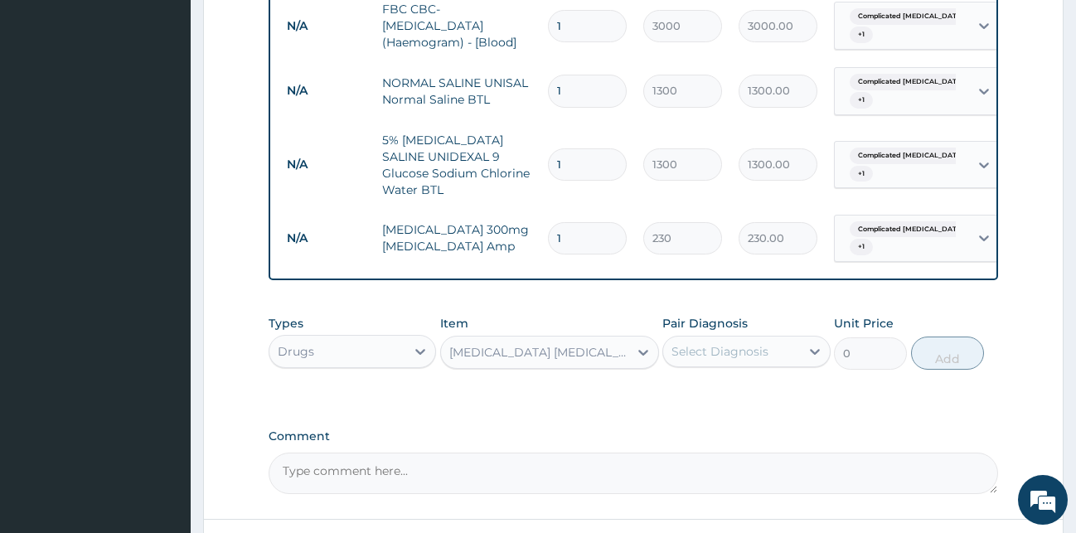
type input "8000"
click at [730, 360] on div "Select Diagnosis" at bounding box center [720, 351] width 97 height 17
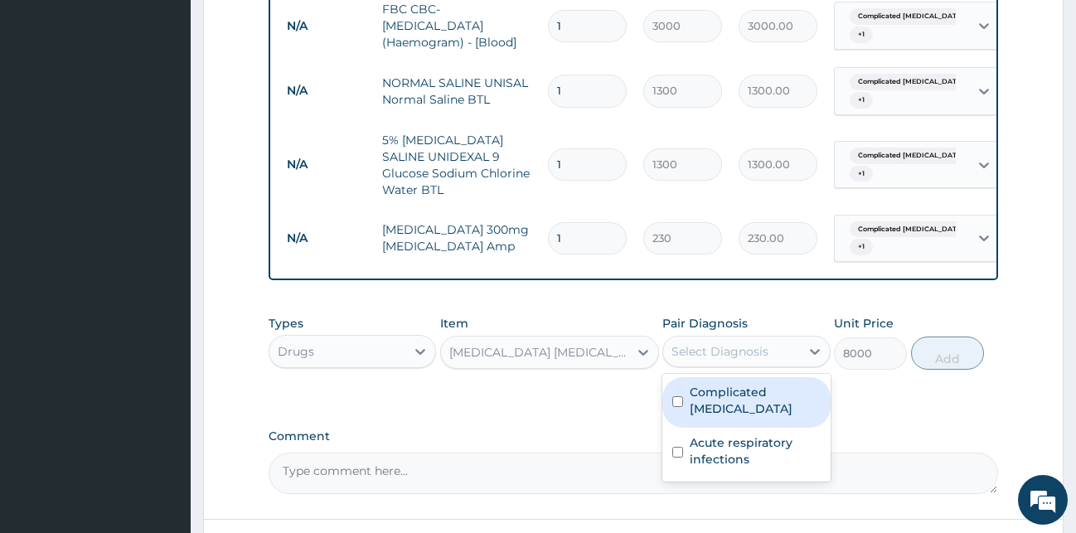
click at [720, 399] on label "Complicated [MEDICAL_DATA]" at bounding box center [755, 400] width 131 height 33
checkbox input "true"
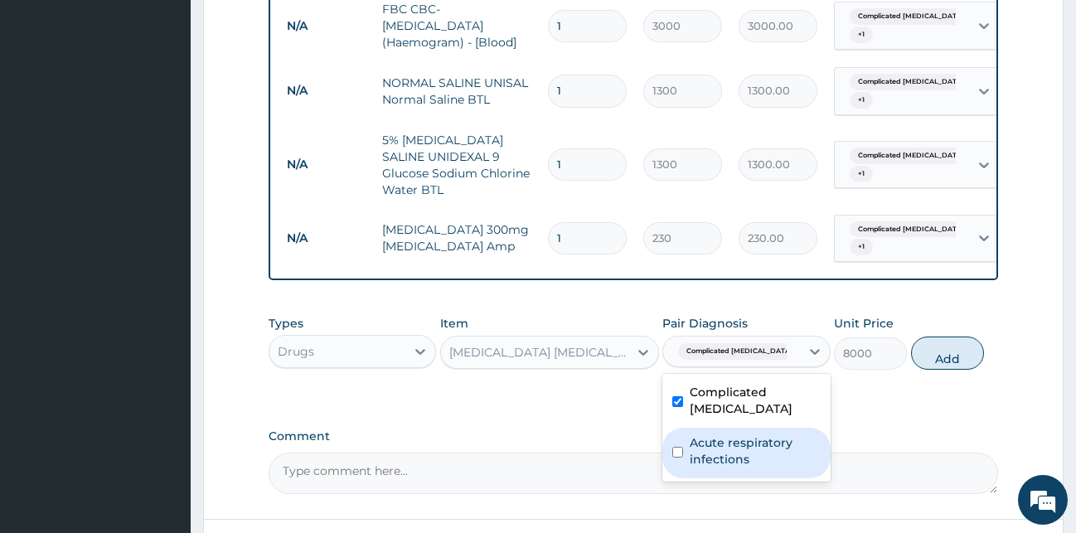
drag, startPoint x: 716, startPoint y: 439, endPoint x: 743, endPoint y: 431, distance: 27.8
click at [721, 436] on label "Acute respiratory infections" at bounding box center [755, 450] width 131 height 33
checkbox input "true"
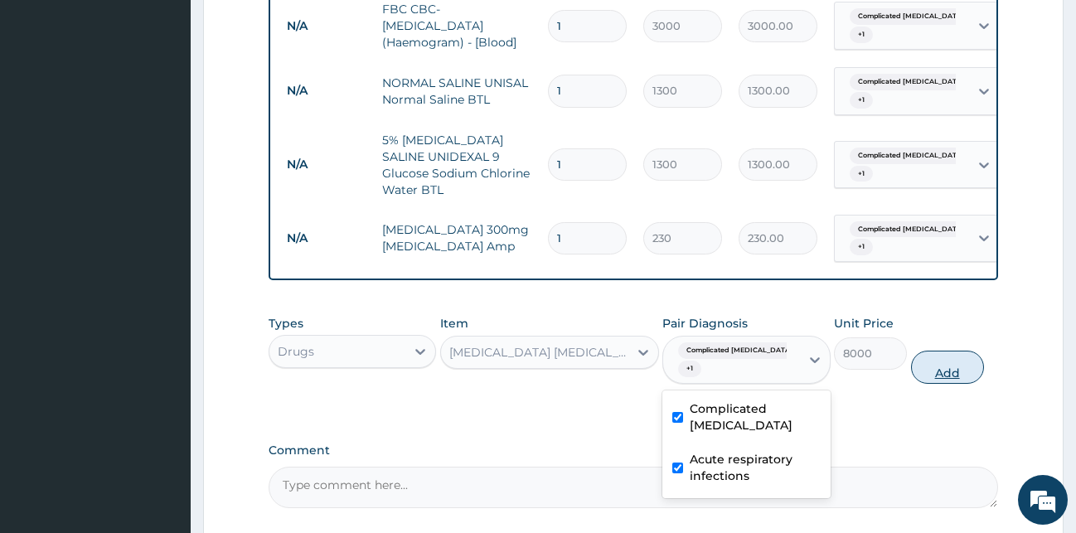
click at [942, 379] on button "Add" at bounding box center [947, 367] width 73 height 33
type input "0"
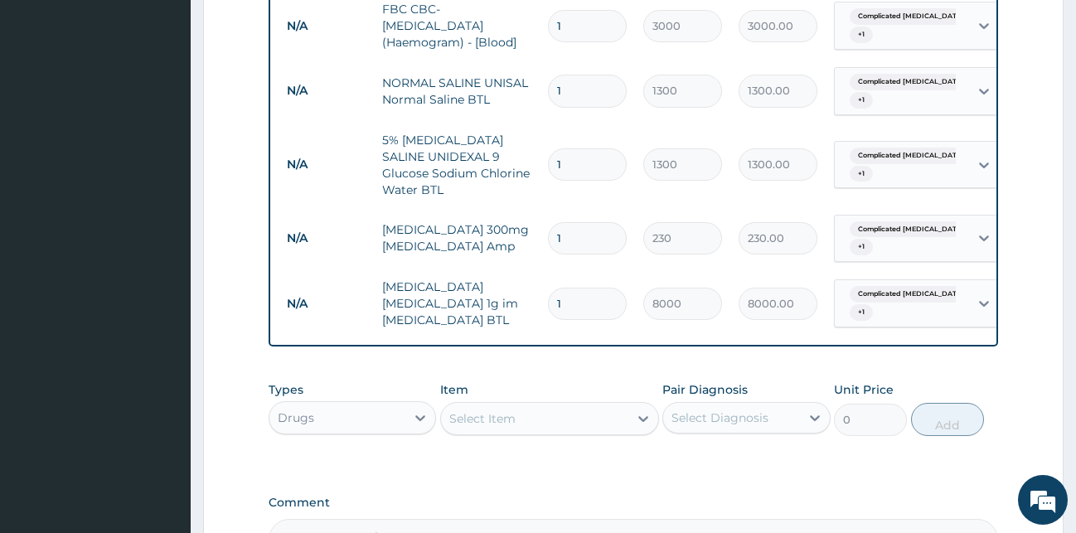
click at [583, 427] on div "Select Item" at bounding box center [534, 418] width 187 height 27
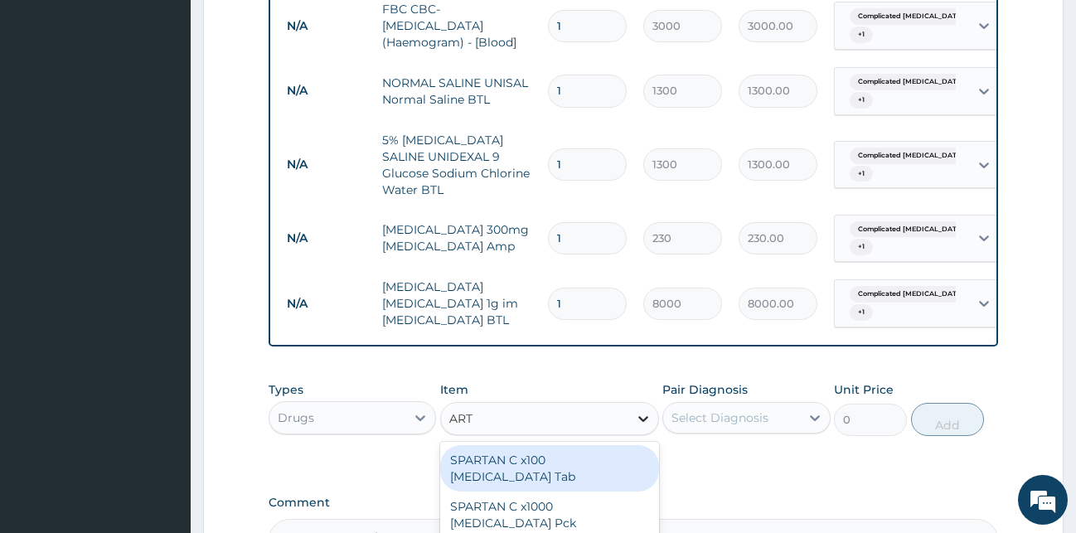
type input "ARTE"
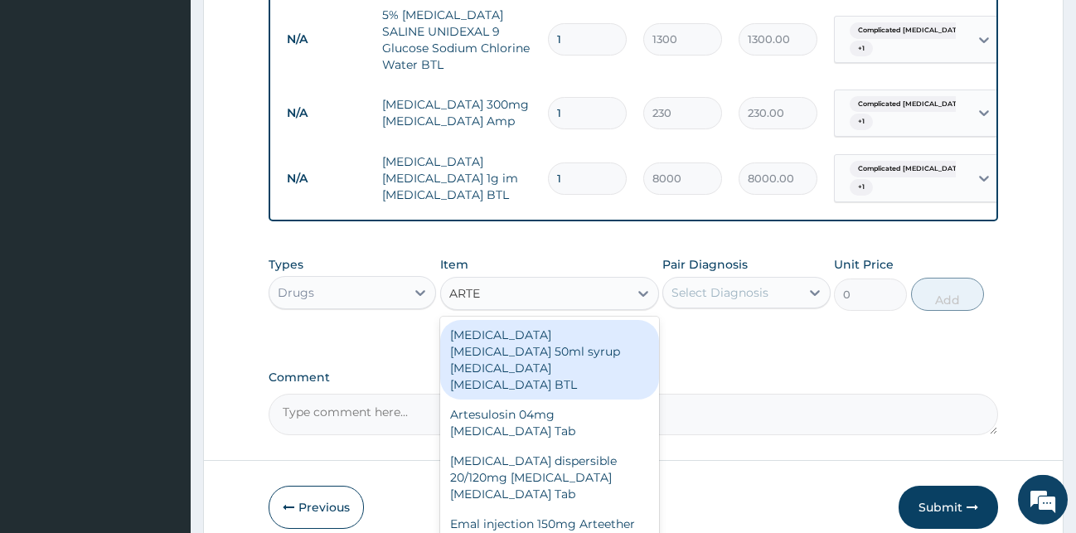
scroll to position [967, 0]
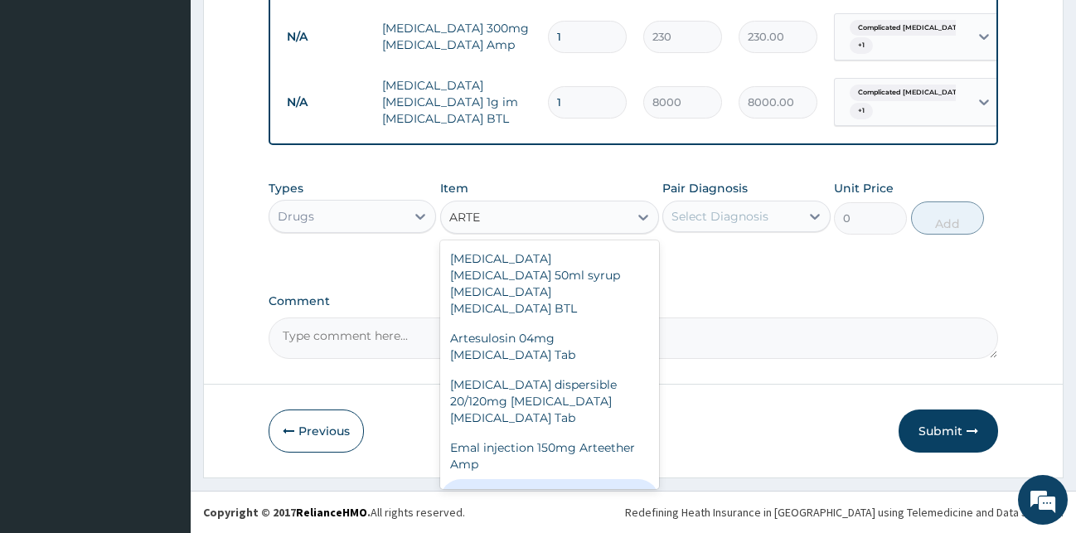
click at [566, 479] on div "E MAL ARTEETHER Injection FIDSON Alpha beta Arteether Amp" at bounding box center [549, 510] width 219 height 63
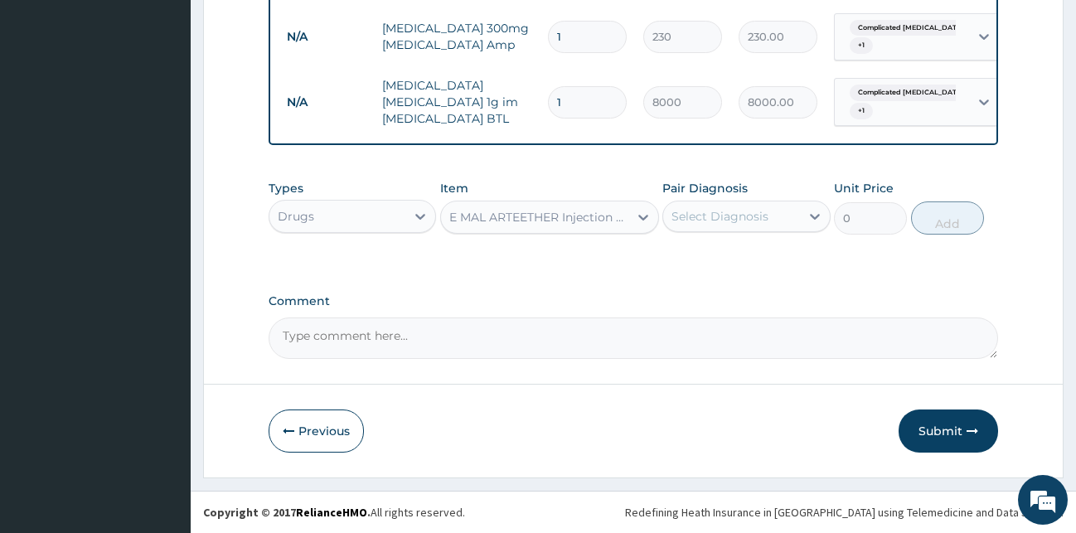
type input "2760"
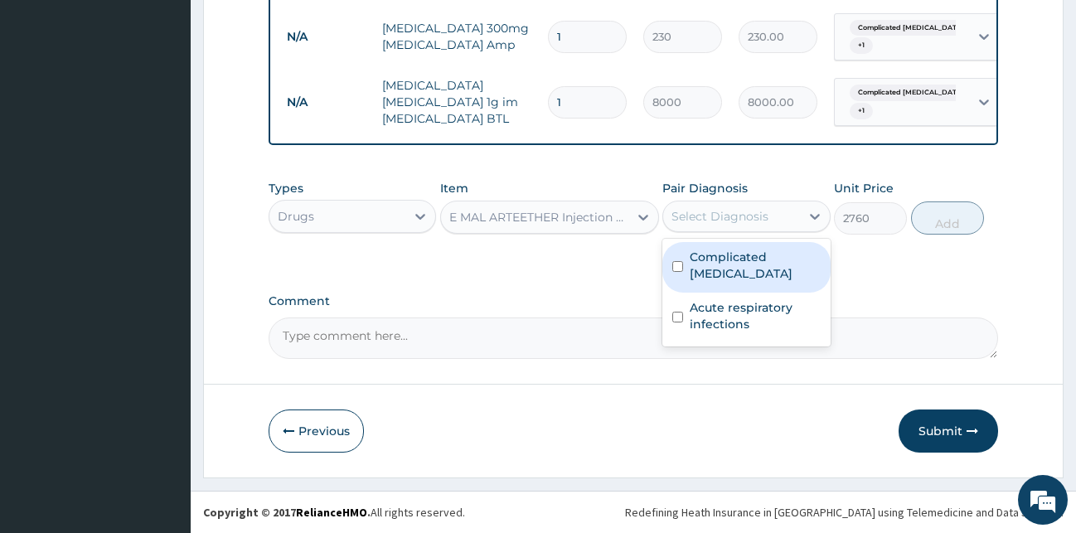
drag, startPoint x: 805, startPoint y: 216, endPoint x: 791, endPoint y: 234, distance: 23.0
click at [805, 216] on div at bounding box center [815, 216] width 30 height 30
click at [775, 263] on label "Complicated [MEDICAL_DATA]" at bounding box center [755, 265] width 131 height 33
checkbox input "true"
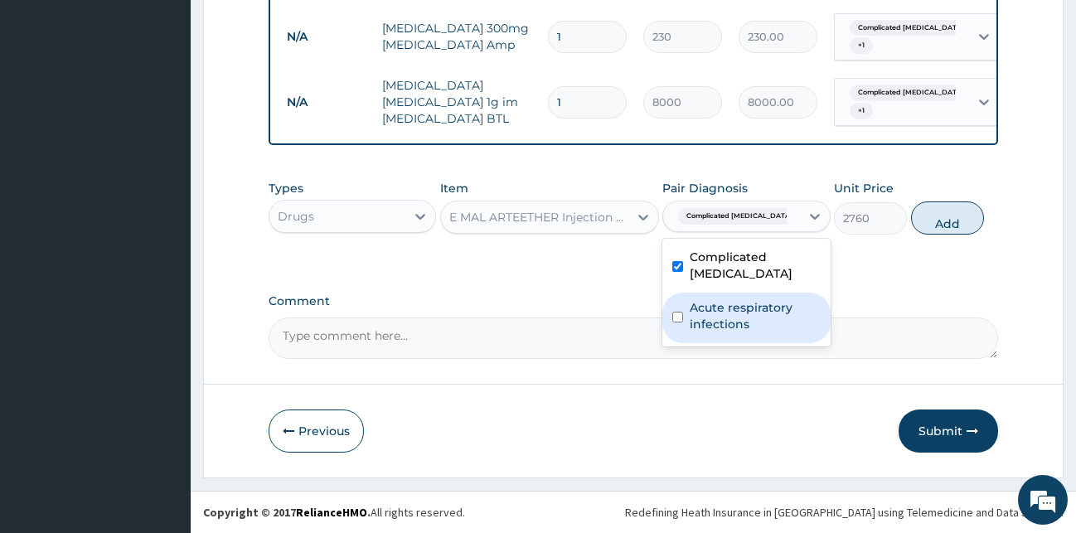
click at [749, 299] on label "Acute respiratory infections" at bounding box center [755, 315] width 131 height 33
checkbox input "true"
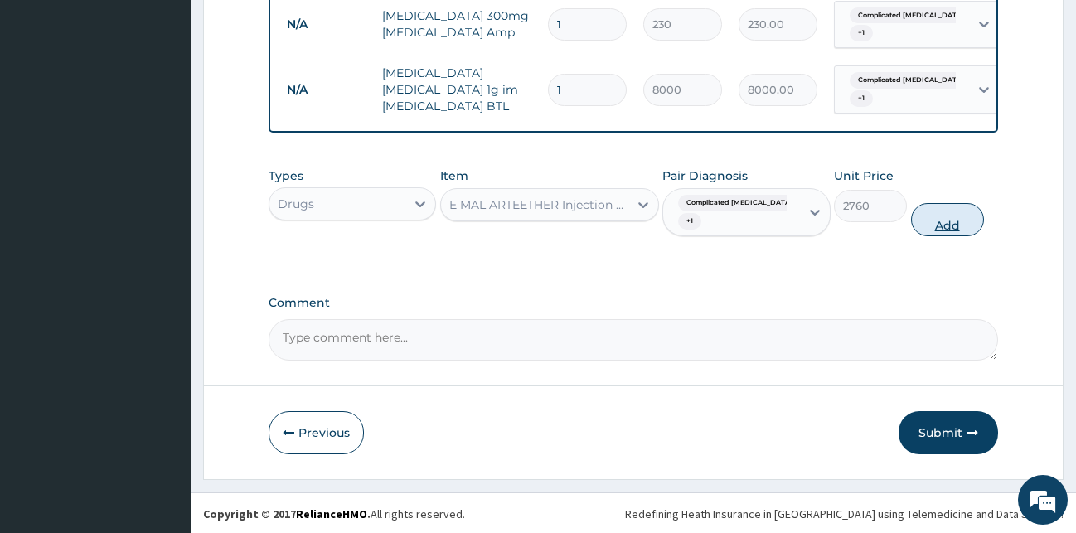
click at [944, 233] on button "Add" at bounding box center [947, 219] width 73 height 33
type input "0"
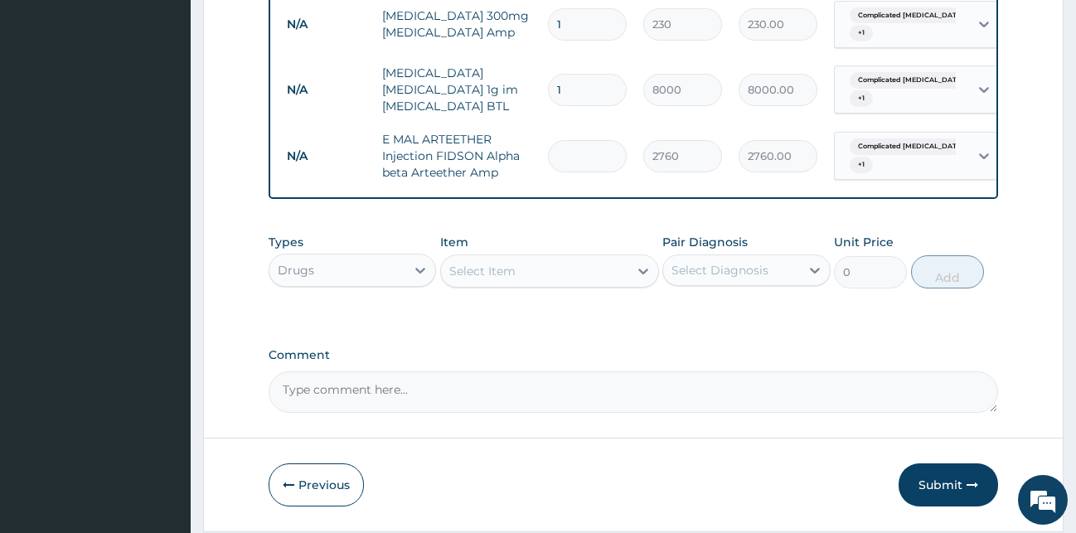
type input "0.00"
type input "3"
type input "8280.00"
type input "3"
click at [579, 94] on input "1" at bounding box center [587, 90] width 79 height 32
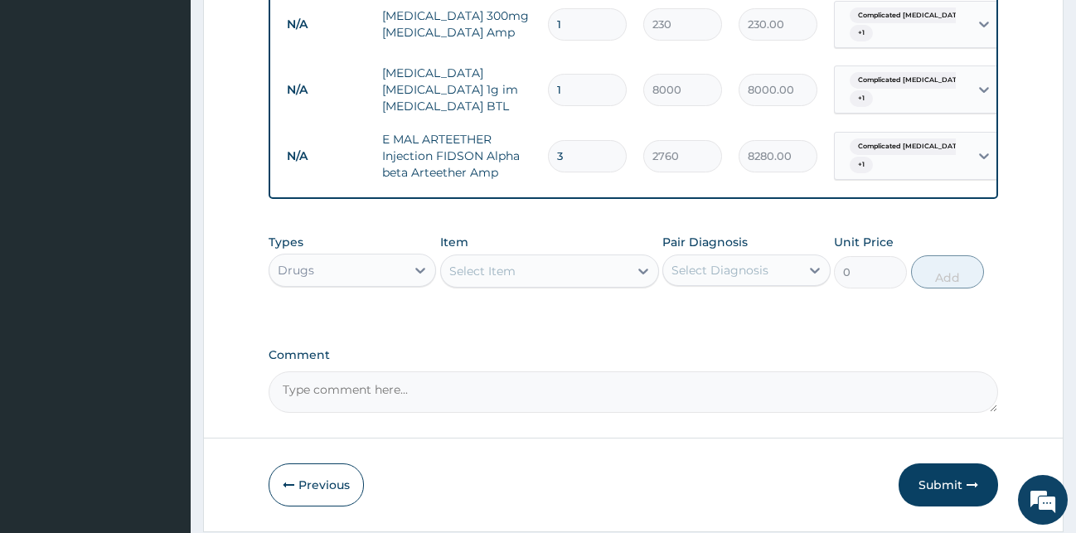
type input "0.00"
type input "2"
type input "16000.00"
type input "2"
click at [612, 284] on div "Select Item" at bounding box center [534, 271] width 187 height 27
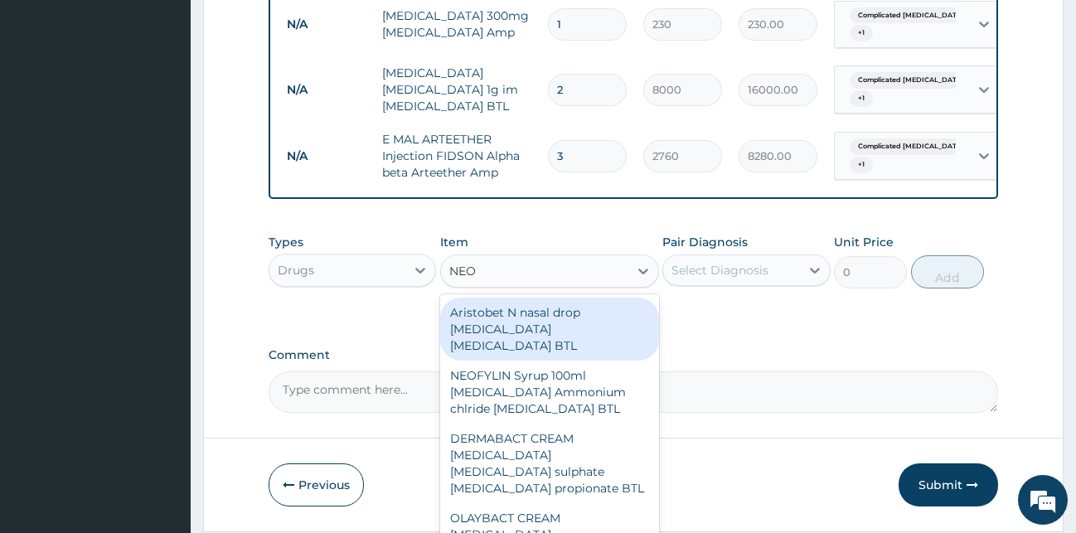
type input "NEOF"
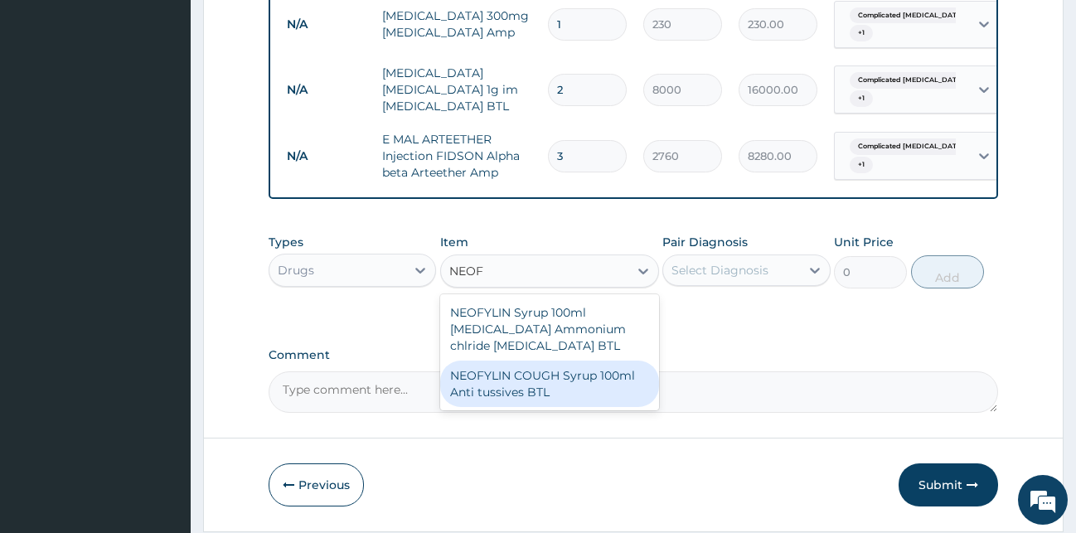
click at [524, 392] on div "NEOFYLIN COUGH Syrup 100ml Anti tussives BTL" at bounding box center [549, 384] width 219 height 46
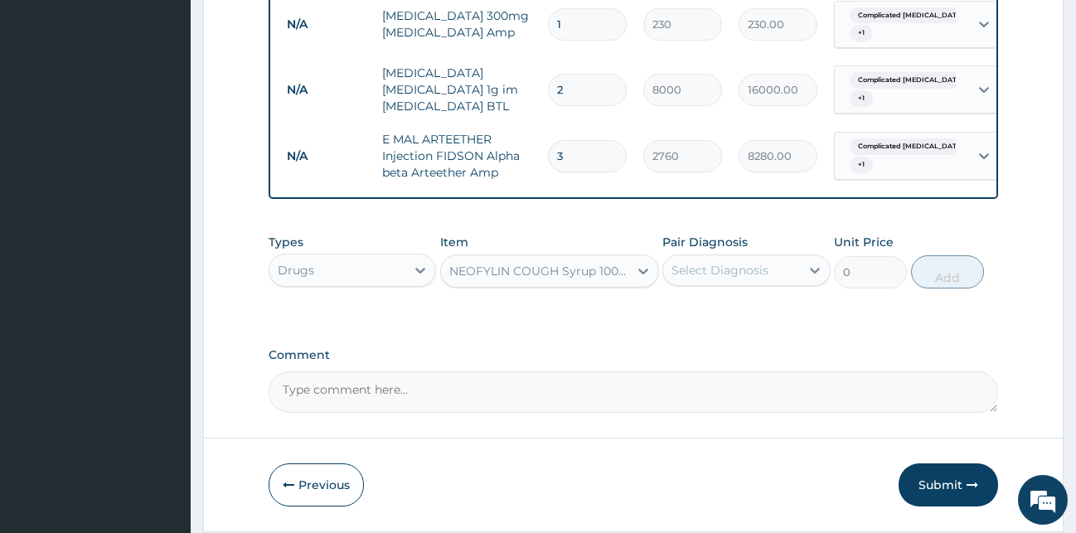
type input "345"
click at [639, 279] on icon at bounding box center [643, 271] width 17 height 17
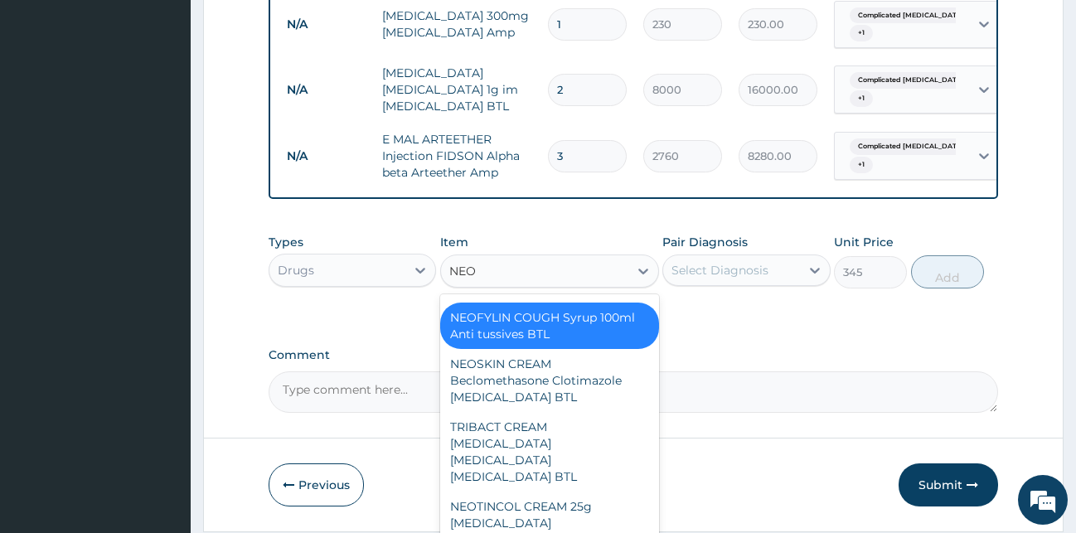
scroll to position [775, 0]
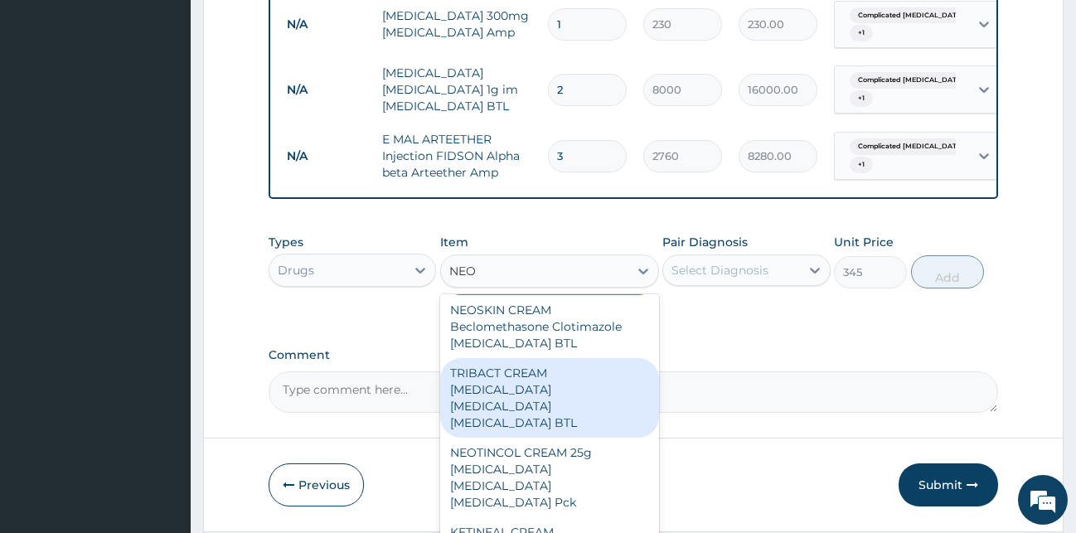
type input "NEO"
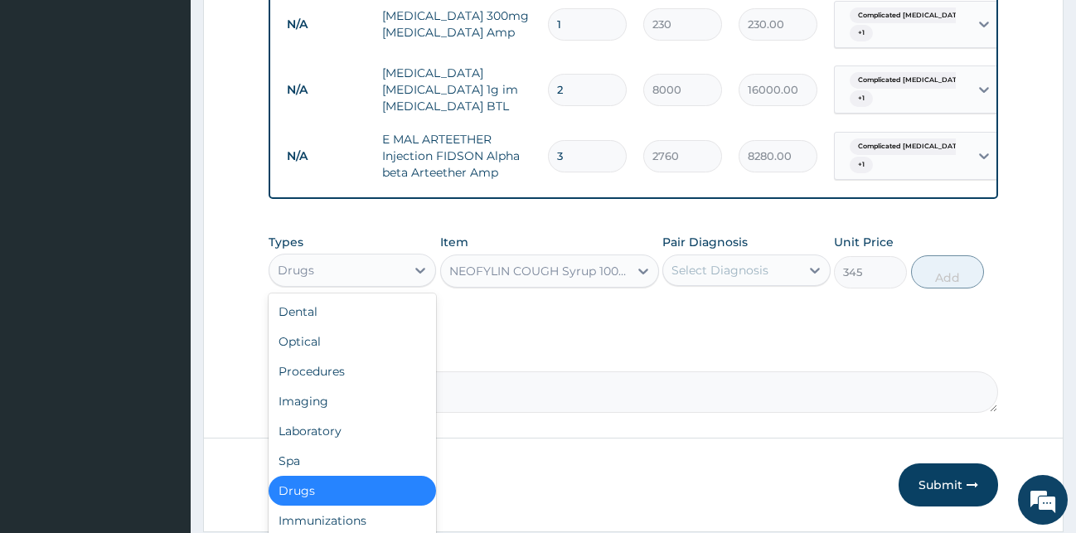
click at [392, 280] on div "Drugs" at bounding box center [337, 270] width 137 height 27
click at [491, 279] on div "NEOFYLIN COUGH Syrup 100ml Anti tussives BTL" at bounding box center [539, 271] width 181 height 17
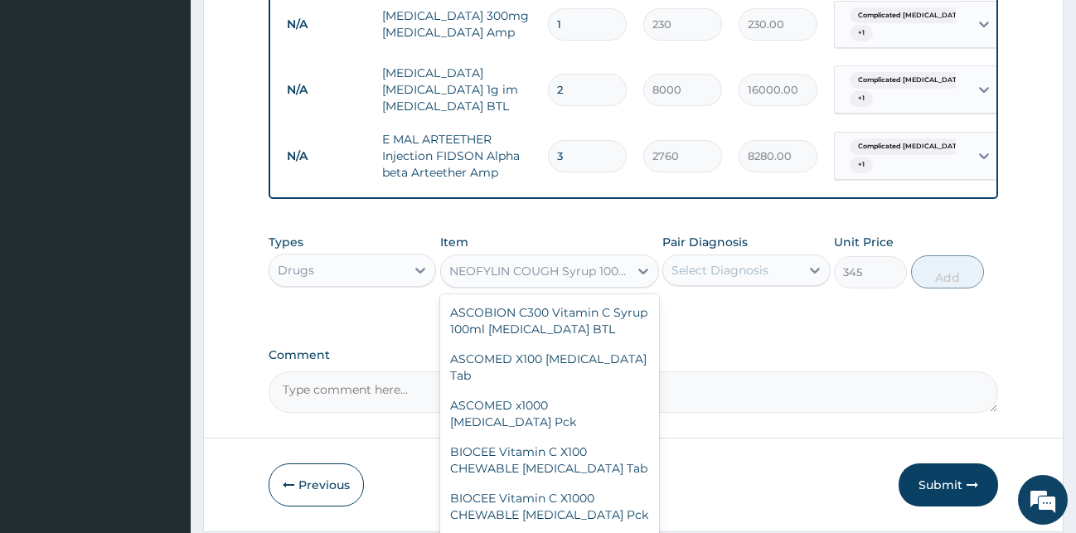
scroll to position [65024, 0]
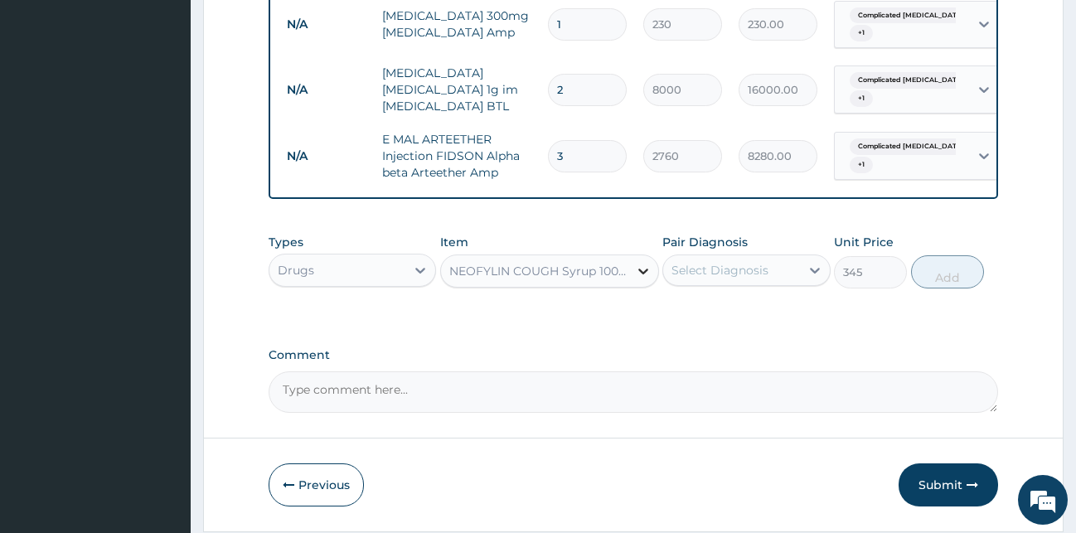
click at [649, 279] on icon at bounding box center [643, 271] width 17 height 17
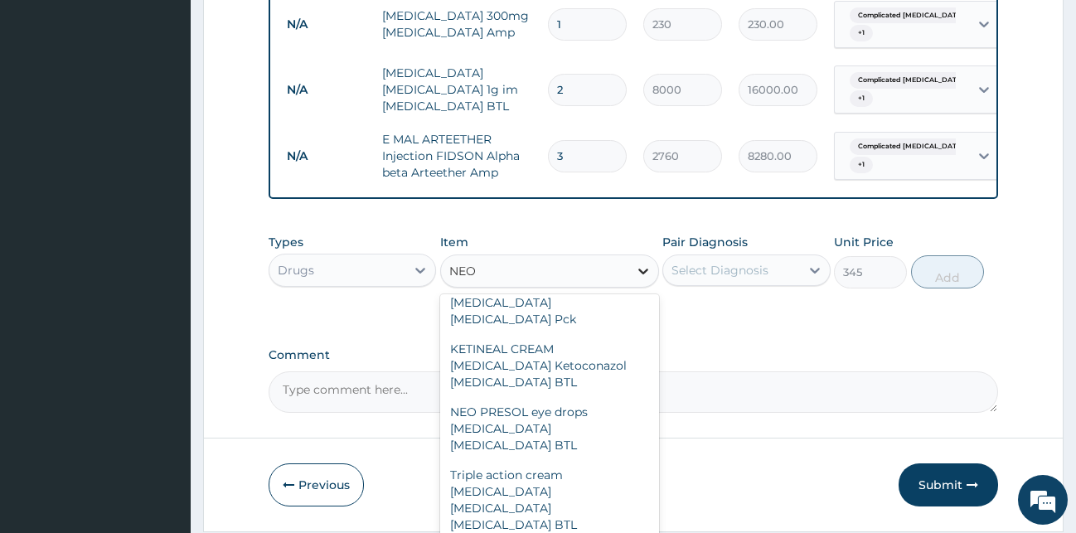
scroll to position [460, 0]
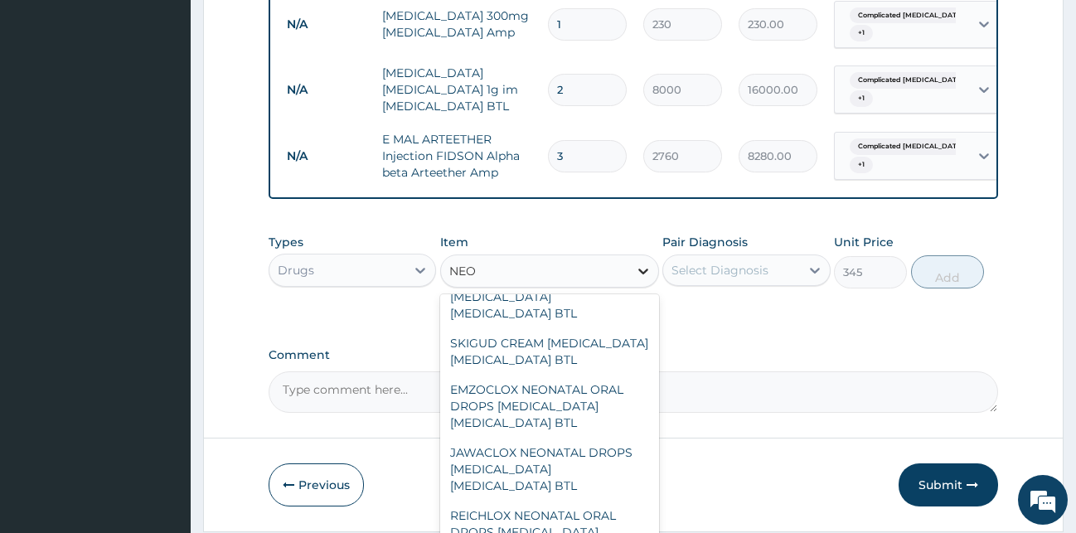
type input "NEOC"
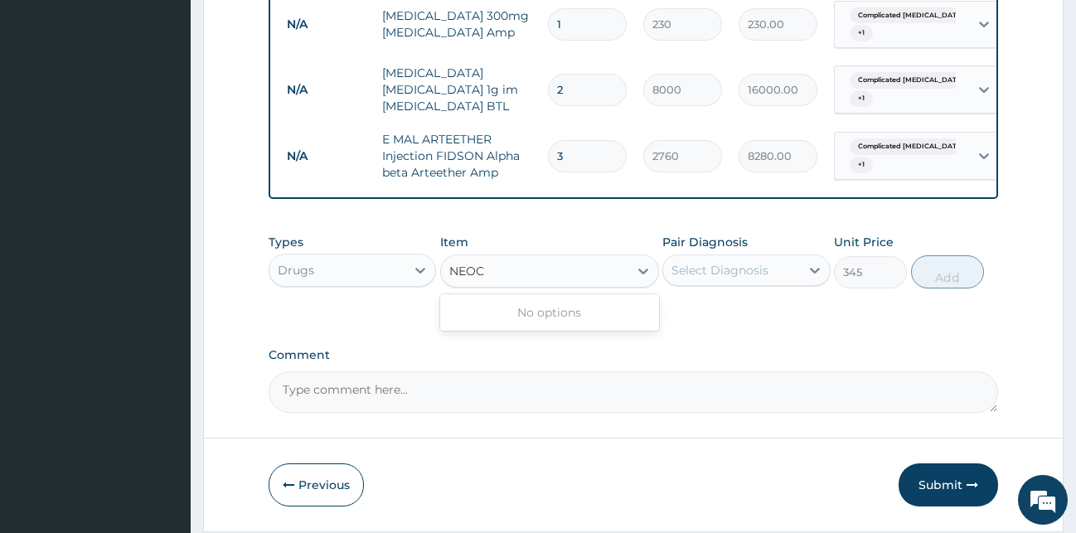
click at [616, 327] on div "No options" at bounding box center [549, 313] width 219 height 30
click at [648, 279] on icon at bounding box center [643, 271] width 17 height 17
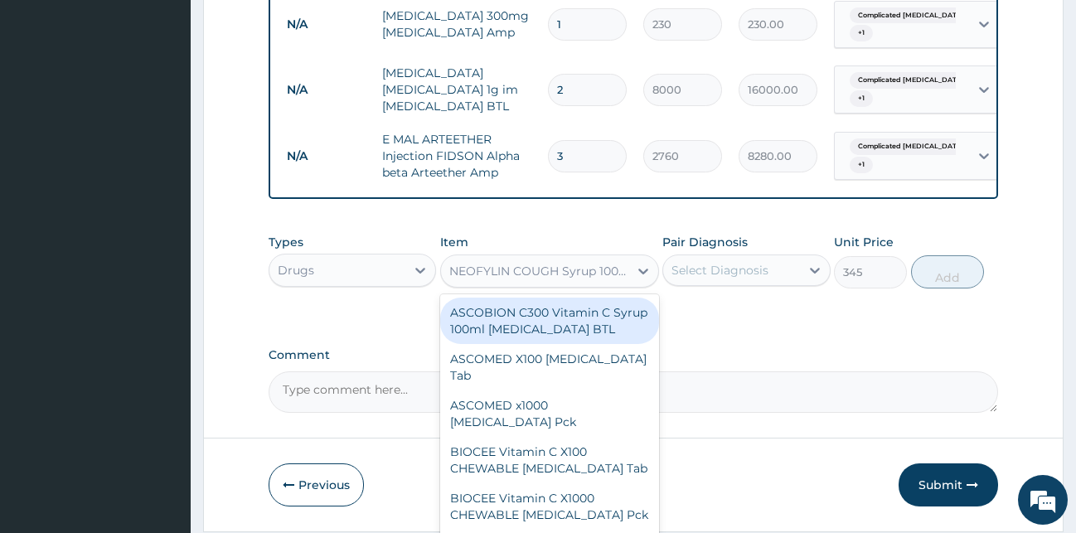
click at [567, 331] on div "ASCOBION C300 Vitamin C Syrup 100ml [MEDICAL_DATA] BTL" at bounding box center [549, 321] width 219 height 46
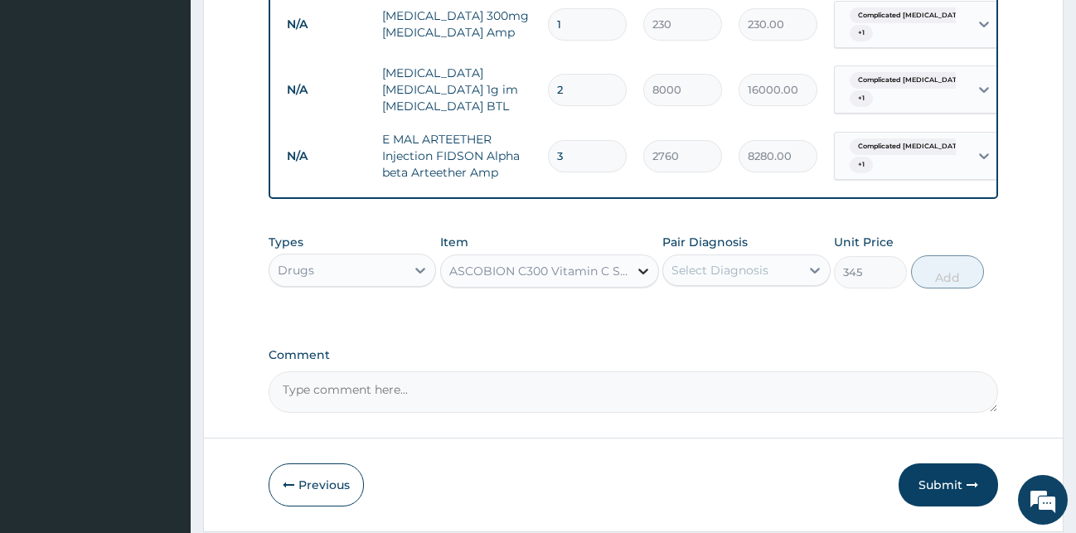
click at [642, 279] on icon at bounding box center [643, 271] width 17 height 17
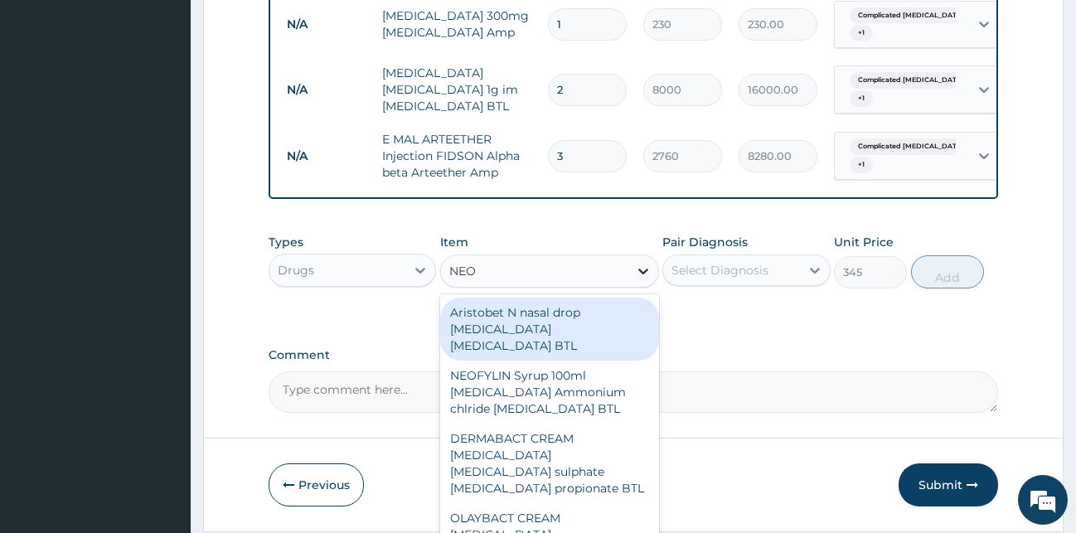
type input "NEOF"
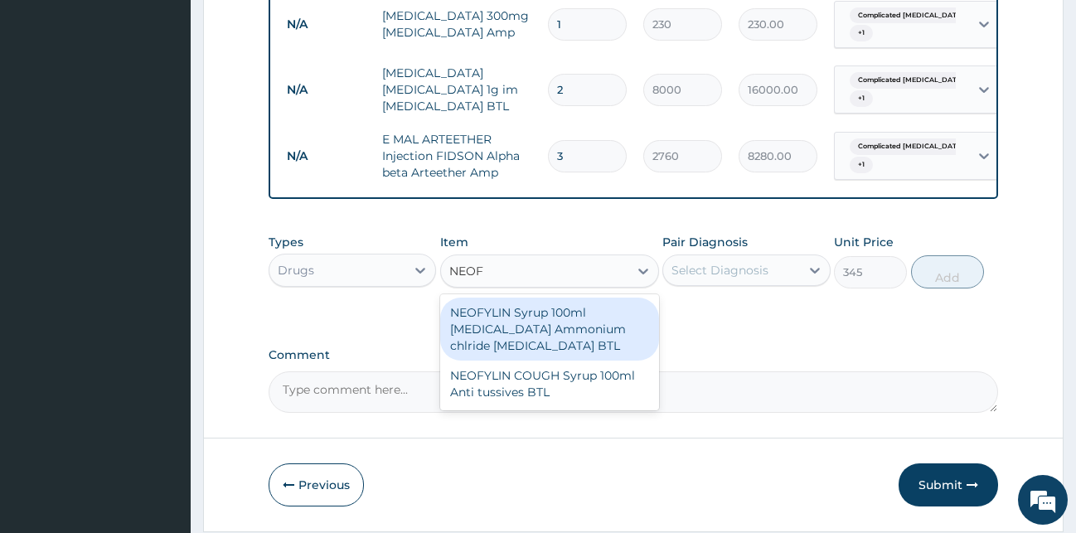
click at [514, 342] on div "NEOFYLIN Syrup 100ml [MEDICAL_DATA] Ammonium chlride [MEDICAL_DATA] BTL" at bounding box center [549, 329] width 219 height 63
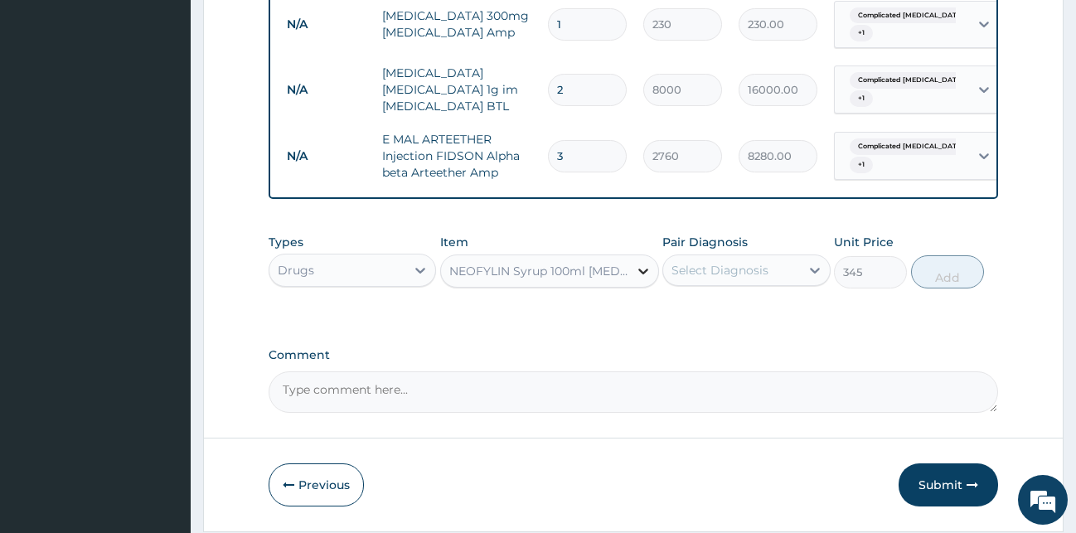
click at [647, 274] on div at bounding box center [643, 271] width 30 height 30
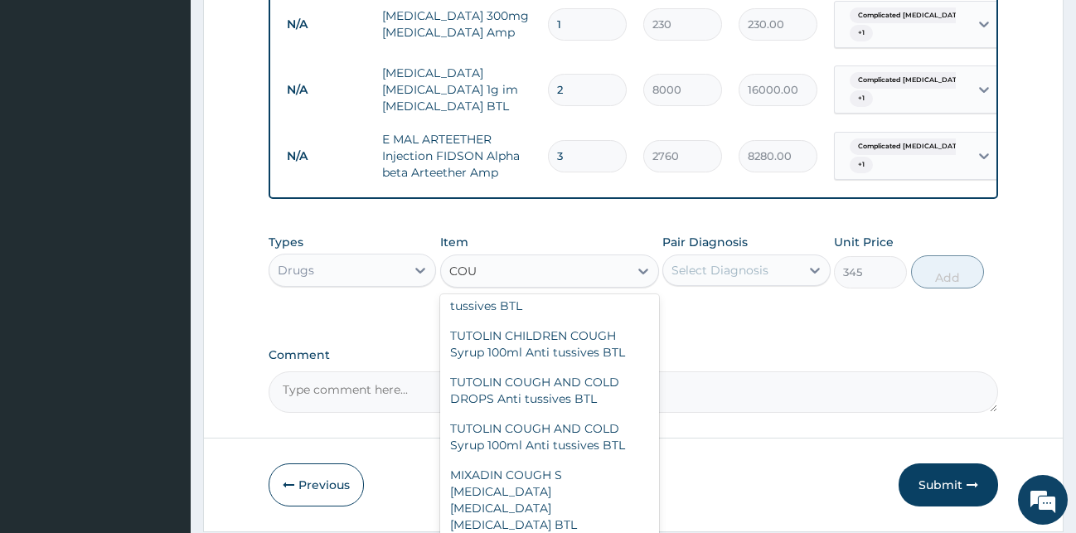
scroll to position [1376, 0]
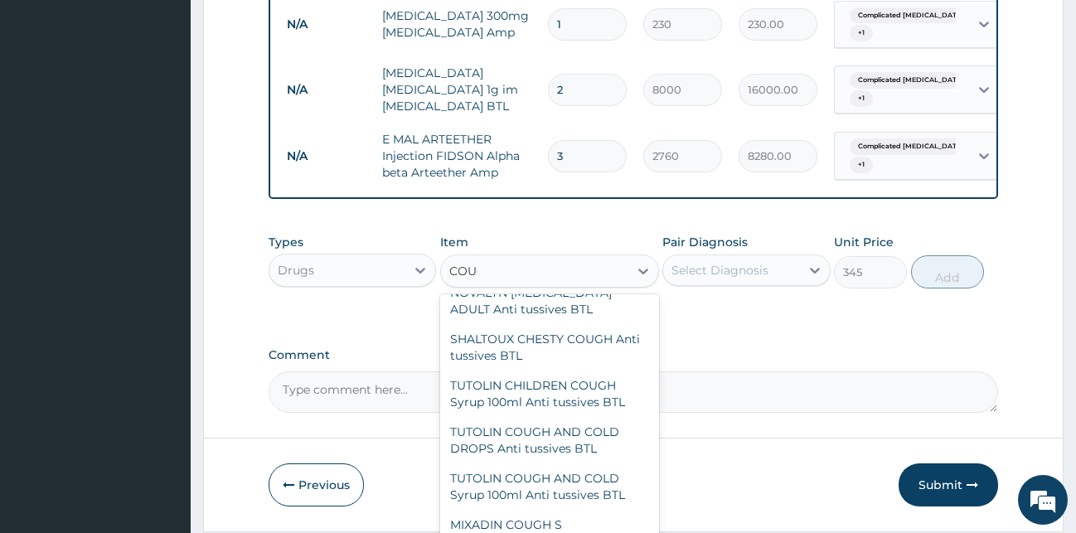
type input "COUGH"
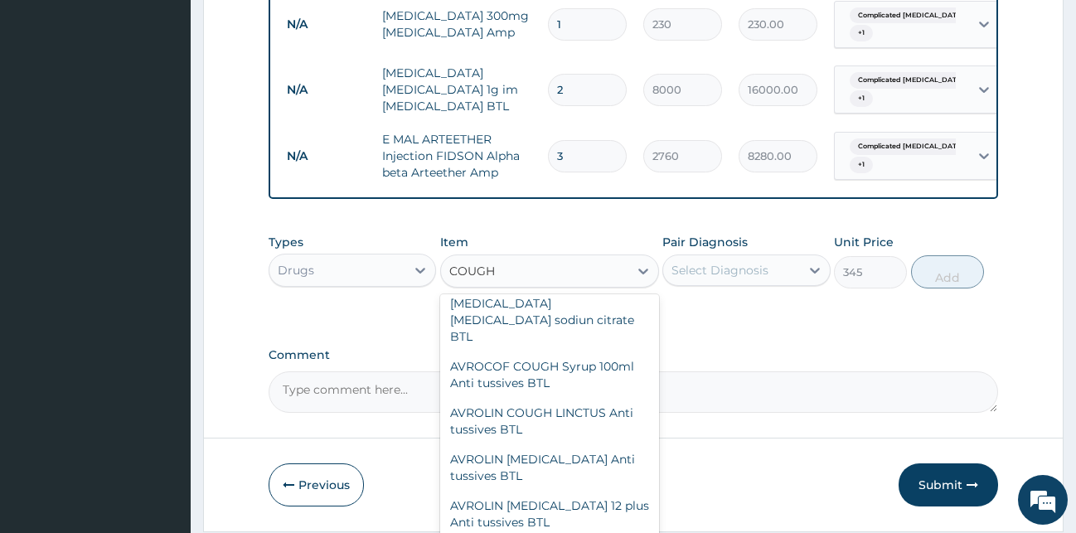
scroll to position [225, 0]
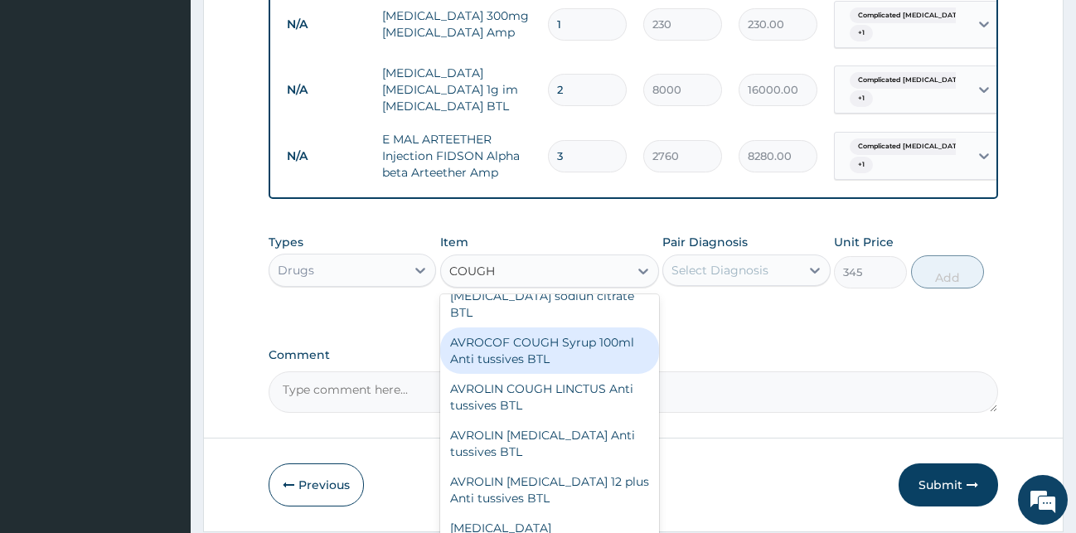
click at [576, 352] on div "AVROCOF COUGH Syrup 100ml Anti tussives BTL" at bounding box center [549, 350] width 219 height 46
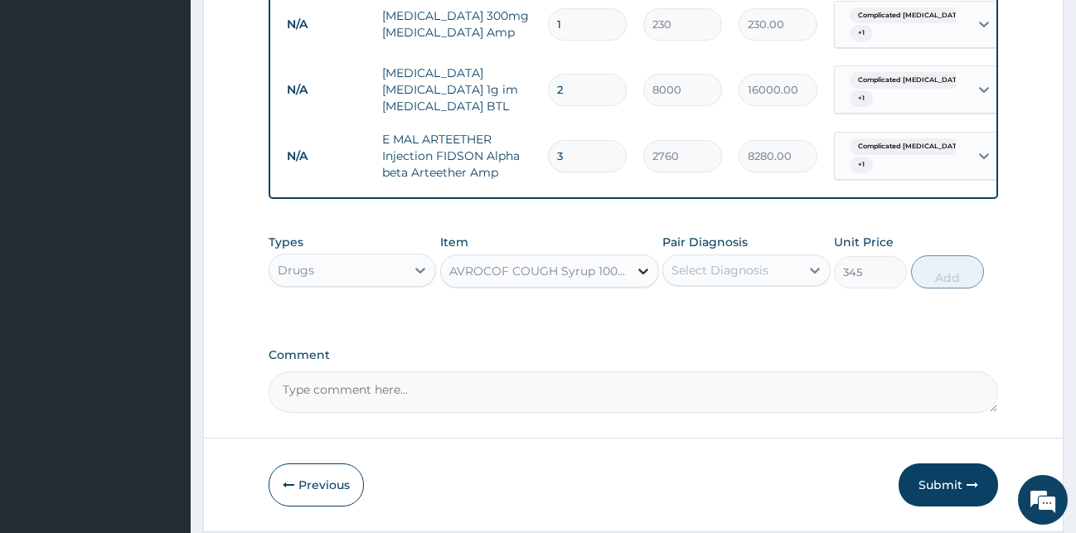
drag, startPoint x: 643, startPoint y: 284, endPoint x: 644, endPoint y: 293, distance: 9.2
click at [643, 279] on icon at bounding box center [643, 271] width 17 height 17
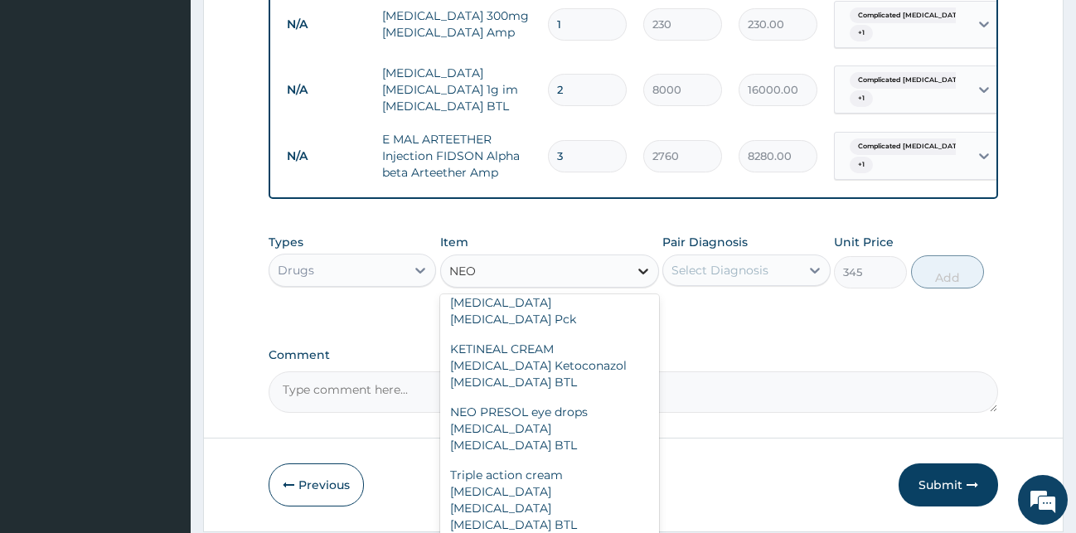
scroll to position [586, 0]
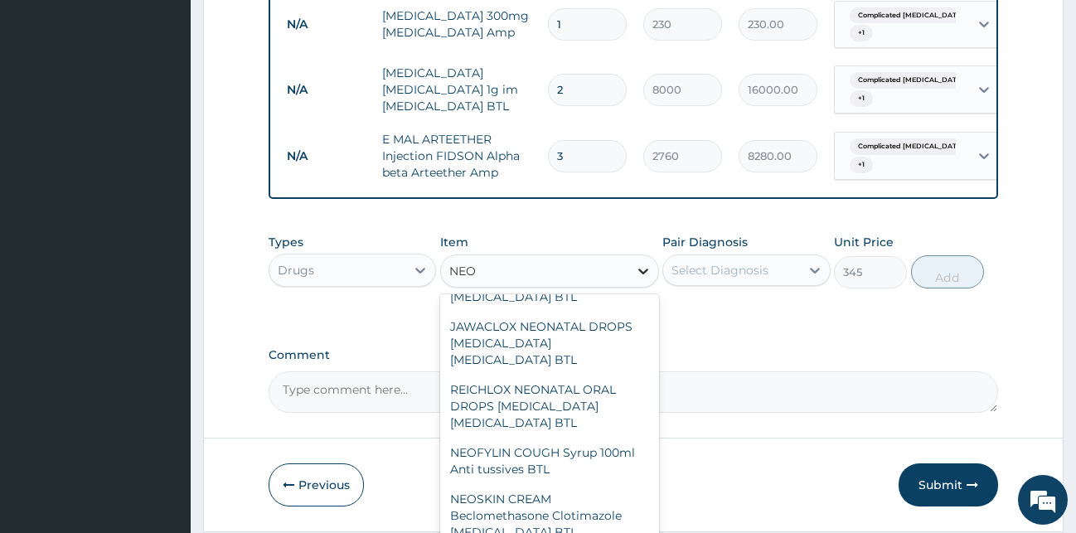
type input "NEOF"
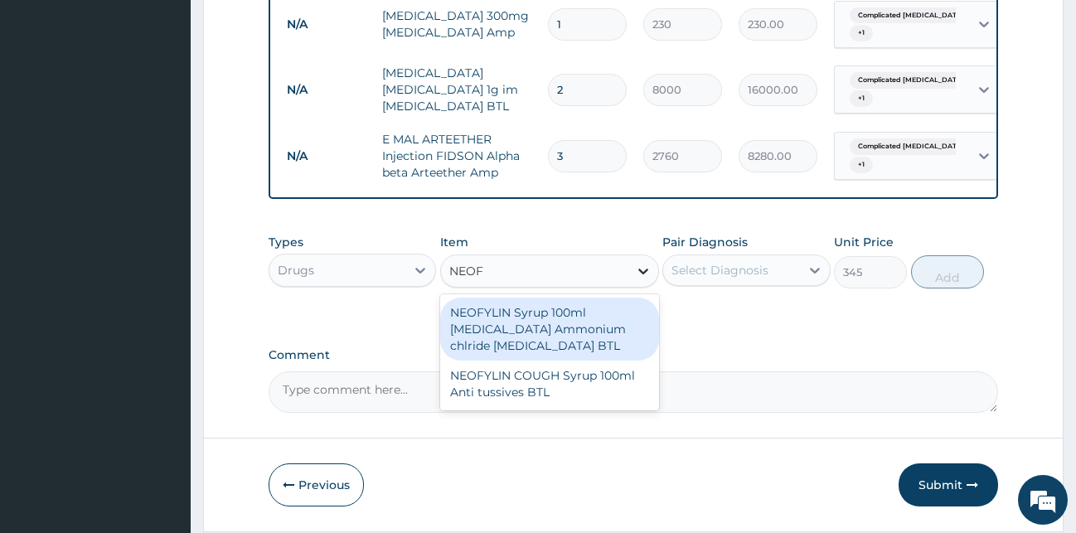
scroll to position [0, 0]
click at [543, 350] on div "NEOFYLIN Syrup 100ml [MEDICAL_DATA] Ammonium chlride [MEDICAL_DATA] BTL" at bounding box center [549, 329] width 219 height 63
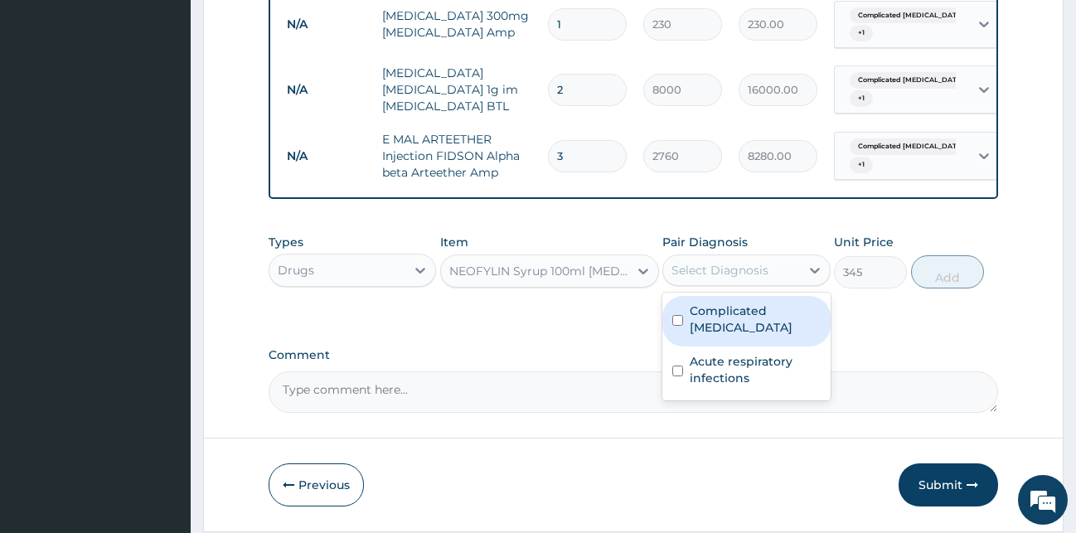
drag, startPoint x: 759, startPoint y: 284, endPoint x: 752, endPoint y: 288, distance: 9.0
click at [761, 279] on div "Select Diagnosis" at bounding box center [720, 270] width 97 height 17
click at [732, 322] on label "Complicated [MEDICAL_DATA]" at bounding box center [755, 319] width 131 height 33
checkbox input "true"
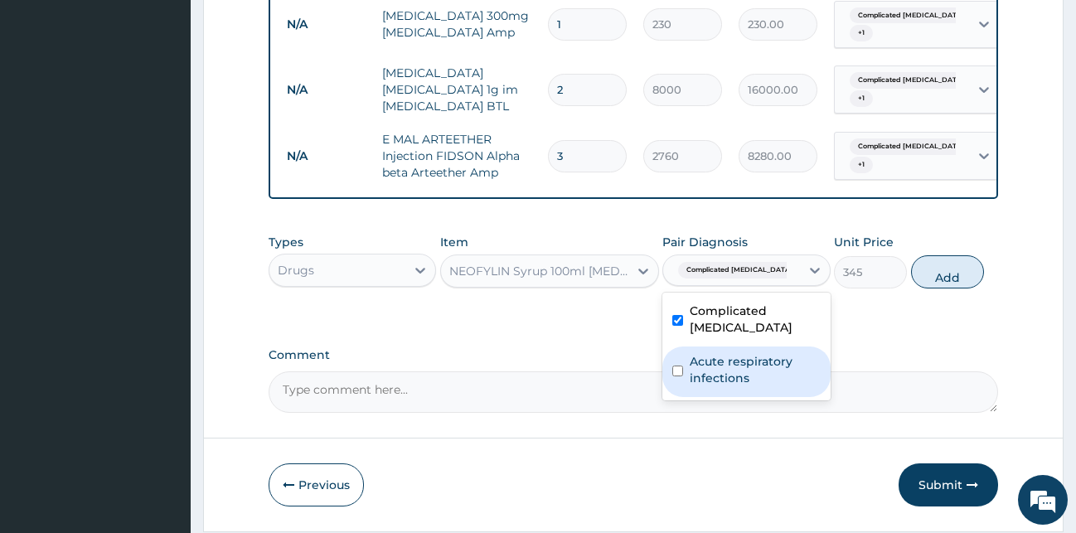
click at [727, 369] on label "Acute respiratory infections" at bounding box center [755, 369] width 131 height 33
checkbox input "true"
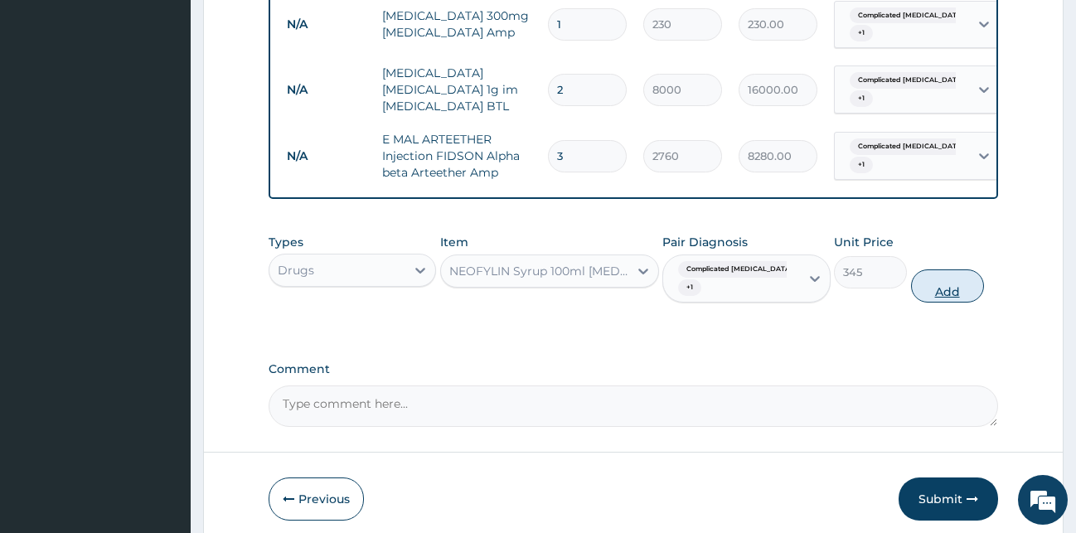
click at [958, 303] on button "Add" at bounding box center [947, 285] width 73 height 33
type input "0"
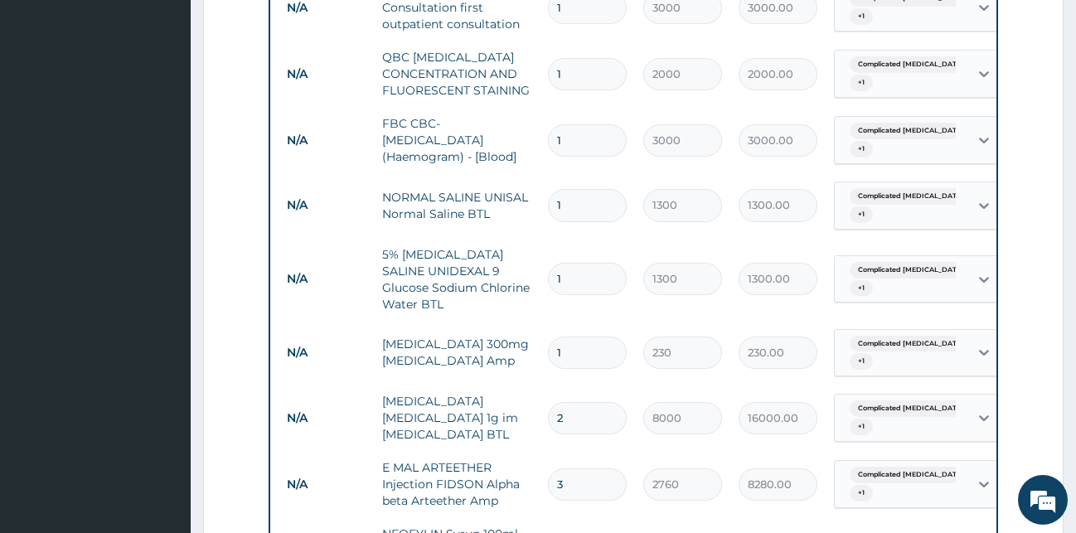
scroll to position [652, 0]
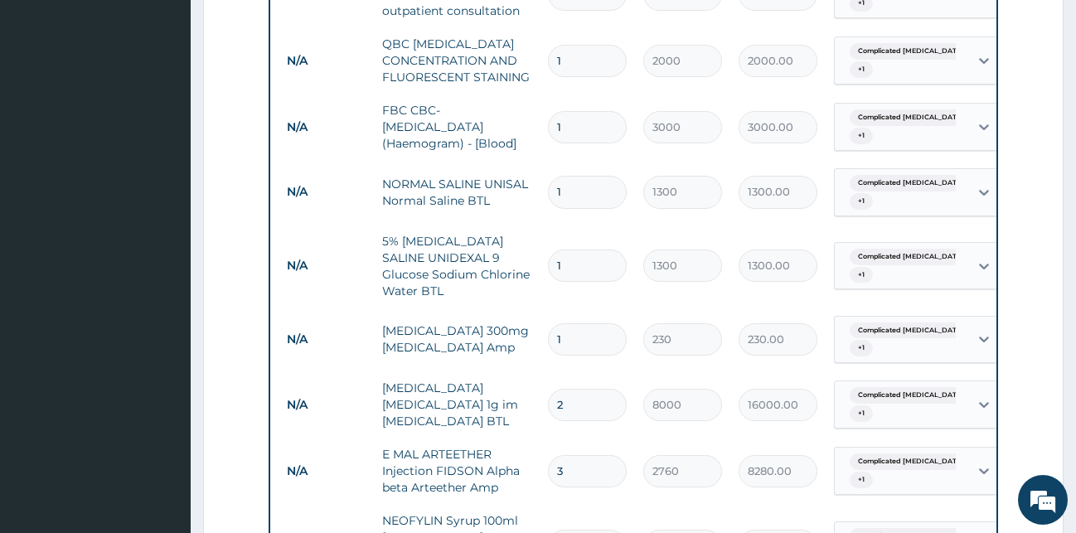
click at [574, 192] on input "1" at bounding box center [587, 192] width 79 height 32
type input "0.00"
type input "2"
type input "2600.00"
type input "2"
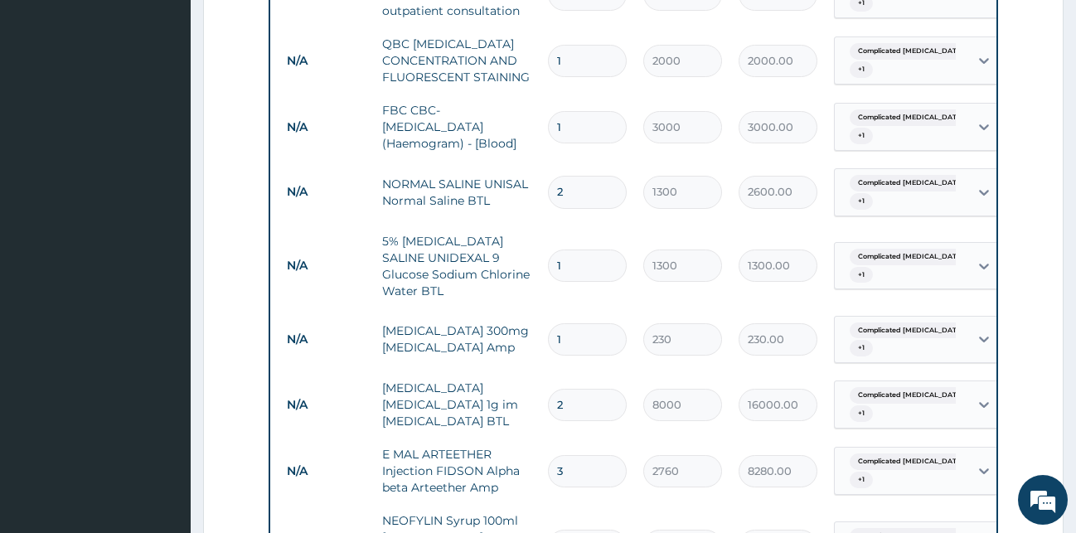
click at [566, 334] on input "1" at bounding box center [587, 339] width 79 height 32
type input "0.00"
type input "2"
type input "460.00"
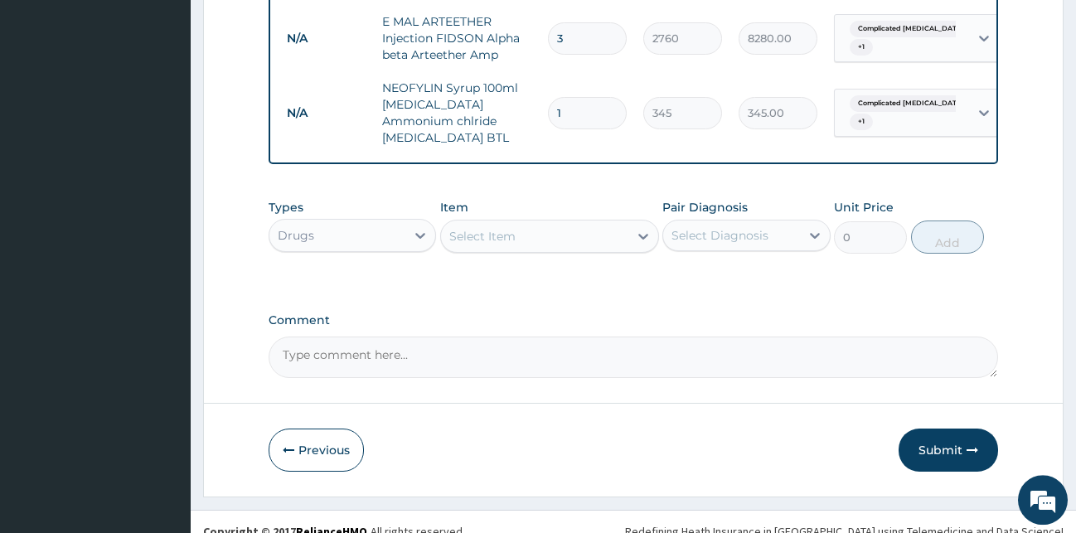
scroll to position [1116, 0]
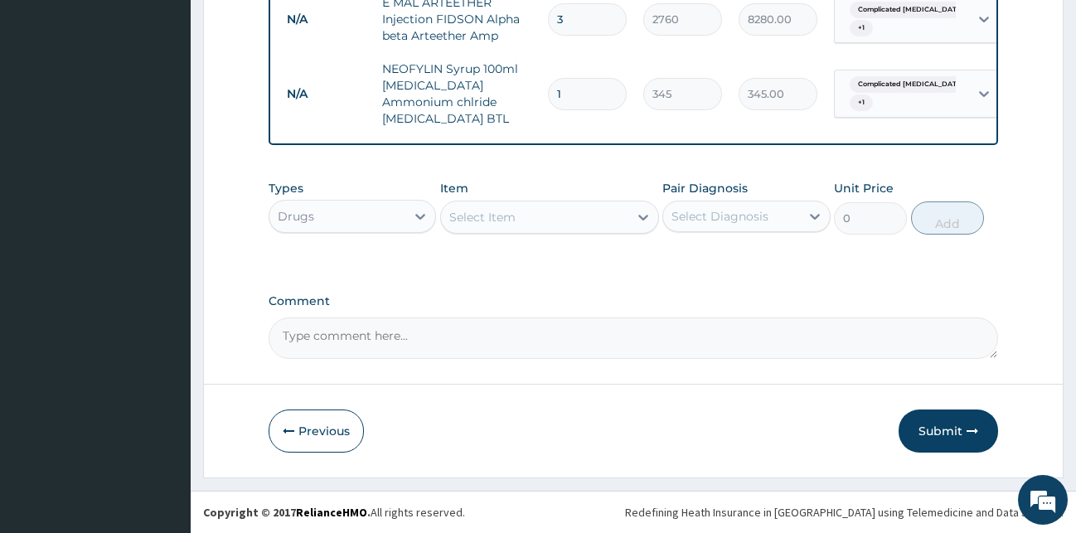
type input "2"
click at [283, 335] on textarea "Comment" at bounding box center [634, 338] width 730 height 41
type textarea "P"
click at [953, 428] on button "Submit" at bounding box center [948, 431] width 99 height 43
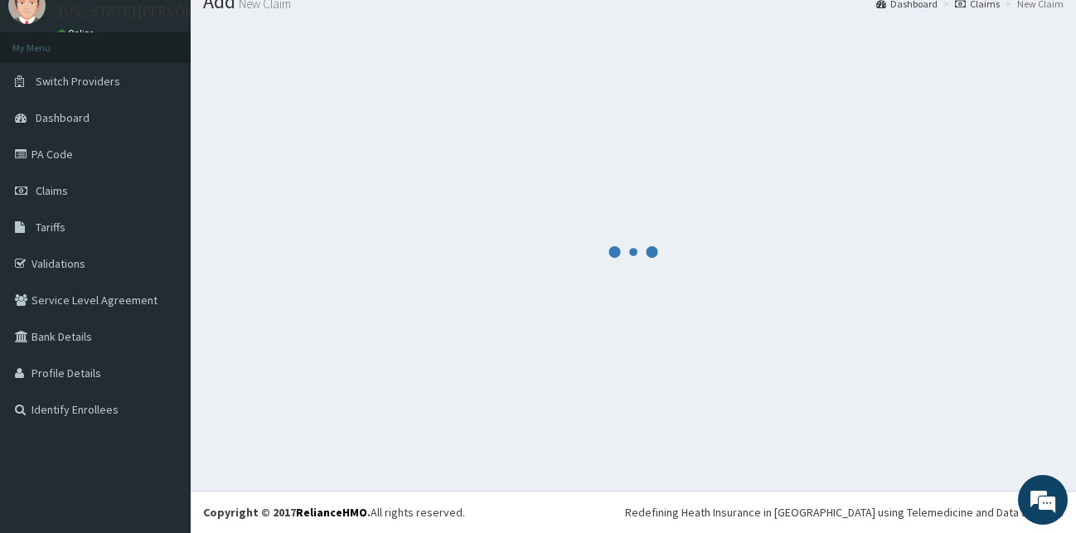
scroll to position [63, 0]
